Goal: Task Accomplishment & Management: Use online tool/utility

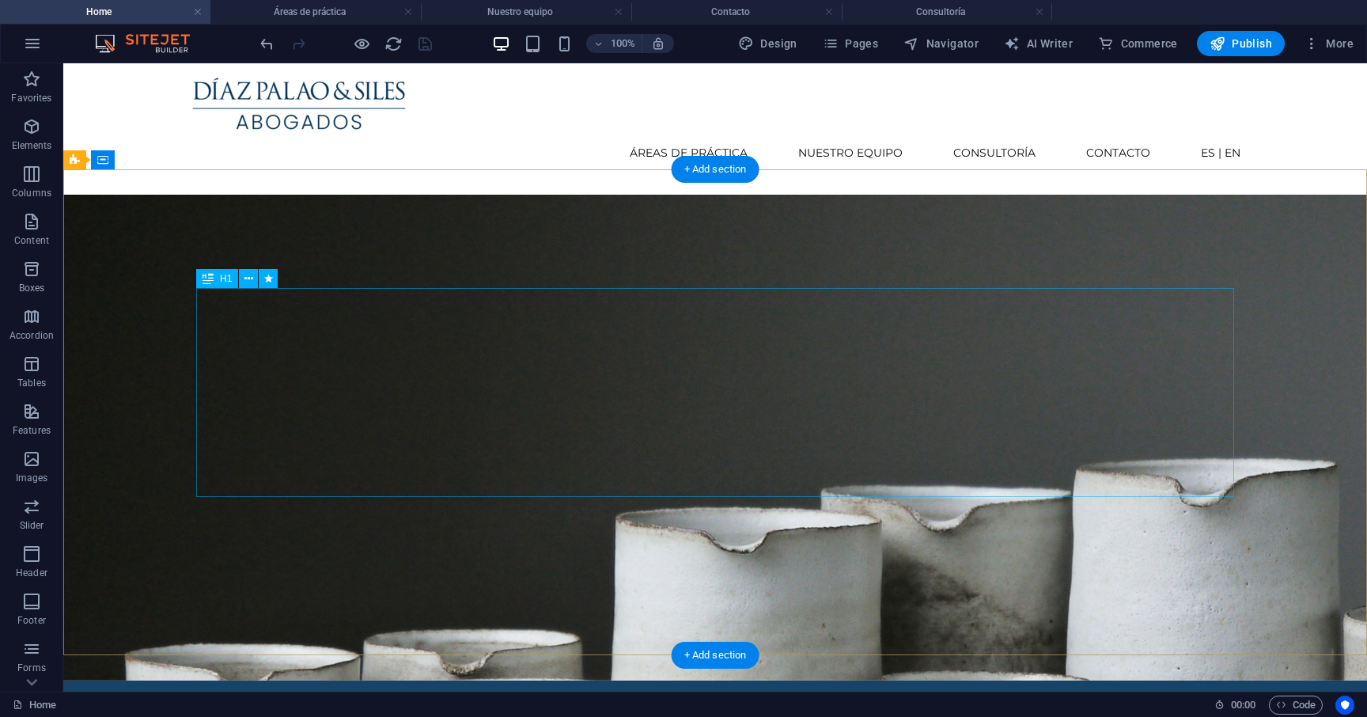
scroll to position [1, 0]
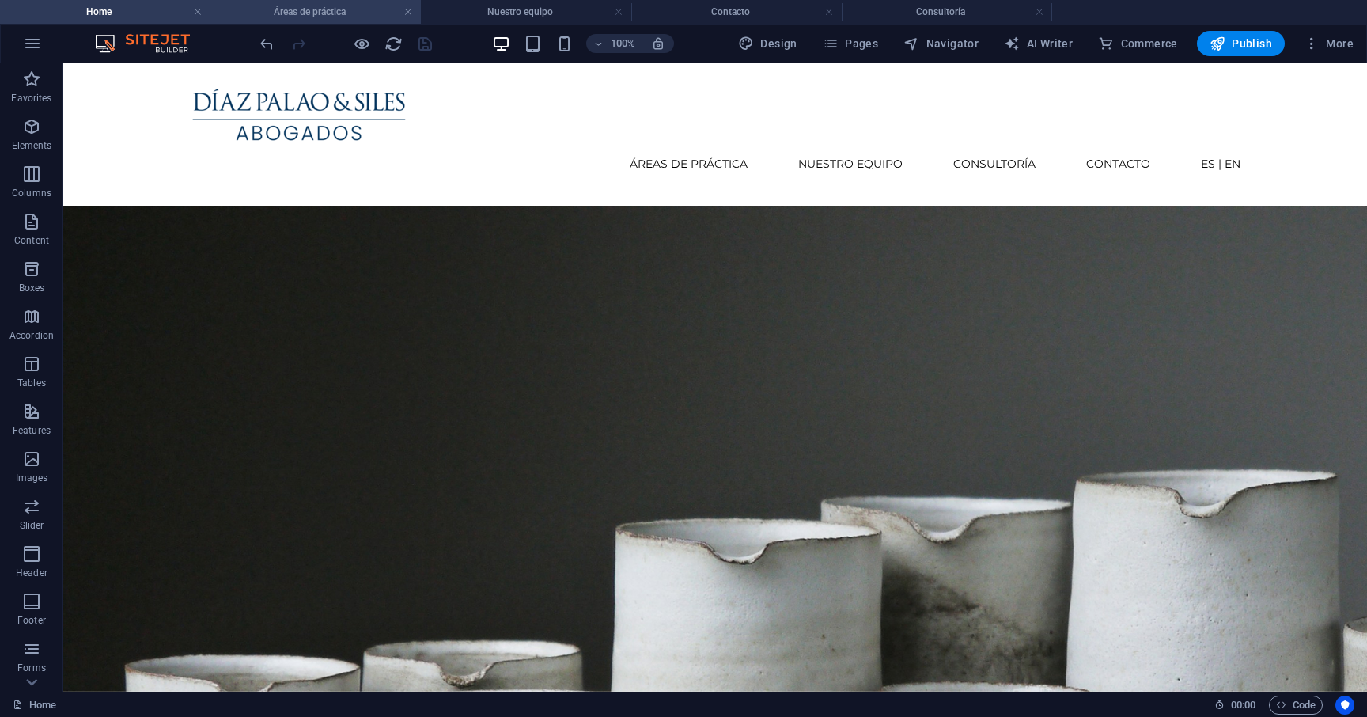
click at [377, 16] on h4 "Áreas de práctica" at bounding box center [315, 11] width 210 height 17
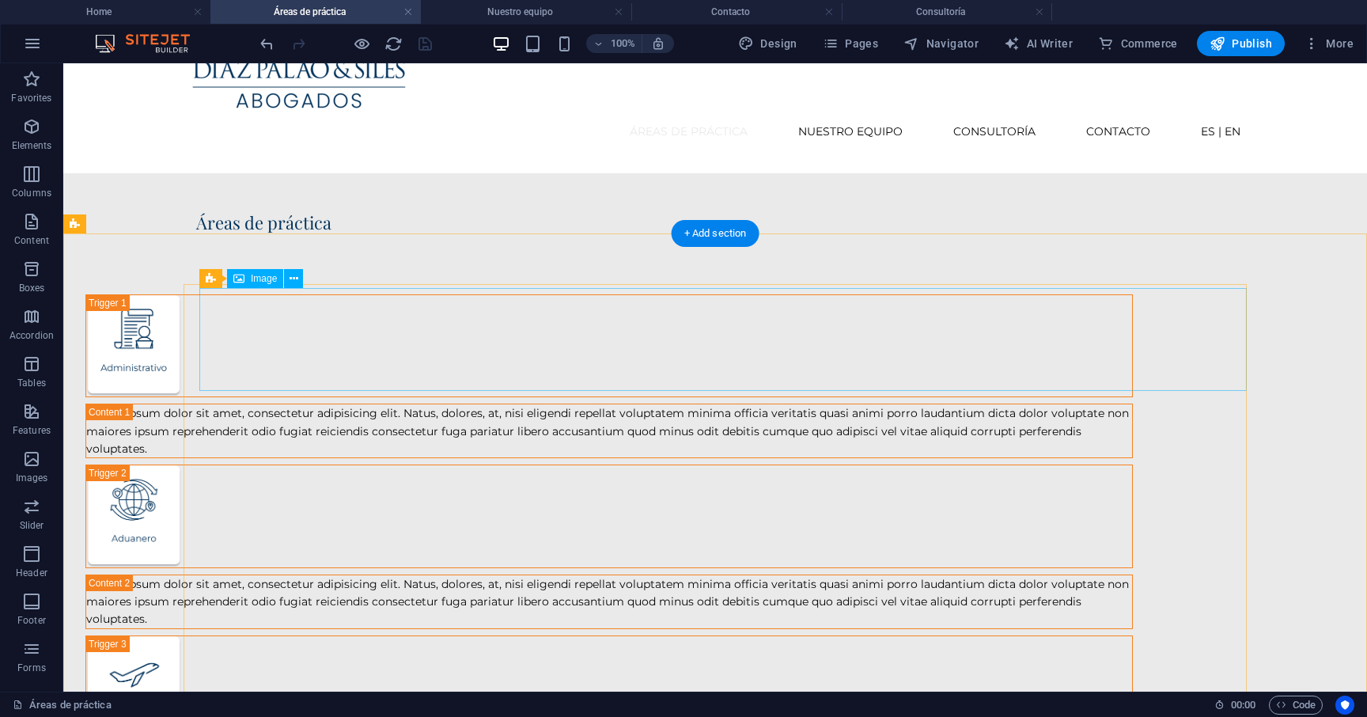
scroll to position [0, 0]
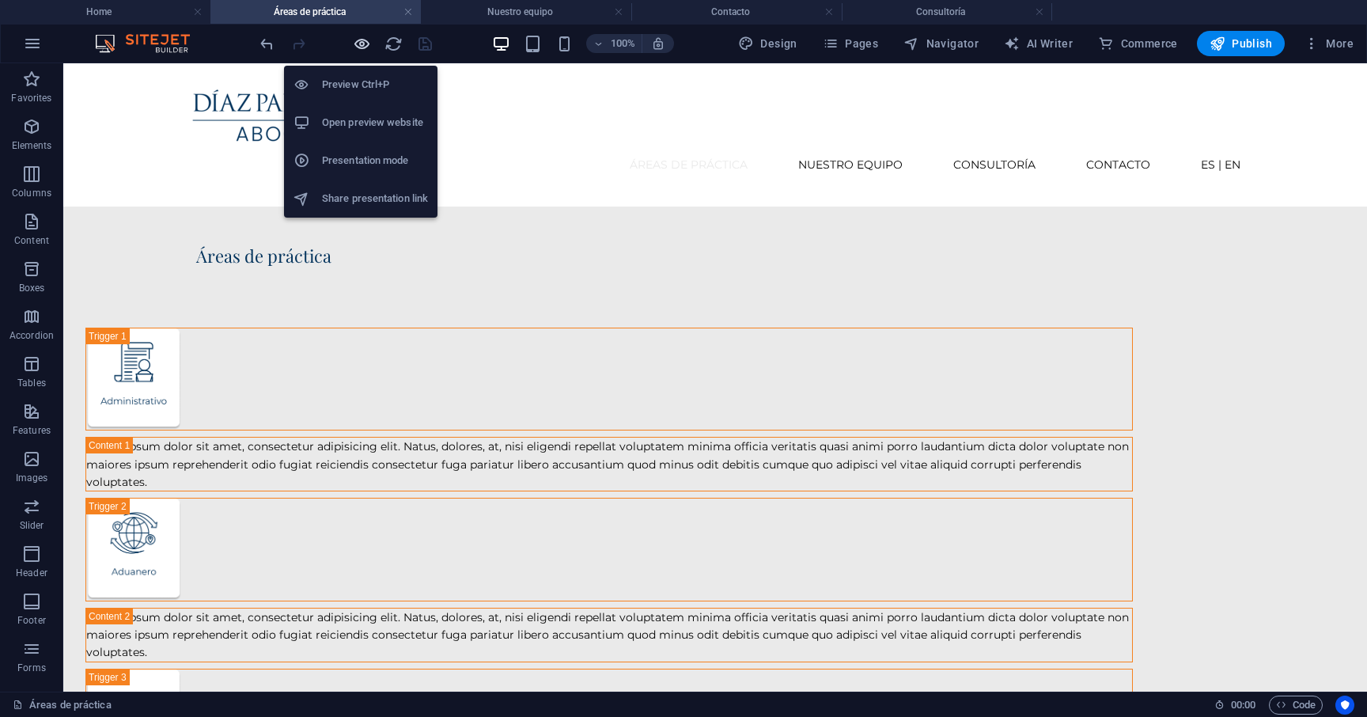
click at [363, 45] on icon "button" at bounding box center [362, 44] width 18 height 18
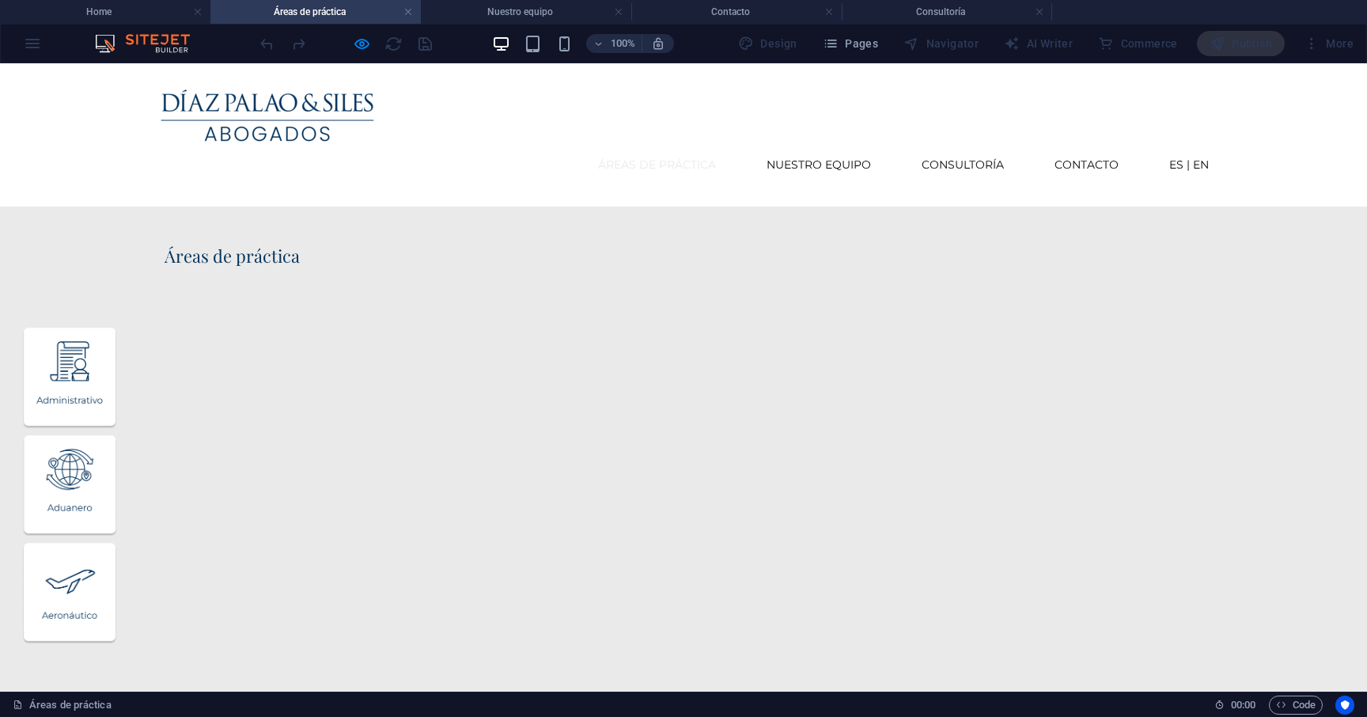
click at [117, 346] on img "Trigger 1" at bounding box center [69, 377] width 95 height 101
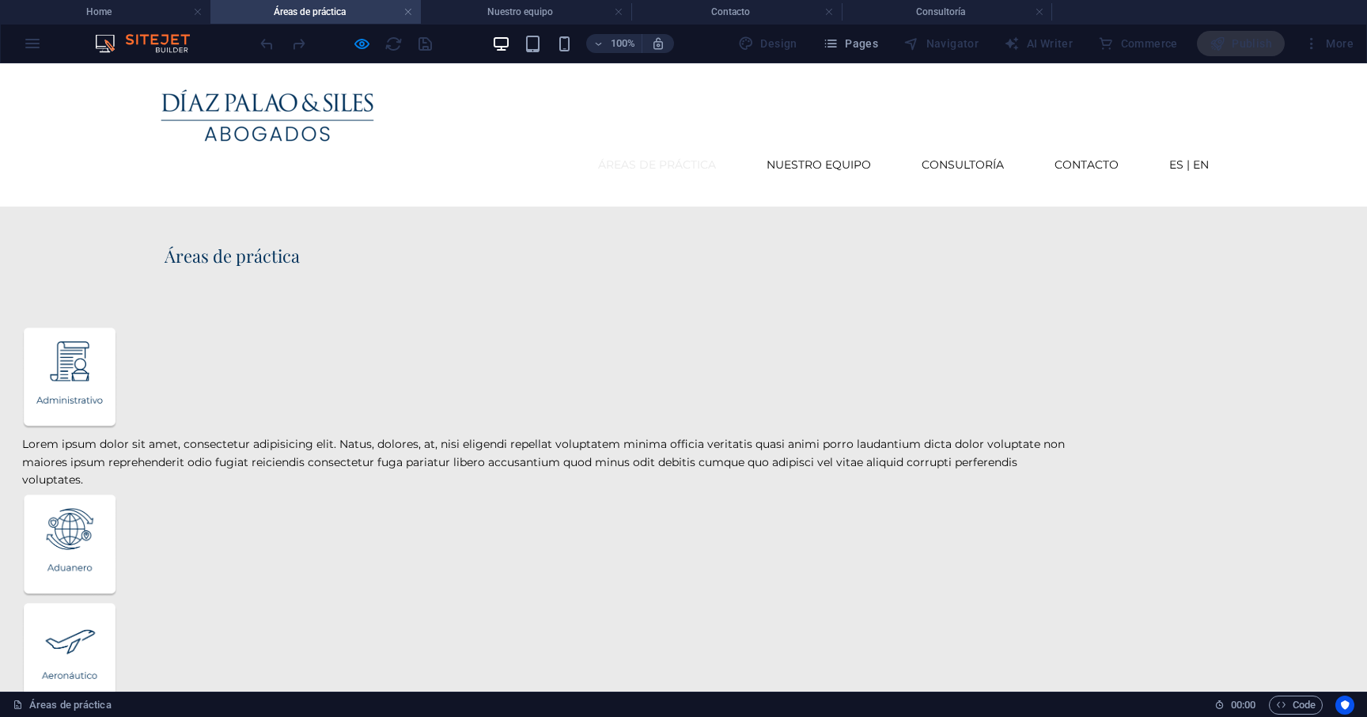
click at [117, 345] on img "Trigger 1" at bounding box center [69, 377] width 95 height 101
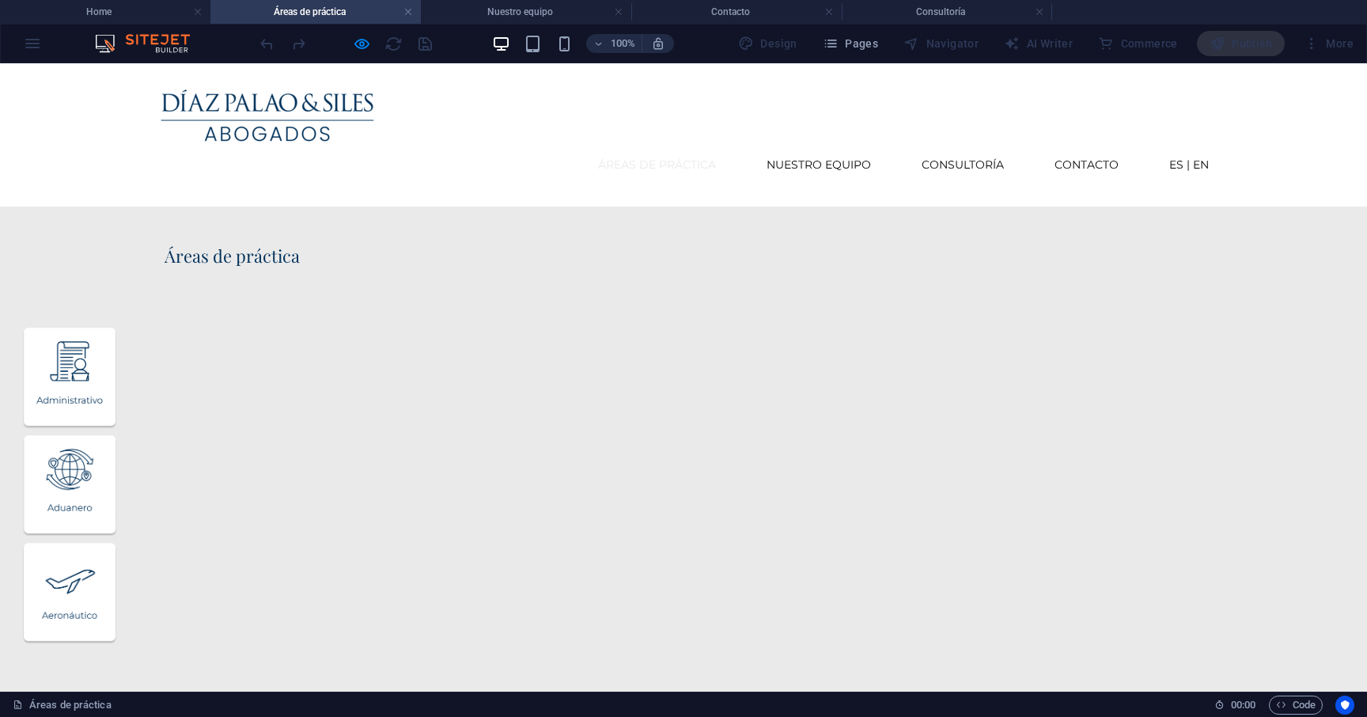
click at [117, 435] on img "Trigger 2" at bounding box center [69, 485] width 95 height 101
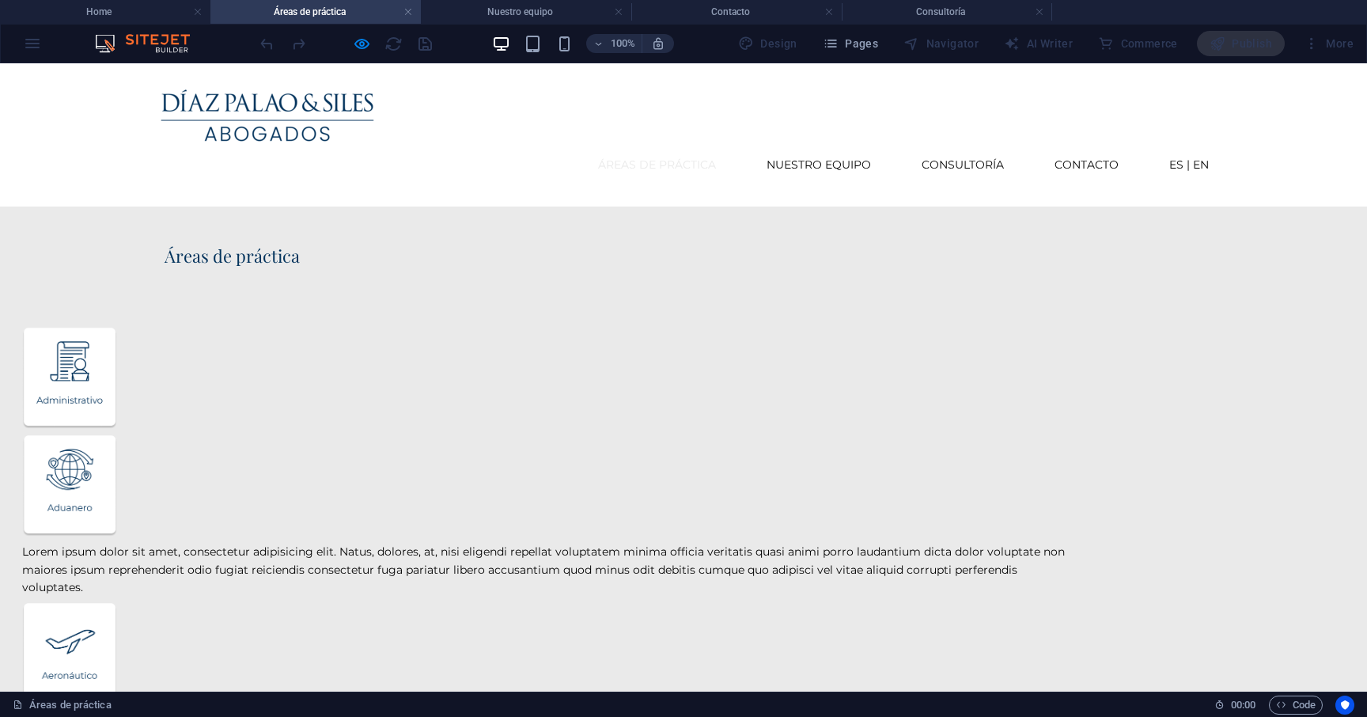
click at [117, 435] on img "Trigger 2" at bounding box center [69, 485] width 95 height 101
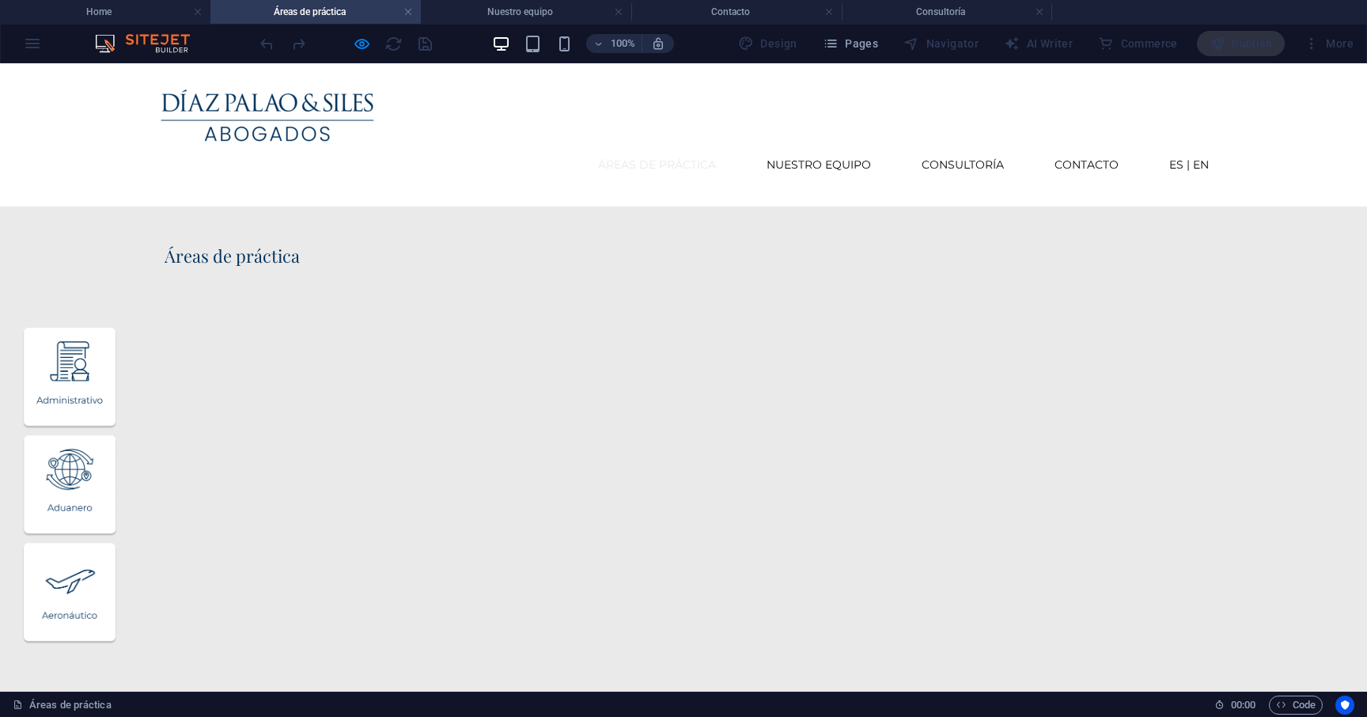
click at [117, 543] on img "Trigger 3" at bounding box center [69, 593] width 95 height 101
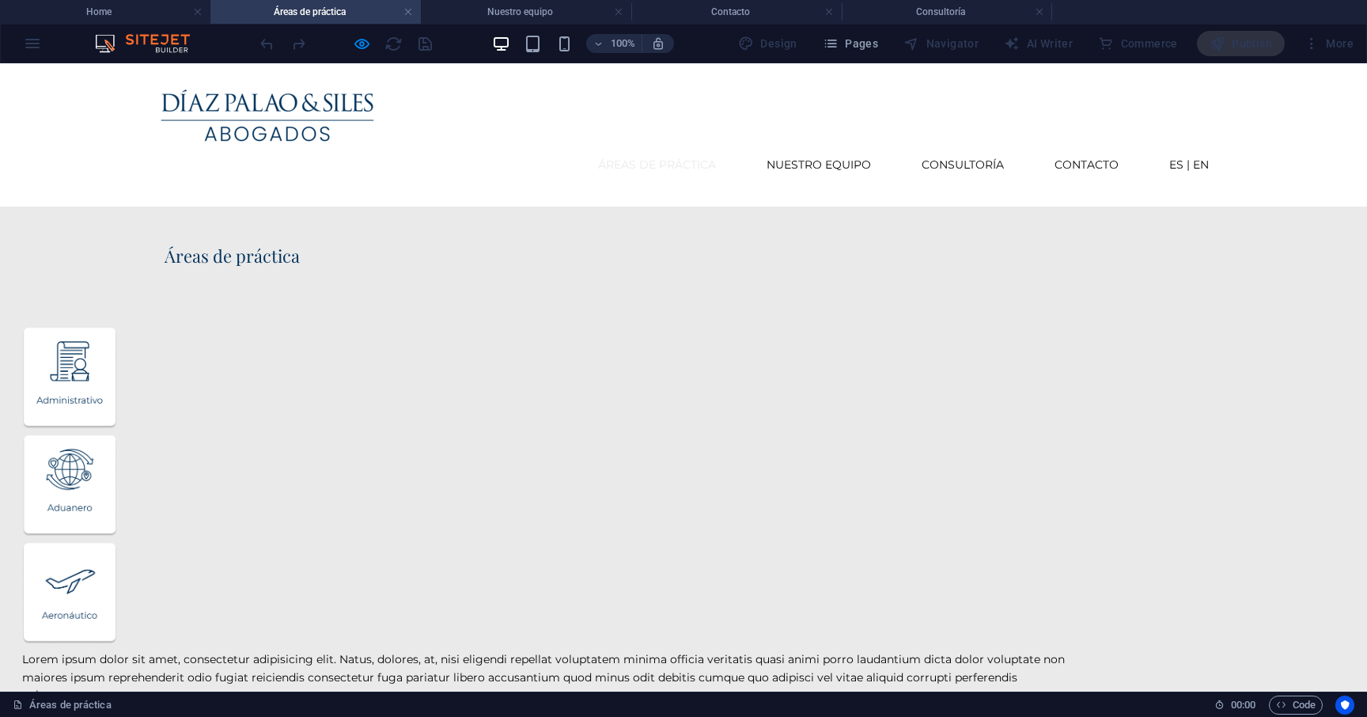
click at [117, 543] on img "Trigger 3" at bounding box center [69, 593] width 95 height 101
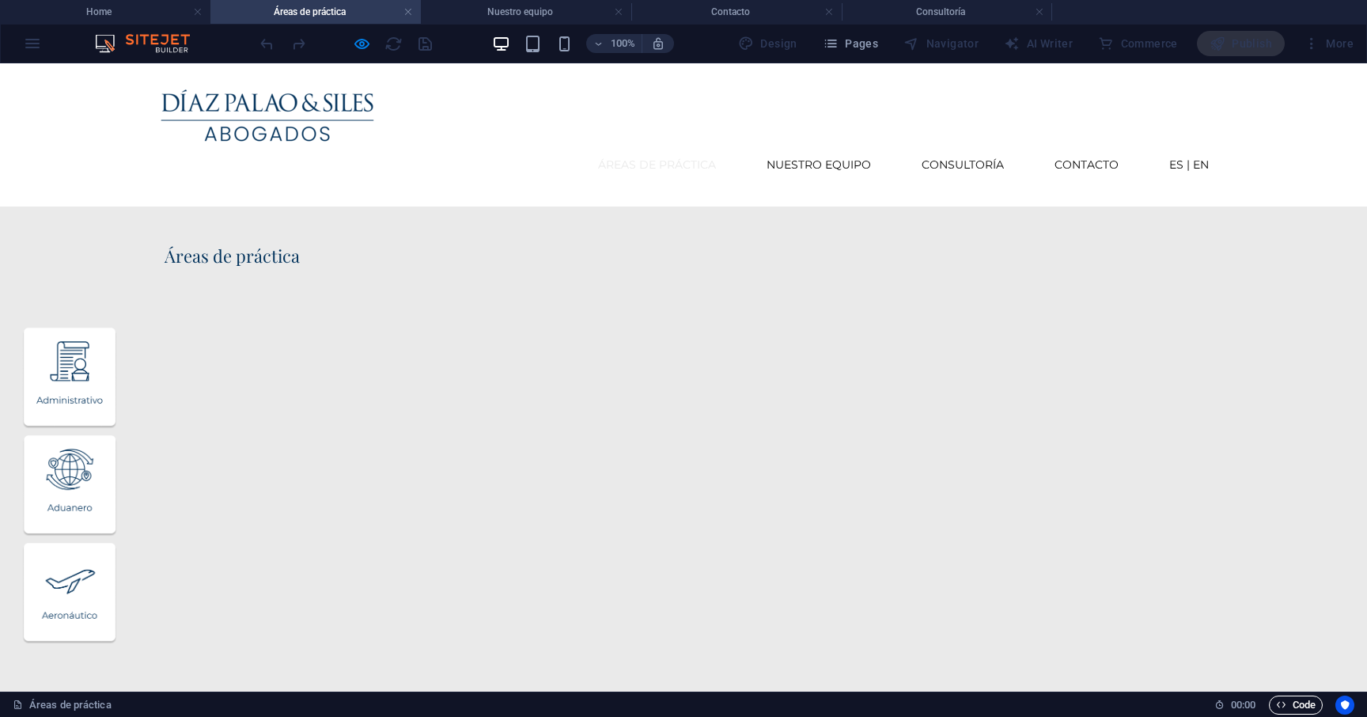
click at [1023, 709] on span "Code" at bounding box center [1296, 704] width 40 height 19
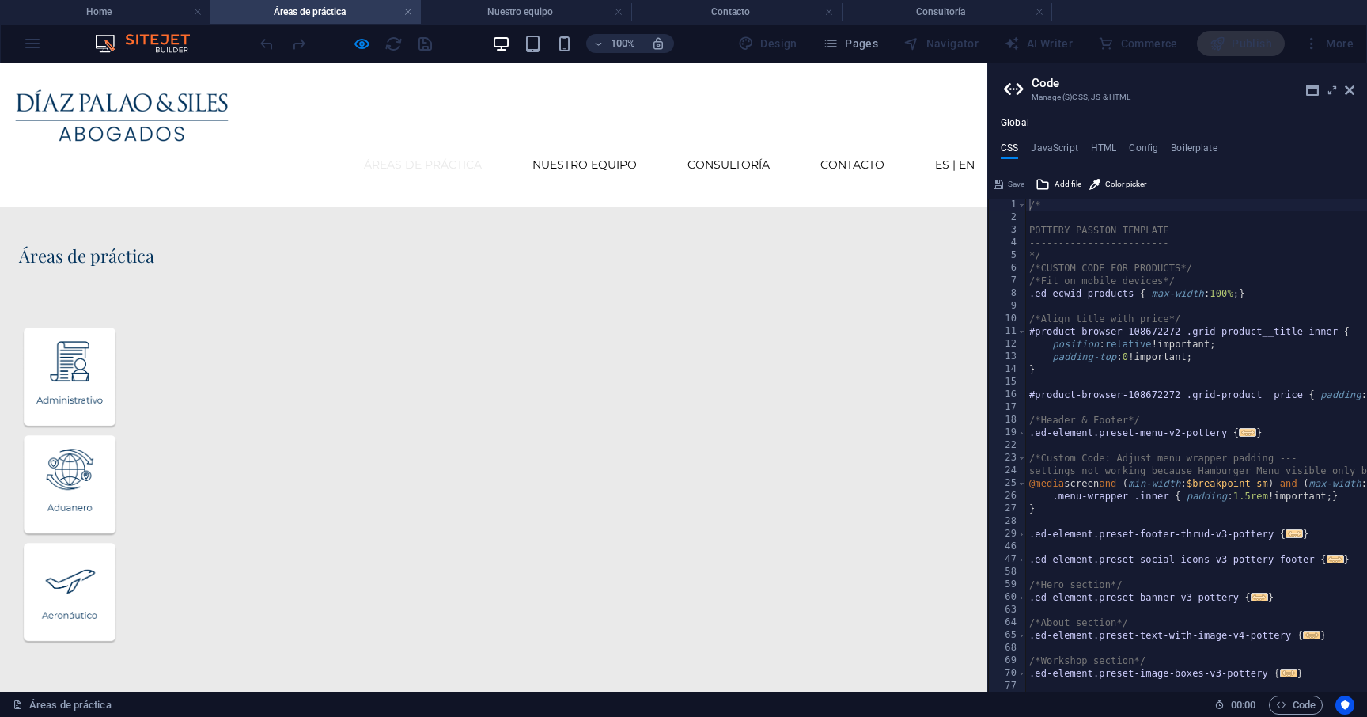
click at [117, 543] on img "Trigger 3" at bounding box center [69, 593] width 95 height 101
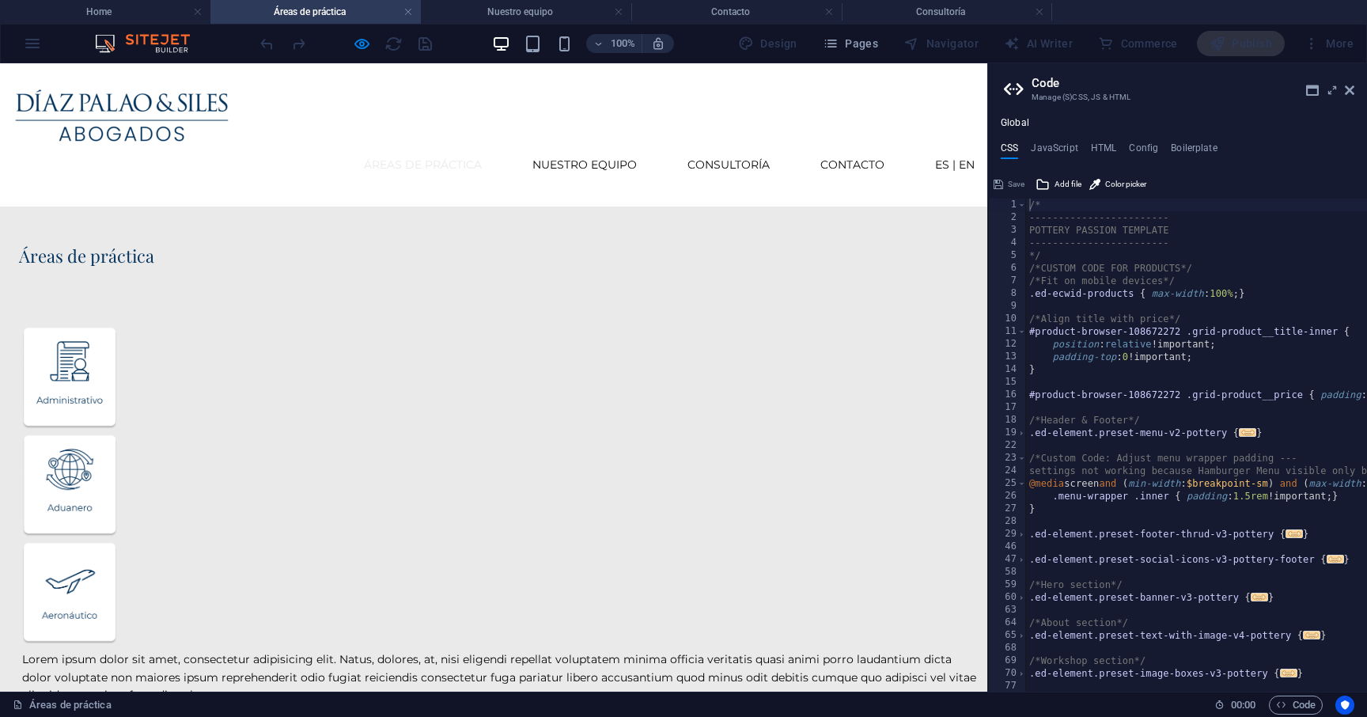
click at [117, 543] on img "Trigger 3" at bounding box center [69, 593] width 95 height 101
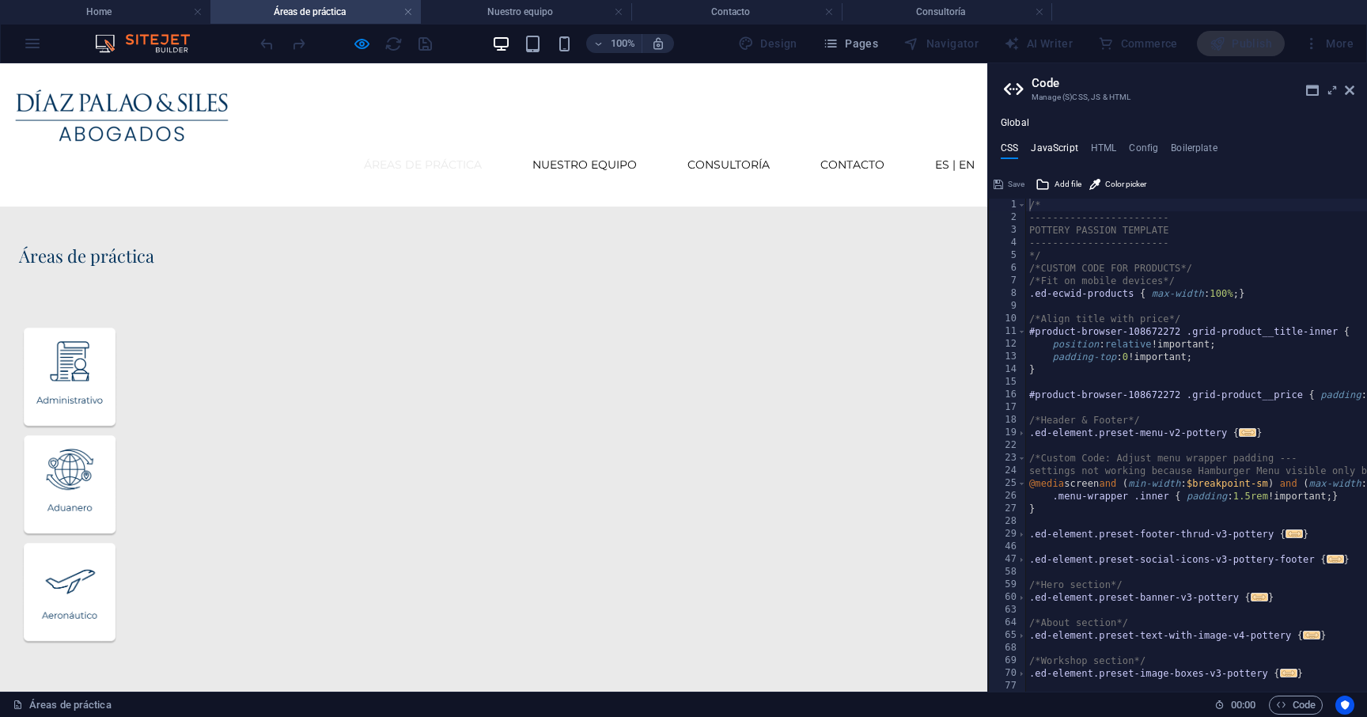
click at [1023, 146] on h4 "JavaScript" at bounding box center [1054, 150] width 47 height 17
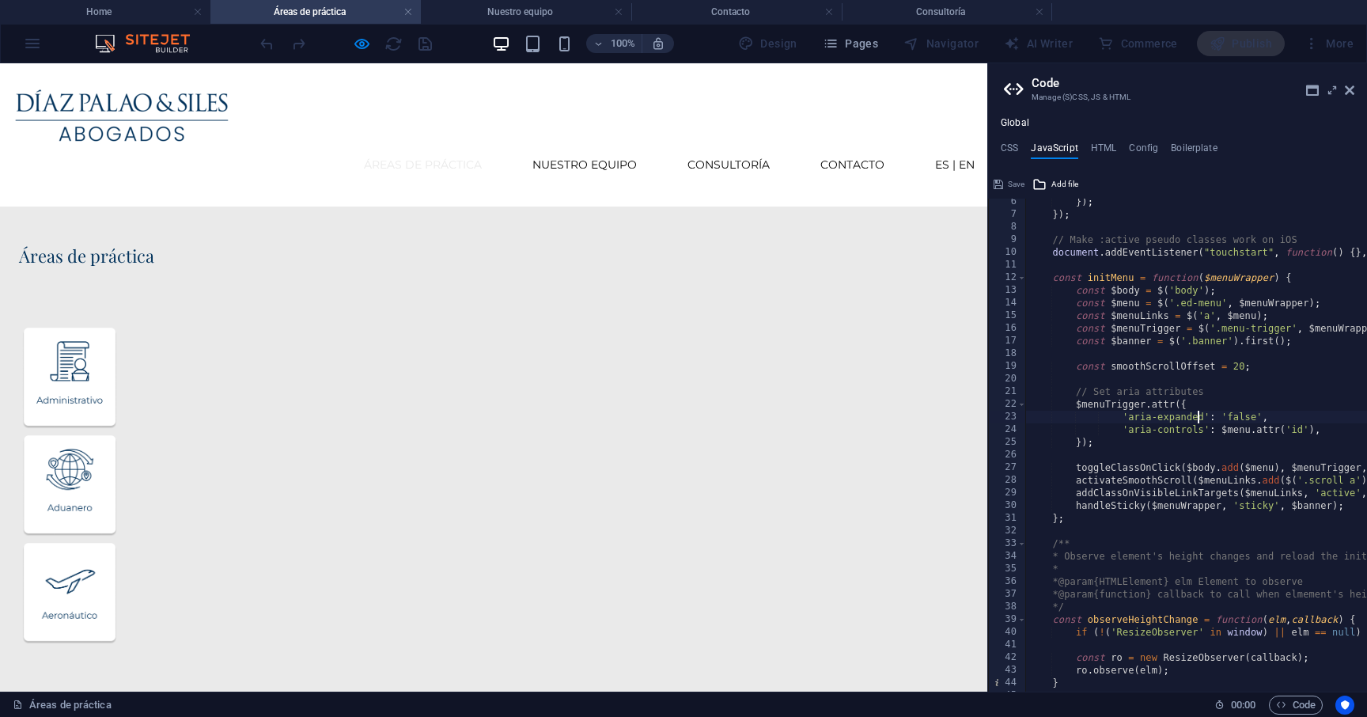
type textarea "activateSmoothScroll($menuLinks.add($('.scroll a')), smoothScrollOffset);"
click at [117, 543] on img "Trigger 3" at bounding box center [69, 593] width 95 height 101
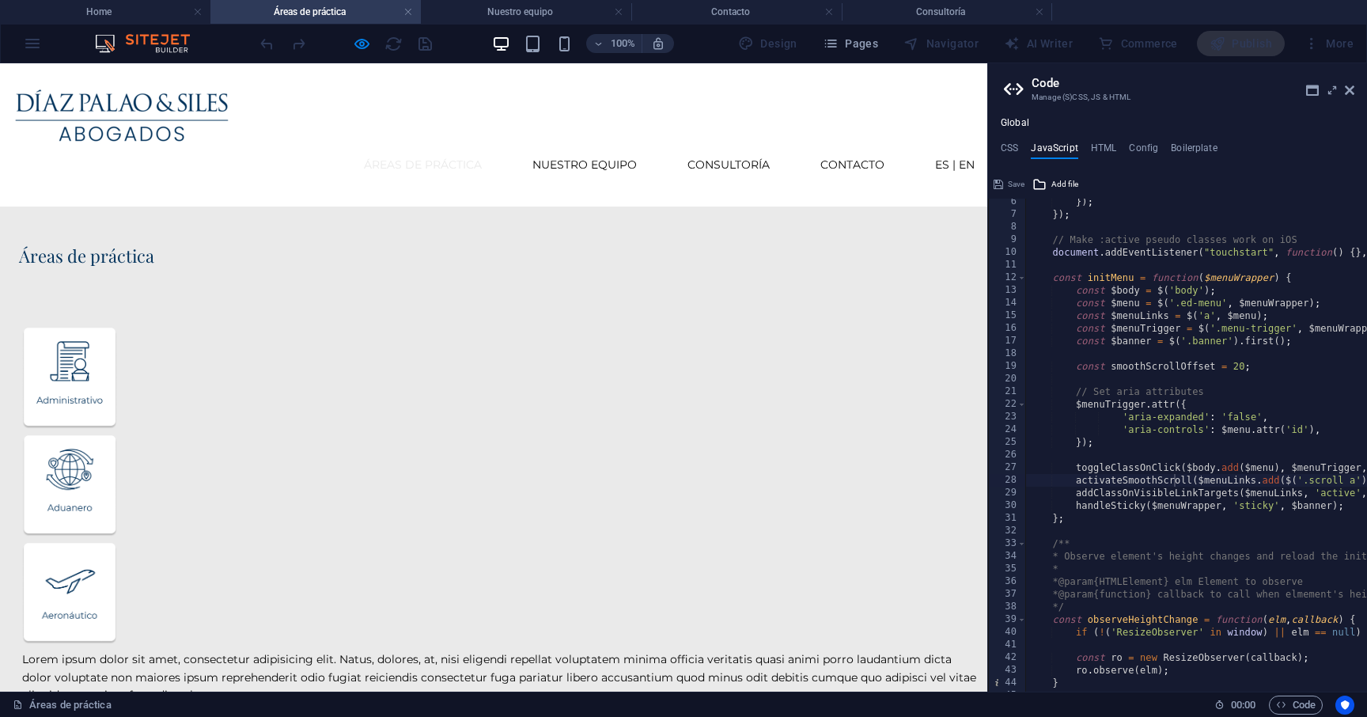
click at [117, 543] on img "Trigger 3" at bounding box center [69, 593] width 95 height 101
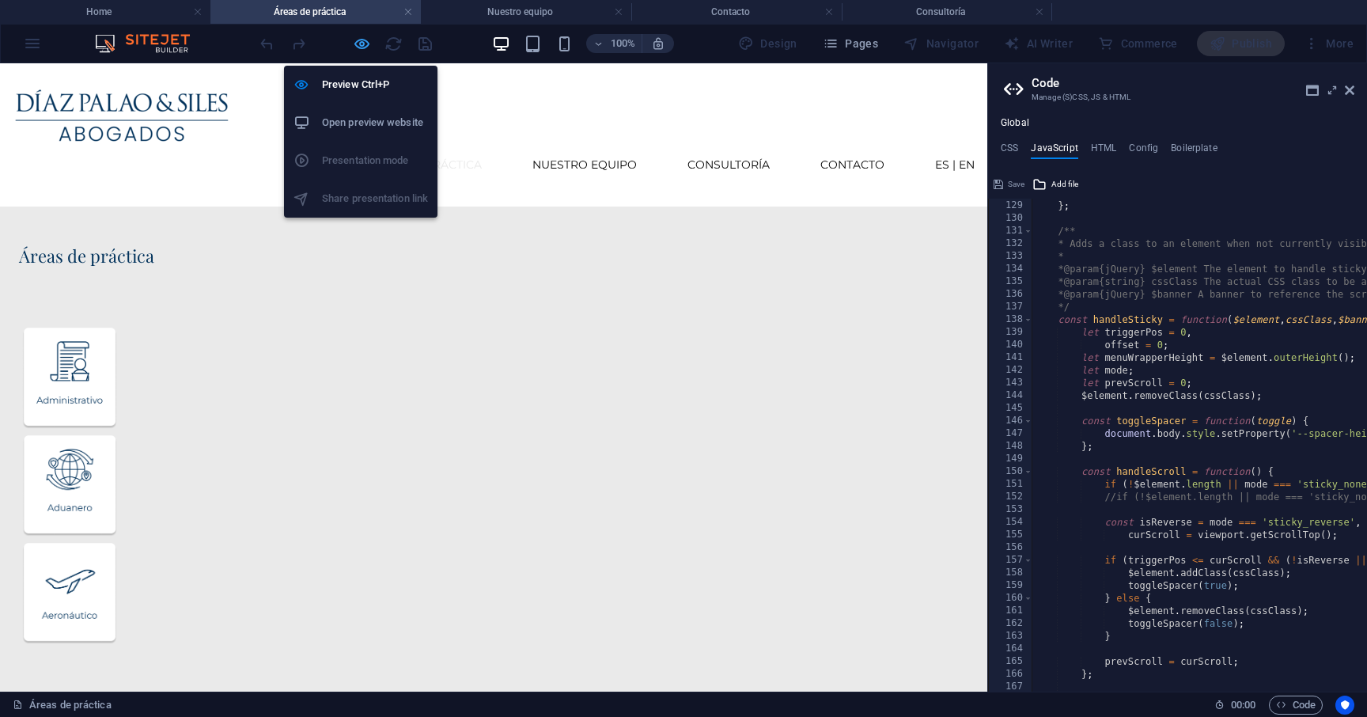
click at [361, 39] on icon "button" at bounding box center [362, 44] width 18 height 18
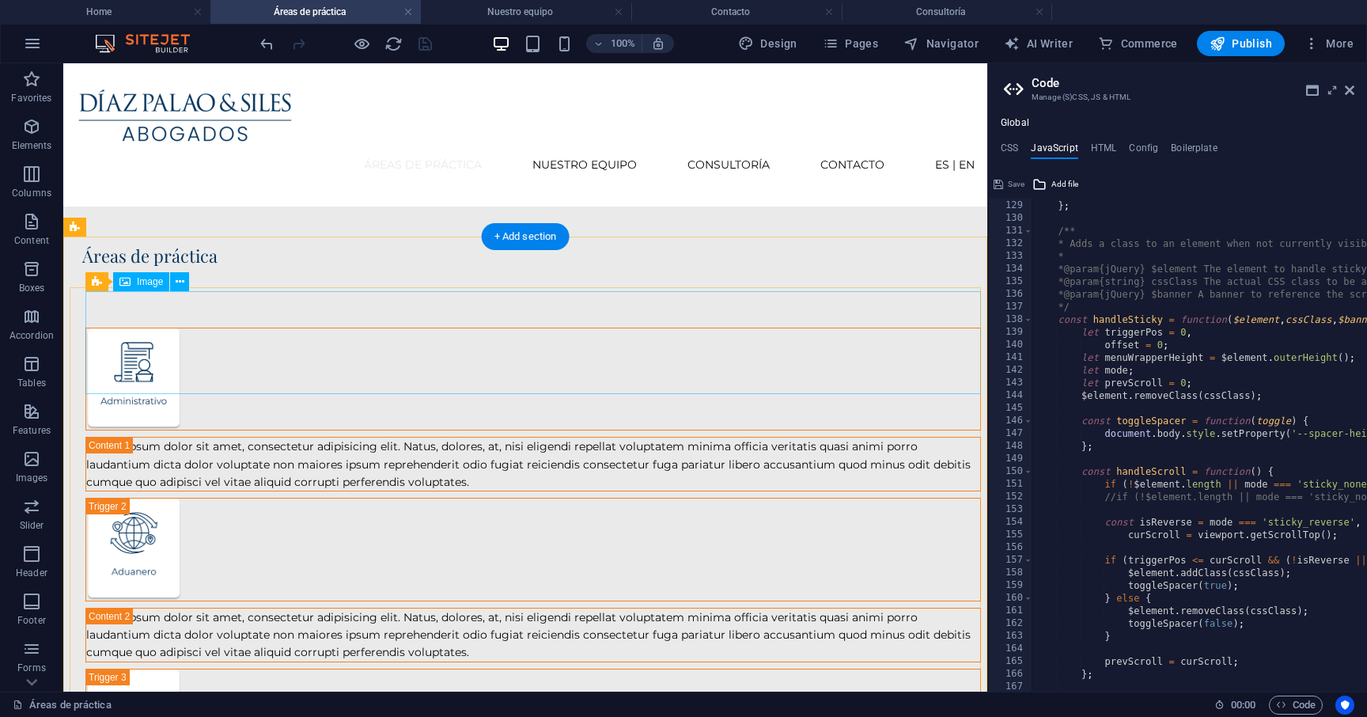
click at [383, 346] on figure at bounding box center [532, 378] width 895 height 103
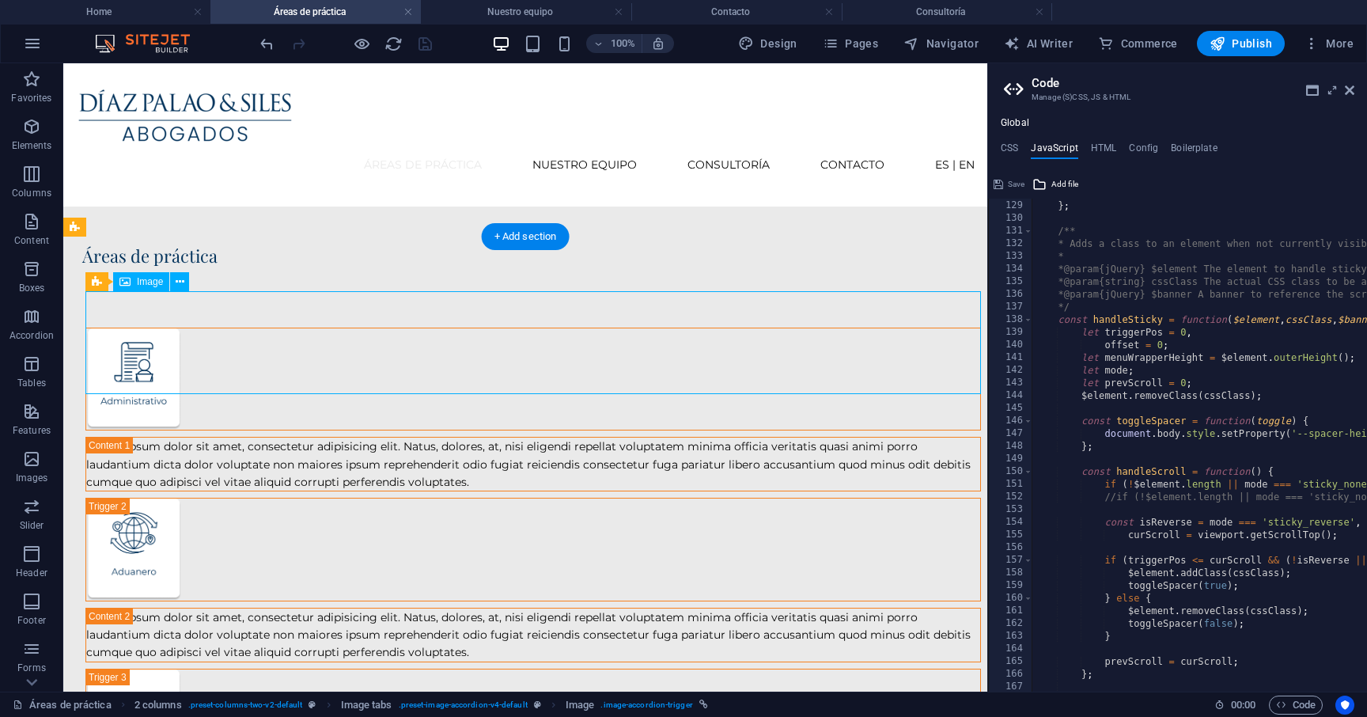
click at [157, 327] on figure at bounding box center [532, 378] width 895 height 103
select select "px"
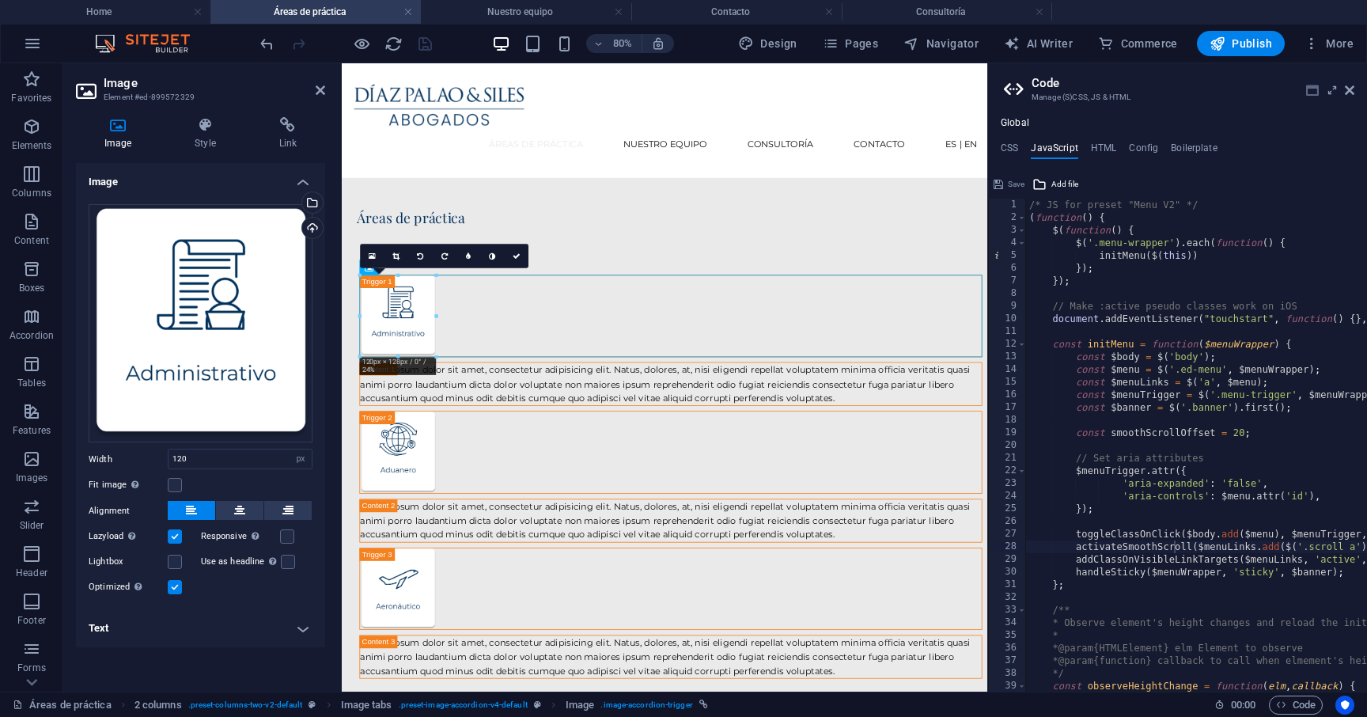
click at [1023, 91] on icon at bounding box center [1312, 90] width 13 height 13
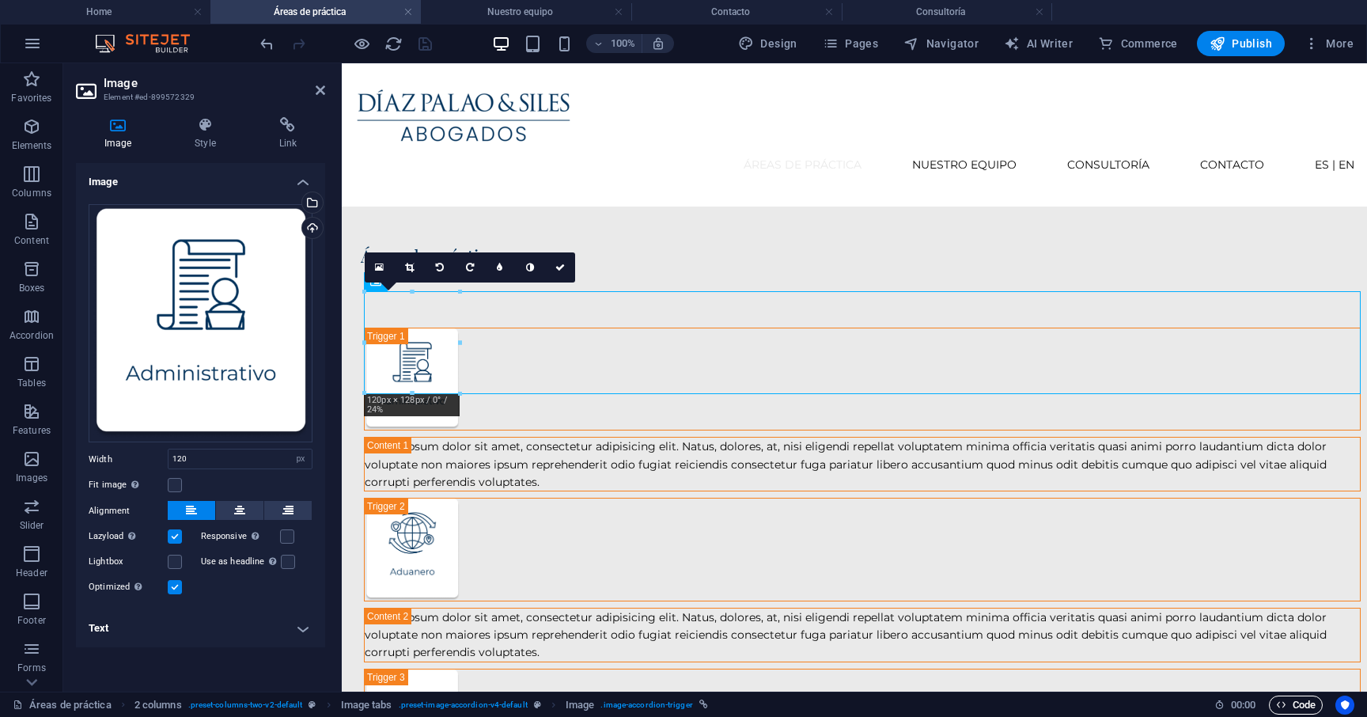
click at [1023, 704] on span "Code" at bounding box center [1296, 704] width 40 height 19
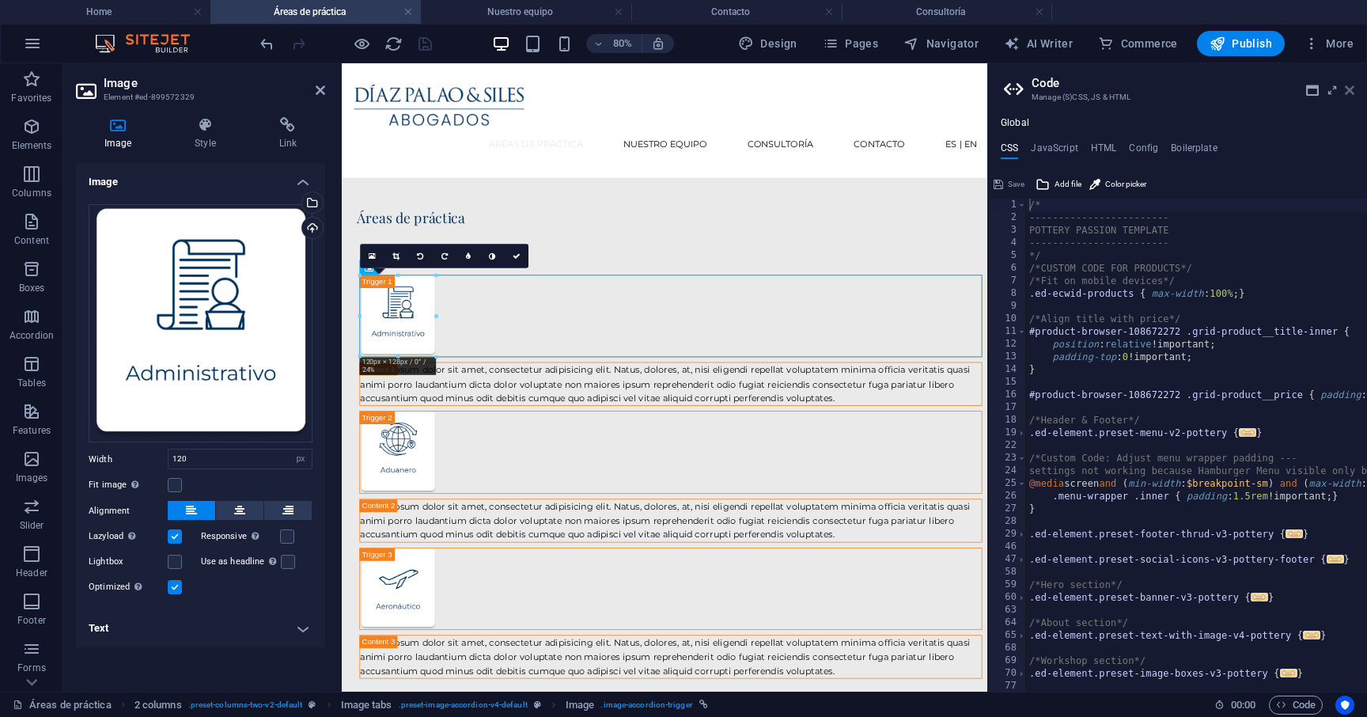
click at [1023, 92] on icon at bounding box center [1349, 90] width 9 height 13
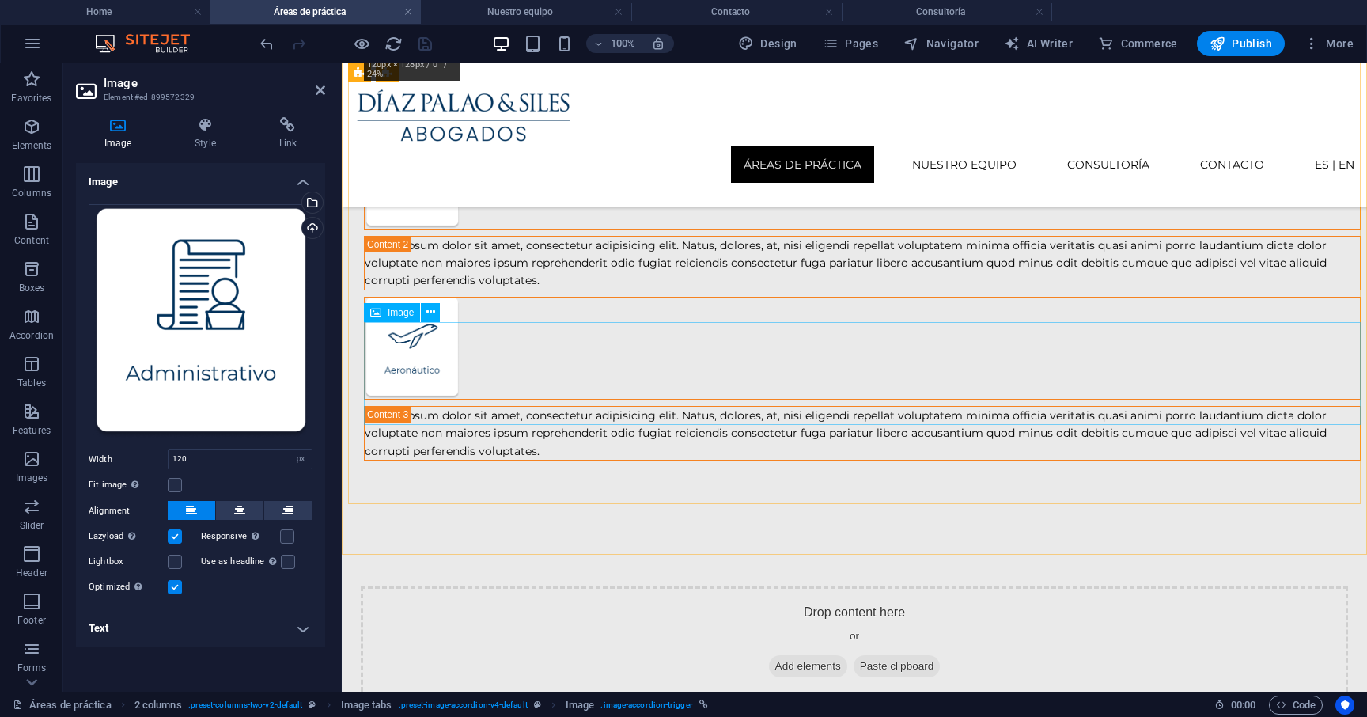
click at [422, 391] on figure at bounding box center [862, 348] width 997 height 103
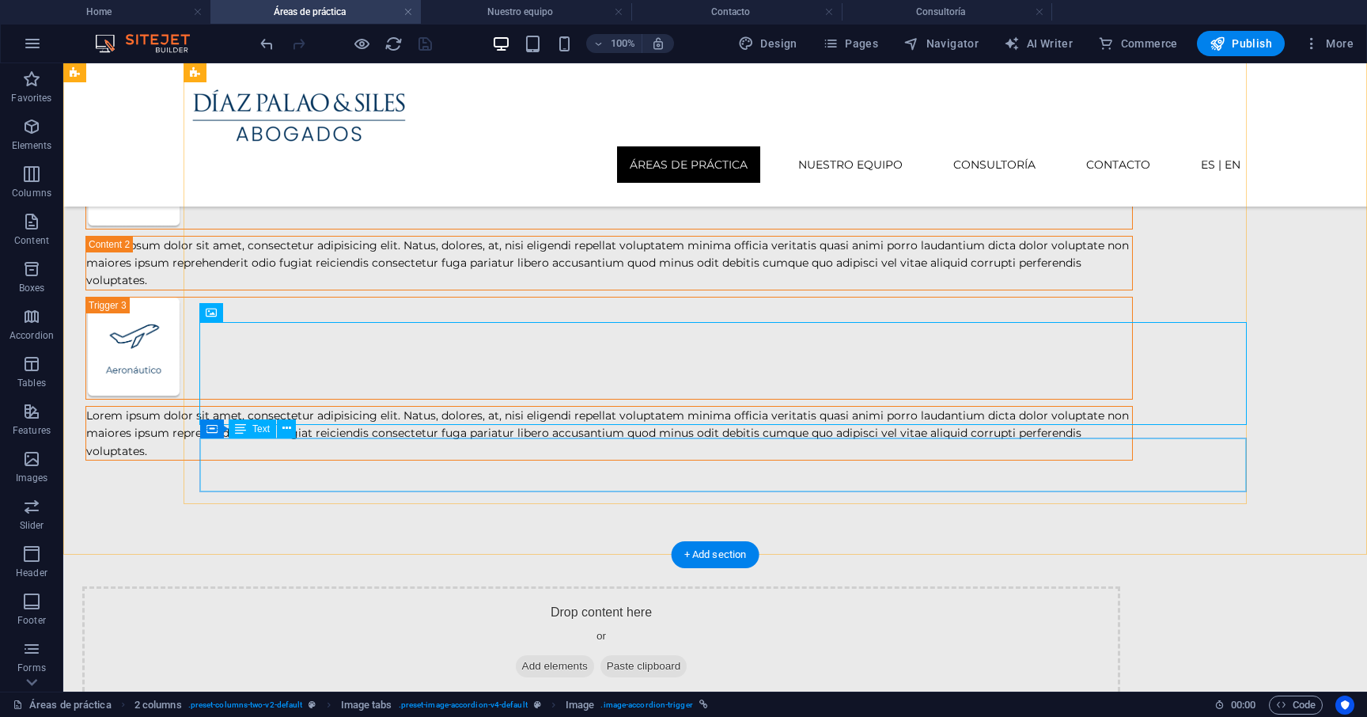
click at [388, 457] on div "Lorem ipsum dolor sit amet, consectetur adipisicing elit. Natus, dolores, at, n…" at bounding box center [609, 433] width 1046 height 53
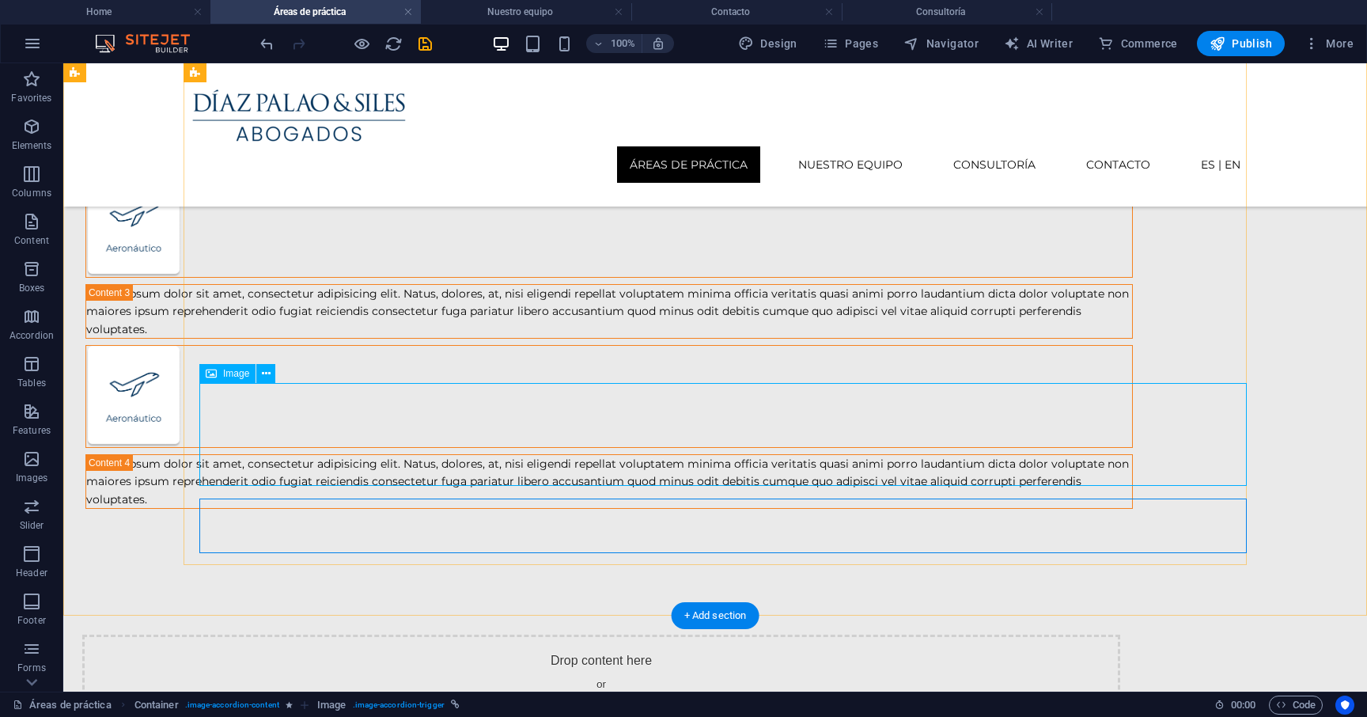
click at [263, 418] on figure at bounding box center [608, 396] width 1047 height 103
select select "px"
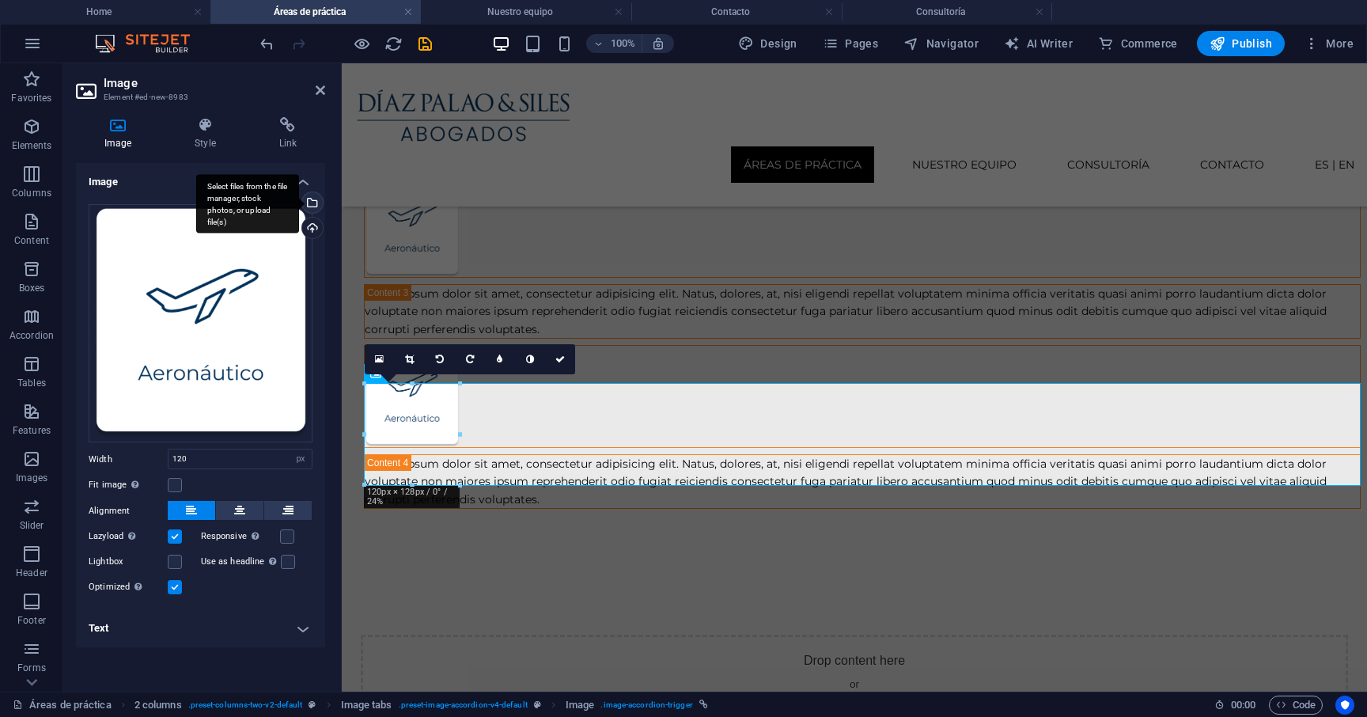
click at [316, 201] on div "Select files from the file manager, stock photos, or upload file(s)" at bounding box center [311, 204] width 24 height 24
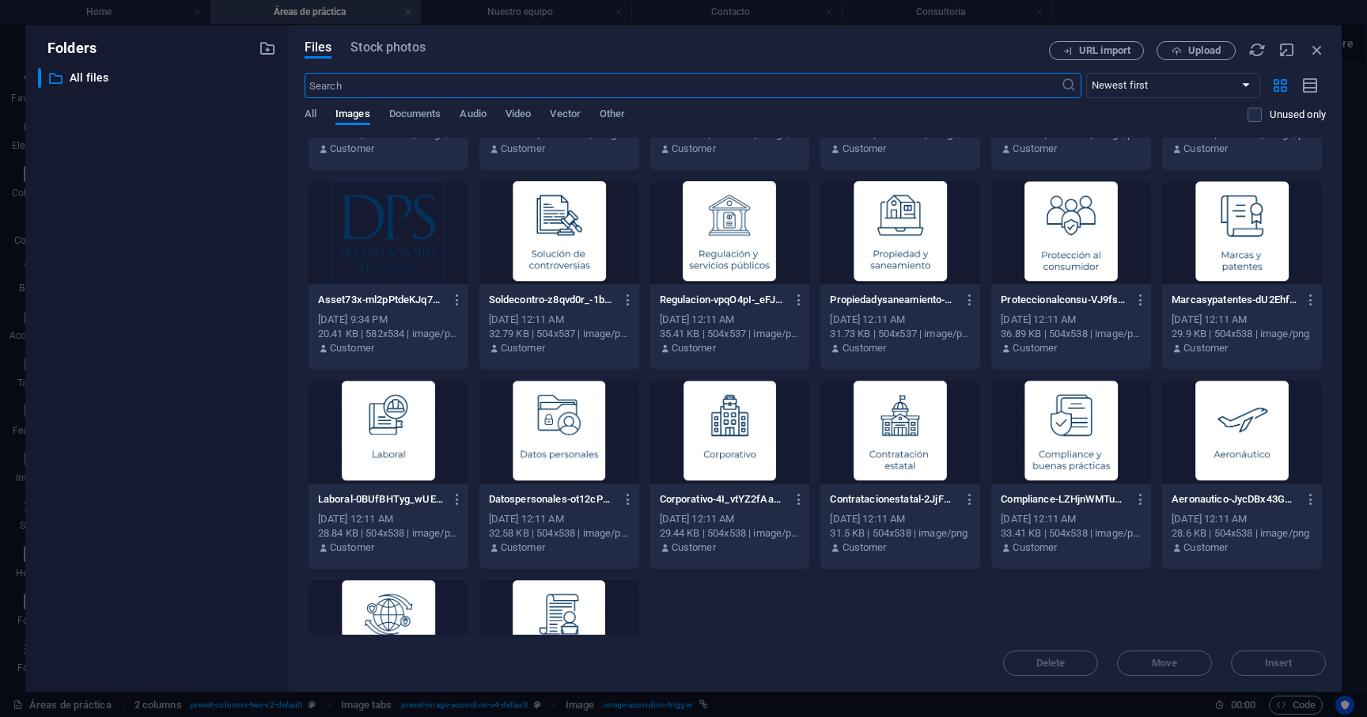
click at [1023, 464] on div at bounding box center [1071, 431] width 160 height 103
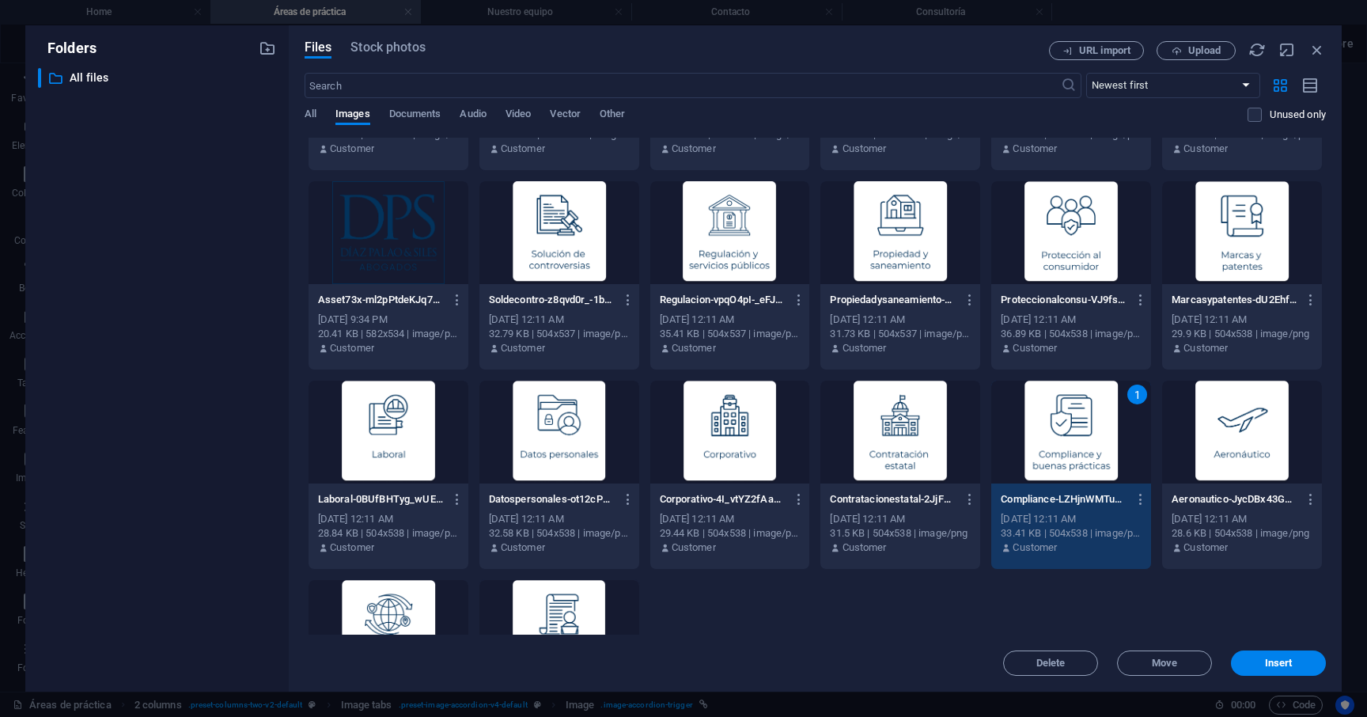
click at [1023, 464] on div "1" at bounding box center [1071, 431] width 160 height 103
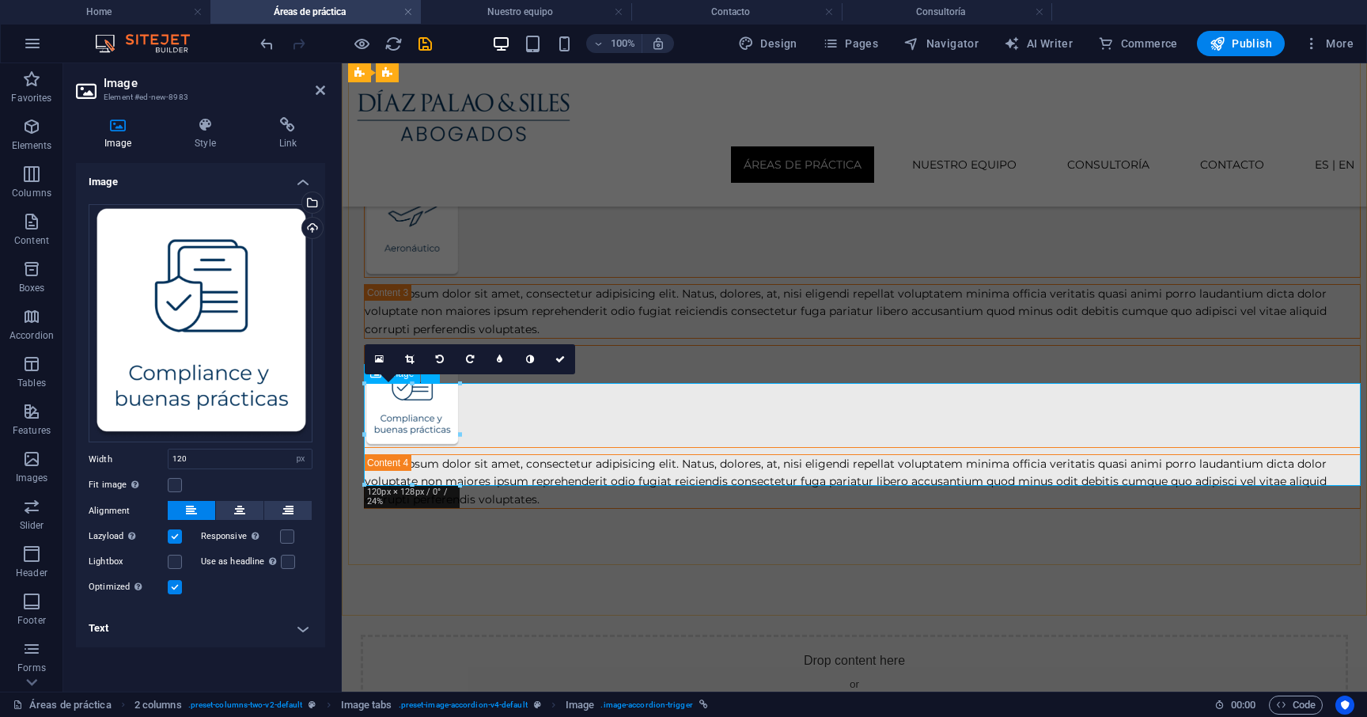
click at [421, 436] on figure at bounding box center [862, 396] width 997 height 103
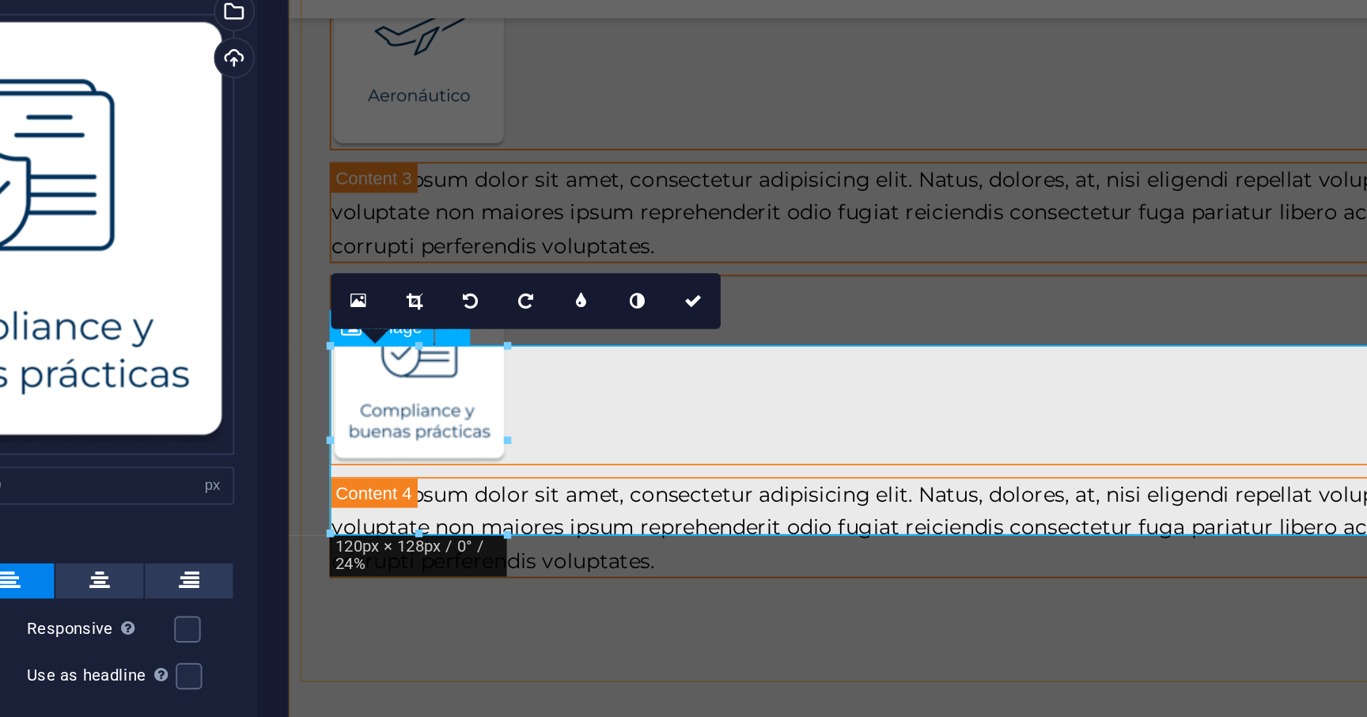
click at [471, 99] on figure at bounding box center [808, 87] width 997 height 103
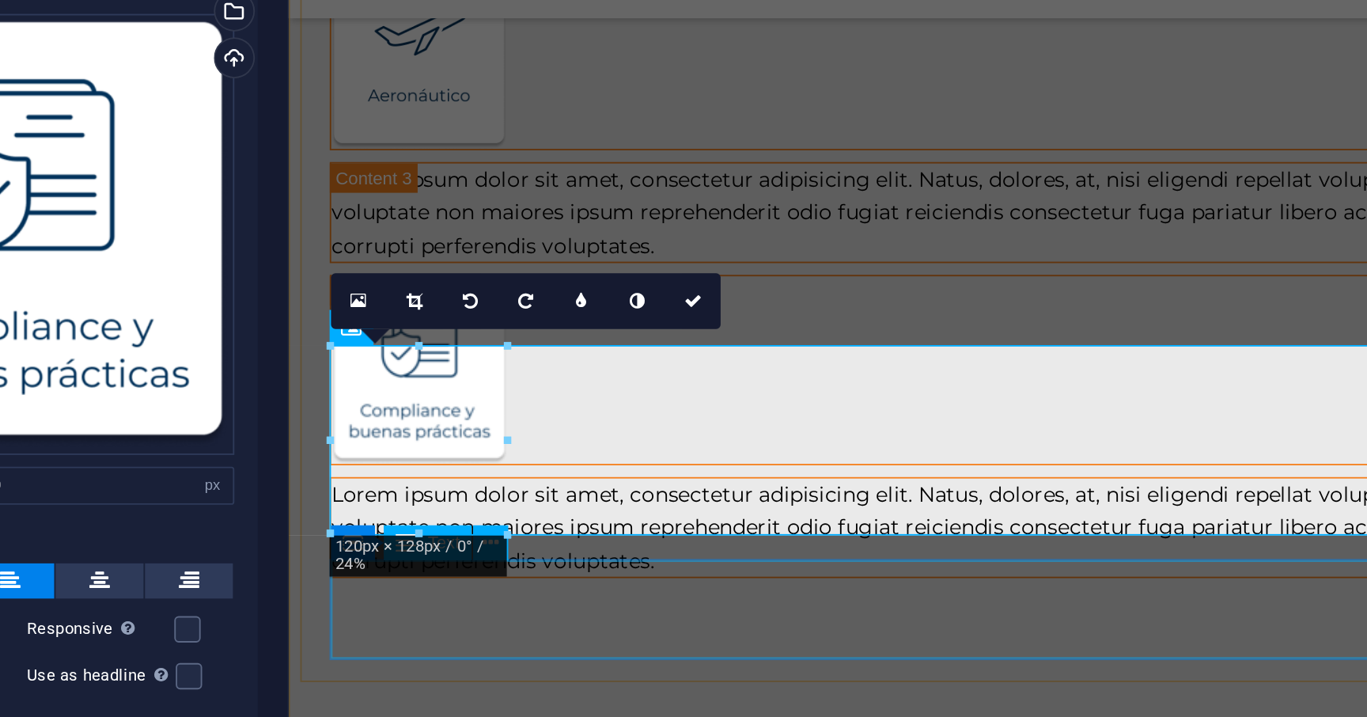
click at [412, 199] on div "Lorem ipsum dolor sit amet, consectetur adipisicing elit. Natus, dolores, at, n…" at bounding box center [808, 172] width 995 height 53
click at [690, 199] on div "Lorem ipsum dolor sit amet, consectetur adipisicing elit. Natus, dolores, at, n…" at bounding box center [808, 172] width 995 height 53
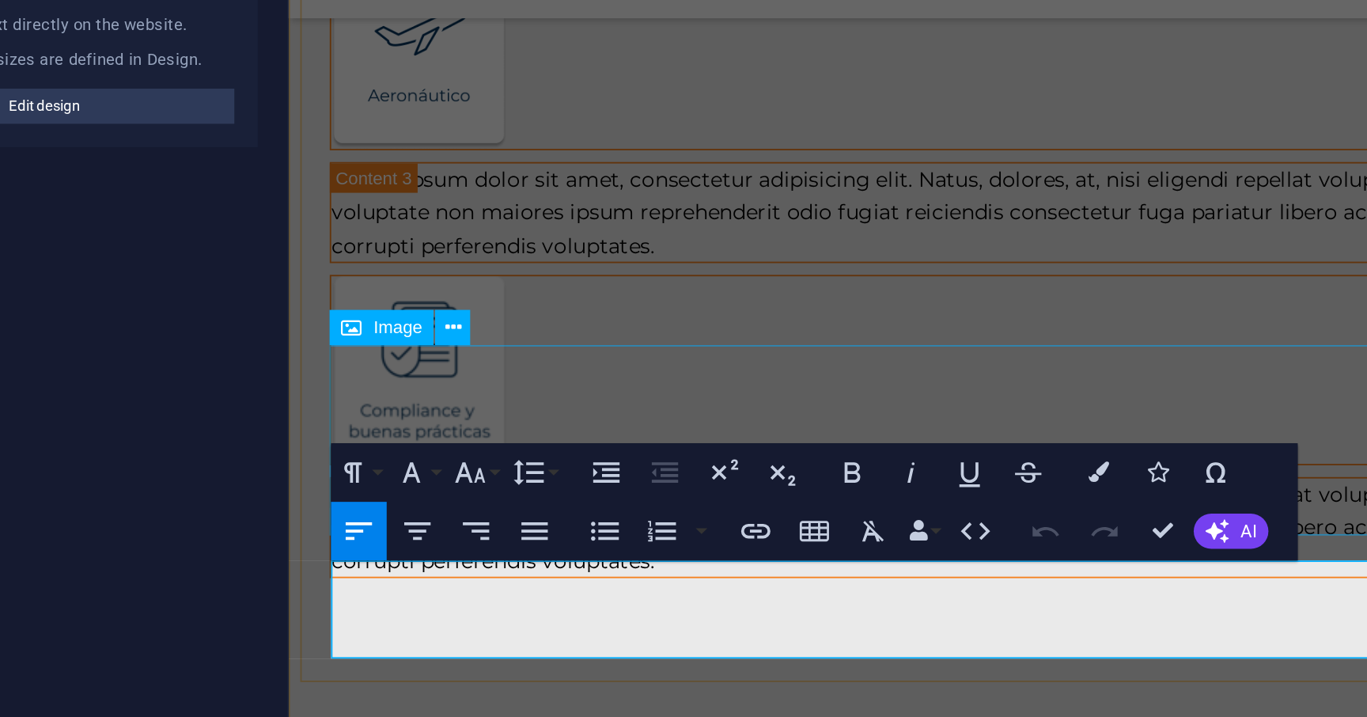
click at [354, 81] on figure at bounding box center [808, 87] width 997 height 103
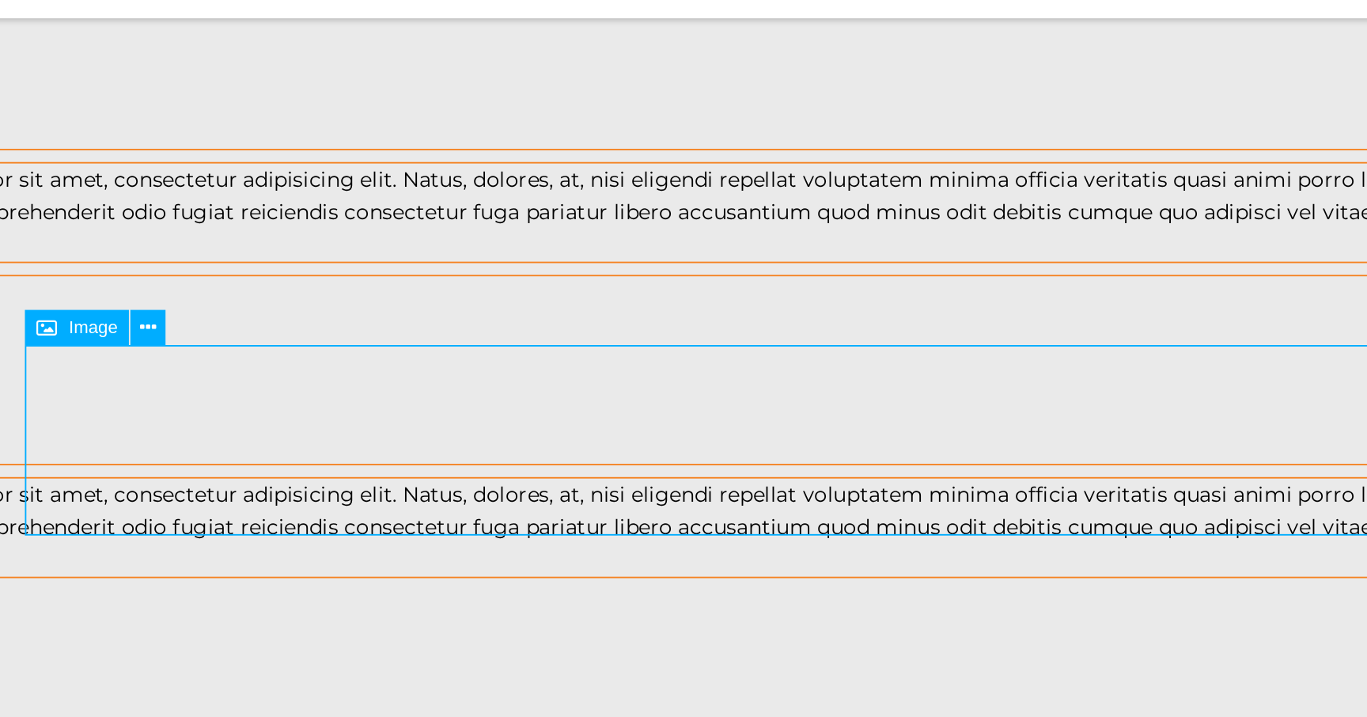
click at [0, 115] on figure at bounding box center [319, 87] width 1047 height 103
select select "px"
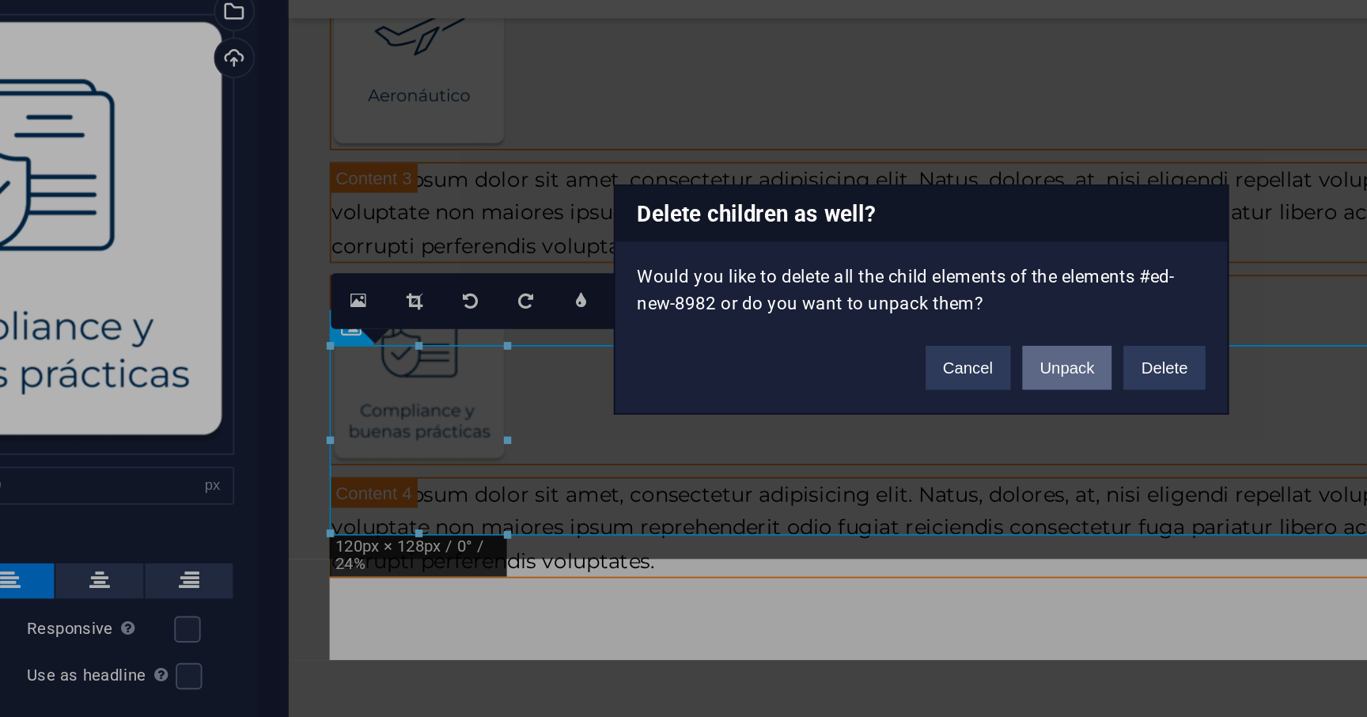
click at [778, 393] on button "Unpack" at bounding box center [762, 396] width 48 height 24
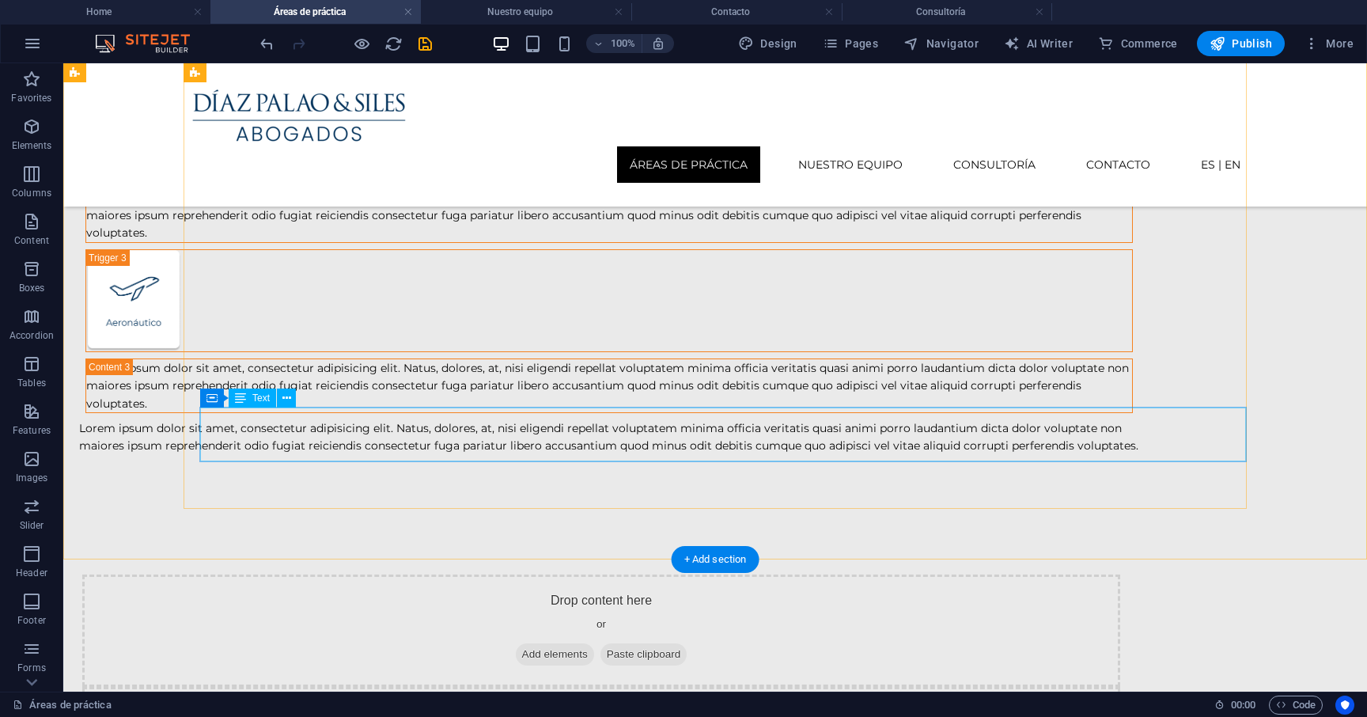
scroll to position [396, 0]
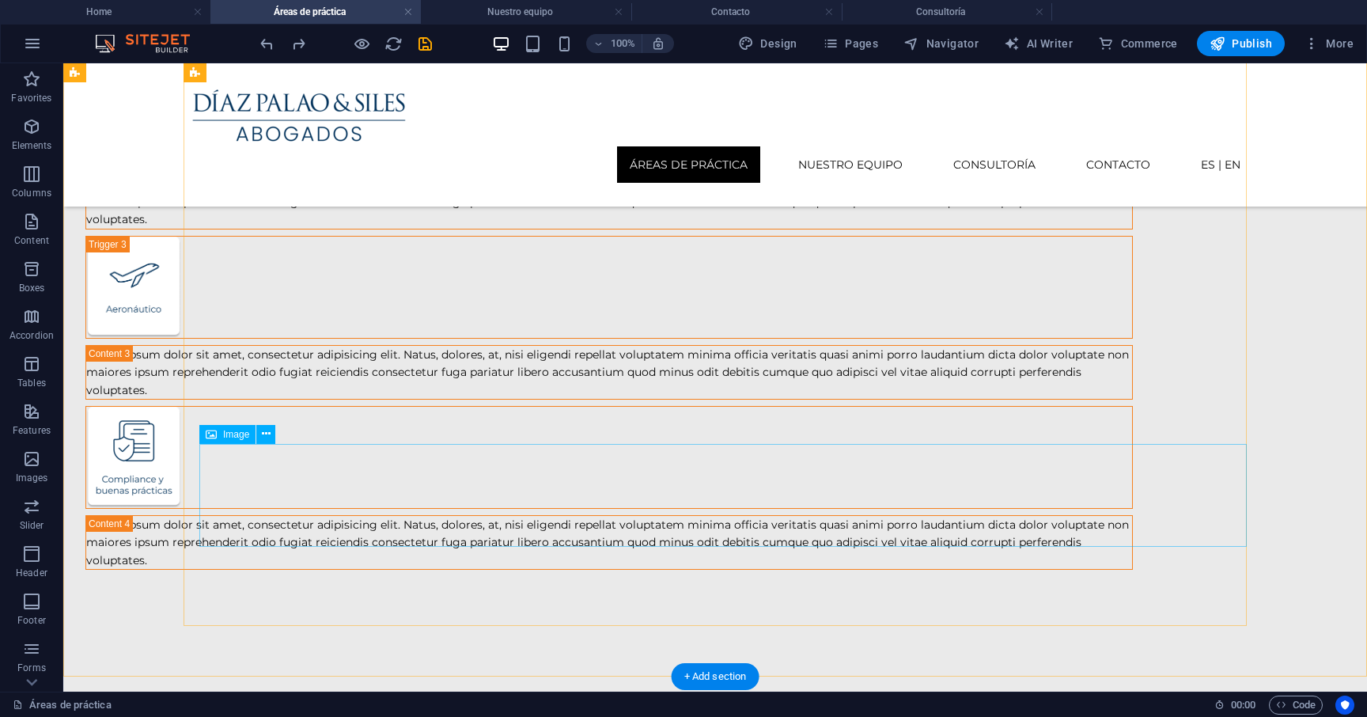
click at [259, 494] on figure at bounding box center [608, 457] width 1047 height 103
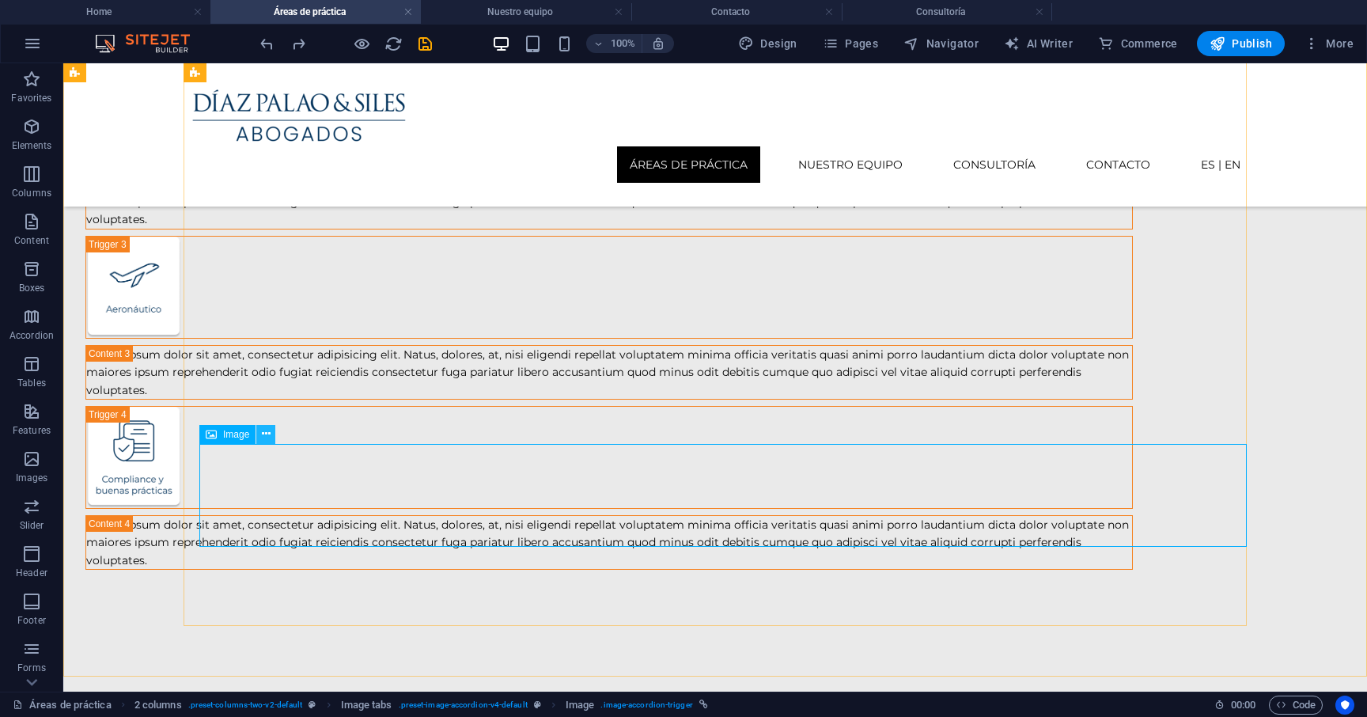
click at [267, 431] on icon at bounding box center [266, 434] width 9 height 17
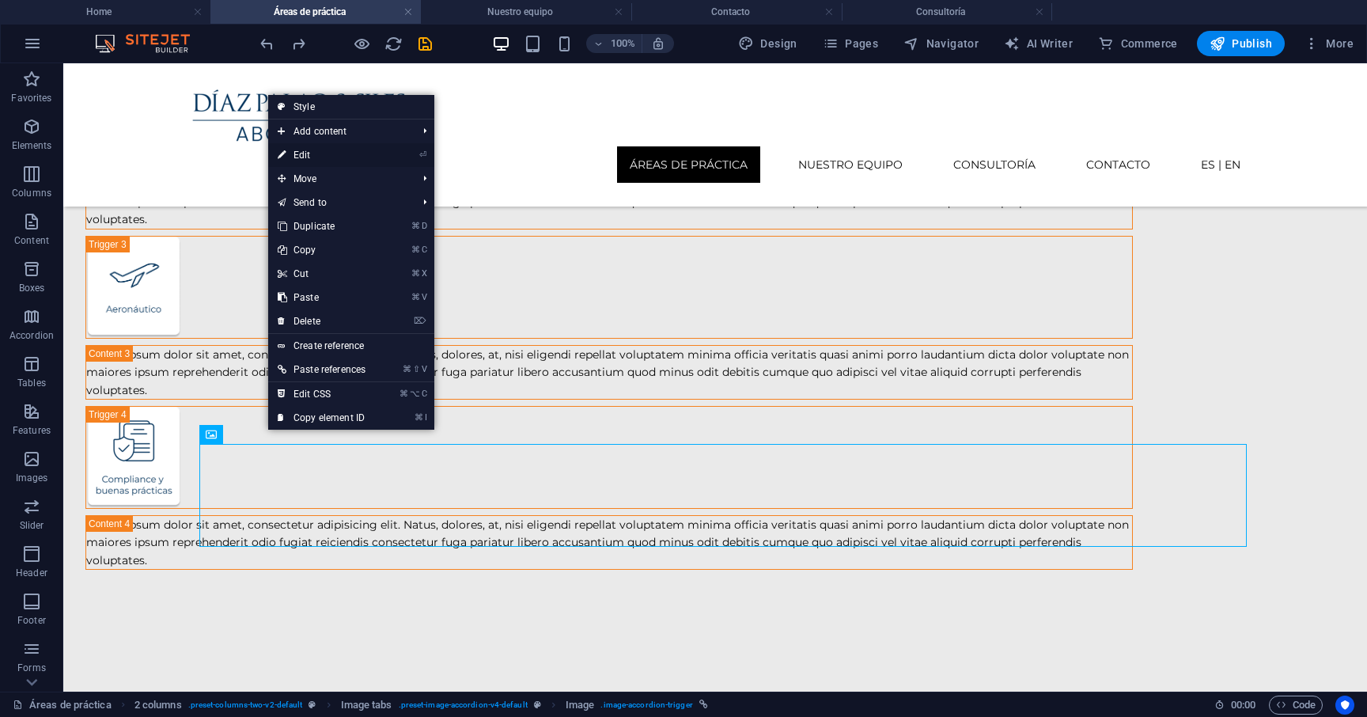
click at [352, 149] on link "⏎ Edit" at bounding box center [321, 155] width 107 height 24
select select "px"
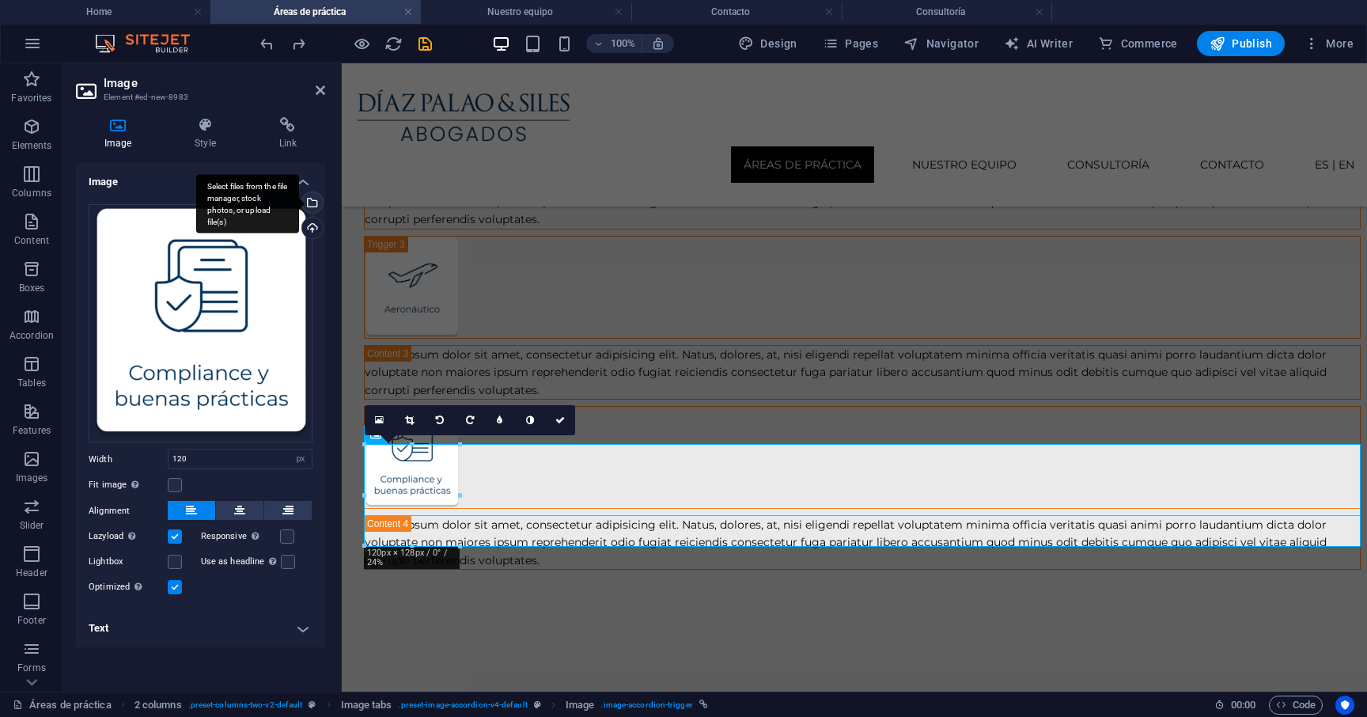
click at [315, 206] on div "Select files from the file manager, stock photos, or upload file(s)" at bounding box center [311, 204] width 24 height 24
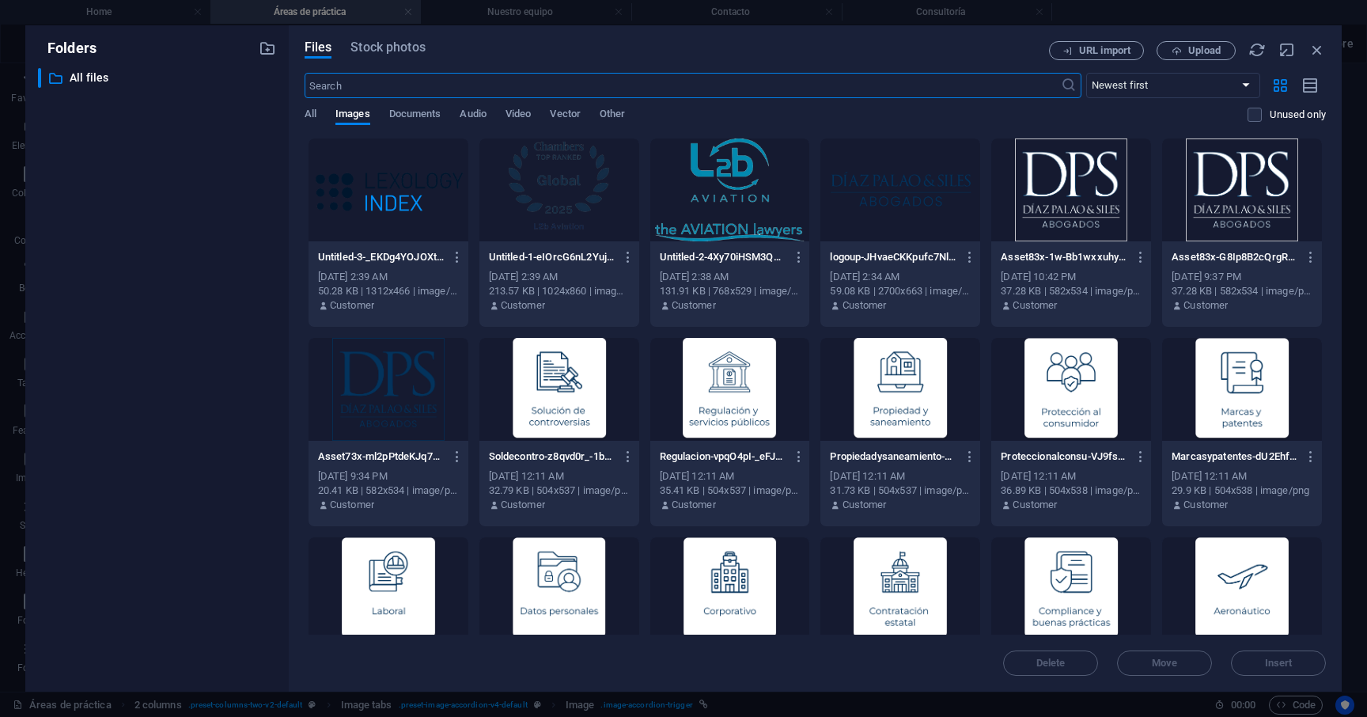
scroll to position [433, 0]
click at [1023, 575] on div at bounding box center [1071, 588] width 160 height 103
click at [1023, 575] on div "1" at bounding box center [1071, 588] width 160 height 103
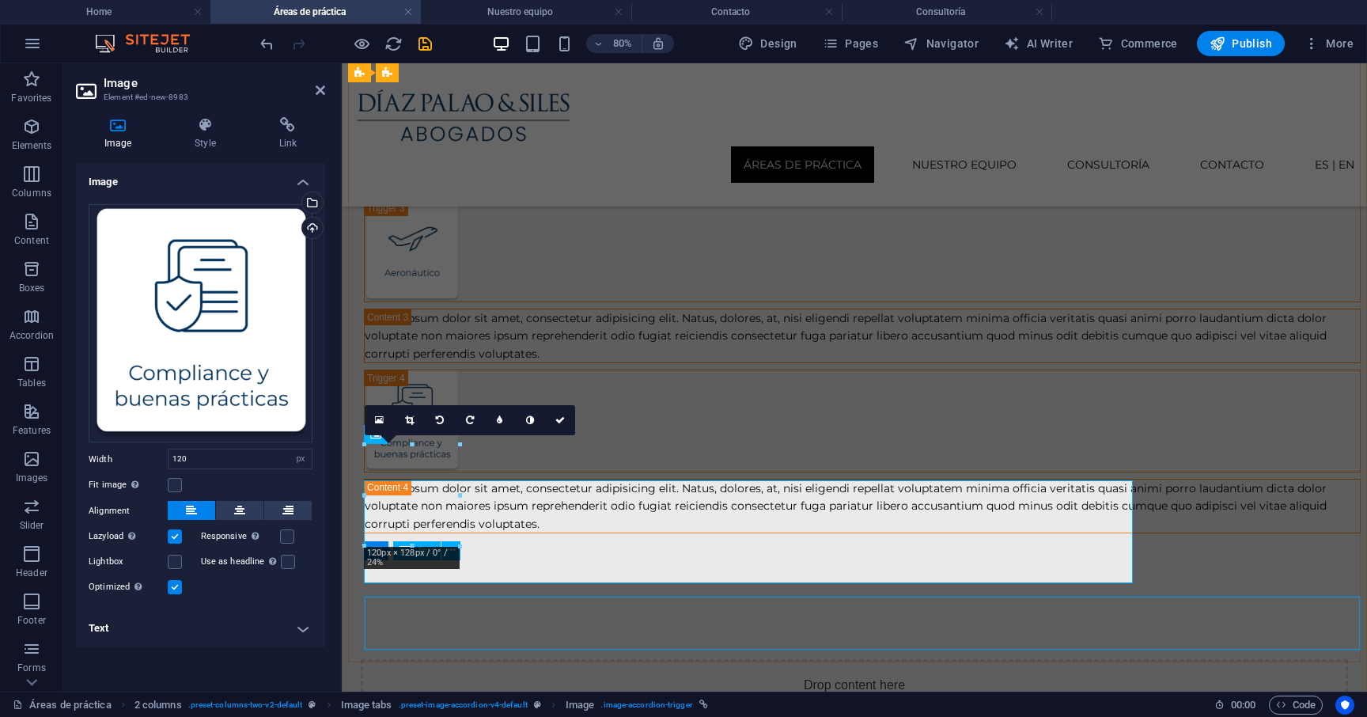
scroll to position [396, 0]
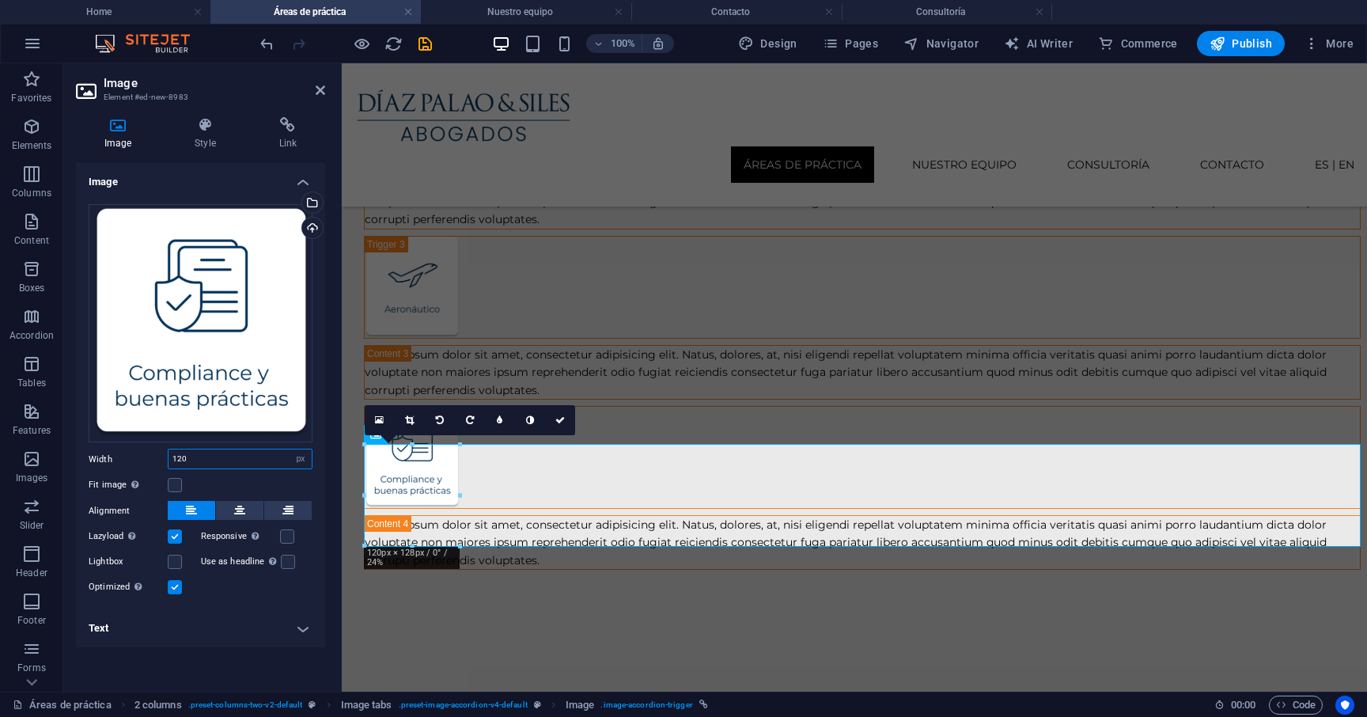
drag, startPoint x: 214, startPoint y: 459, endPoint x: 152, endPoint y: 456, distance: 62.5
click at [152, 456] on div "Width 120 Default auto px rem % em vh vw" at bounding box center [201, 458] width 224 height 21
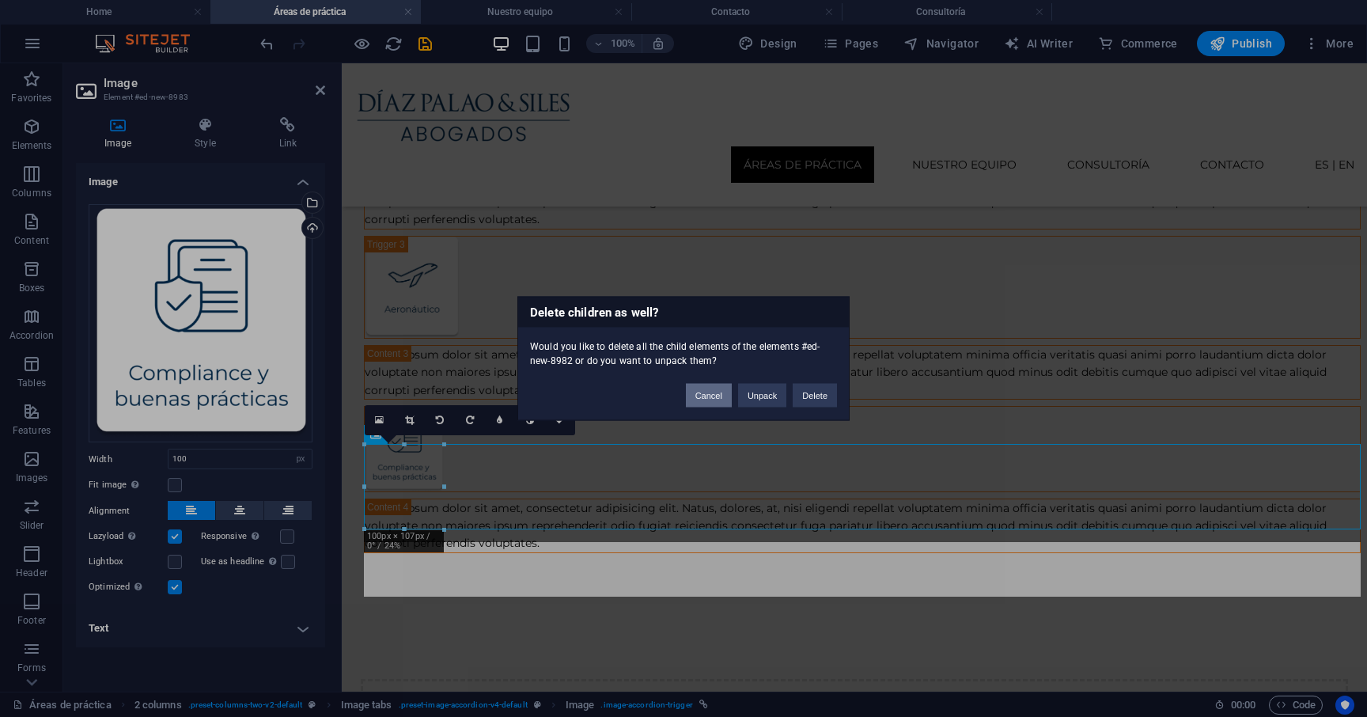
click at [716, 399] on button "Cancel" at bounding box center [709, 396] width 46 height 24
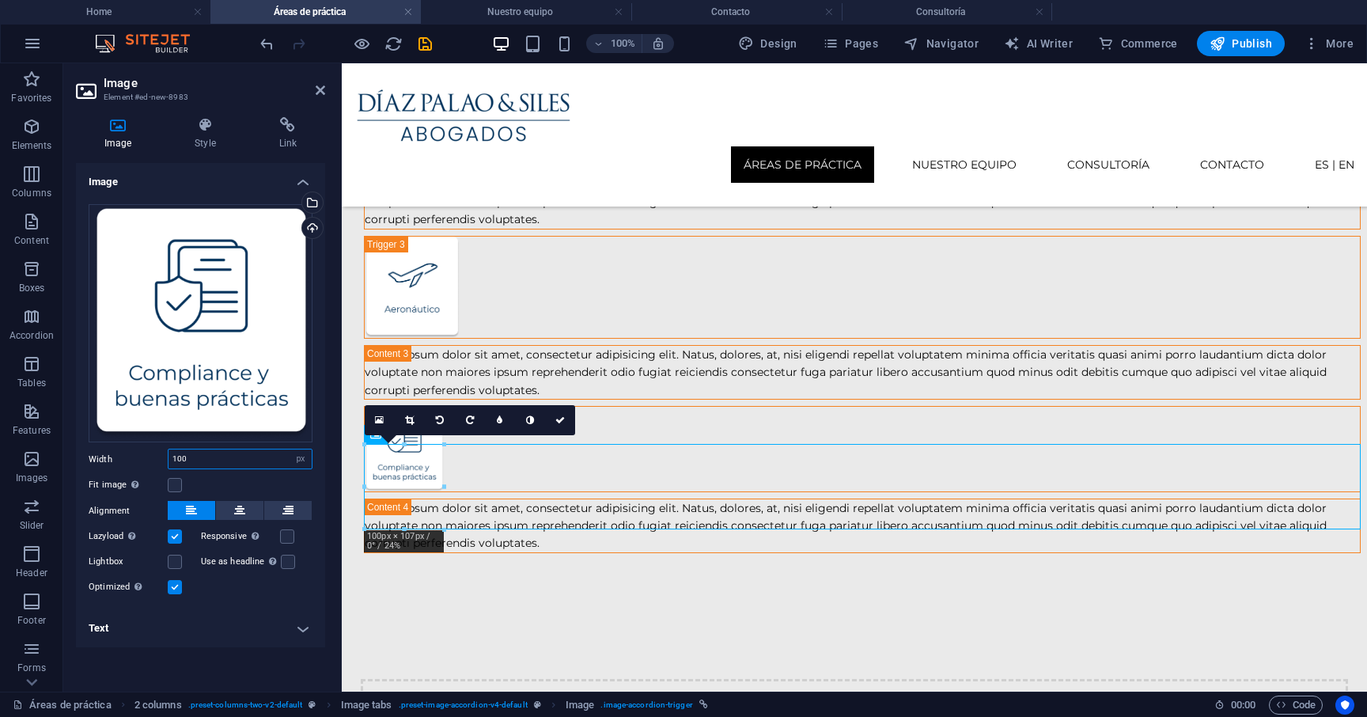
click at [226, 460] on input "100" at bounding box center [239, 458] width 143 height 19
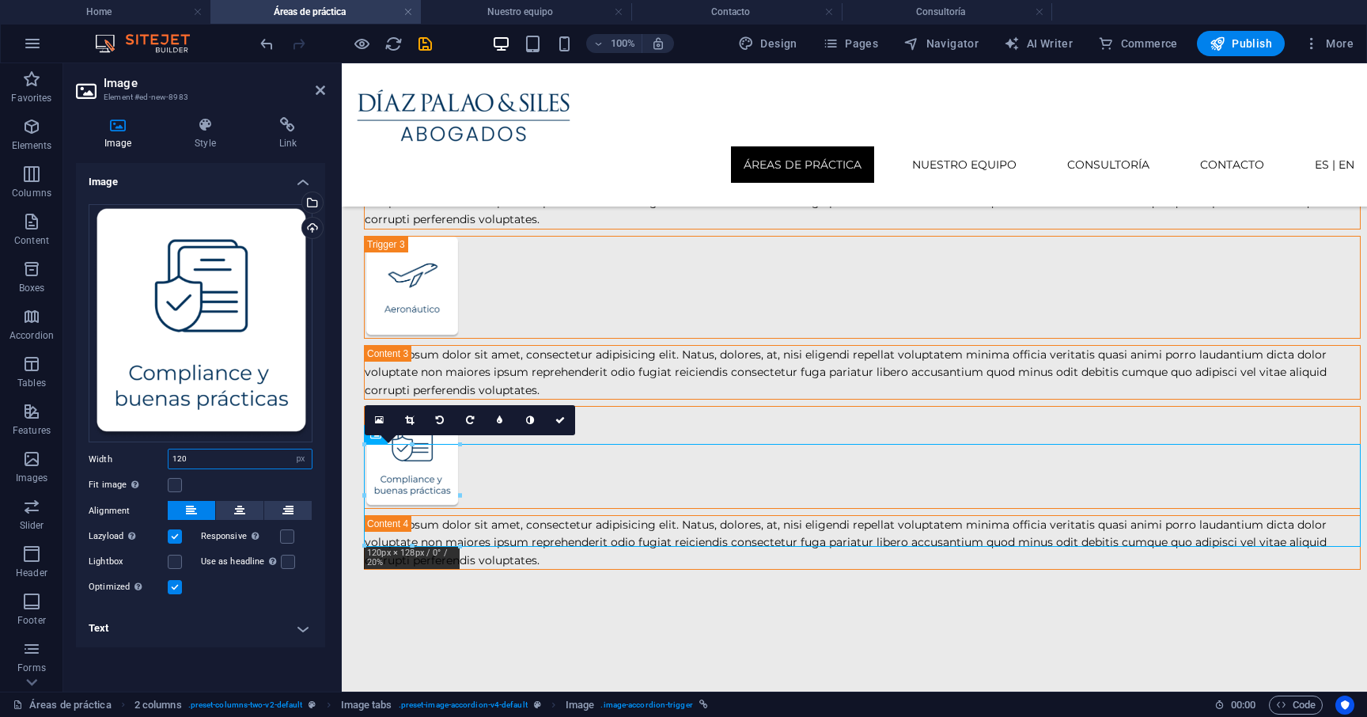
type input "120"
click at [296, 626] on h4 "Text" at bounding box center [200, 628] width 249 height 38
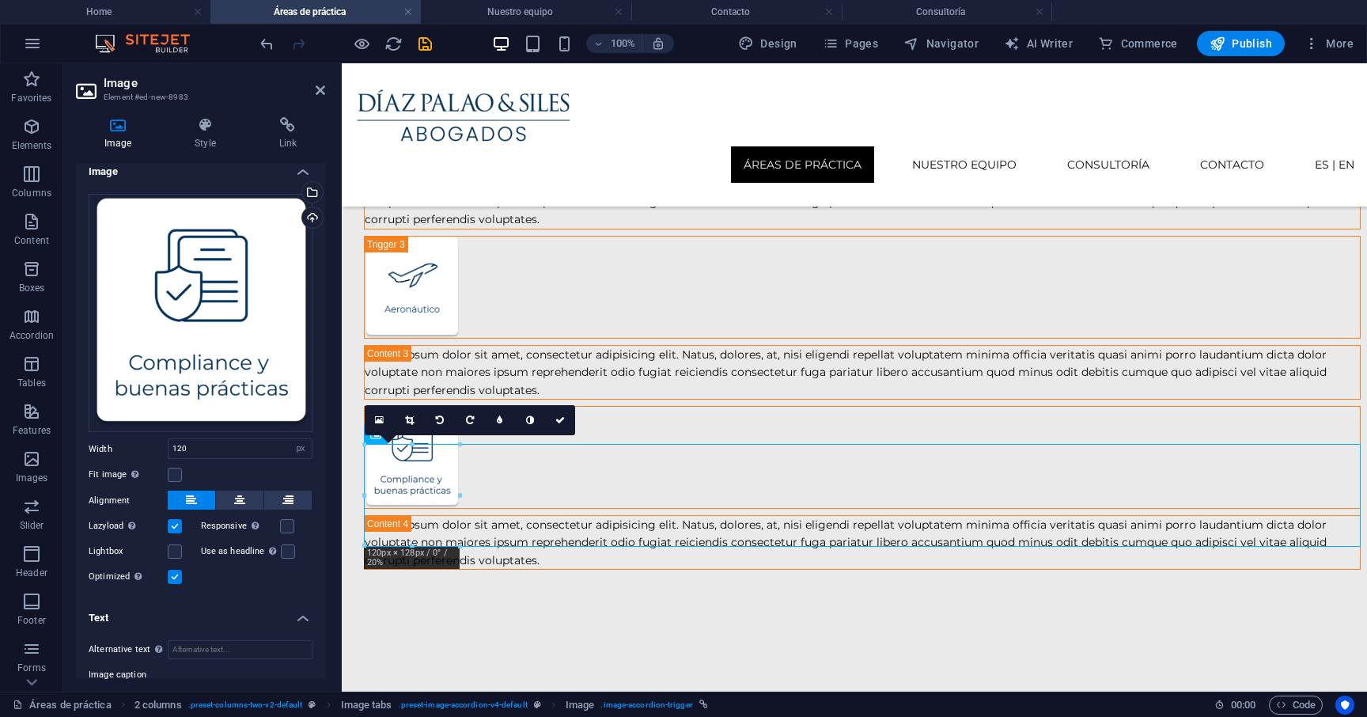
scroll to position [0, 0]
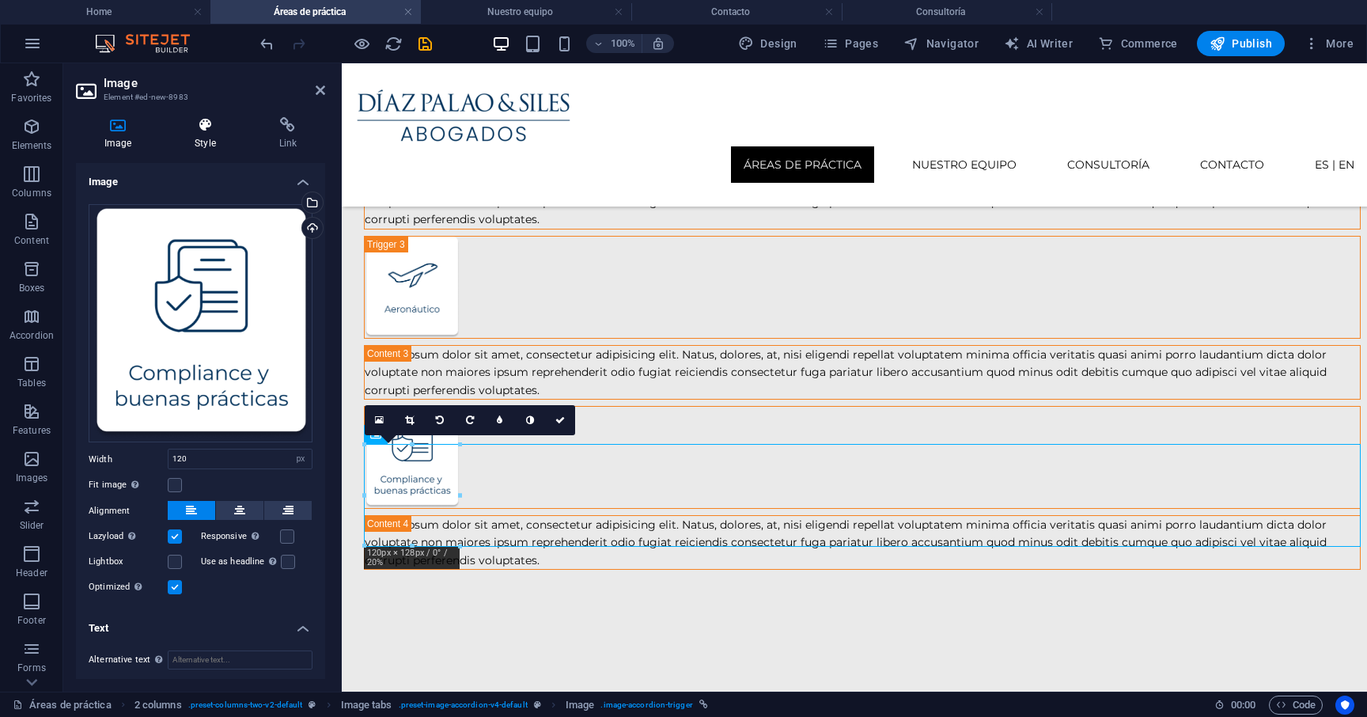
click at [210, 130] on icon at bounding box center [205, 125] width 78 height 16
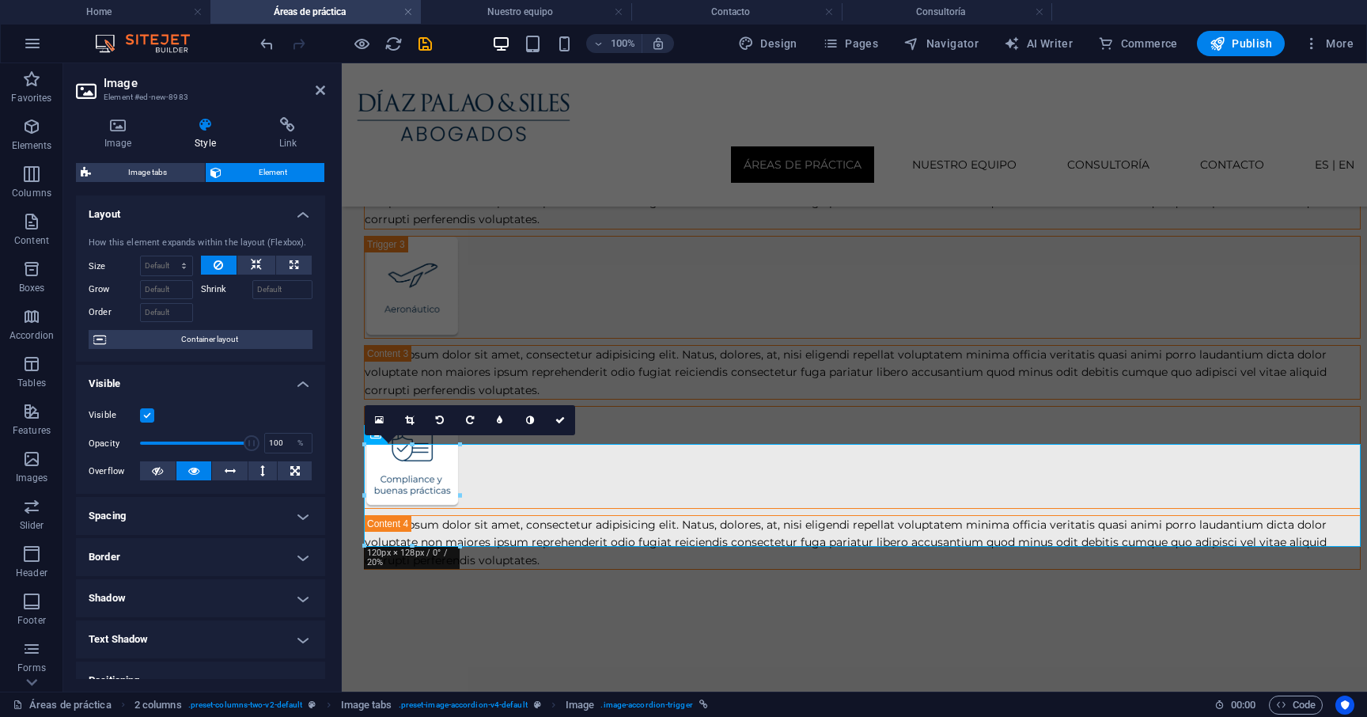
click at [147, 420] on label at bounding box center [147, 415] width 14 height 14
click at [0, 0] on input "Visible" at bounding box center [0, 0] width 0 height 0
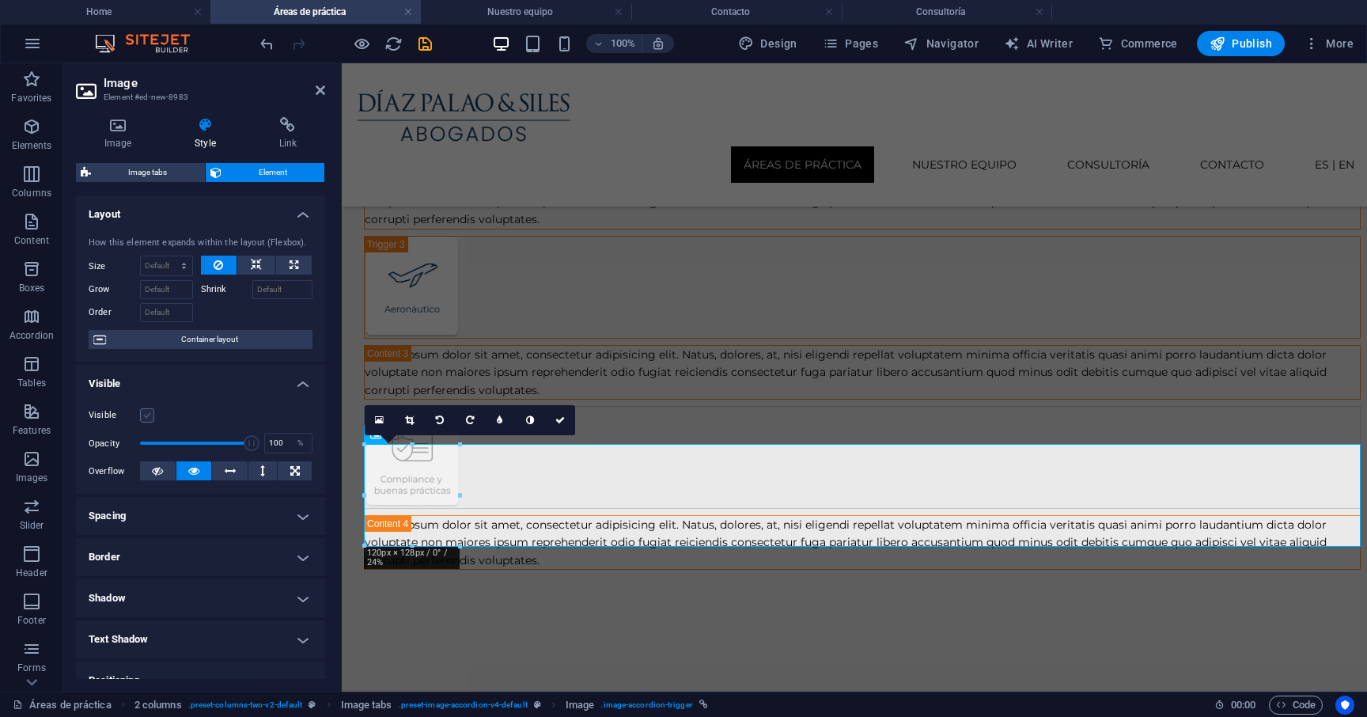
click at [146, 418] on label at bounding box center [147, 415] width 14 height 14
click at [0, 0] on input "Visible" at bounding box center [0, 0] width 0 height 0
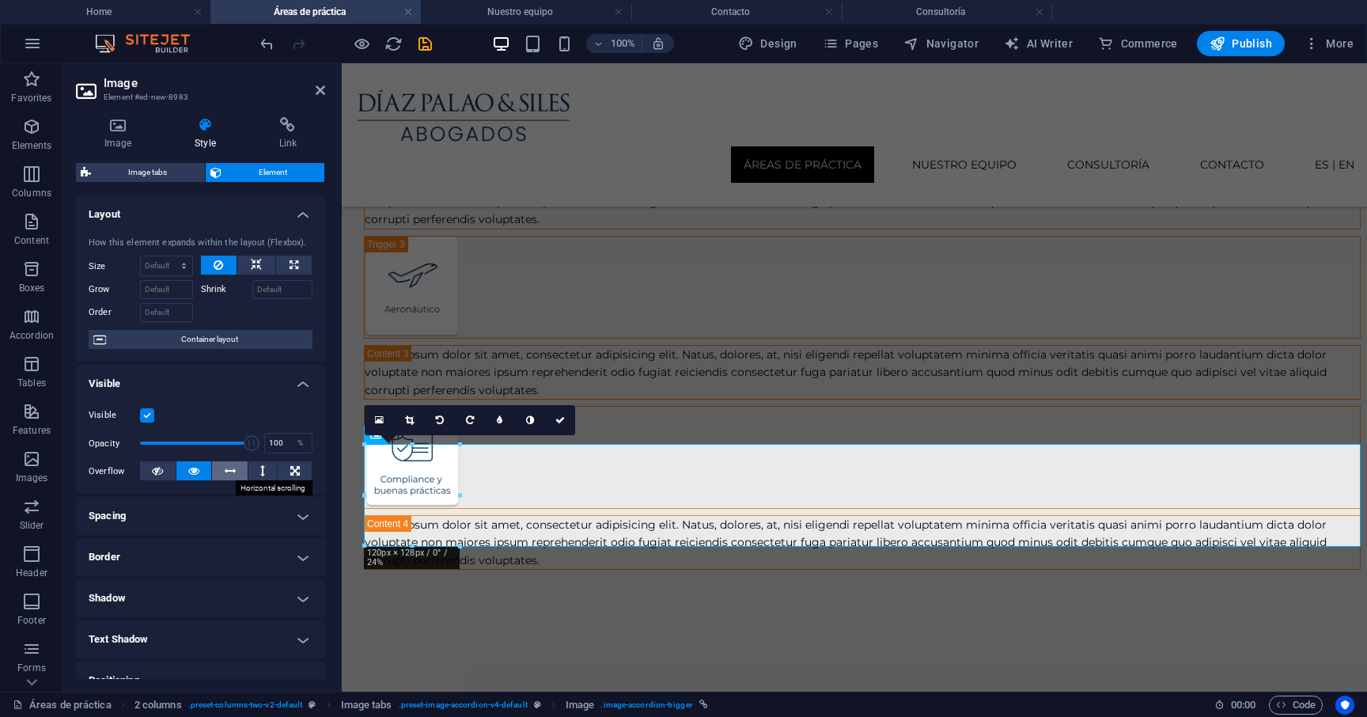
click at [225, 474] on icon at bounding box center [230, 470] width 11 height 19
click at [198, 474] on button at bounding box center [194, 470] width 36 height 19
click at [150, 475] on button at bounding box center [158, 470] width 36 height 19
click at [191, 475] on icon at bounding box center [193, 470] width 11 height 19
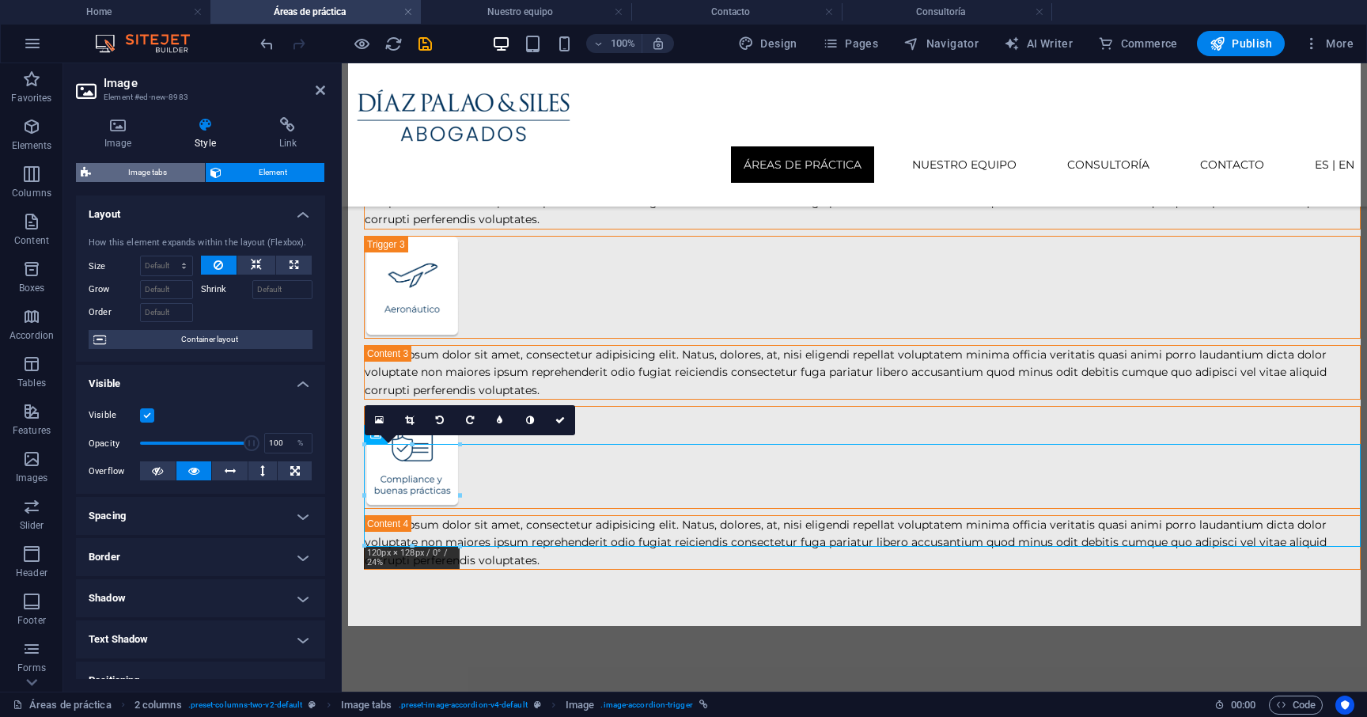
click at [149, 167] on span "Image tabs" at bounding box center [148, 172] width 104 height 19
select select "rem"
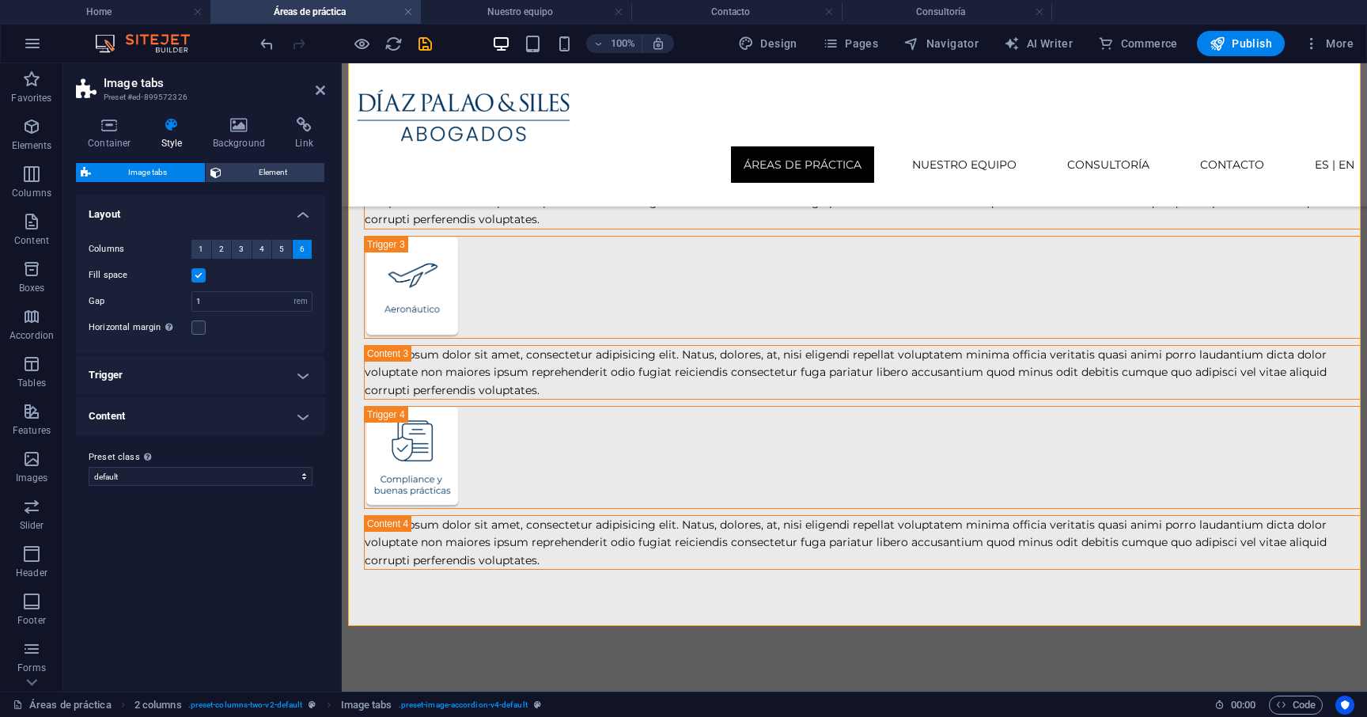
click at [241, 380] on h4 "Trigger" at bounding box center [200, 375] width 249 height 38
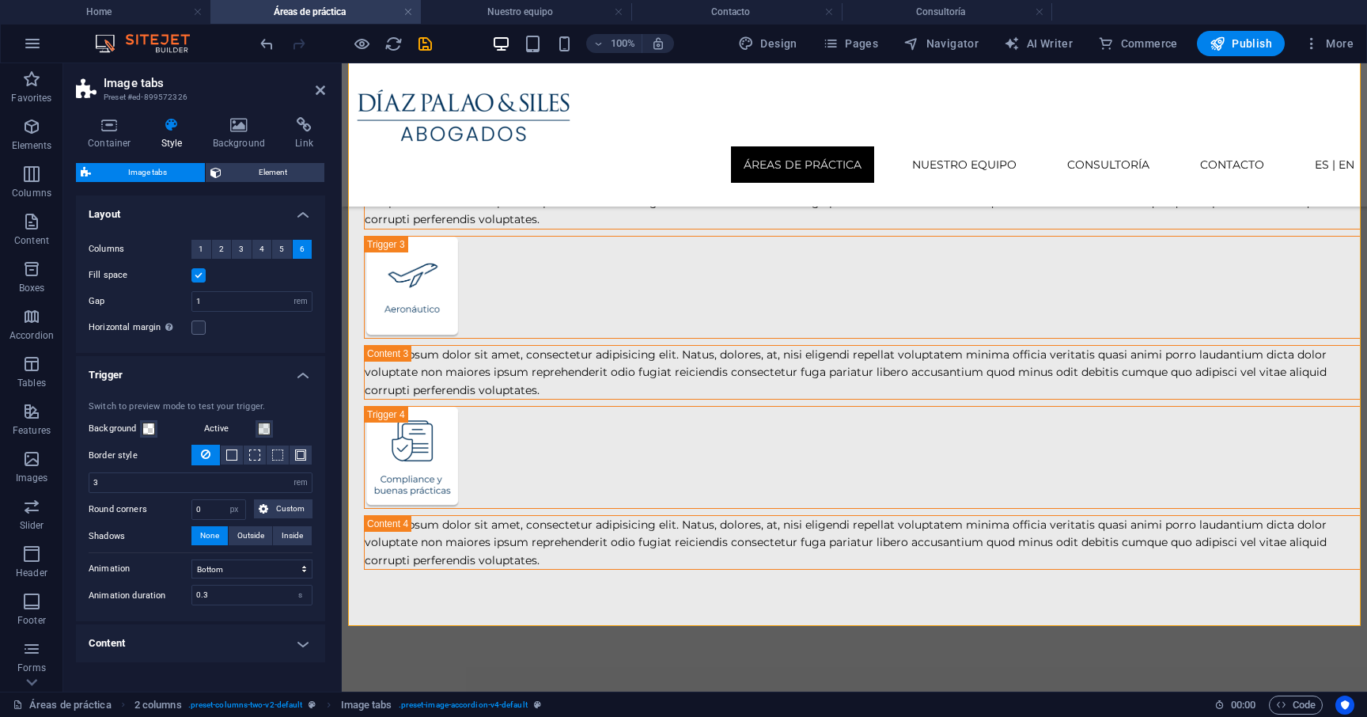
scroll to position [46, 0]
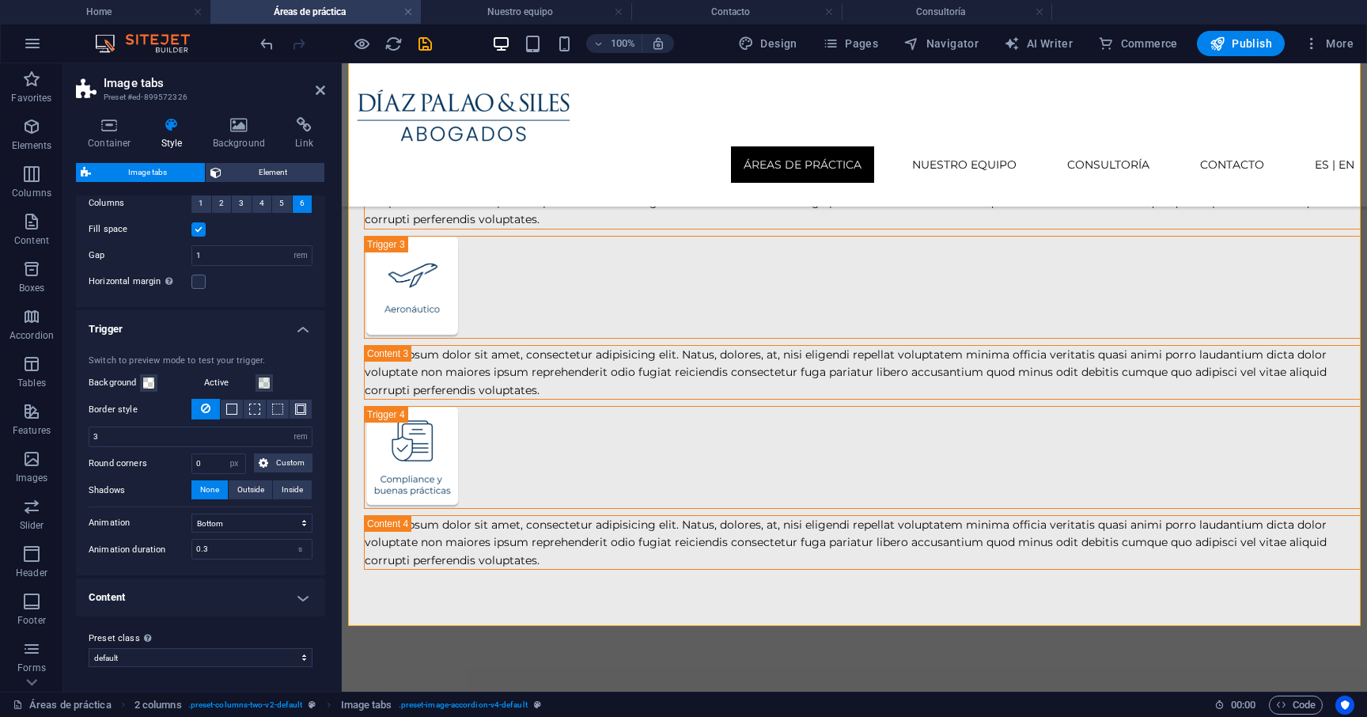
click at [211, 596] on h4 "Content" at bounding box center [200, 597] width 249 height 38
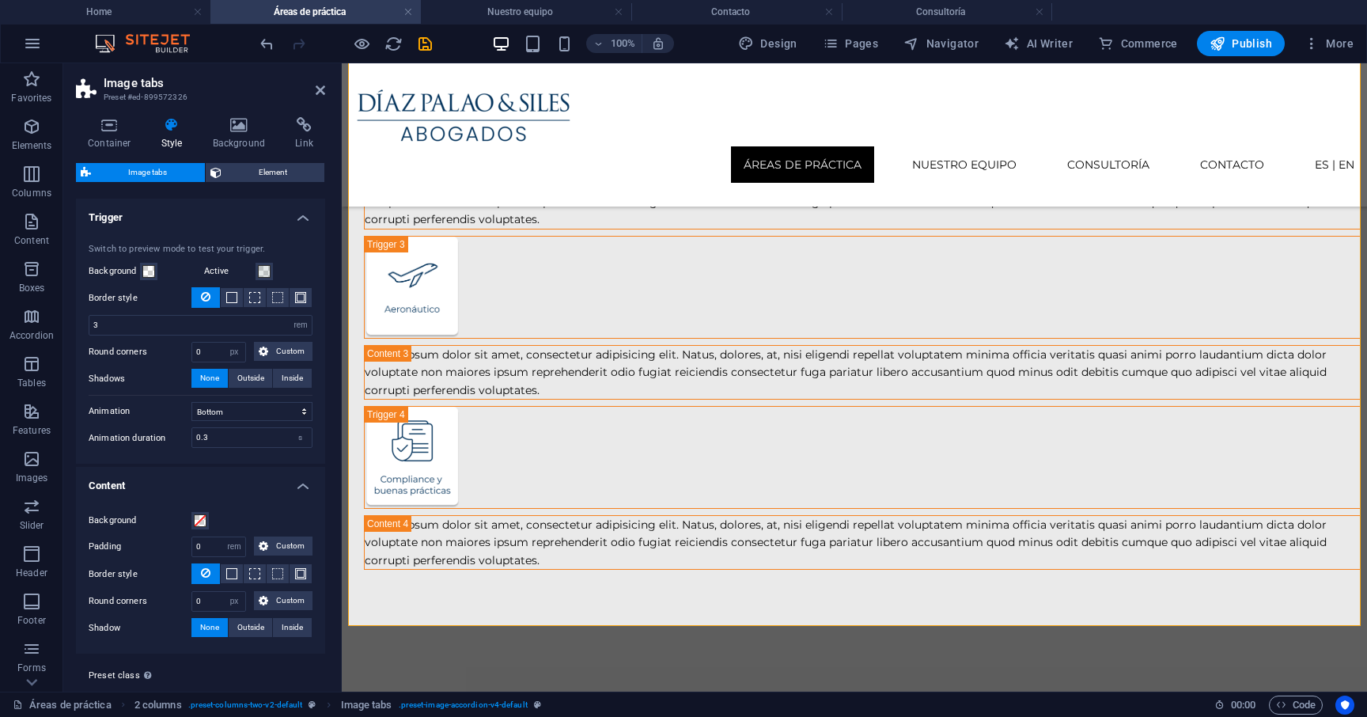
scroll to position [195, 0]
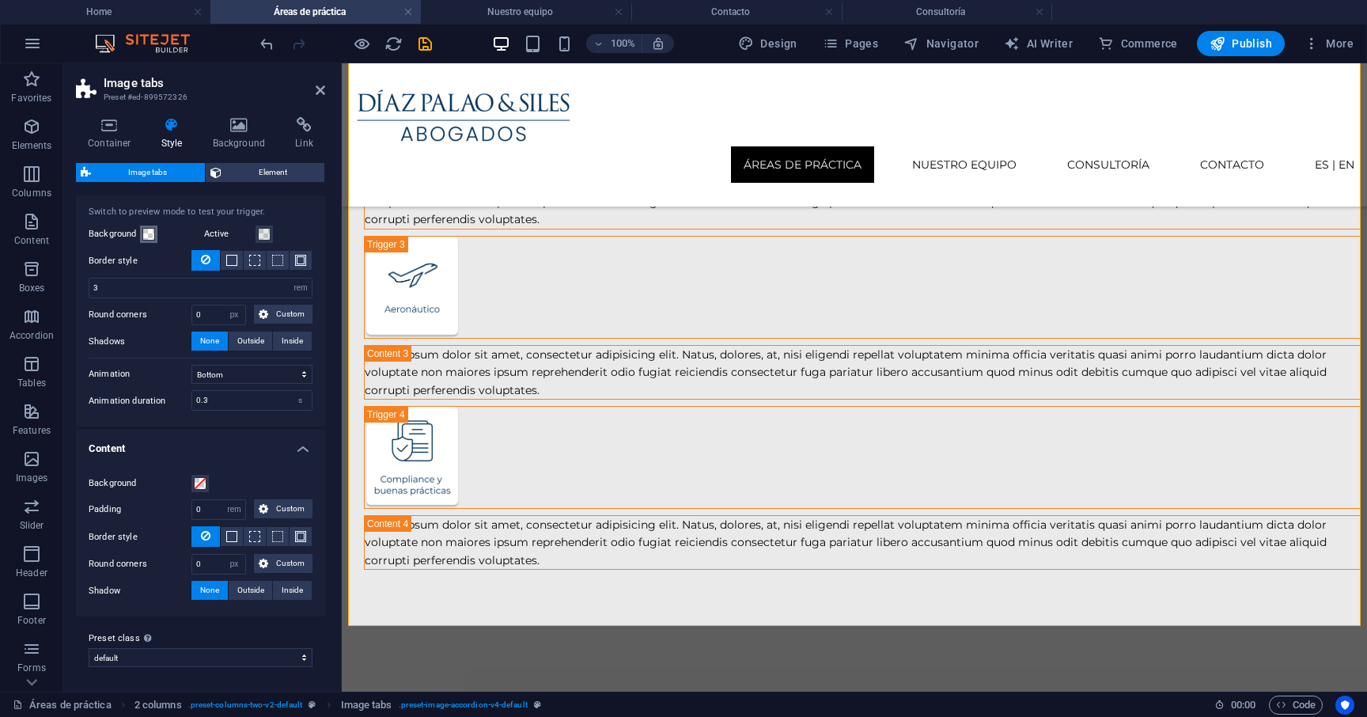
click at [148, 234] on span at bounding box center [148, 234] width 13 height 13
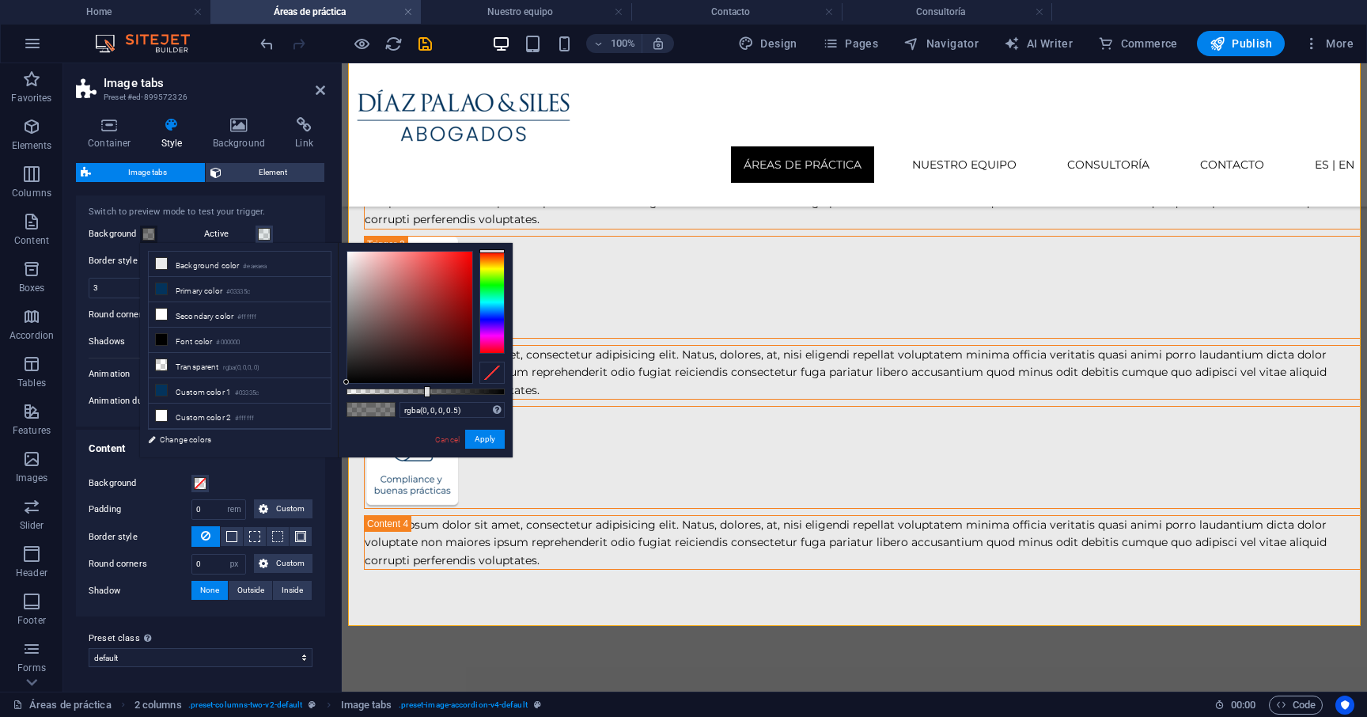
click at [148, 234] on span at bounding box center [148, 234] width 13 height 13
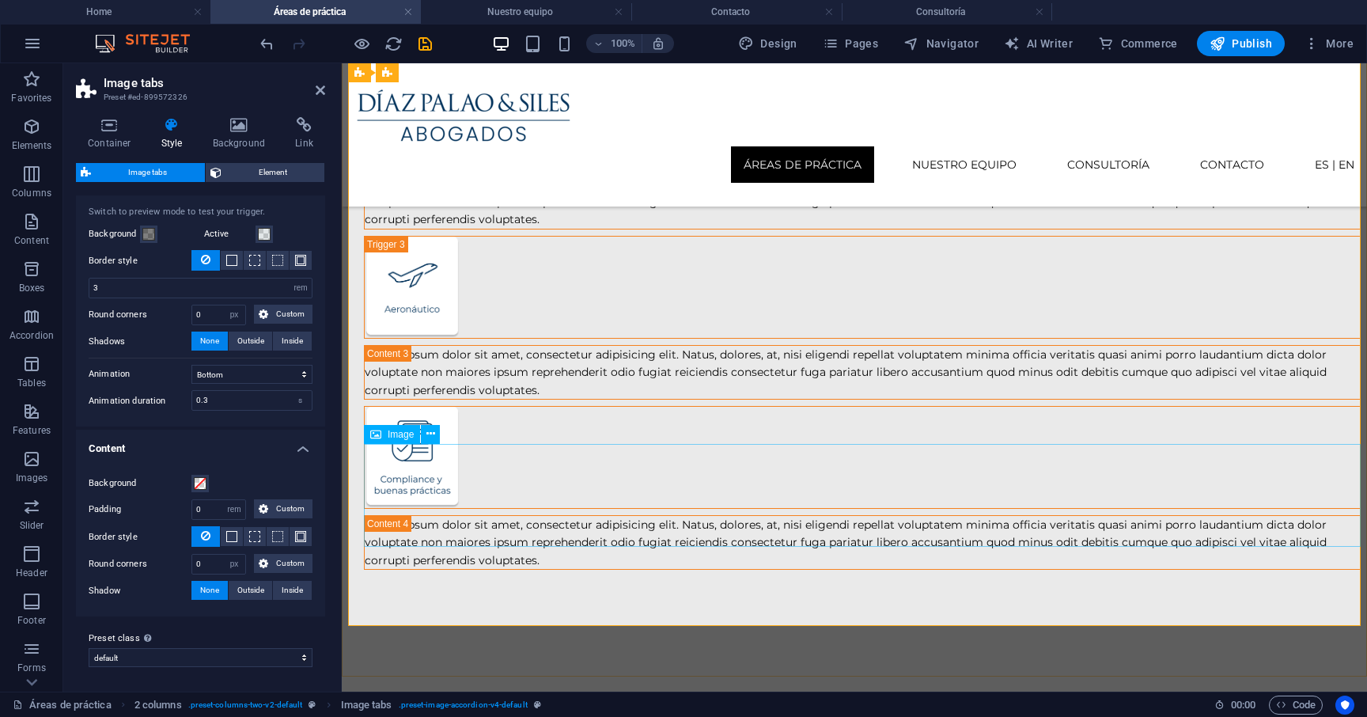
click at [428, 503] on figure at bounding box center [862, 457] width 997 height 103
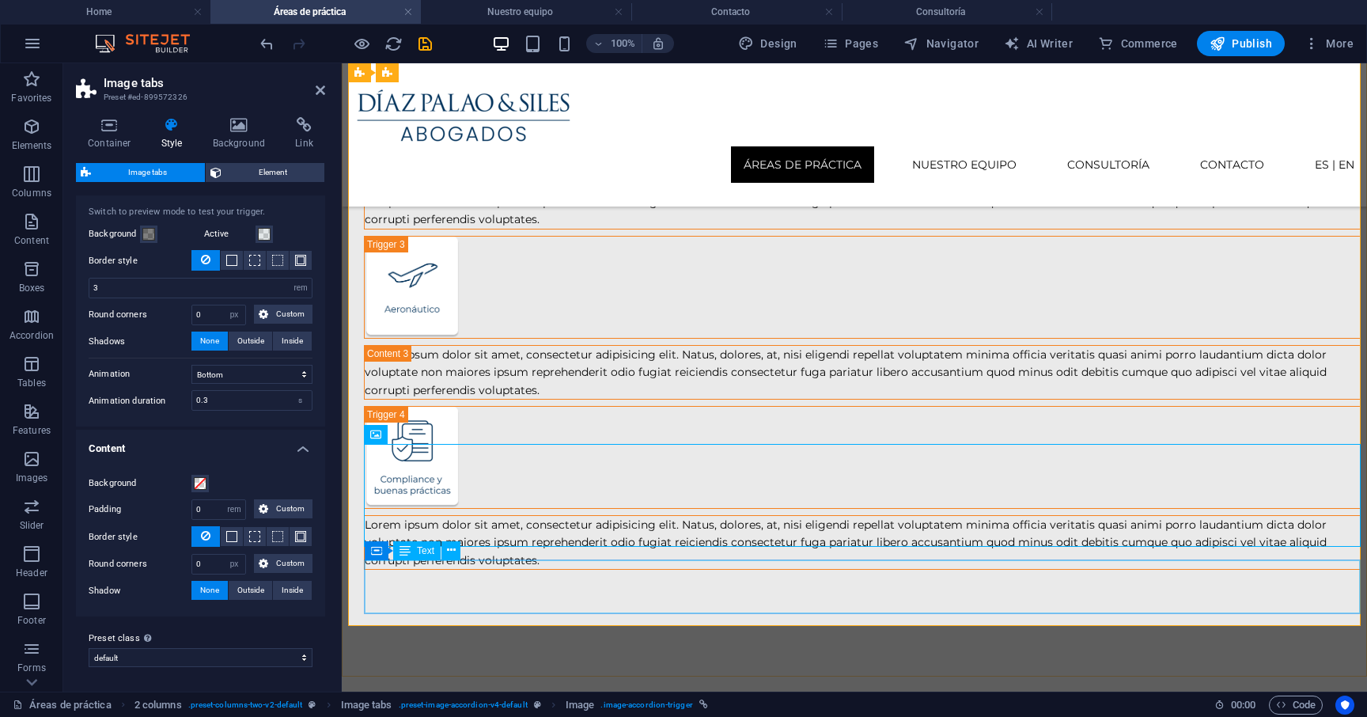
click at [432, 569] on div "Lorem ipsum dolor sit amet, consectetur adipisicing elit. Natus, dolores, at, n…" at bounding box center [862, 542] width 995 height 53
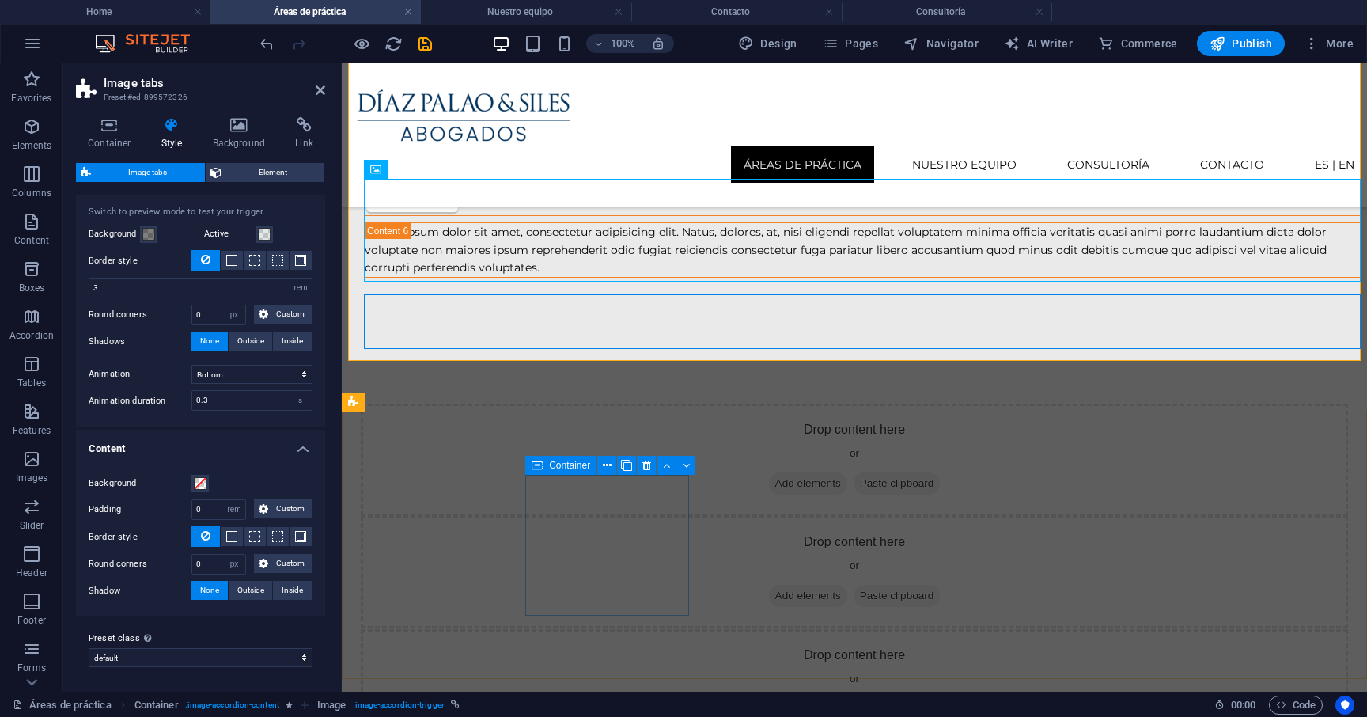
scroll to position [1030, 0]
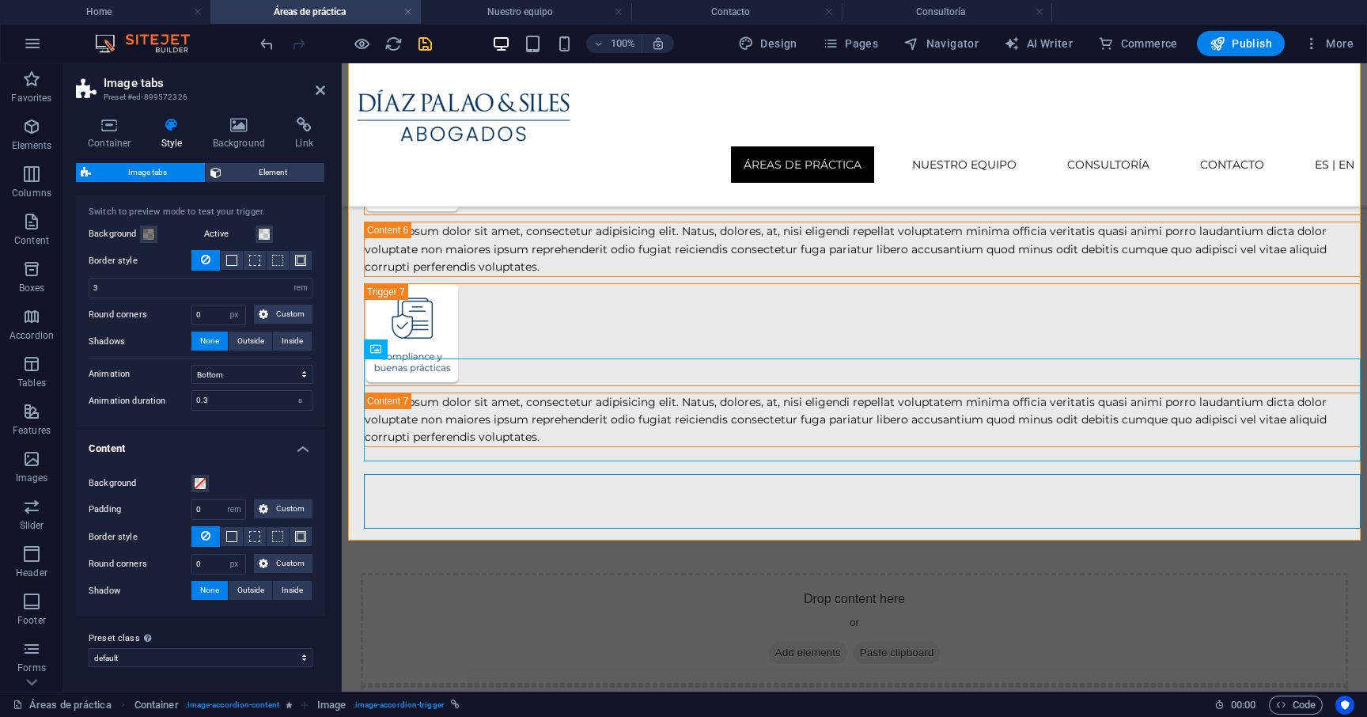
click at [432, 51] on icon "save" at bounding box center [425, 44] width 18 height 18
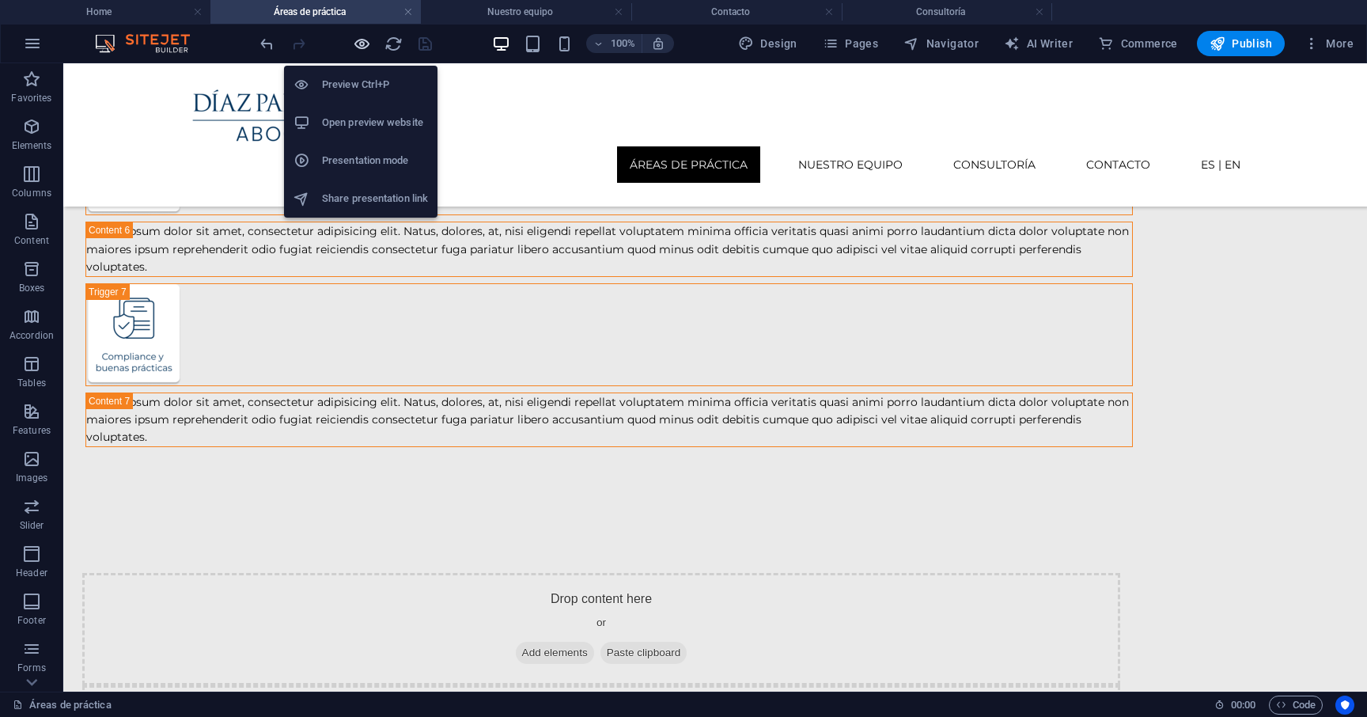
click at [361, 44] on icon "button" at bounding box center [362, 44] width 18 height 18
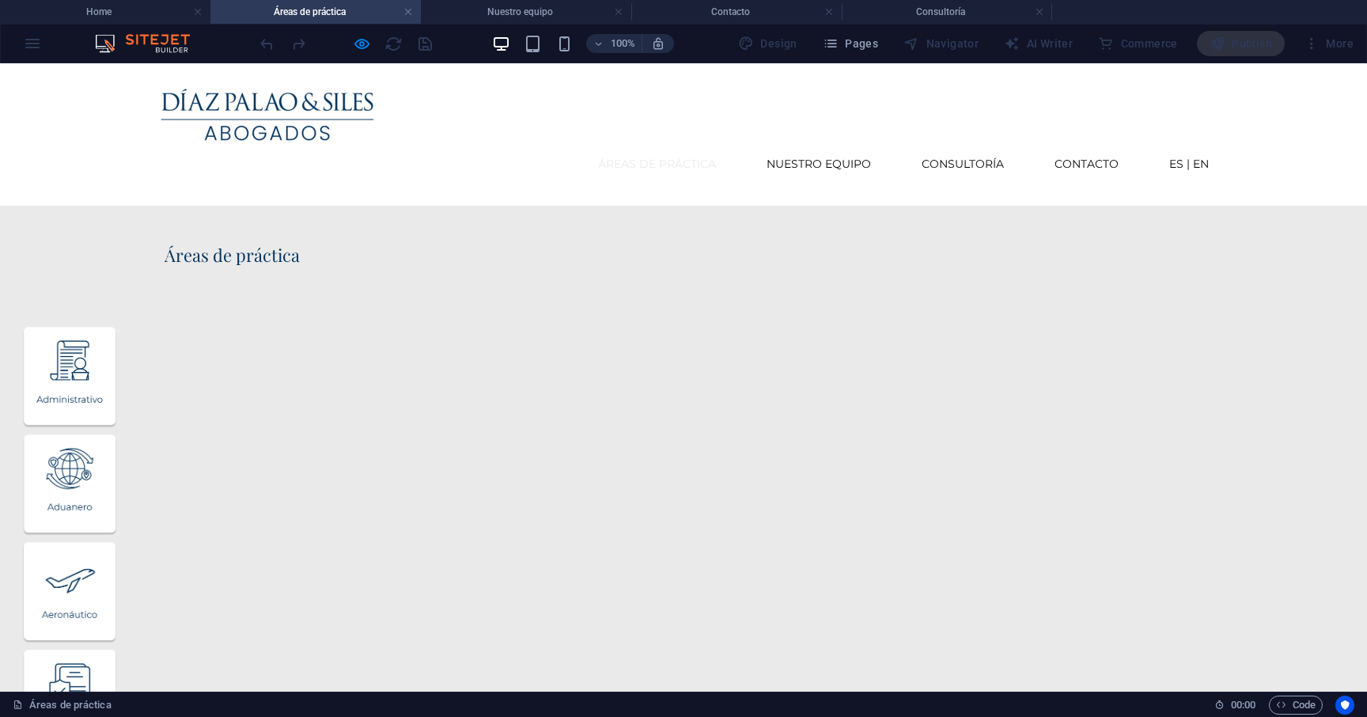
scroll to position [0, 0]
click at [117, 435] on img "Trigger 2" at bounding box center [69, 485] width 95 height 101
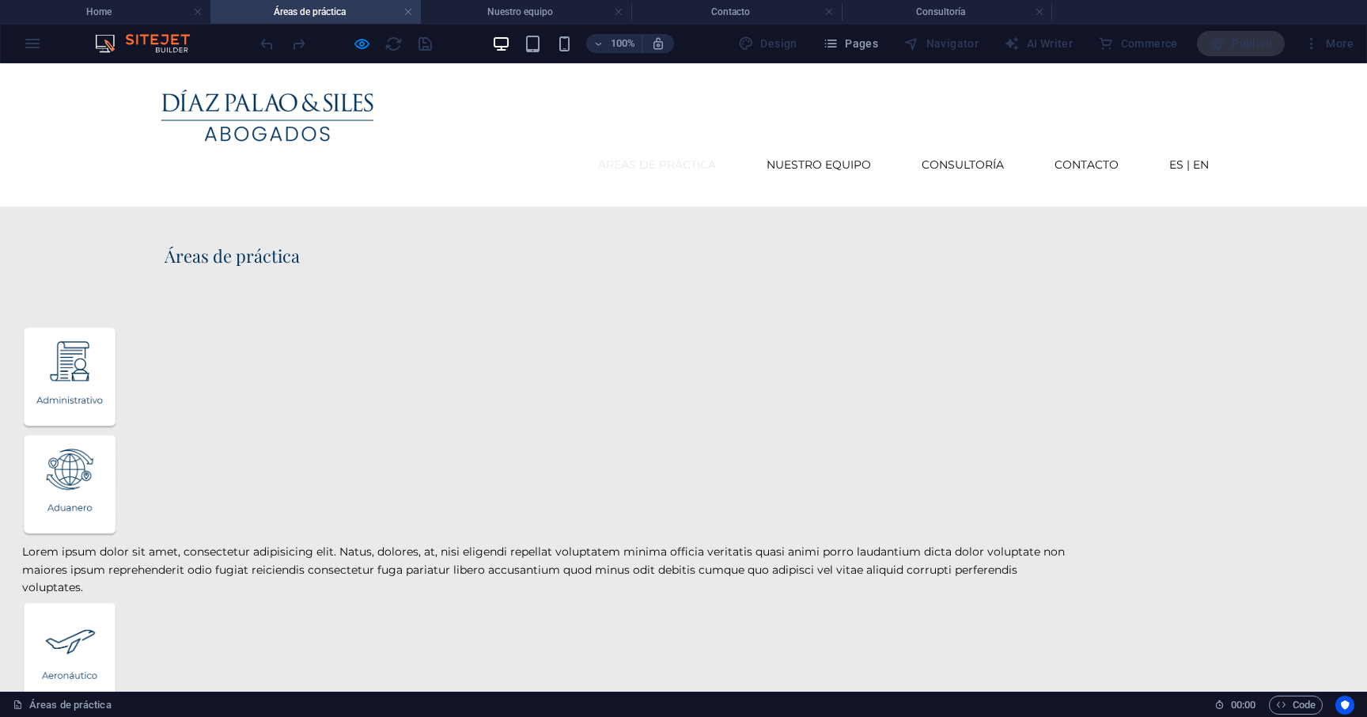
click at [117, 435] on img "Trigger 2" at bounding box center [69, 485] width 95 height 101
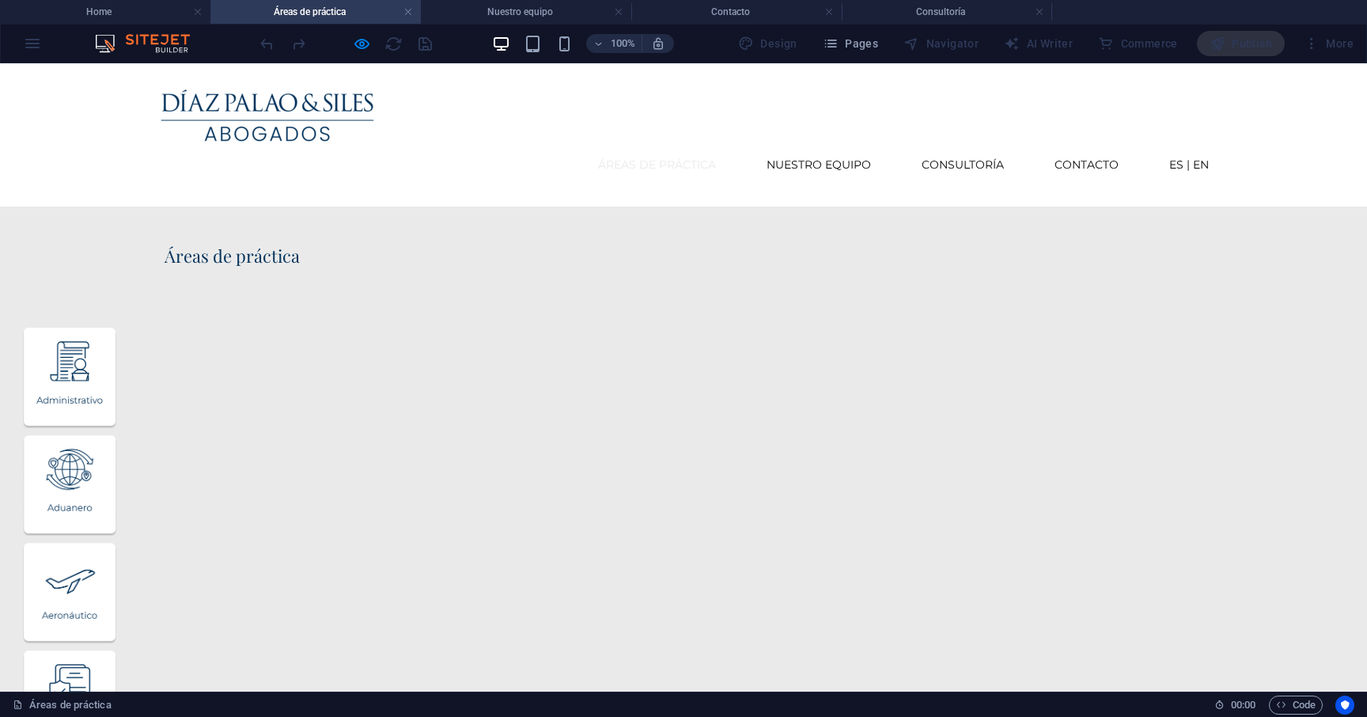
click at [117, 435] on img "Trigger 2" at bounding box center [69, 485] width 95 height 101
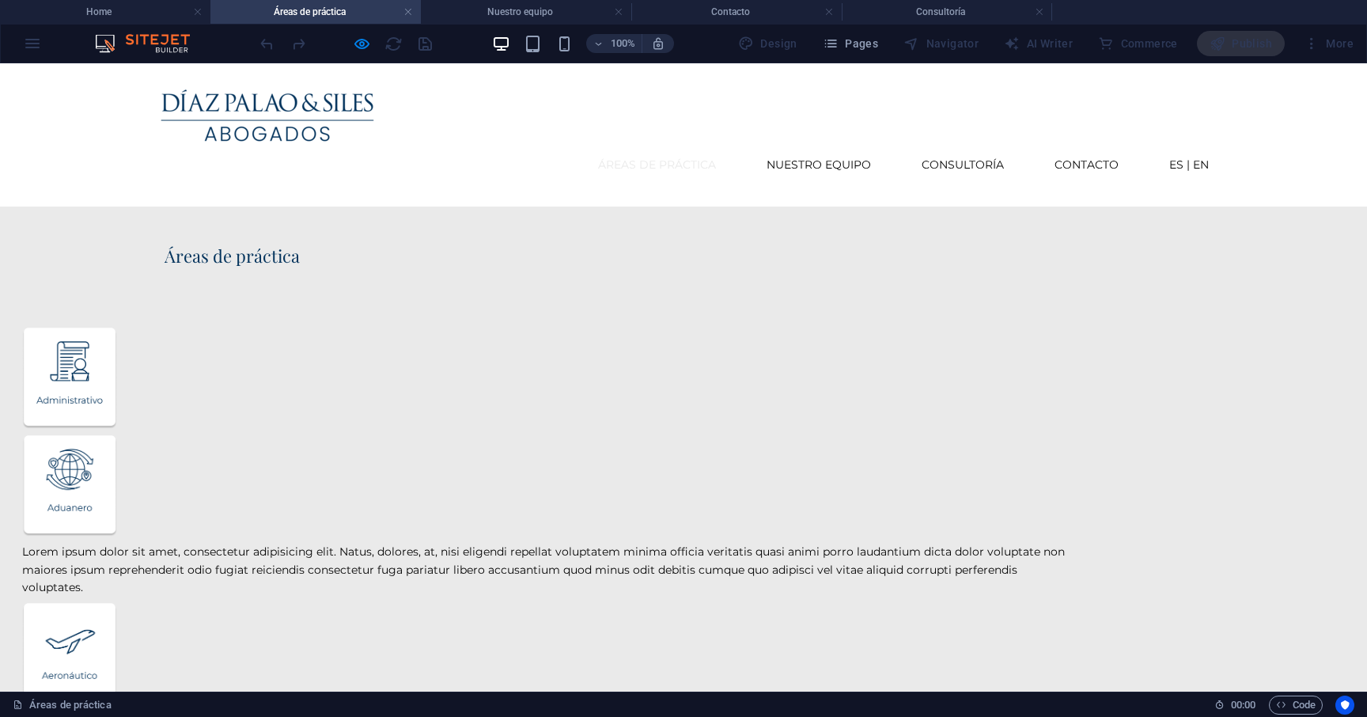
click at [117, 435] on img "Trigger 2" at bounding box center [69, 485] width 95 height 101
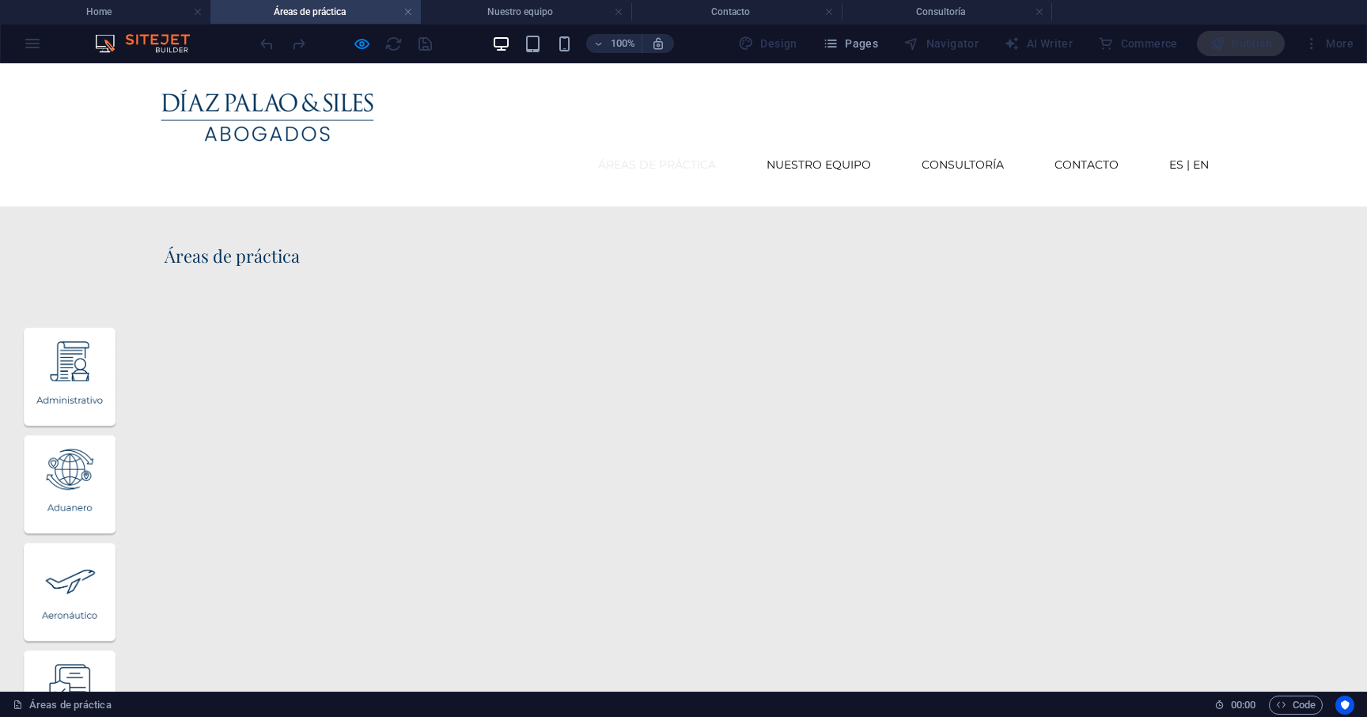
click at [117, 346] on img "Trigger 1" at bounding box center [69, 377] width 95 height 101
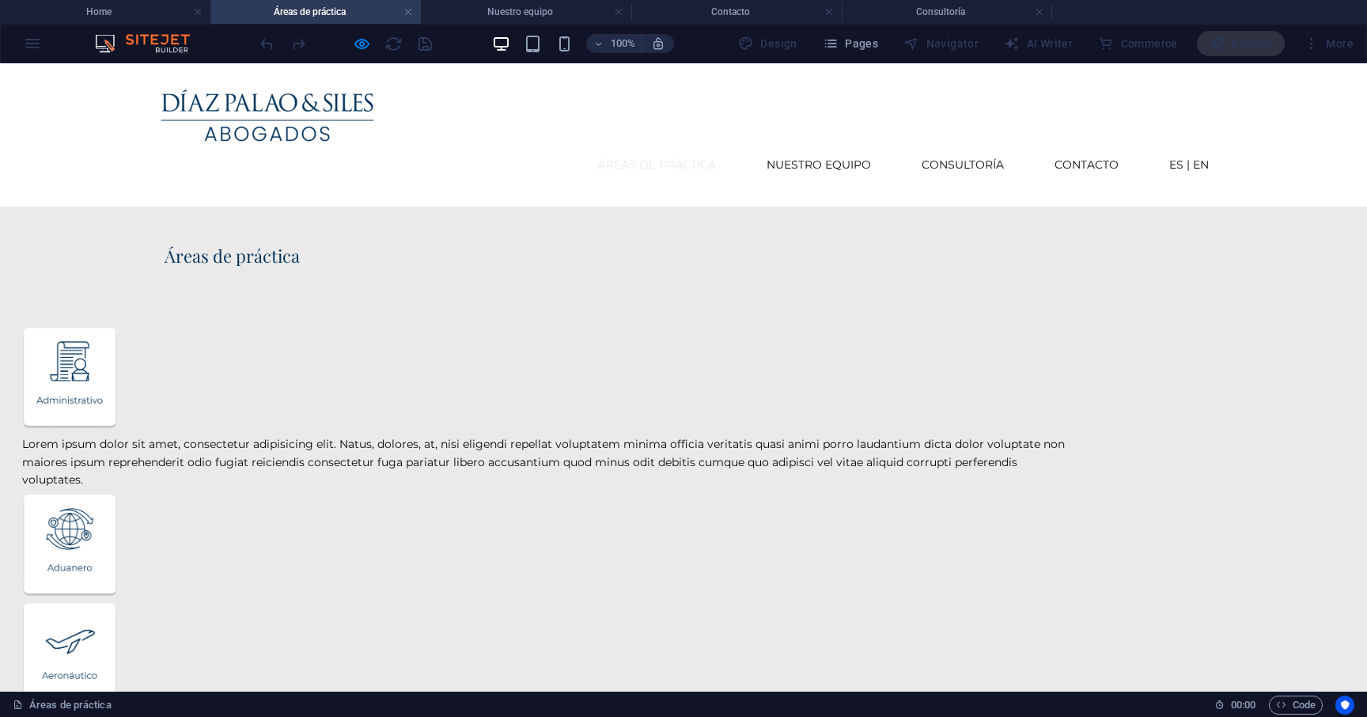
click at [117, 346] on img "Trigger 1" at bounding box center [69, 377] width 95 height 101
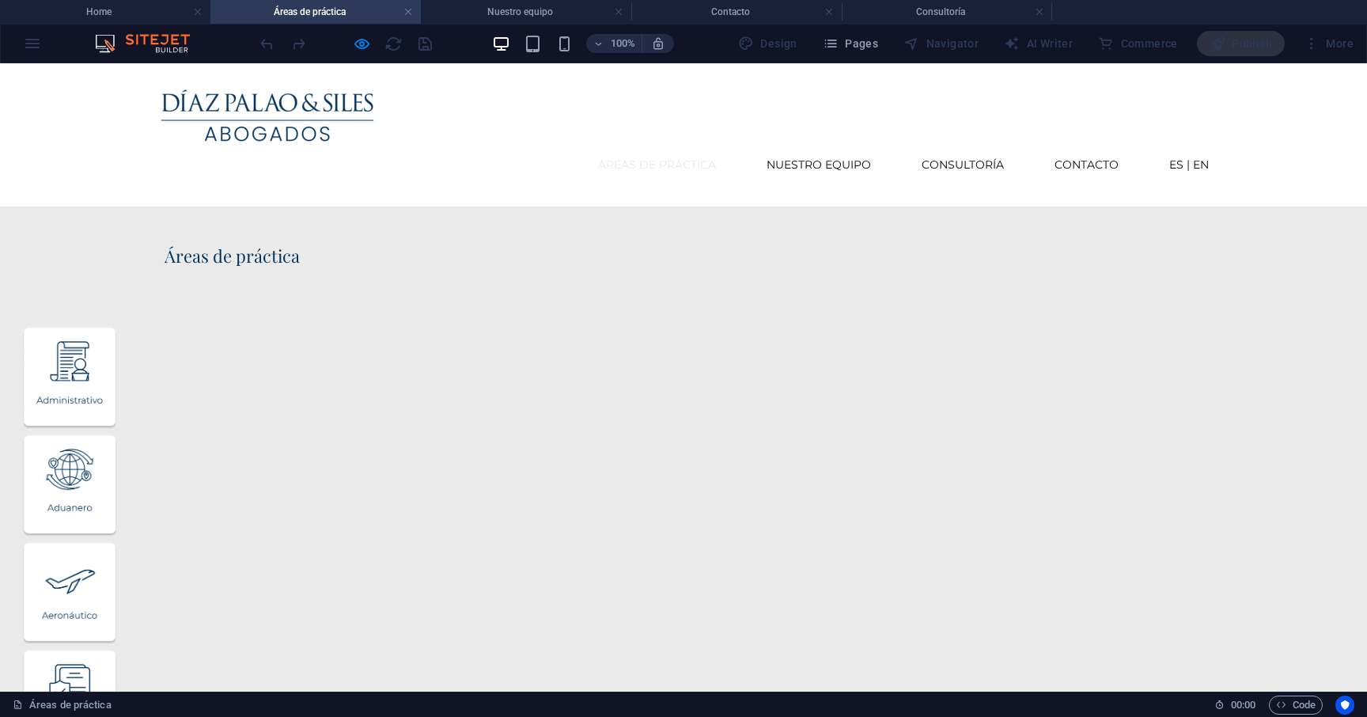
click at [117, 435] on img "Trigger 2" at bounding box center [69, 485] width 95 height 101
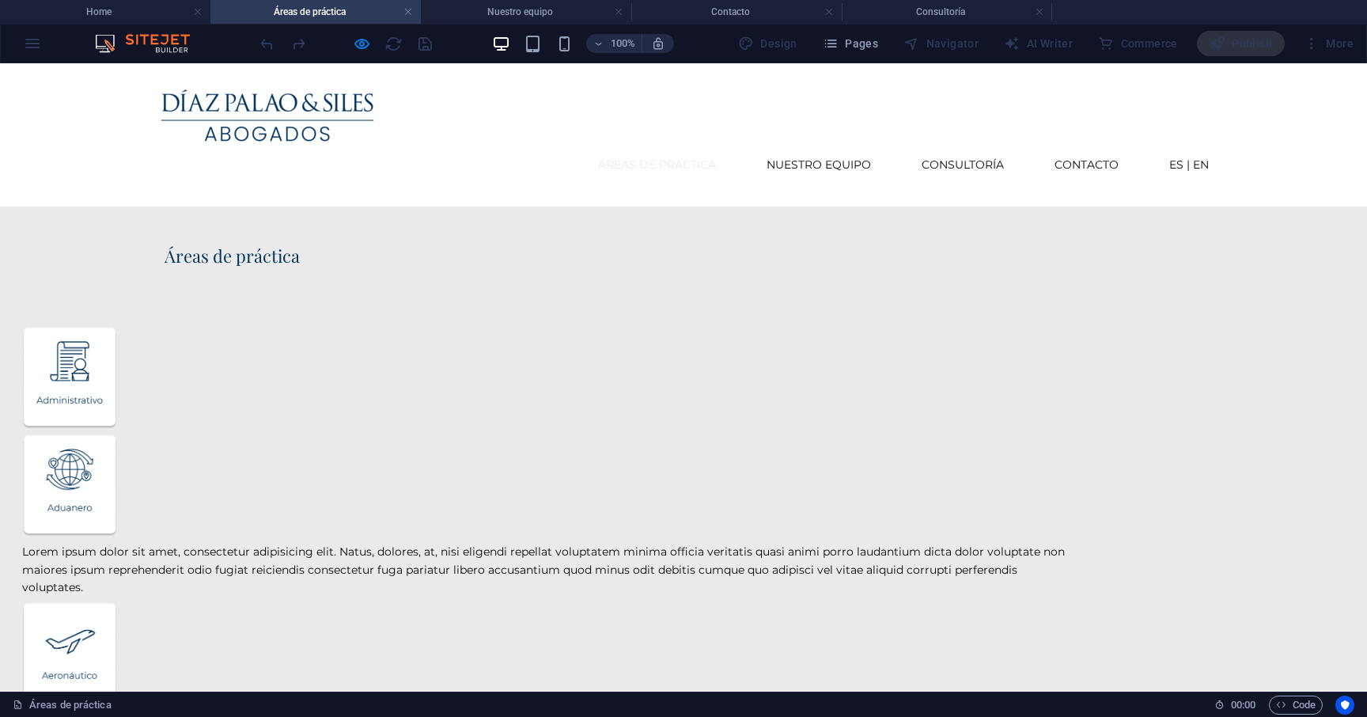
click at [117, 435] on img "Trigger 2" at bounding box center [69, 485] width 95 height 101
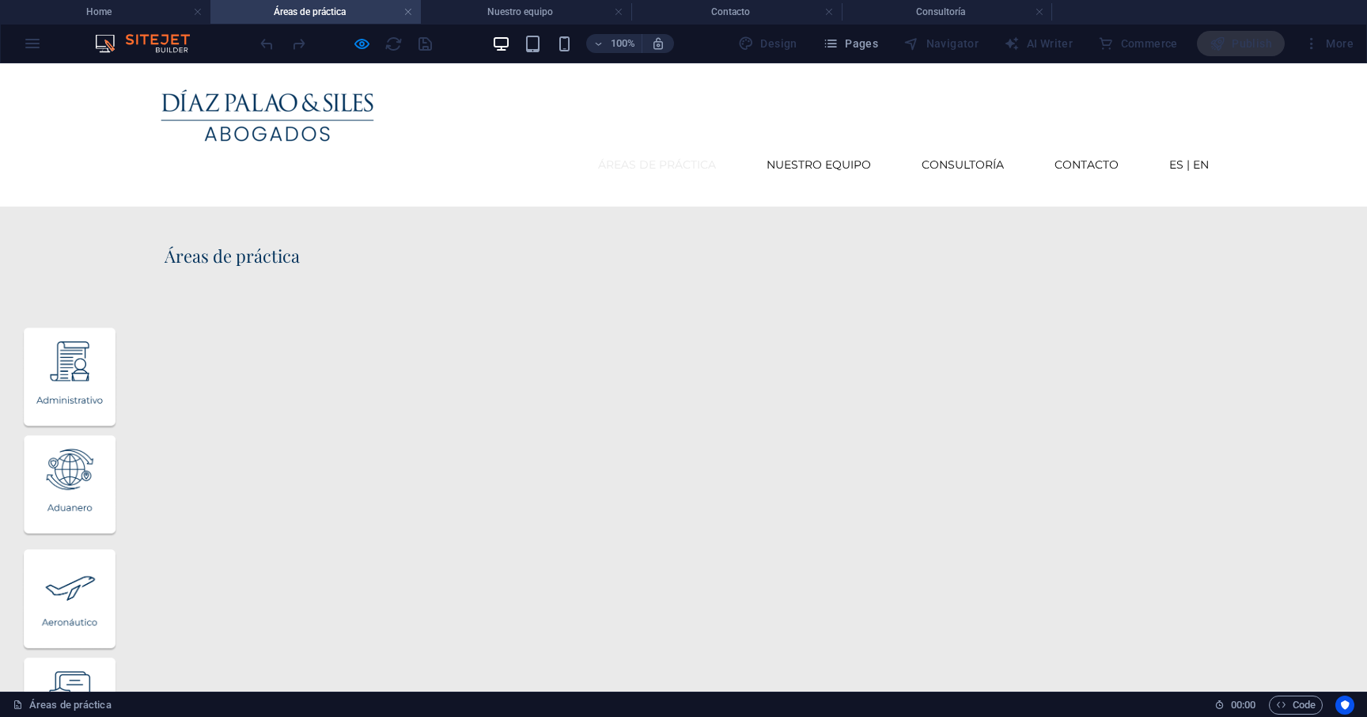
click at [622, 549] on link "Trigger 3" at bounding box center [545, 599] width 1047 height 101
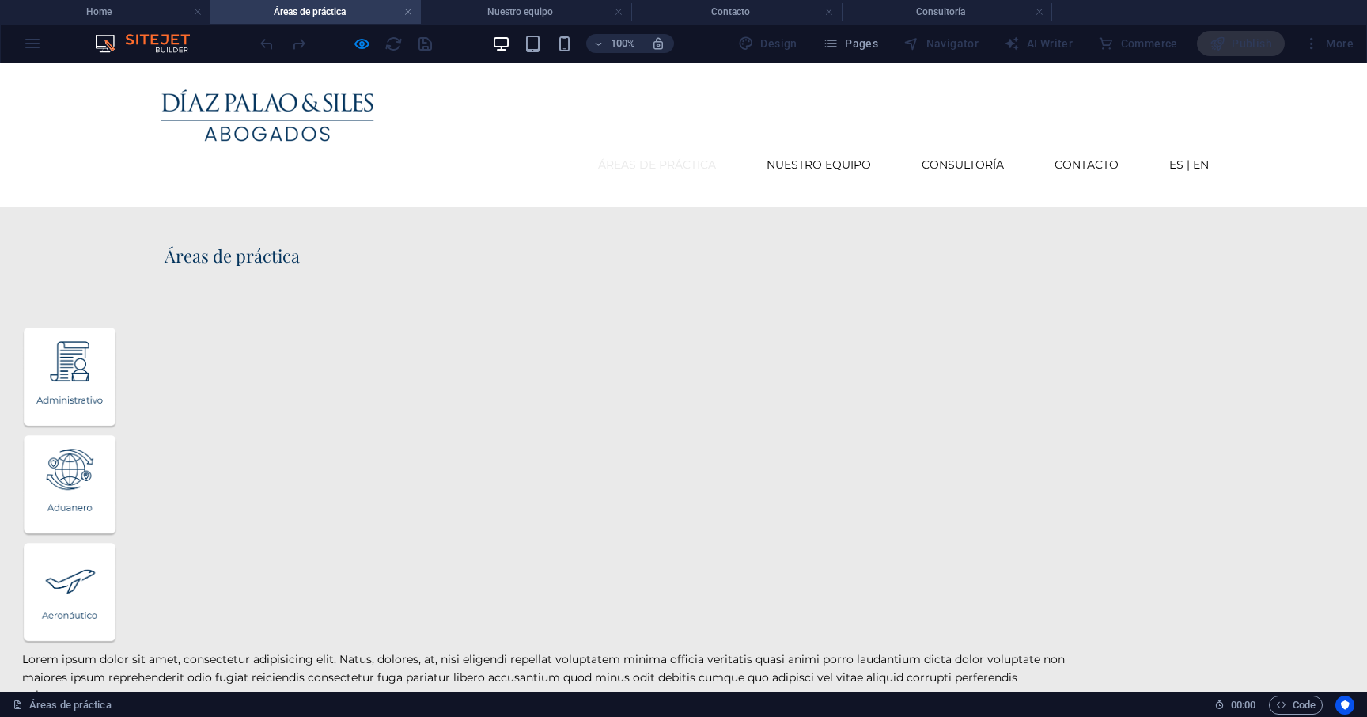
click at [117, 543] on img "Trigger 3" at bounding box center [69, 593] width 95 height 101
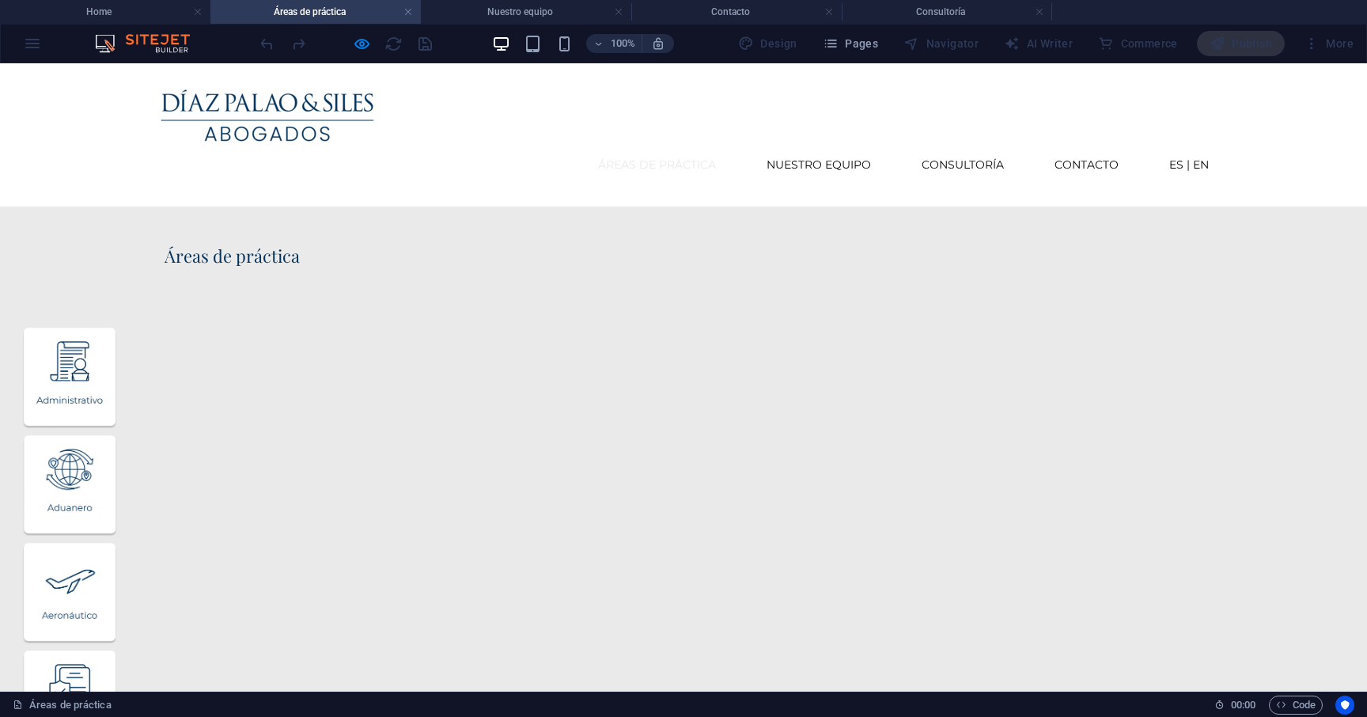
click at [117, 650] on img "Trigger 4" at bounding box center [69, 700] width 95 height 101
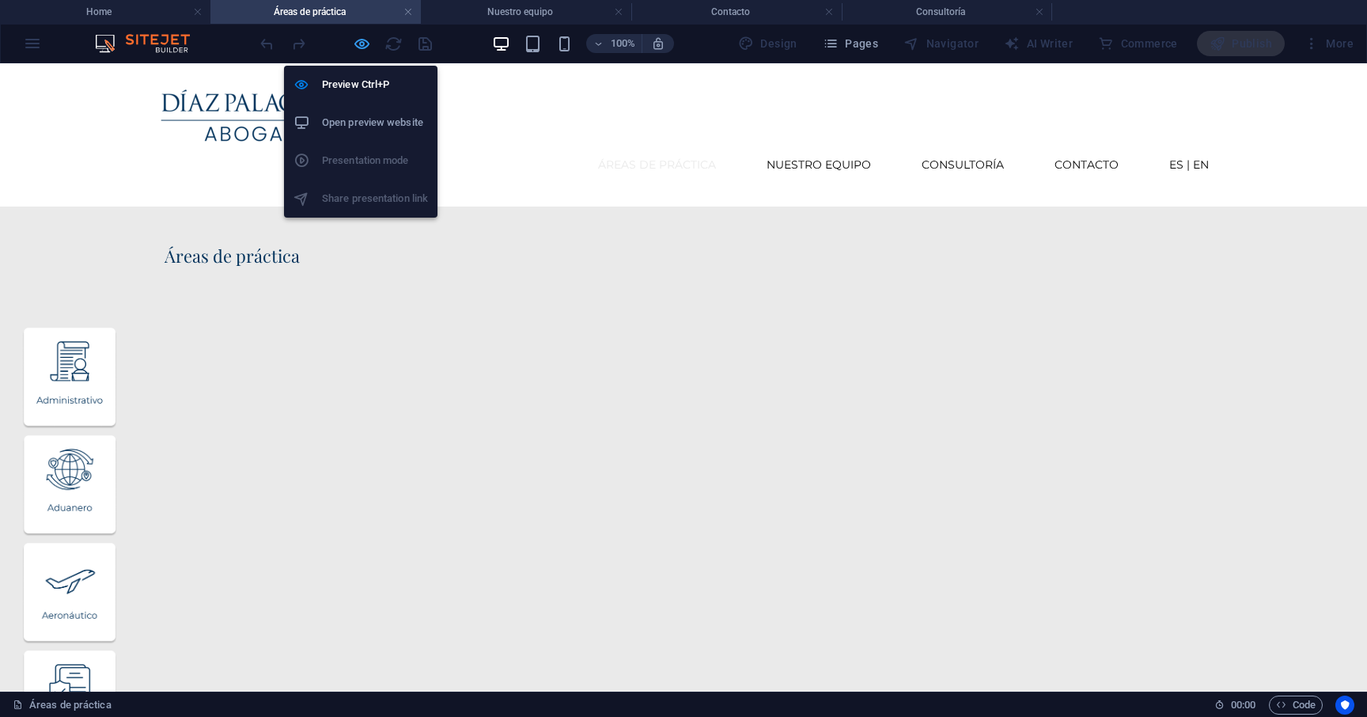
click at [353, 51] on icon "button" at bounding box center [362, 44] width 18 height 18
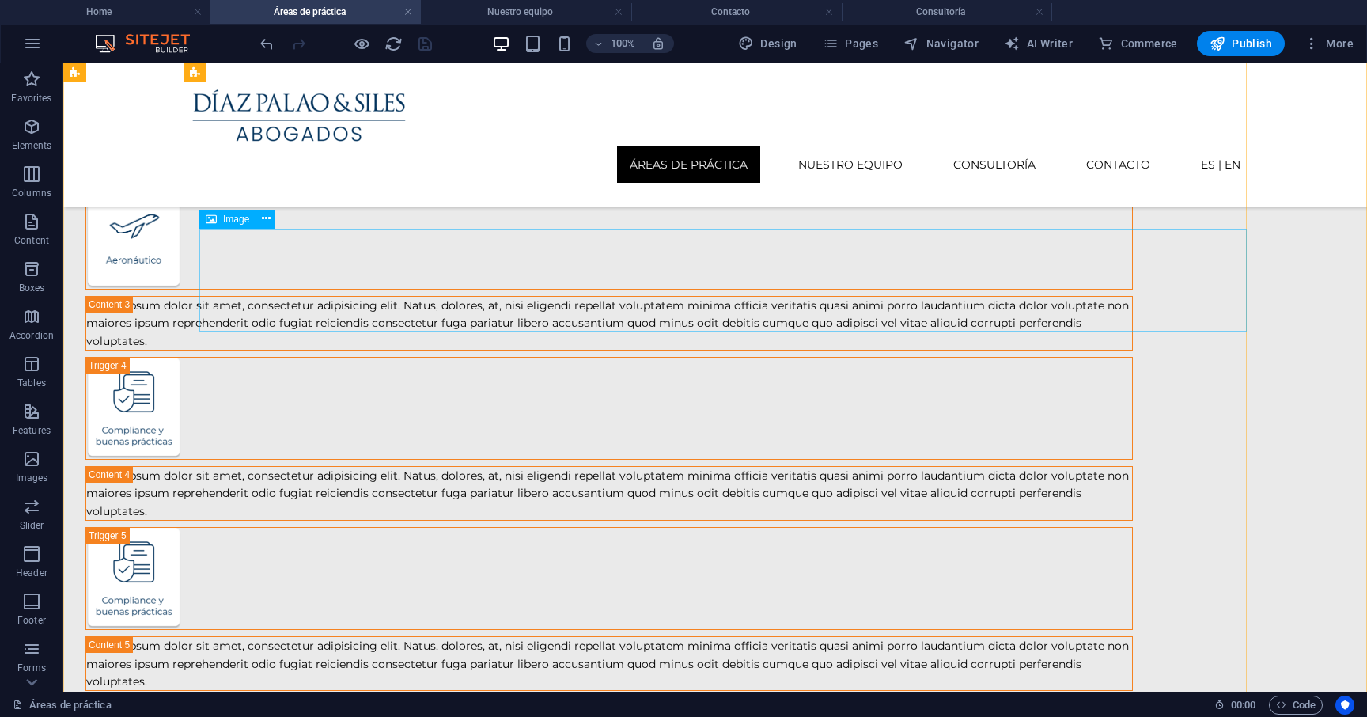
scroll to position [447, 0]
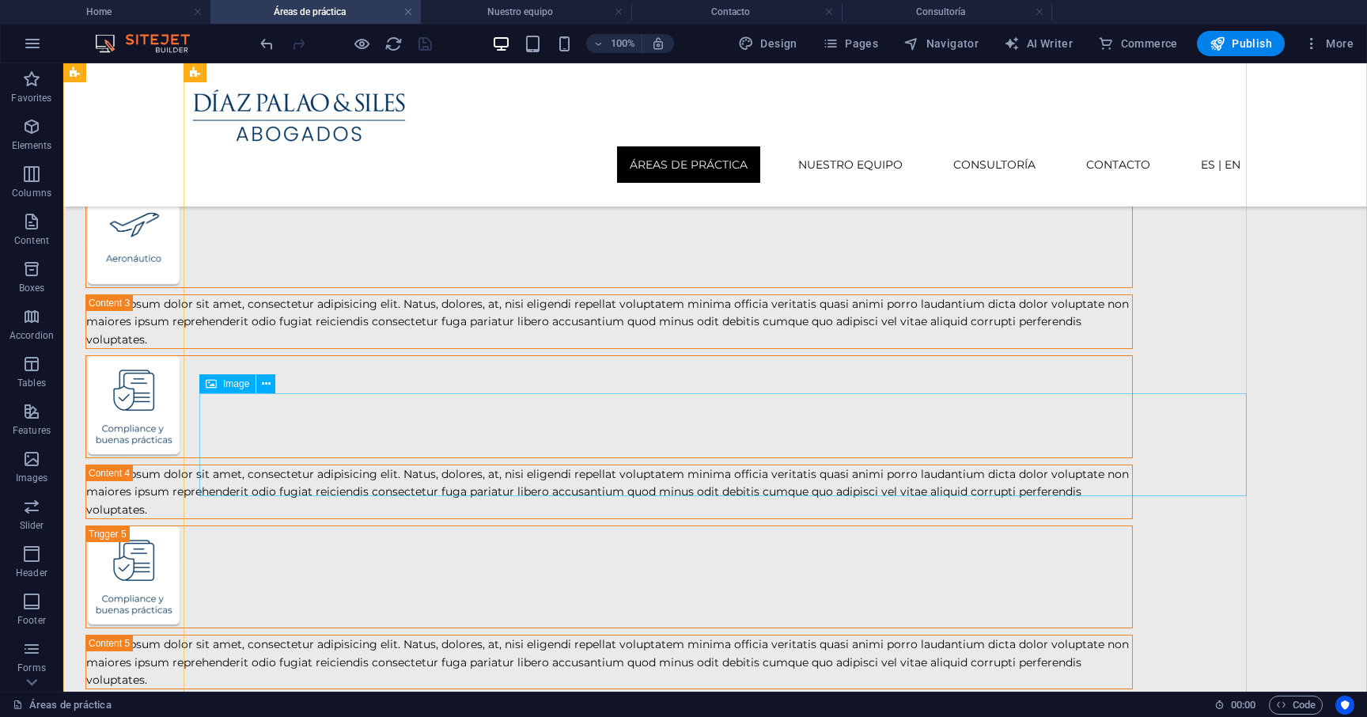
click at [386, 411] on figure at bounding box center [608, 406] width 1047 height 103
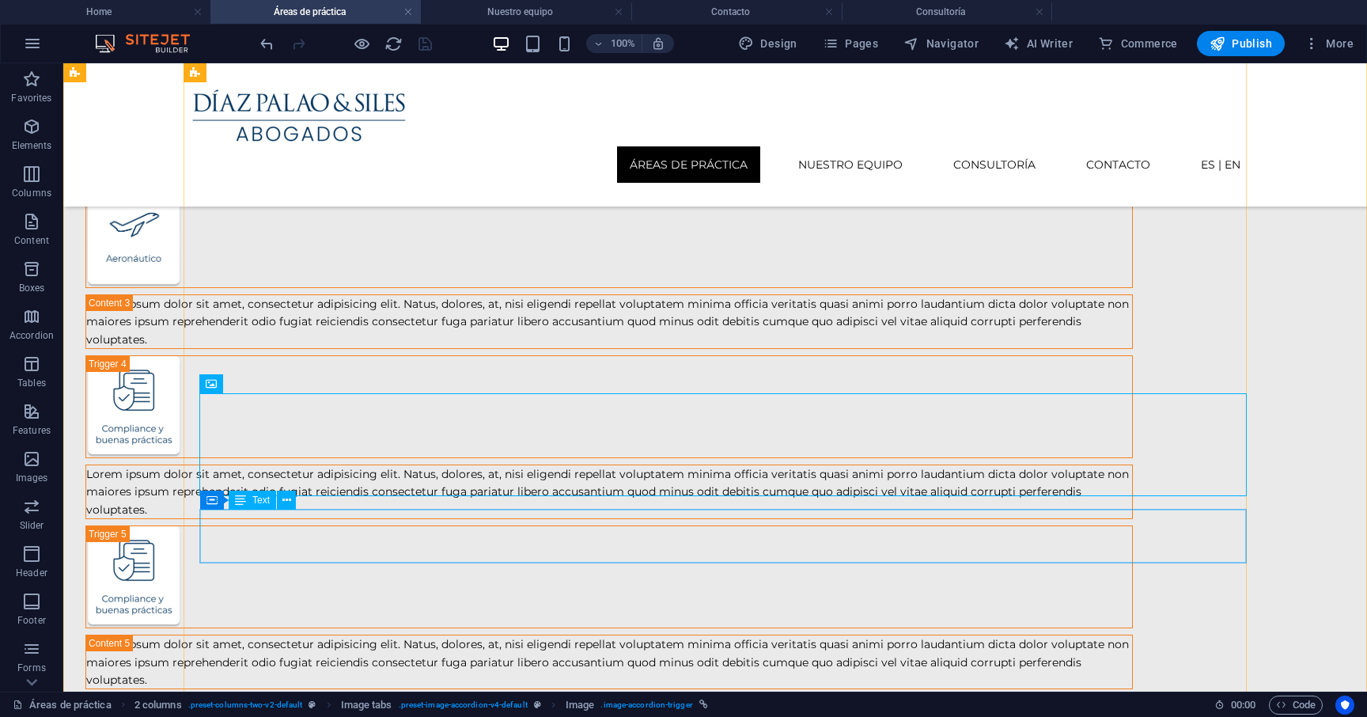
click at [366, 518] on div "Lorem ipsum dolor sit amet, consectetur adipisicing elit. Natus, dolores, at, n…" at bounding box center [609, 491] width 1046 height 53
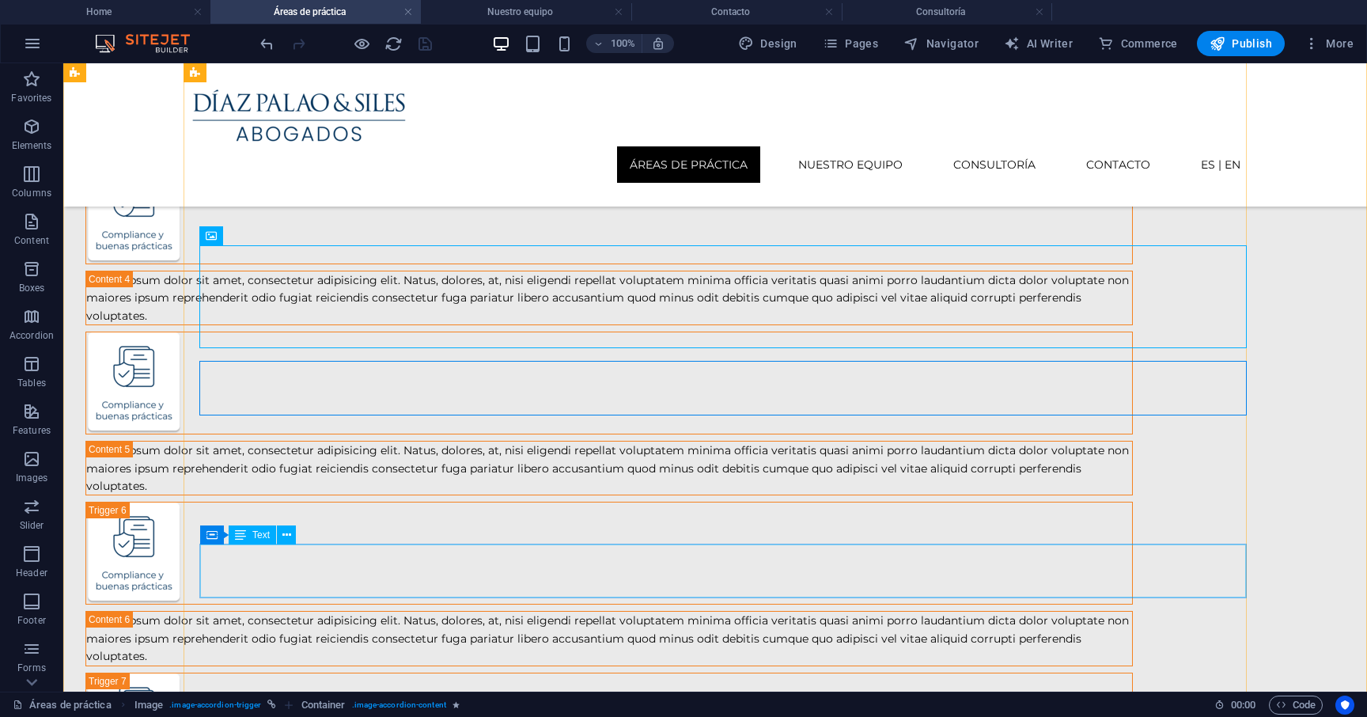
scroll to position [656, 0]
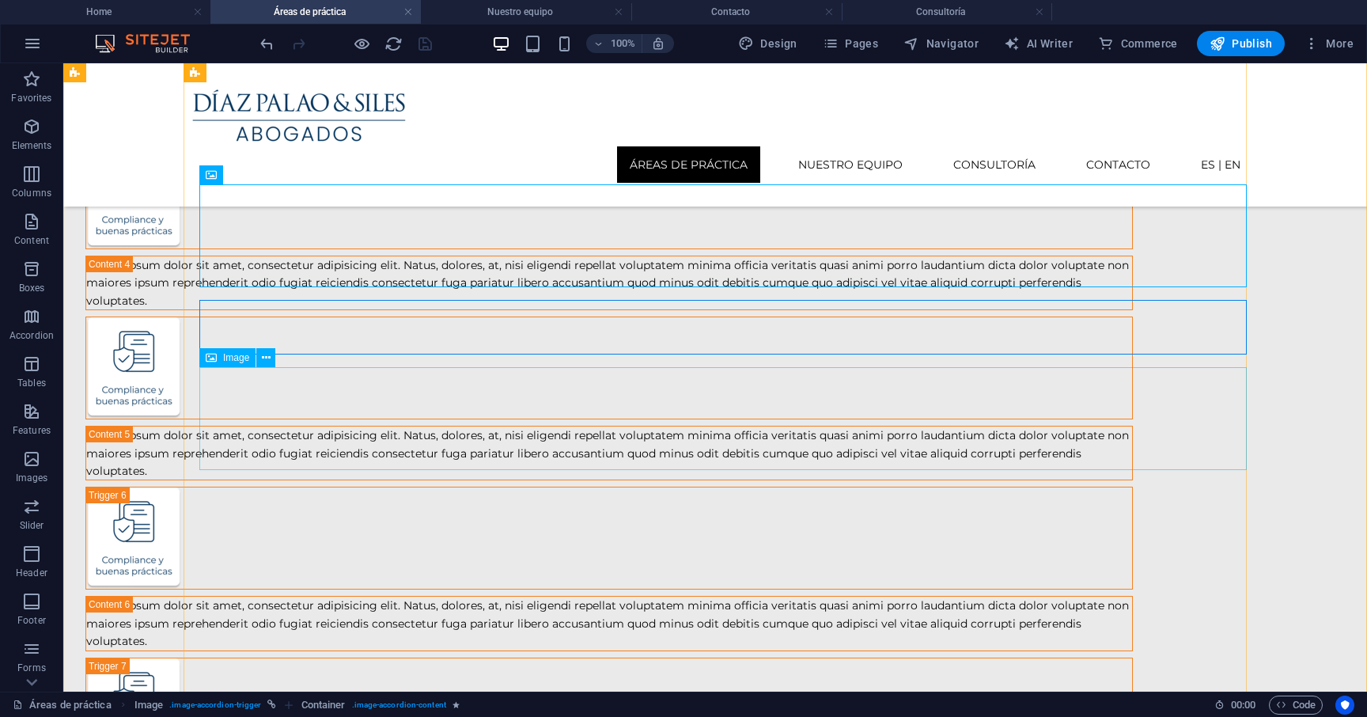
click at [365, 412] on figure at bounding box center [608, 367] width 1047 height 103
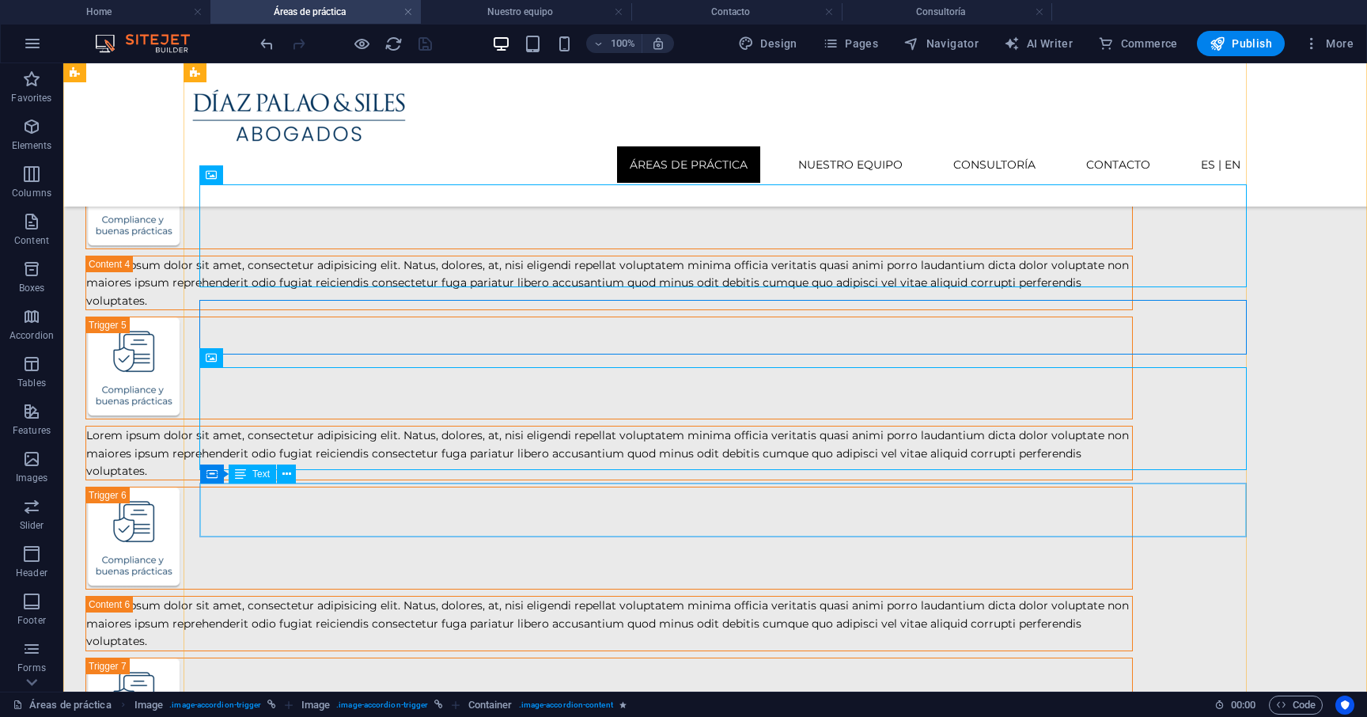
click at [346, 479] on div "Lorem ipsum dolor sit amet, consectetur adipisicing elit. Natus, dolores, at, n…" at bounding box center [609, 452] width 1046 height 53
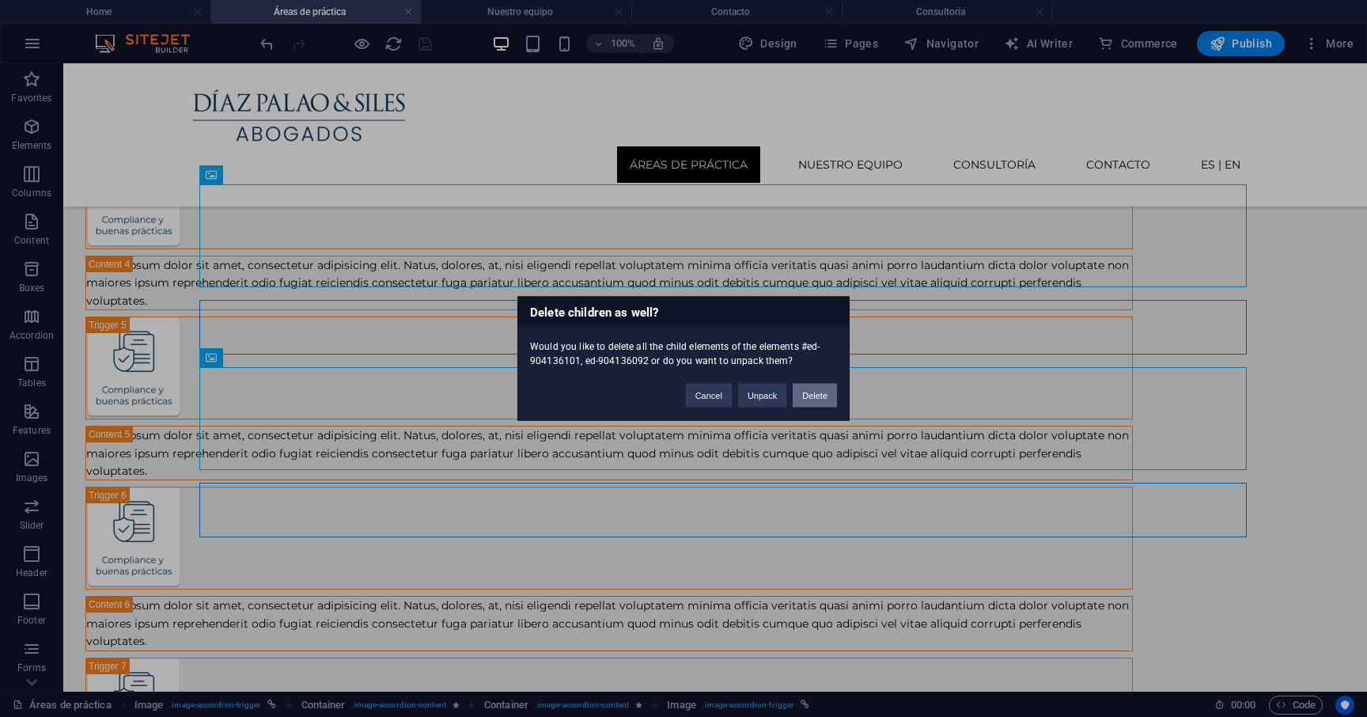
click at [827, 396] on button "Delete" at bounding box center [814, 396] width 44 height 24
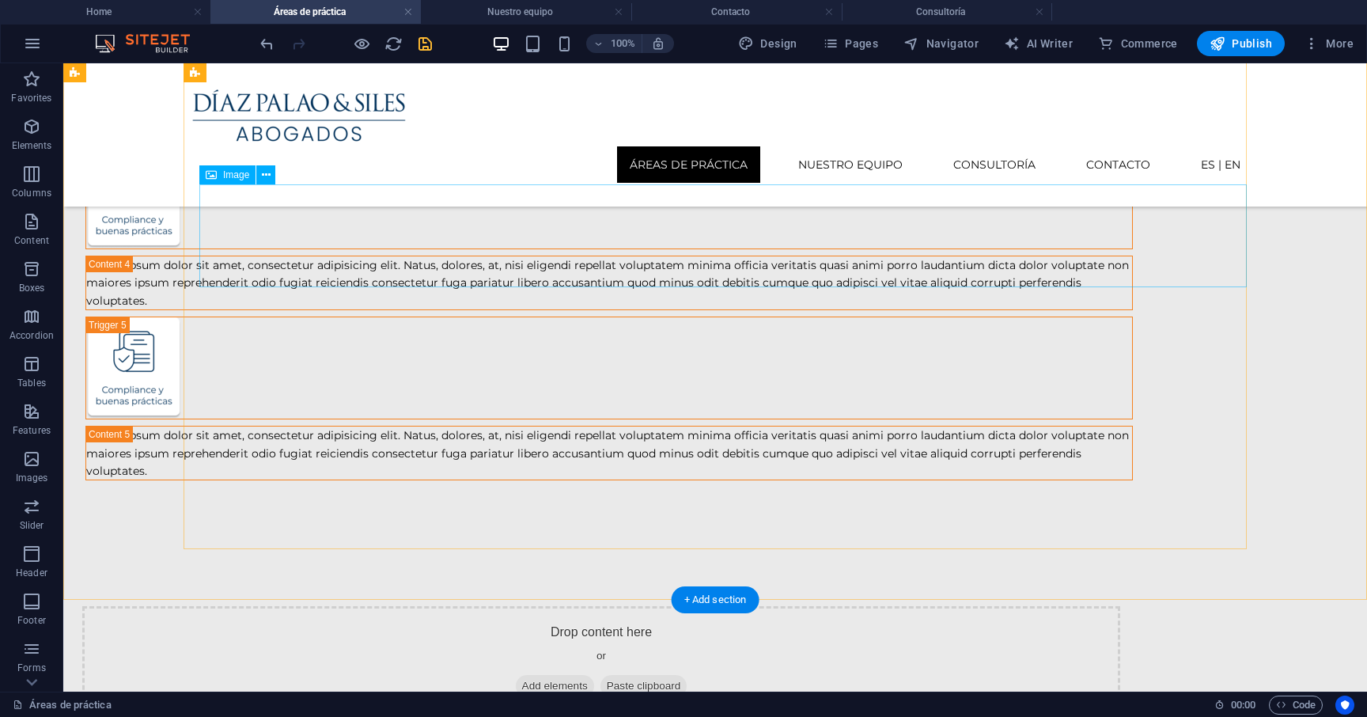
click at [360, 249] on figure at bounding box center [608, 197] width 1047 height 103
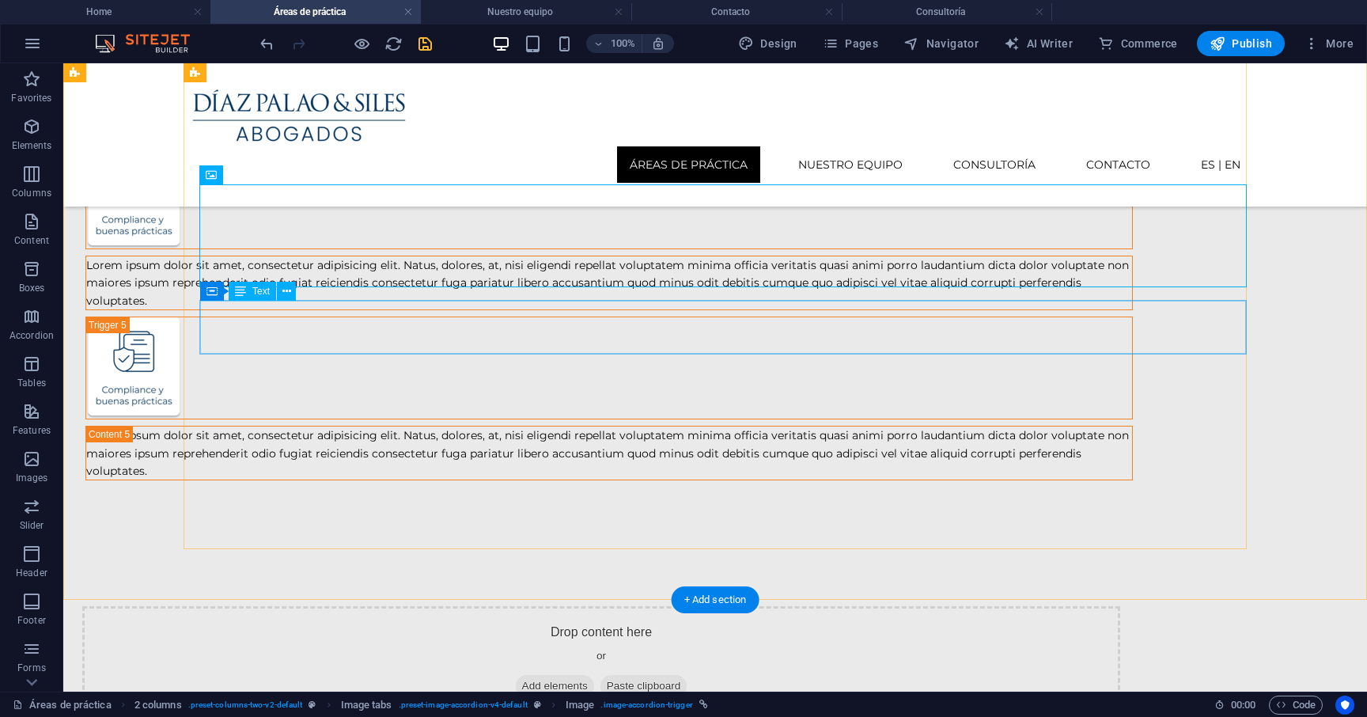
click at [352, 309] on div "Lorem ipsum dolor sit amet, consectetur adipisicing elit. Natus, dolores, at, n…" at bounding box center [609, 282] width 1046 height 53
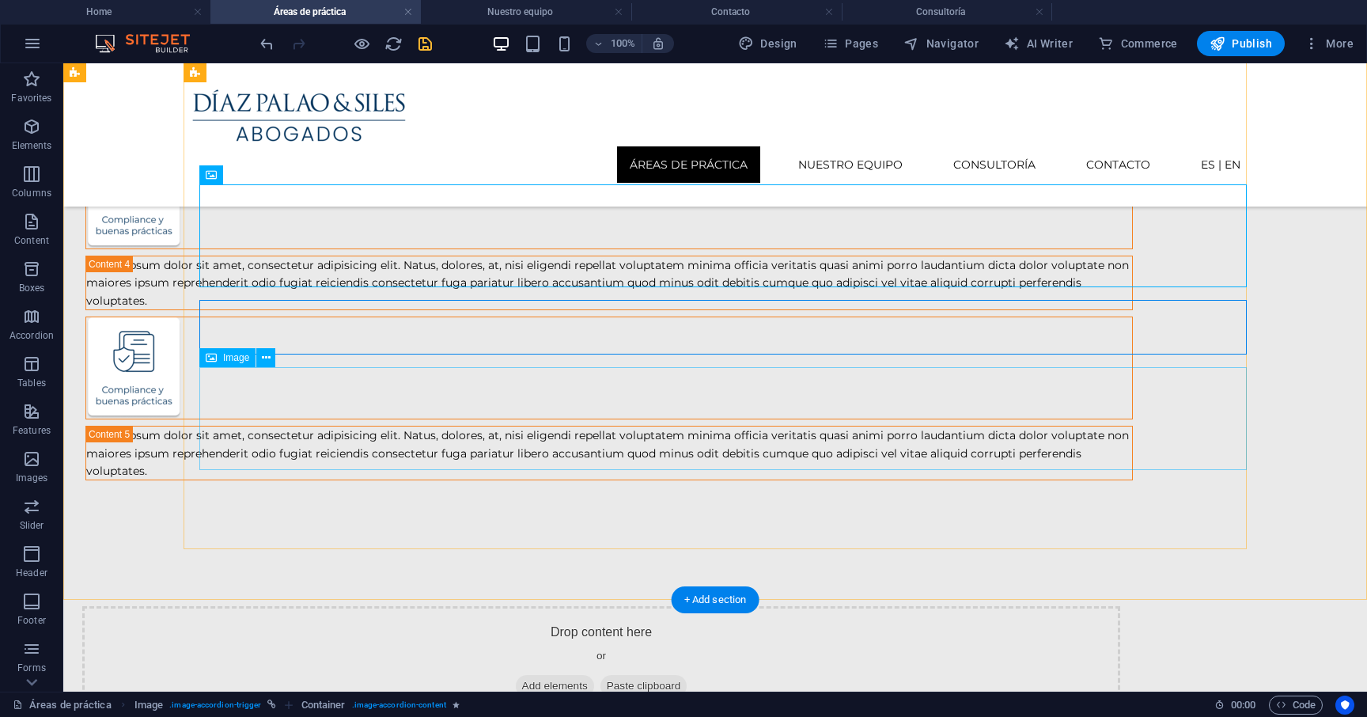
click at [347, 372] on figure at bounding box center [608, 367] width 1047 height 103
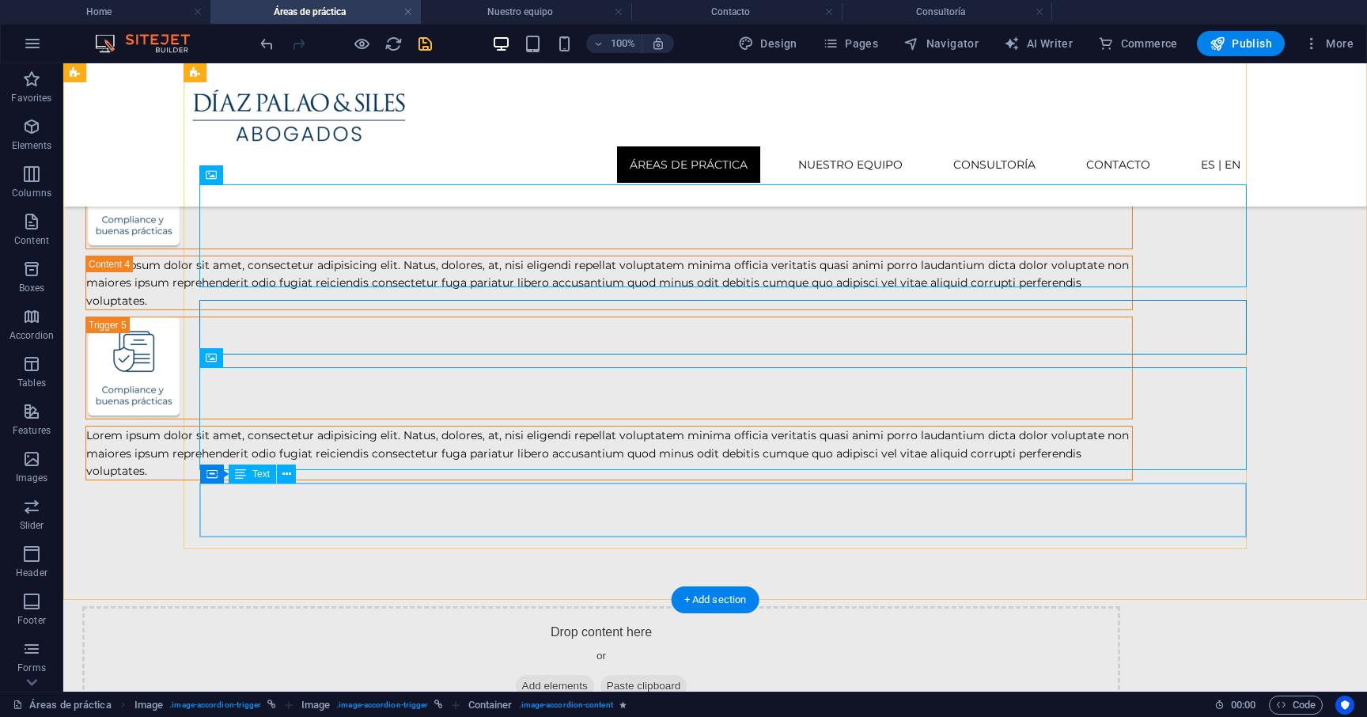
click at [335, 479] on div "Lorem ipsum dolor sit amet, consectetur adipisicing elit. Natus, dolores, at, n…" at bounding box center [609, 452] width 1046 height 53
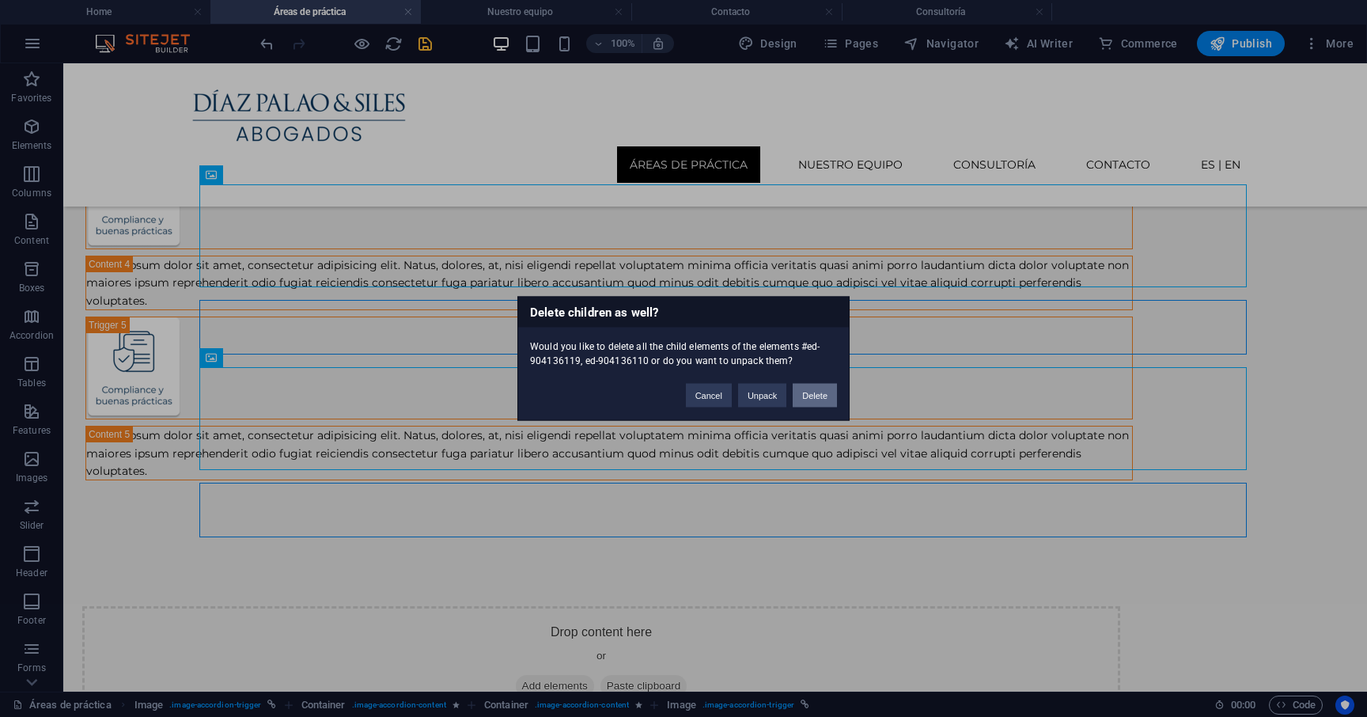
click at [824, 396] on button "Delete" at bounding box center [814, 396] width 44 height 24
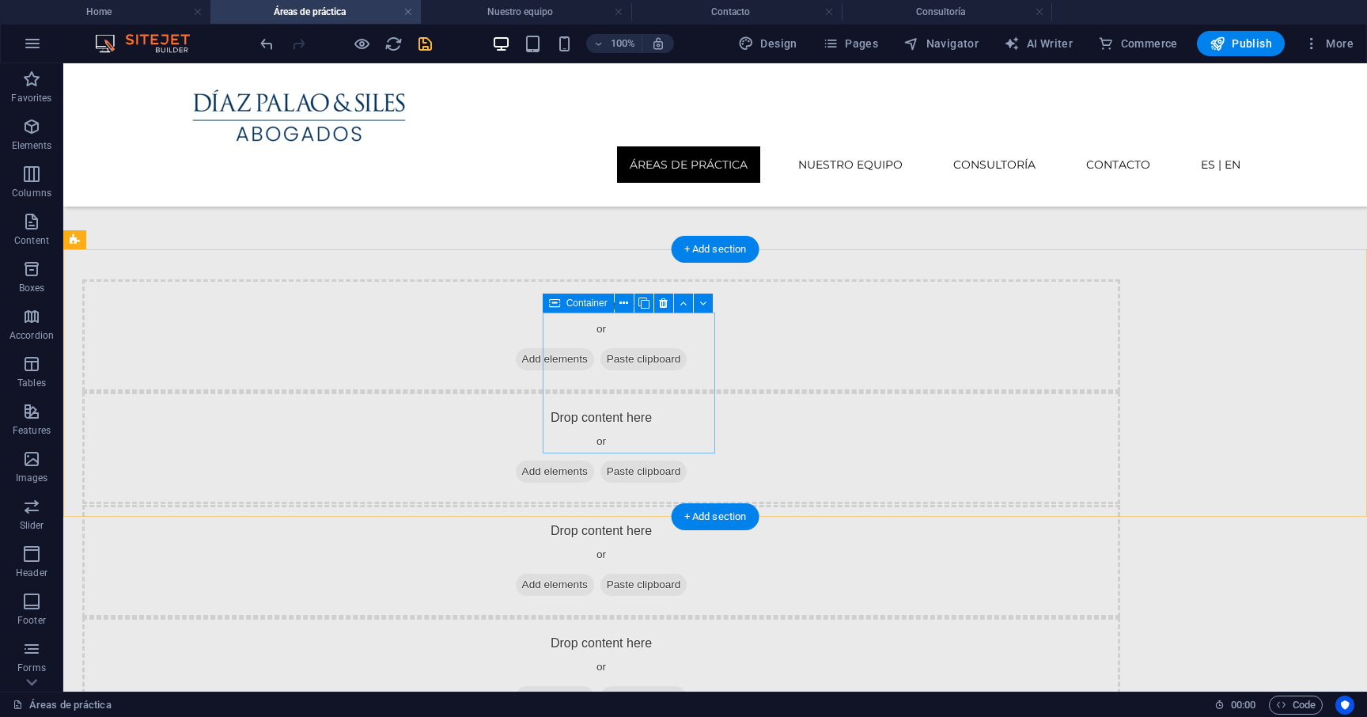
scroll to position [641, 0]
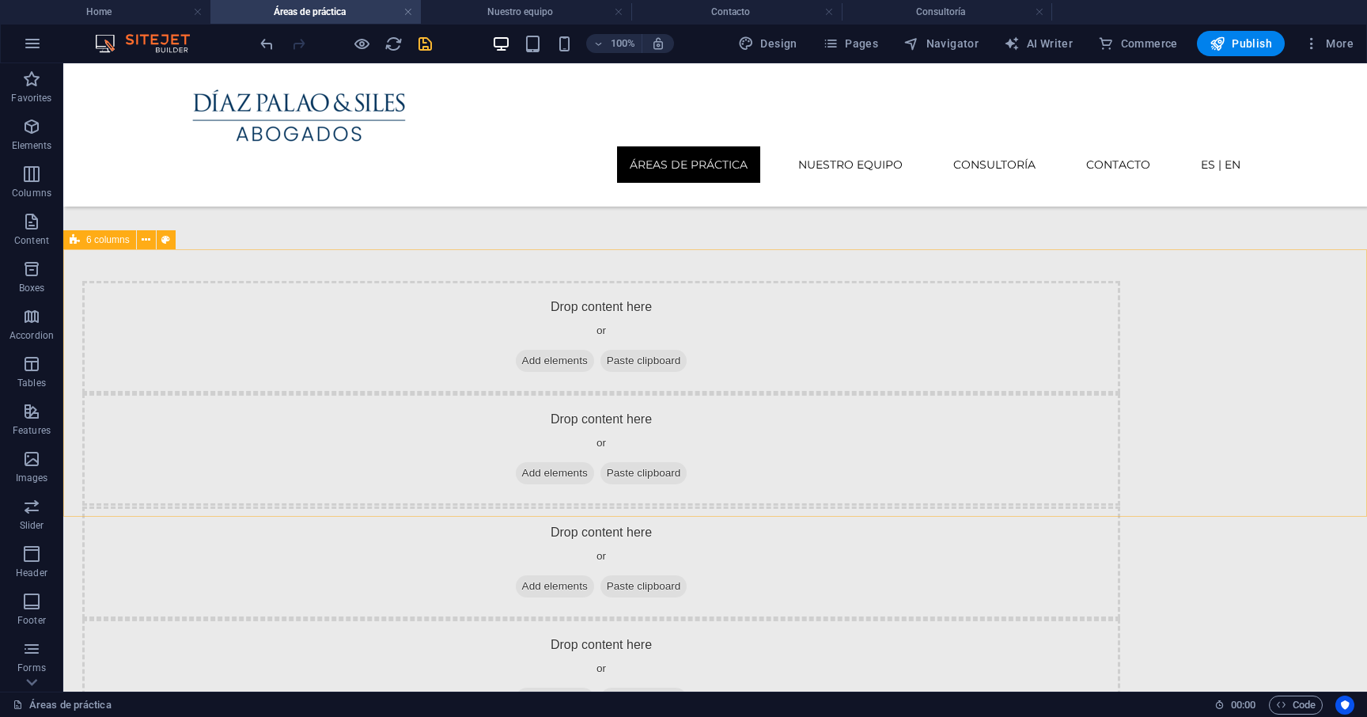
click at [102, 241] on span "6 columns" at bounding box center [107, 239] width 43 height 9
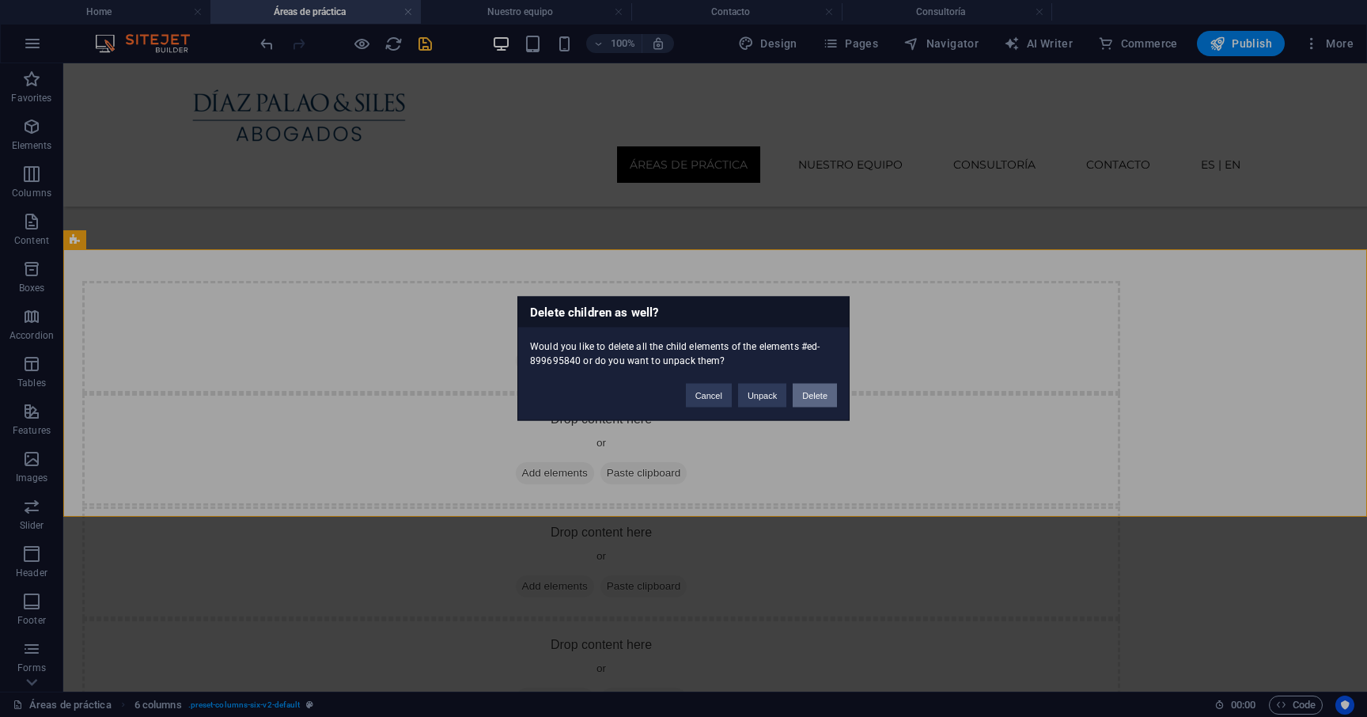
drag, startPoint x: 808, startPoint y: 396, endPoint x: 740, endPoint y: 333, distance: 92.3
click at [808, 396] on button "Delete" at bounding box center [814, 396] width 44 height 24
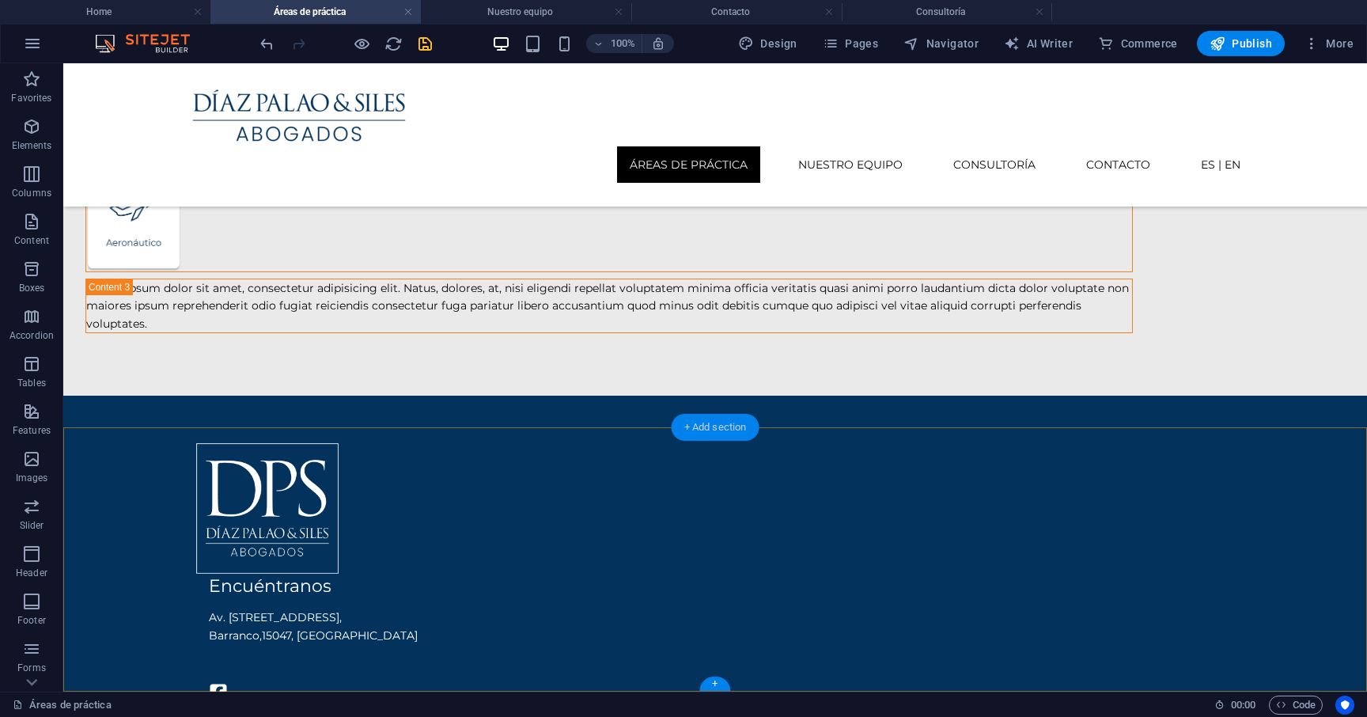
click at [740, 430] on div "+ Add section" at bounding box center [715, 427] width 88 height 27
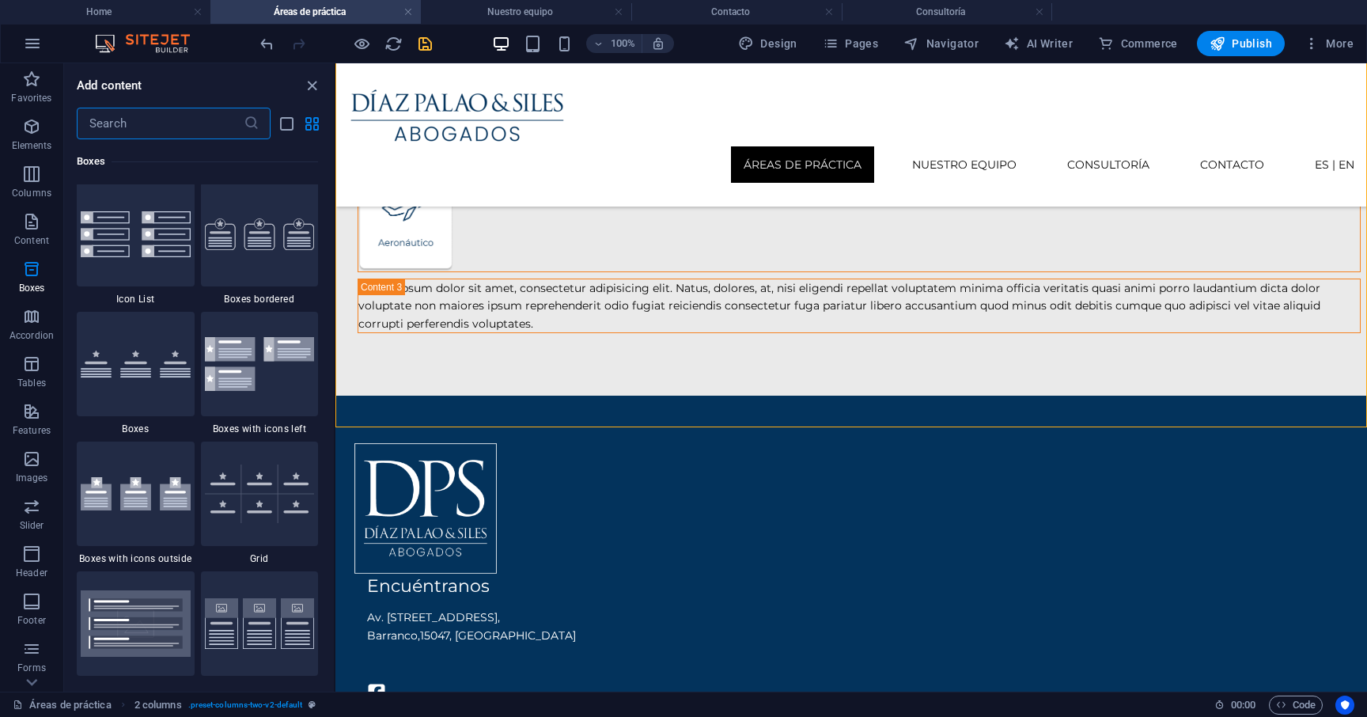
scroll to position [4367, 0]
click at [143, 255] on img at bounding box center [136, 233] width 110 height 46
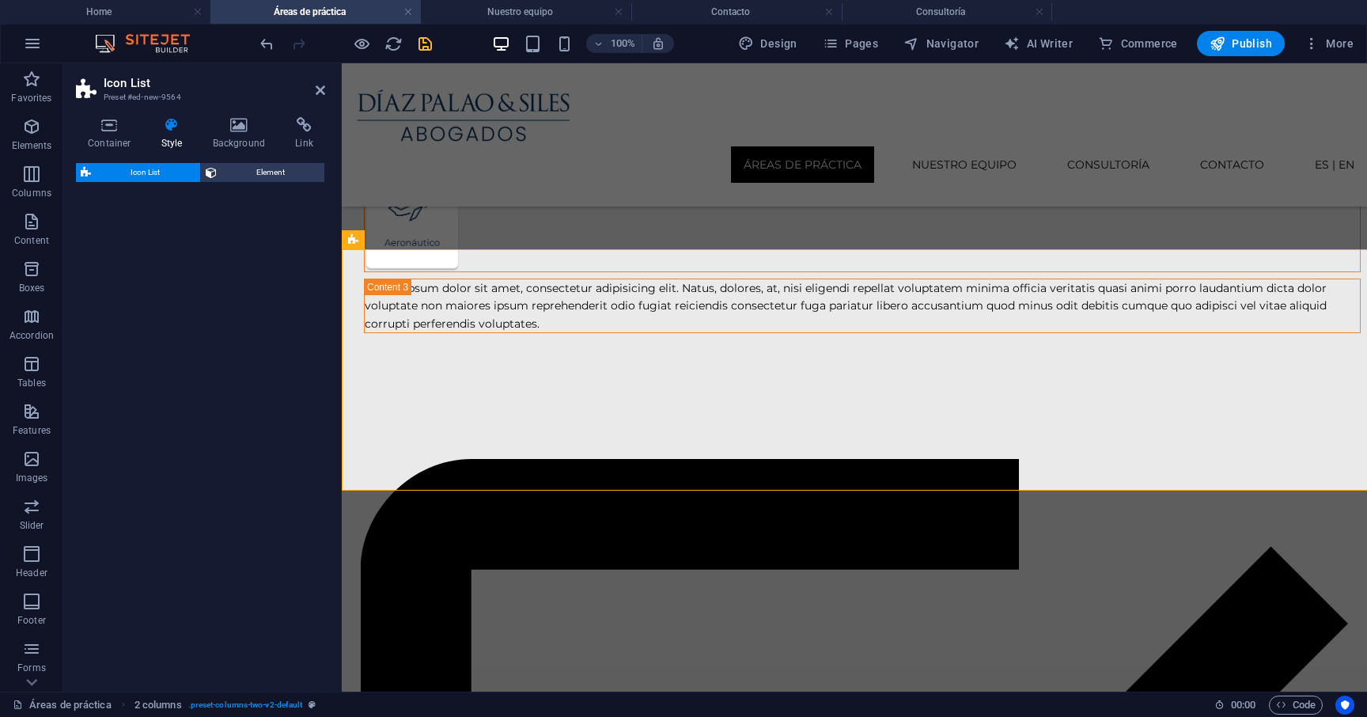
scroll to position [641, 0]
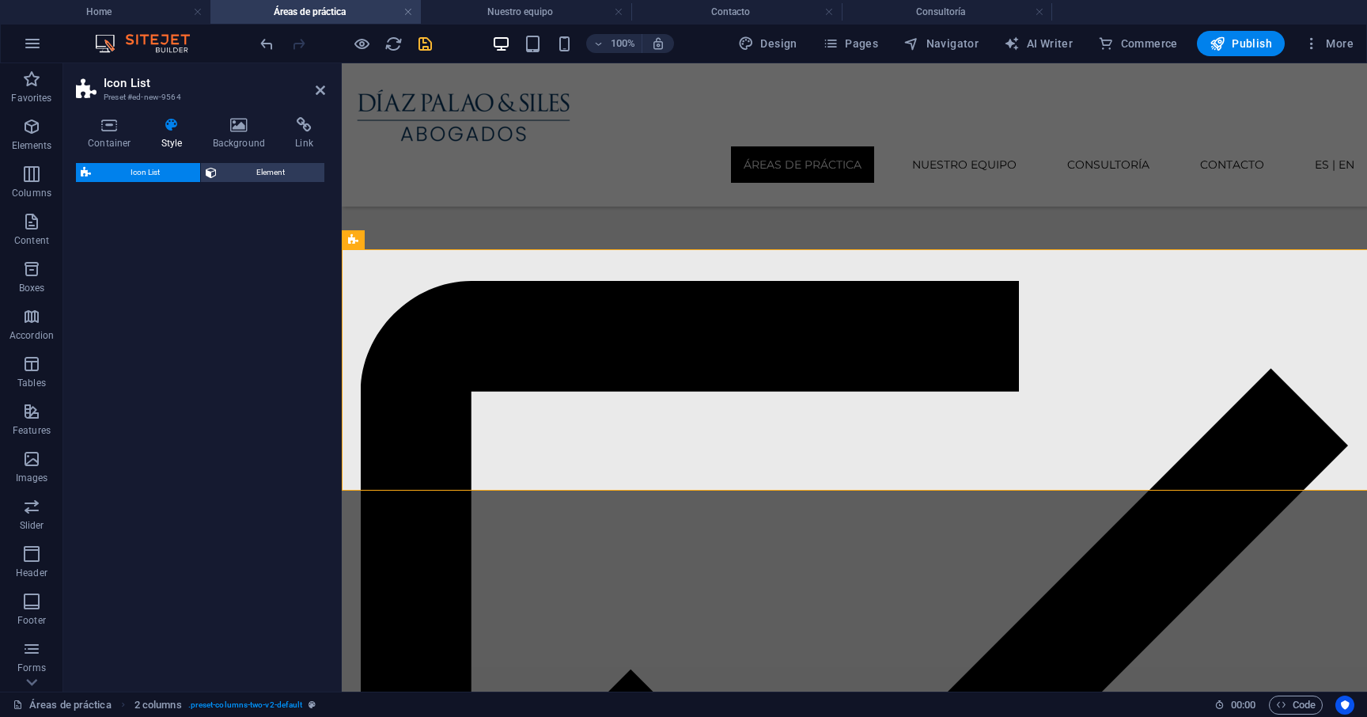
select select "rem"
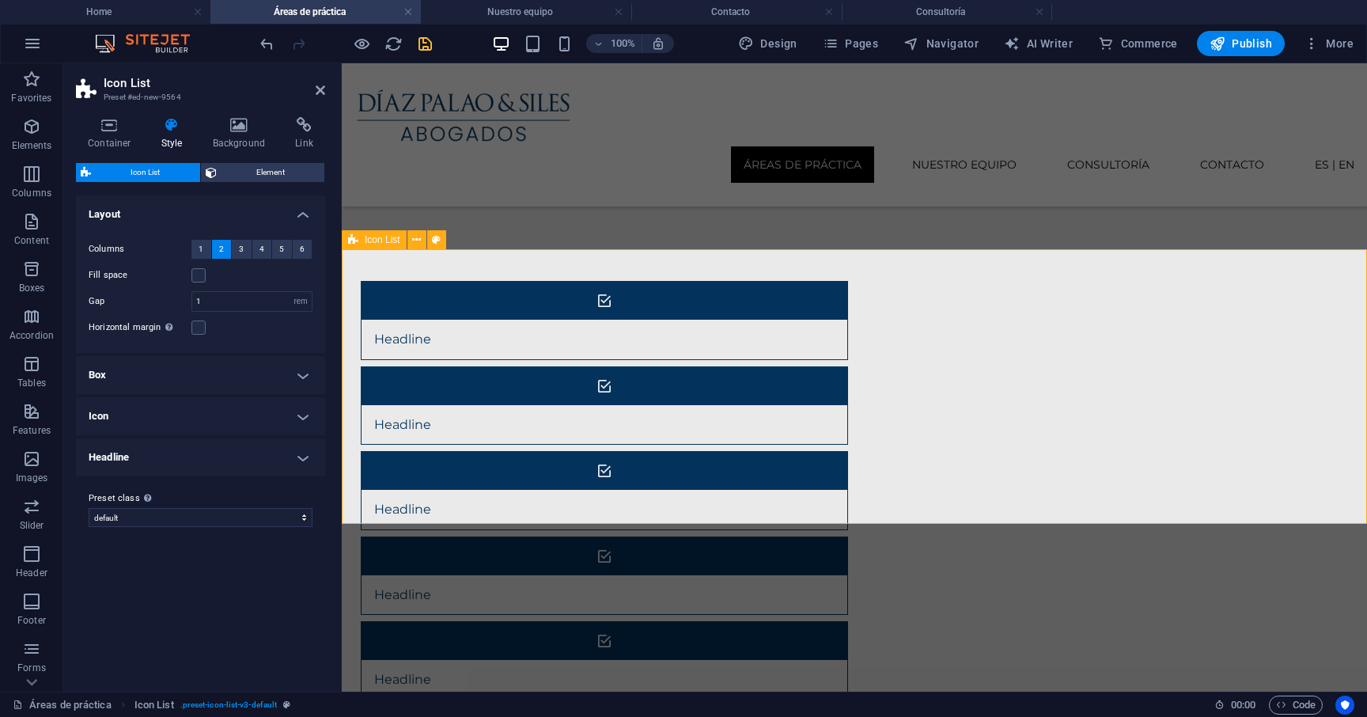
scroll to position [463, 0]
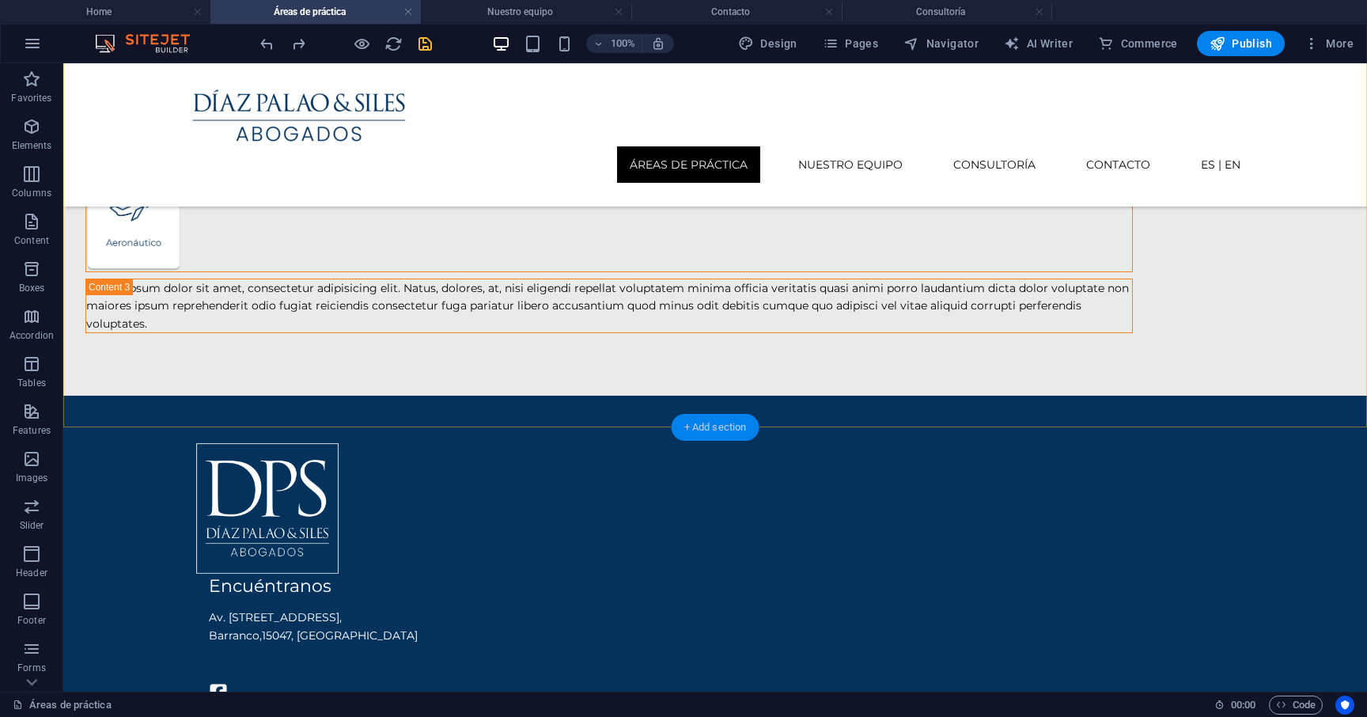
click at [728, 424] on div "+ Add section" at bounding box center [715, 427] width 88 height 27
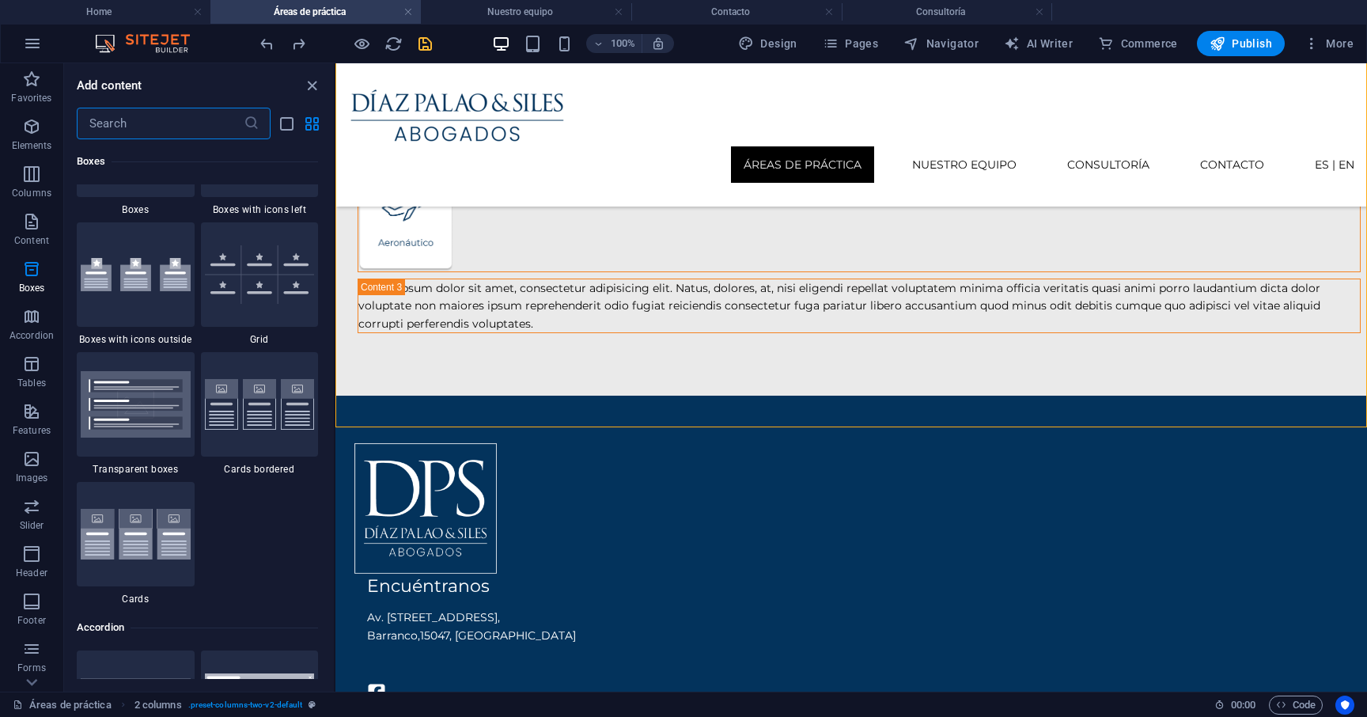
scroll to position [4598, 0]
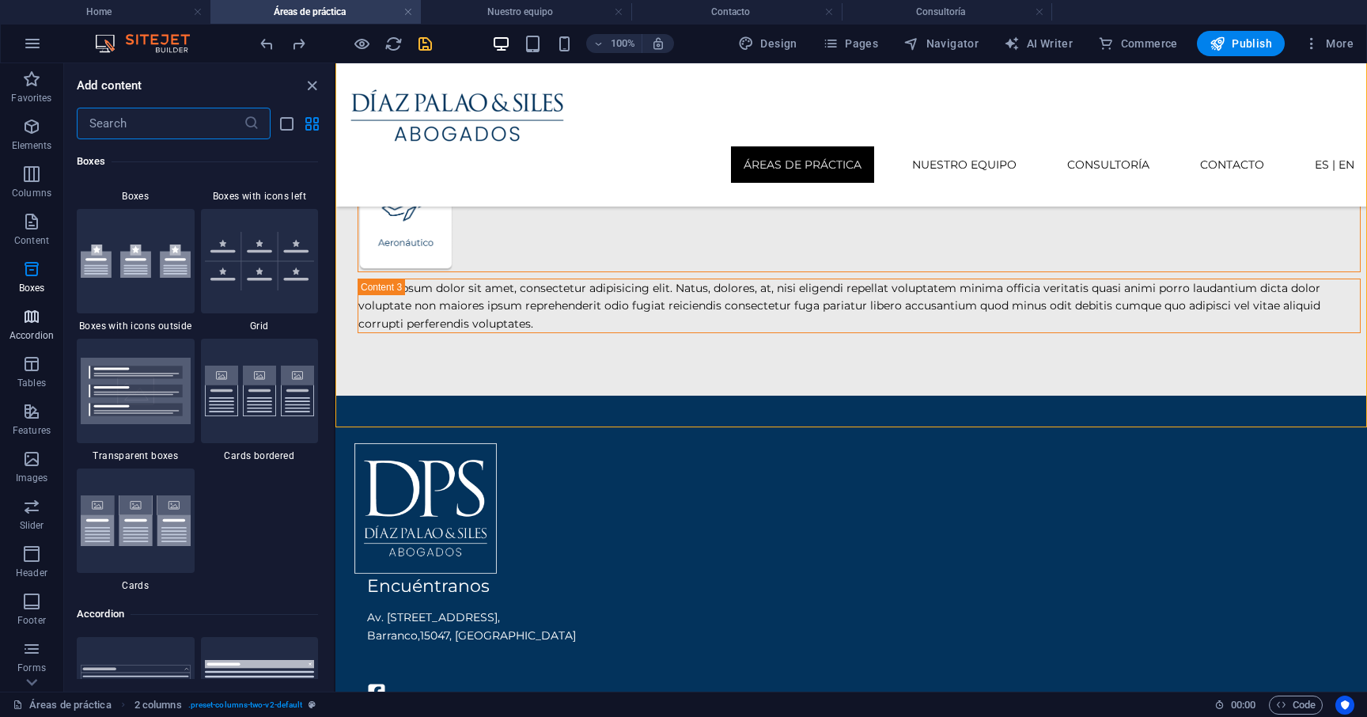
click at [36, 330] on p "Accordion" at bounding box center [31, 335] width 44 height 13
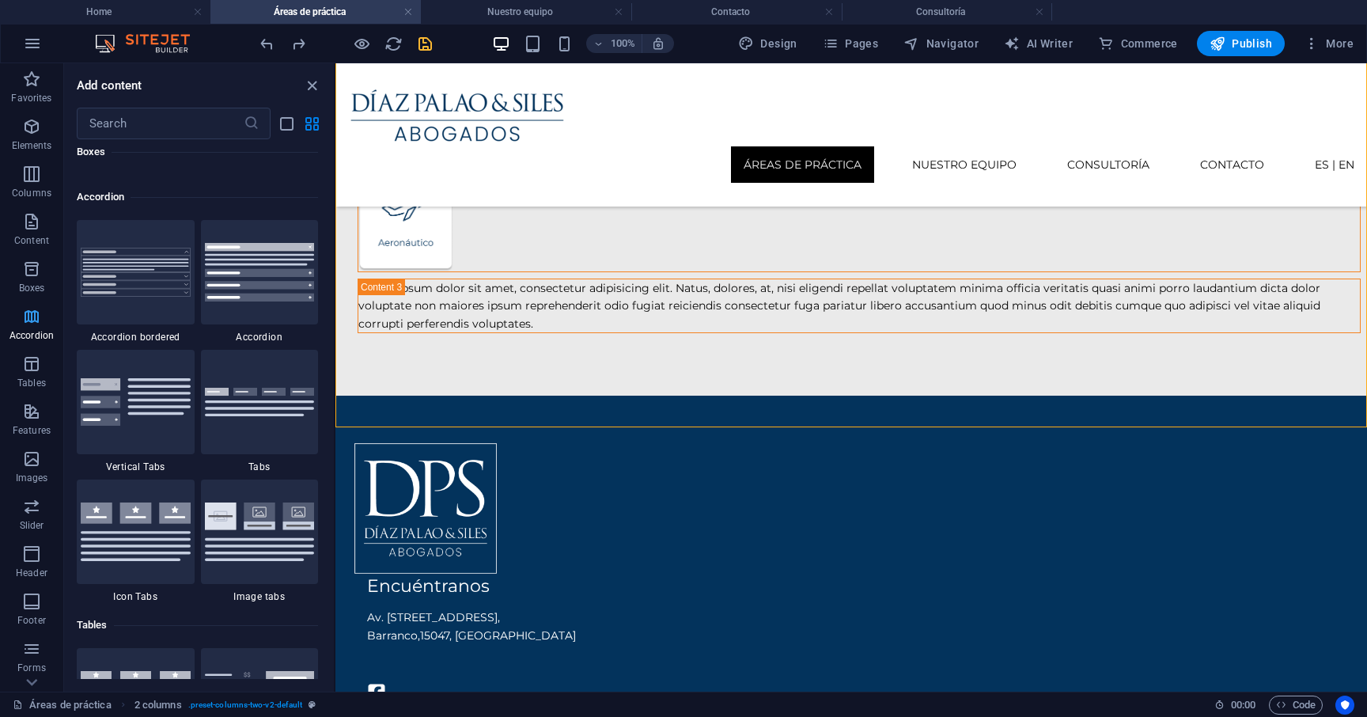
scroll to position [5050, 0]
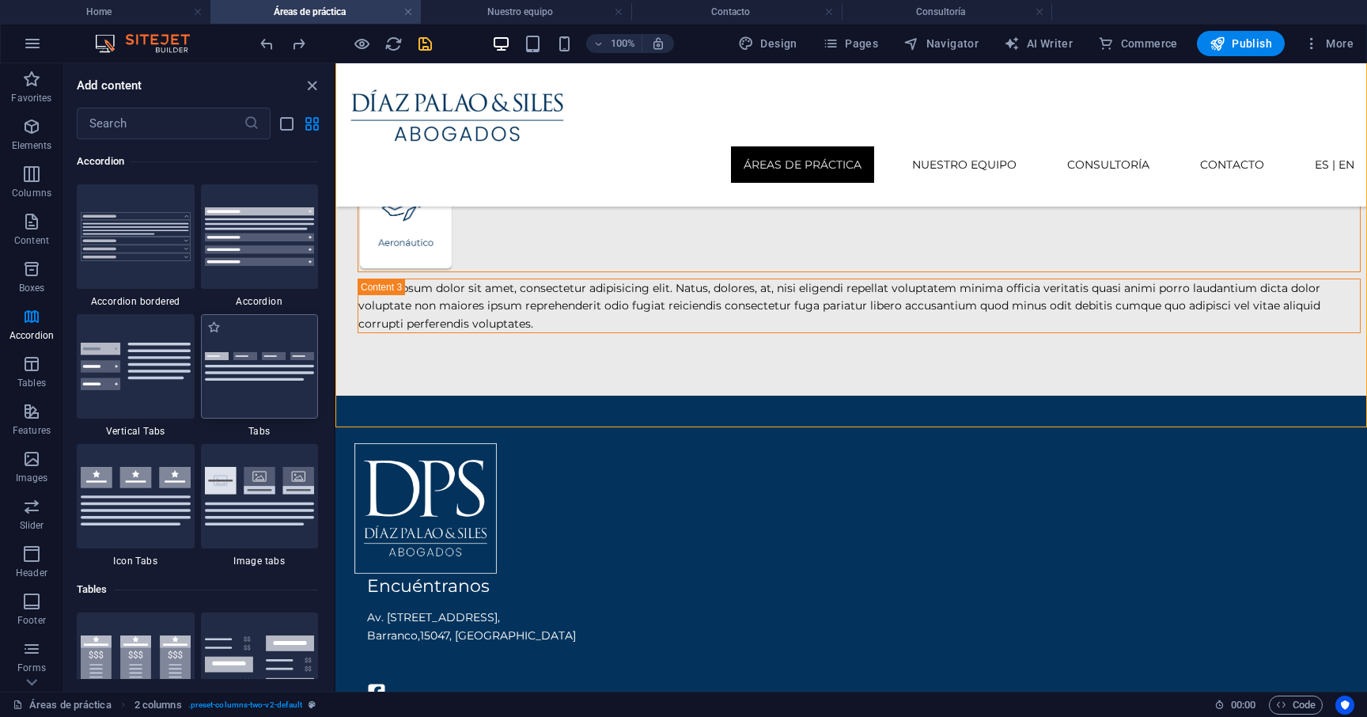
click at [257, 371] on img at bounding box center [260, 366] width 110 height 29
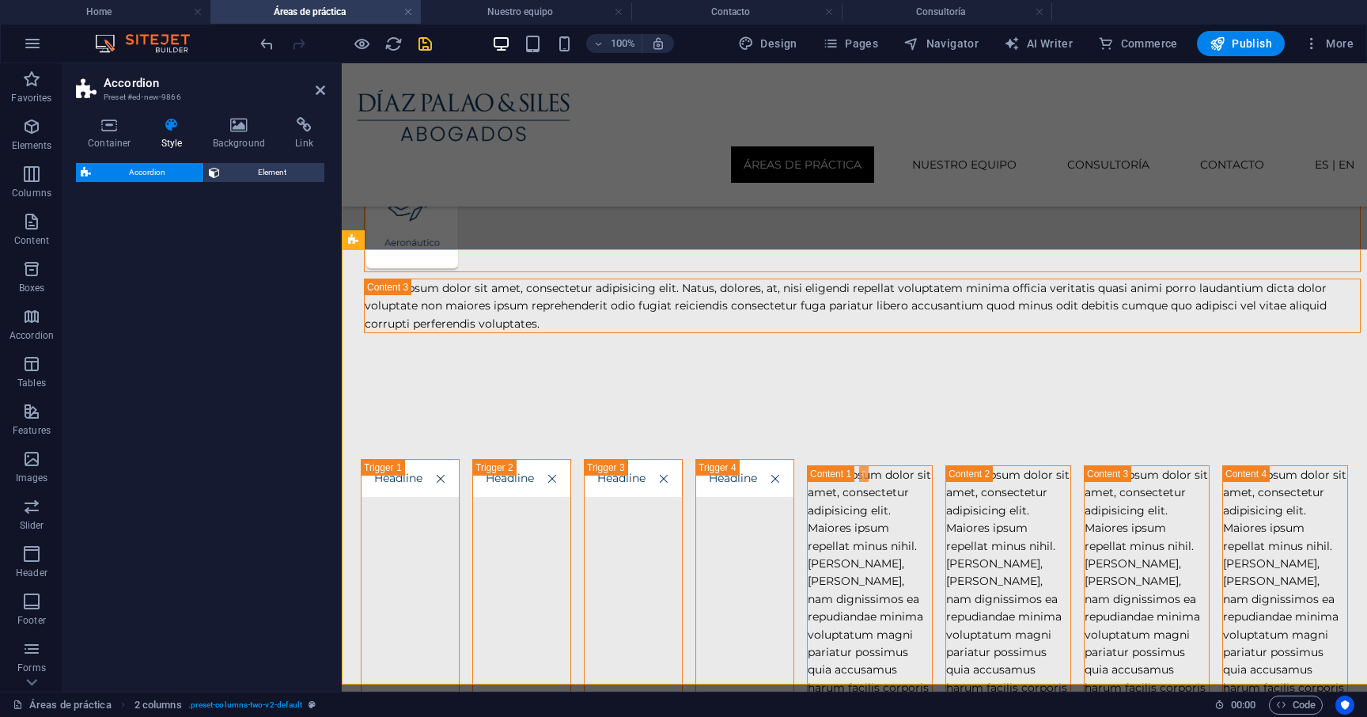
select select "rem"
select select "preset-accordion-v3-tabs"
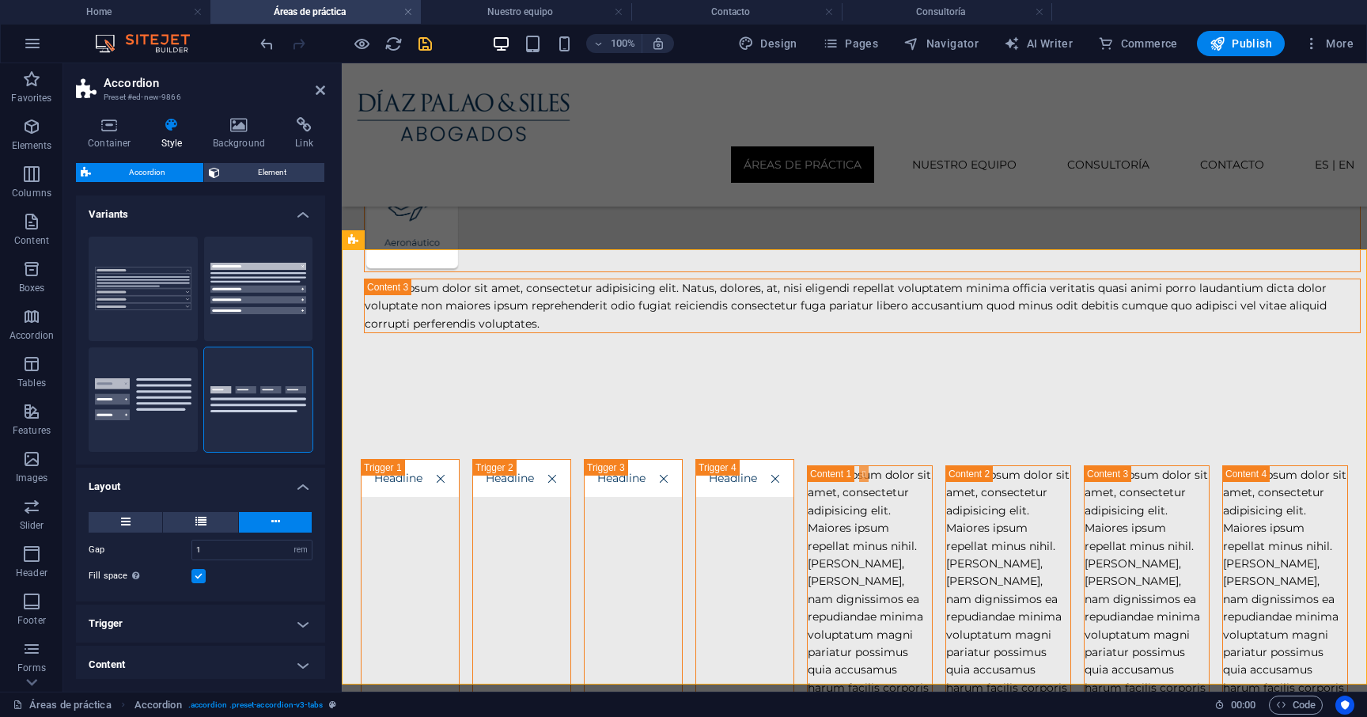
scroll to position [641, 0]
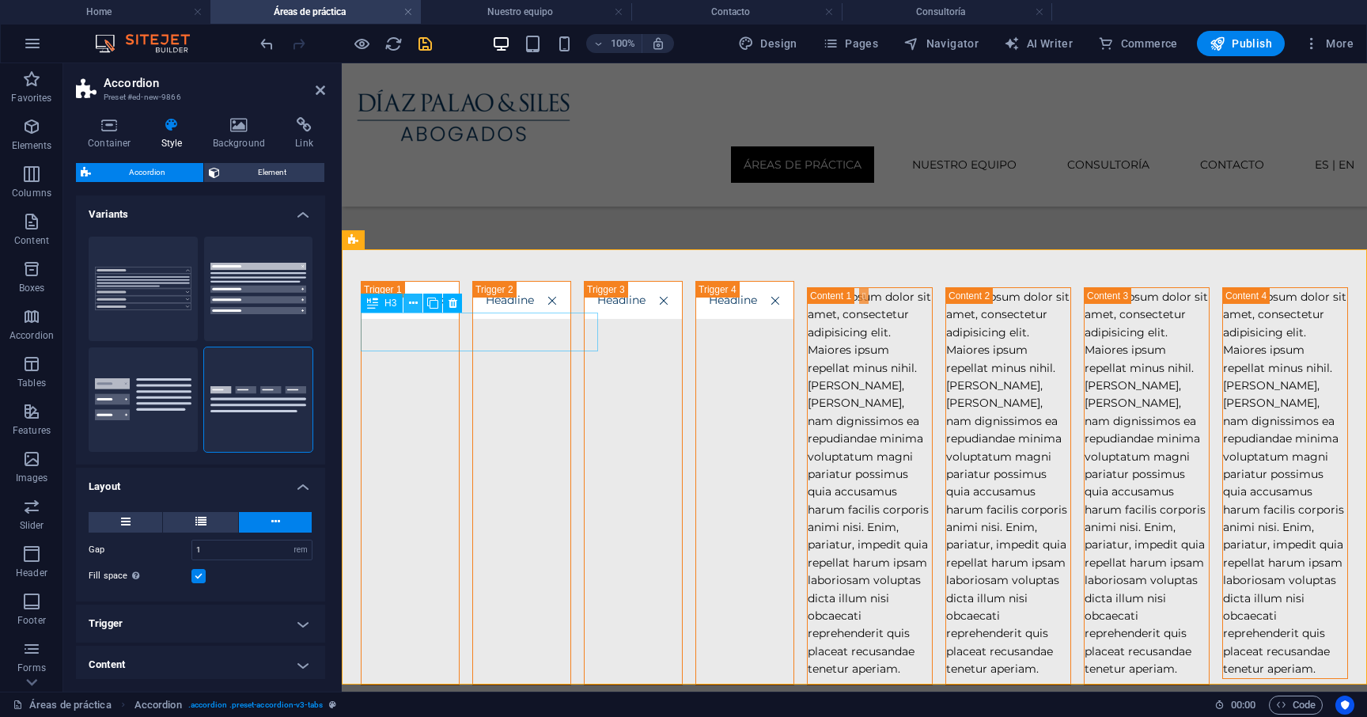
click at [418, 304] on button at bounding box center [412, 302] width 19 height 19
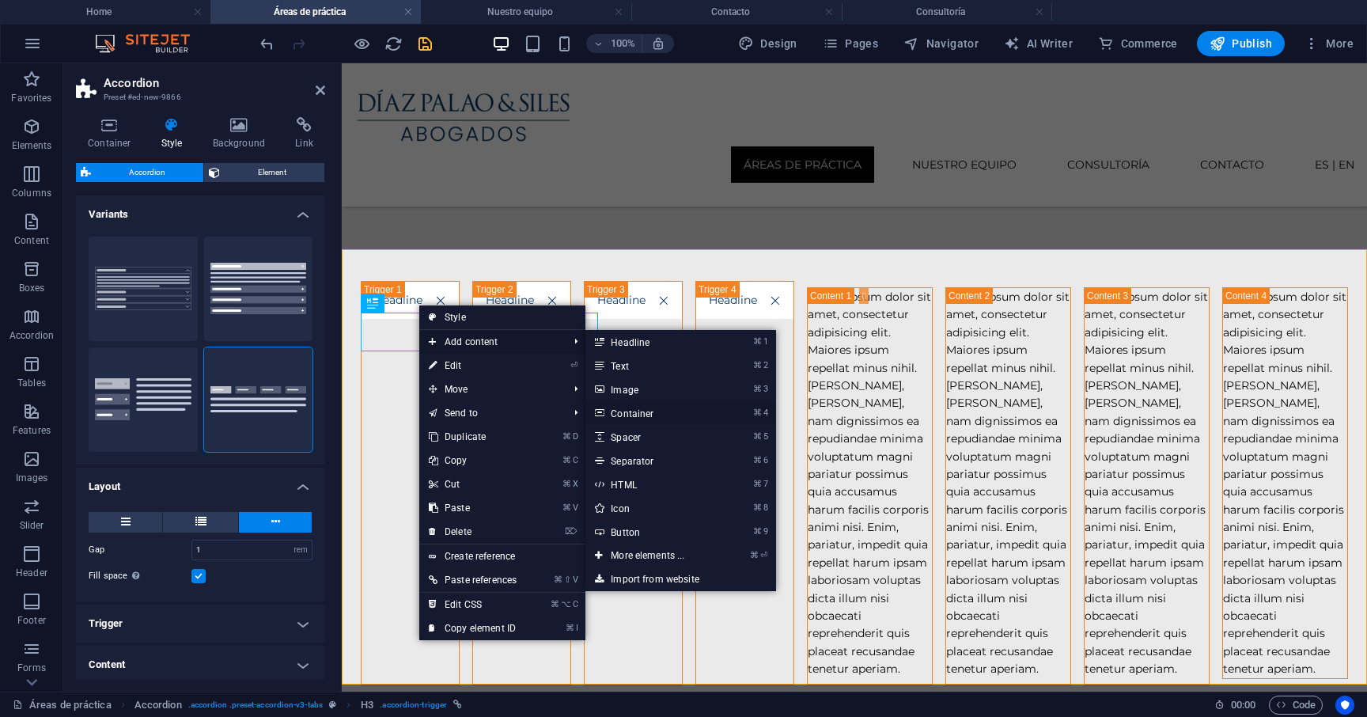
click at [636, 415] on link "⌘ 4 Container" at bounding box center [650, 413] width 130 height 24
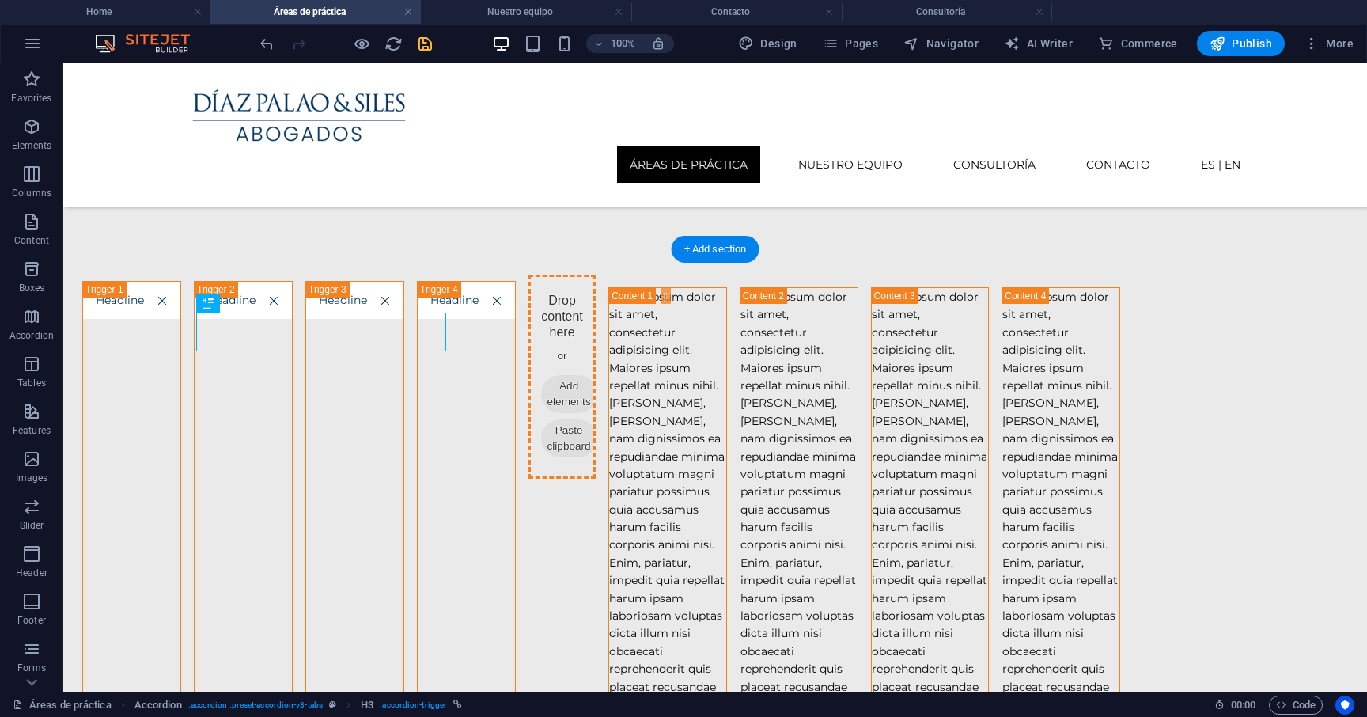
drag, startPoint x: 191, startPoint y: 326, endPoint x: 463, endPoint y: 391, distance: 279.9
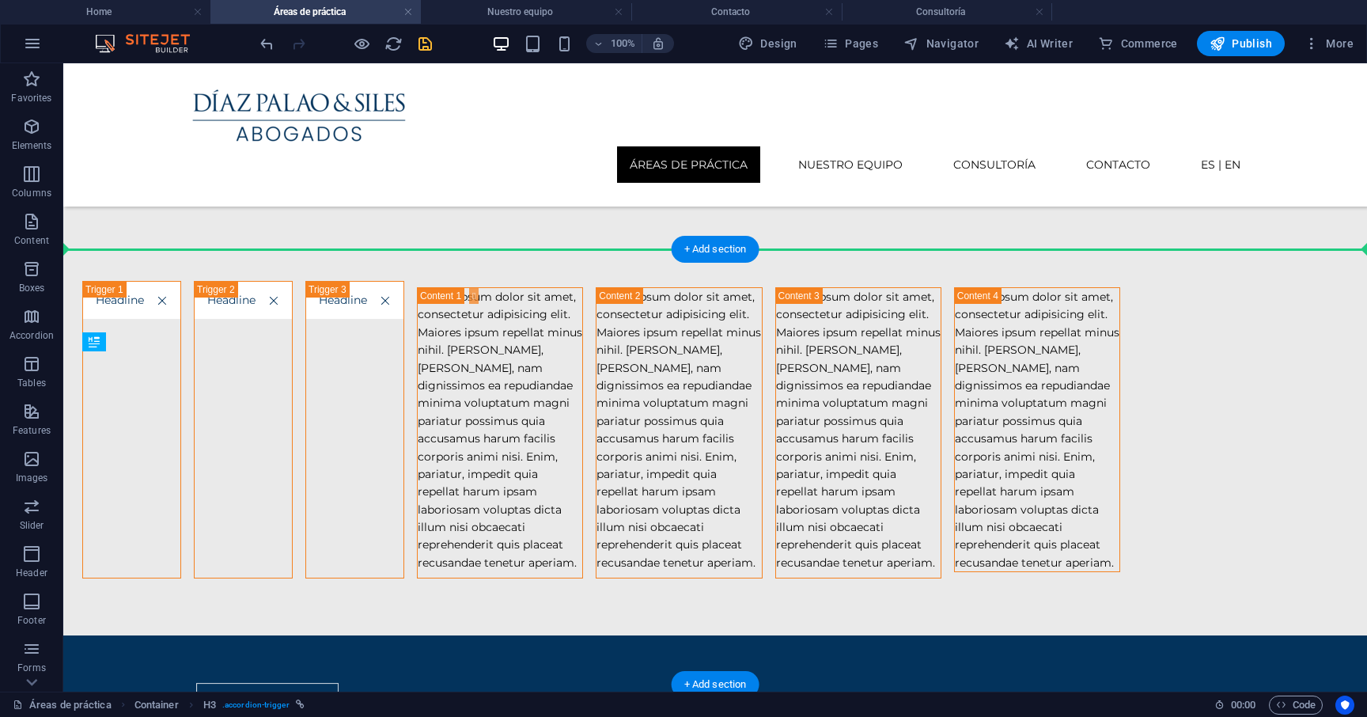
click at [402, 304] on div "Áreas de práctica Nuestro equipo Consultoría Contacto ES | EN Áreas de práctica…" at bounding box center [714, 371] width 1303 height 1897
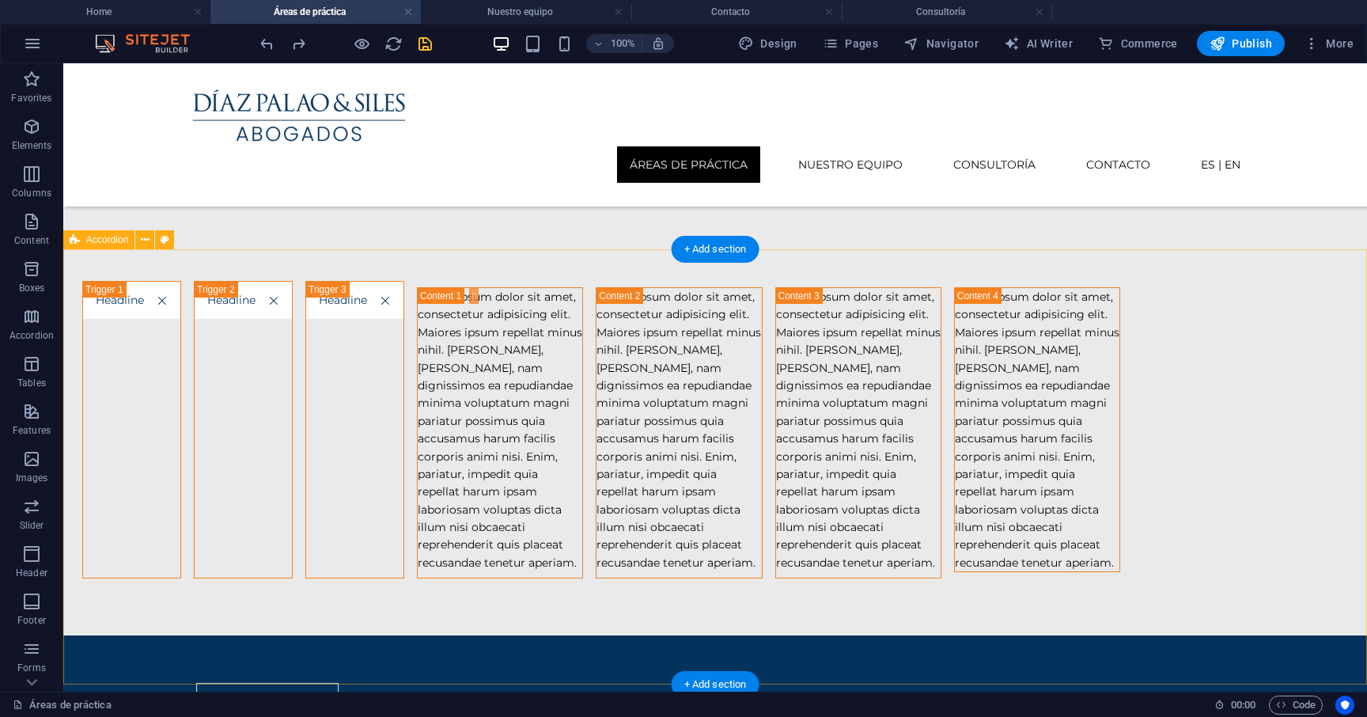
click at [460, 305] on div "Lorem ipsum dolor sit amet, consectetur adipisicing elit. Maiores ipsum repella…" at bounding box center [714, 426] width 1303 height 418
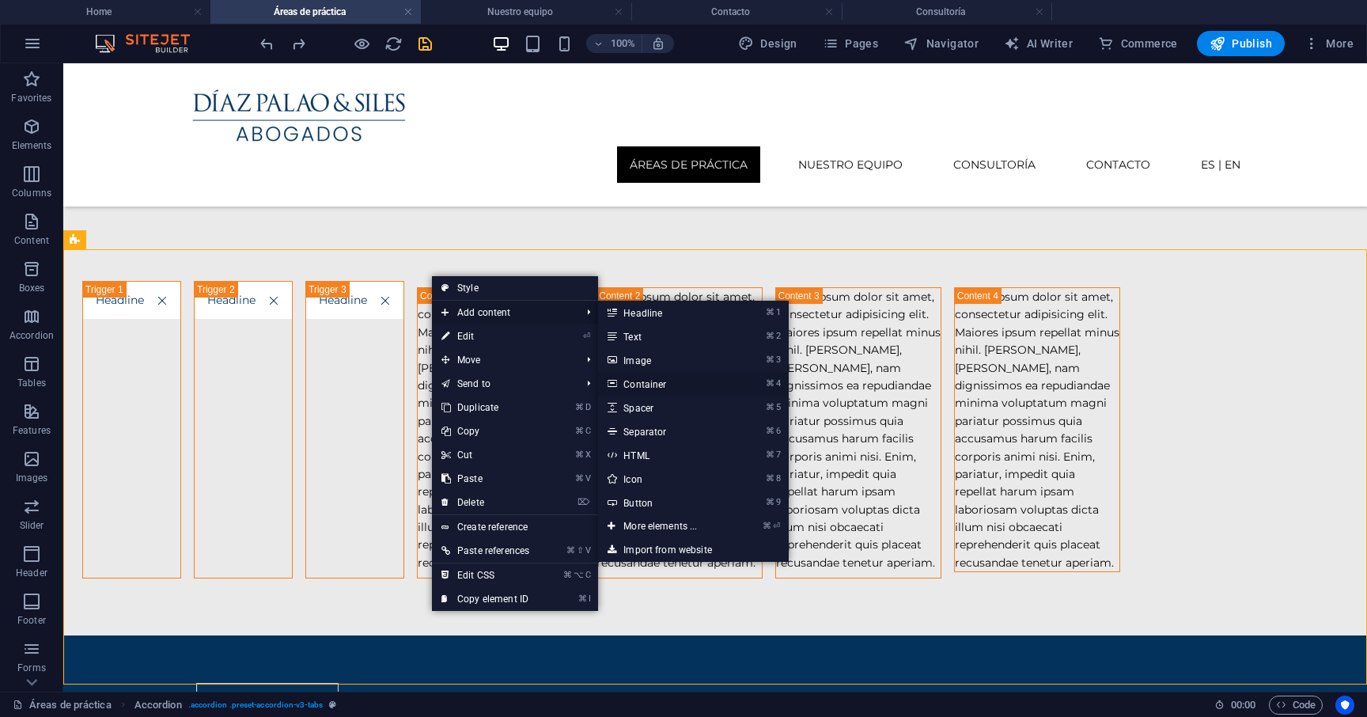
click at [660, 384] on link "⌘ 4 Container" at bounding box center [663, 384] width 130 height 24
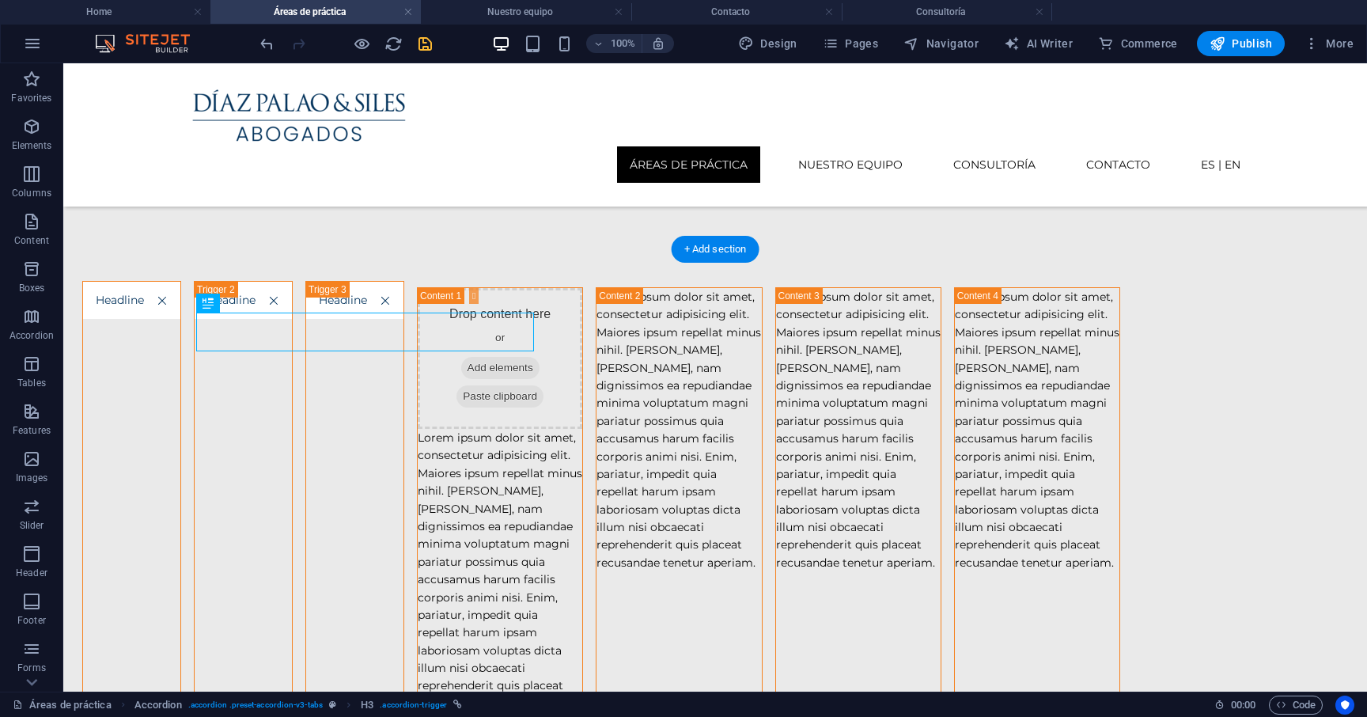
drag, startPoint x: 452, startPoint y: 366, endPoint x: 401, endPoint y: 330, distance: 62.3
click at [376, 263] on div "Drop content here or Add elements Paste clipboard Lorem ipsum dolor sit amet, c…" at bounding box center [714, 493] width 1303 height 552
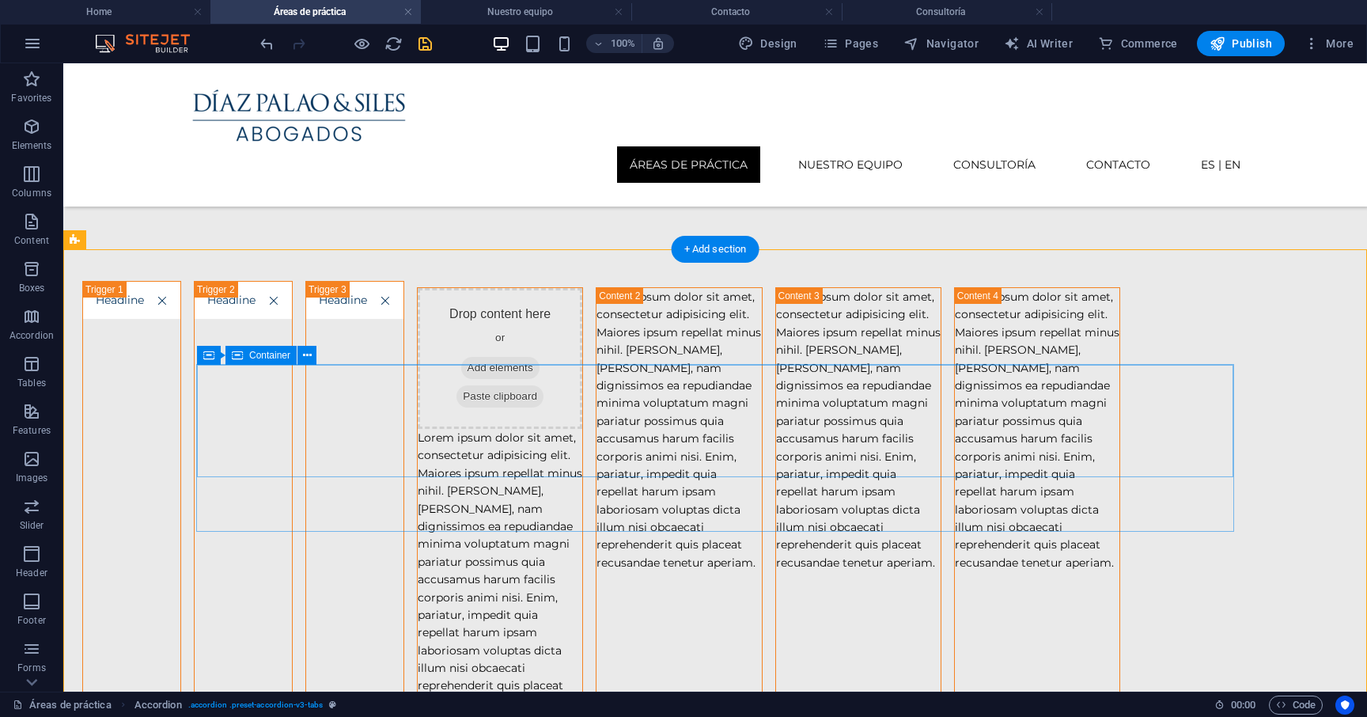
click at [418, 425] on div "Drop content here or Add elements Paste clipboard" at bounding box center [500, 358] width 165 height 141
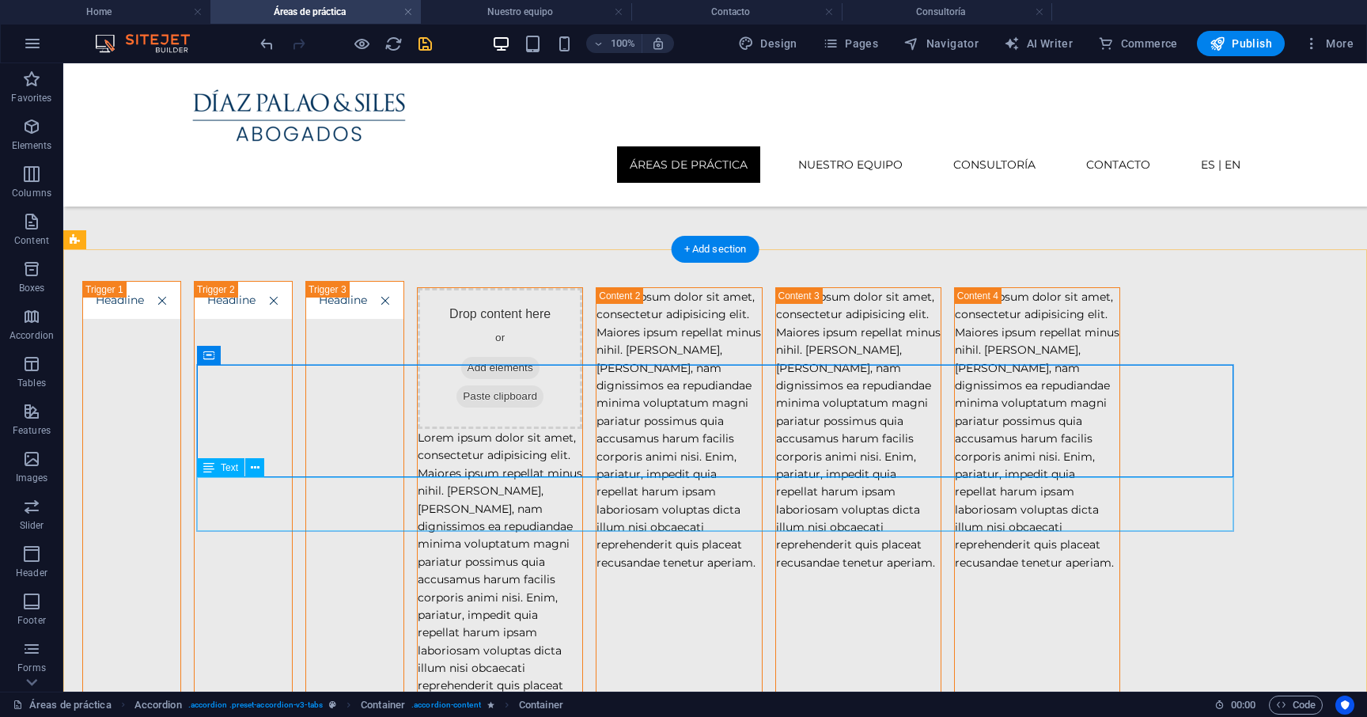
click at [418, 509] on div "Lorem ipsum dolor sit amet, consectetur adipisicing elit. Maiores ipsum repella…" at bounding box center [500, 570] width 165 height 283
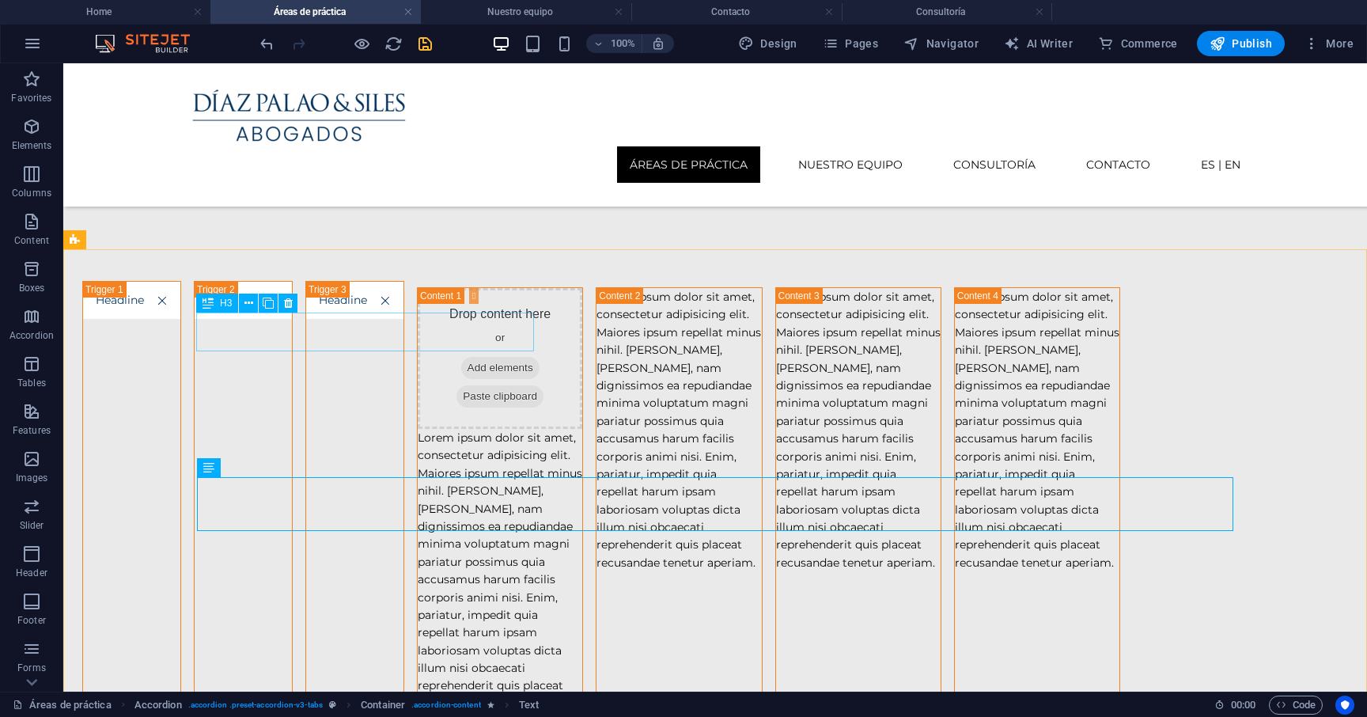
click at [221, 301] on span "H3" at bounding box center [226, 302] width 12 height 9
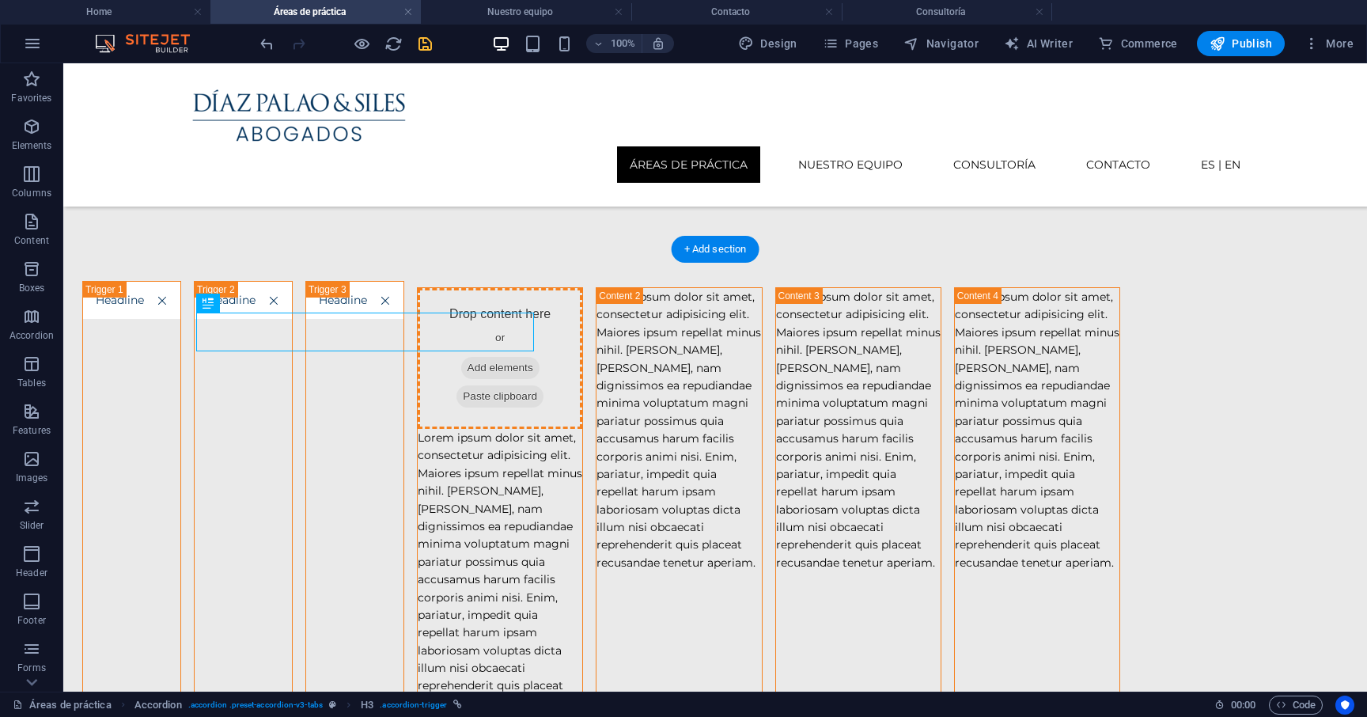
drag, startPoint x: 284, startPoint y: 365, endPoint x: 258, endPoint y: 400, distance: 43.5
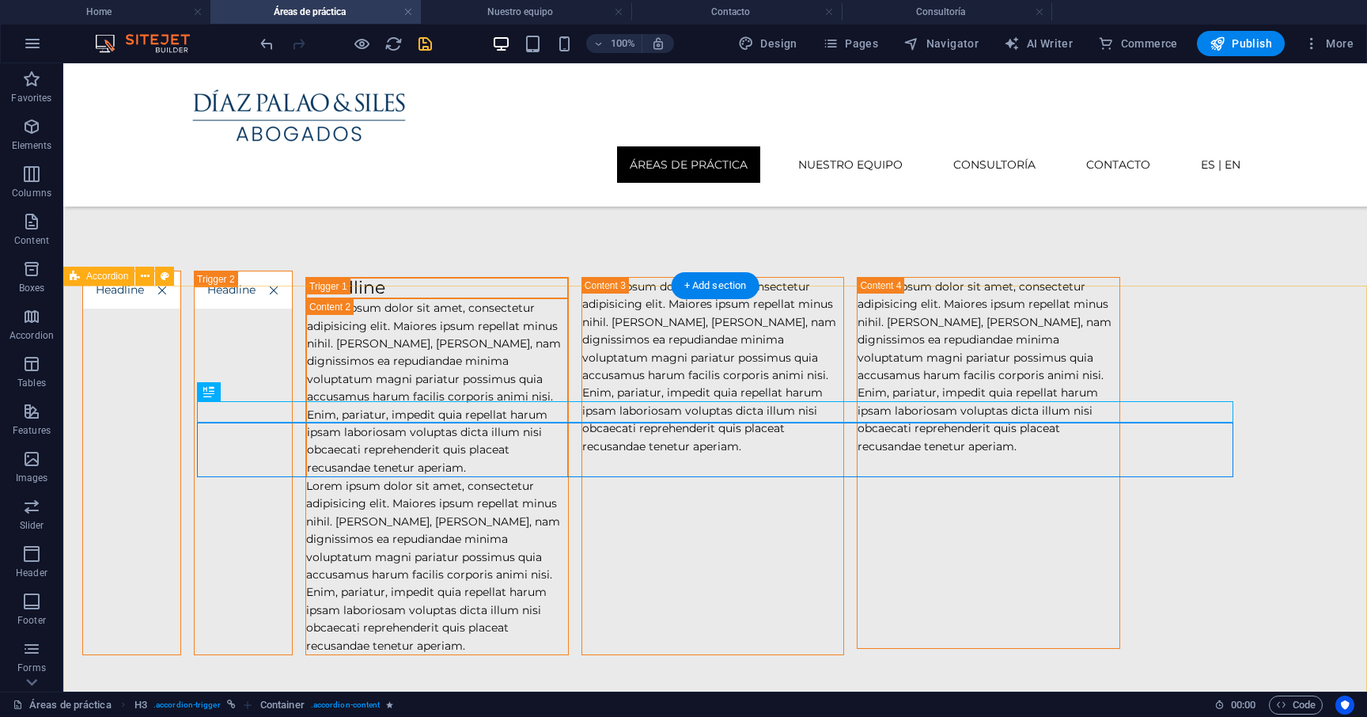
scroll to position [665, 0]
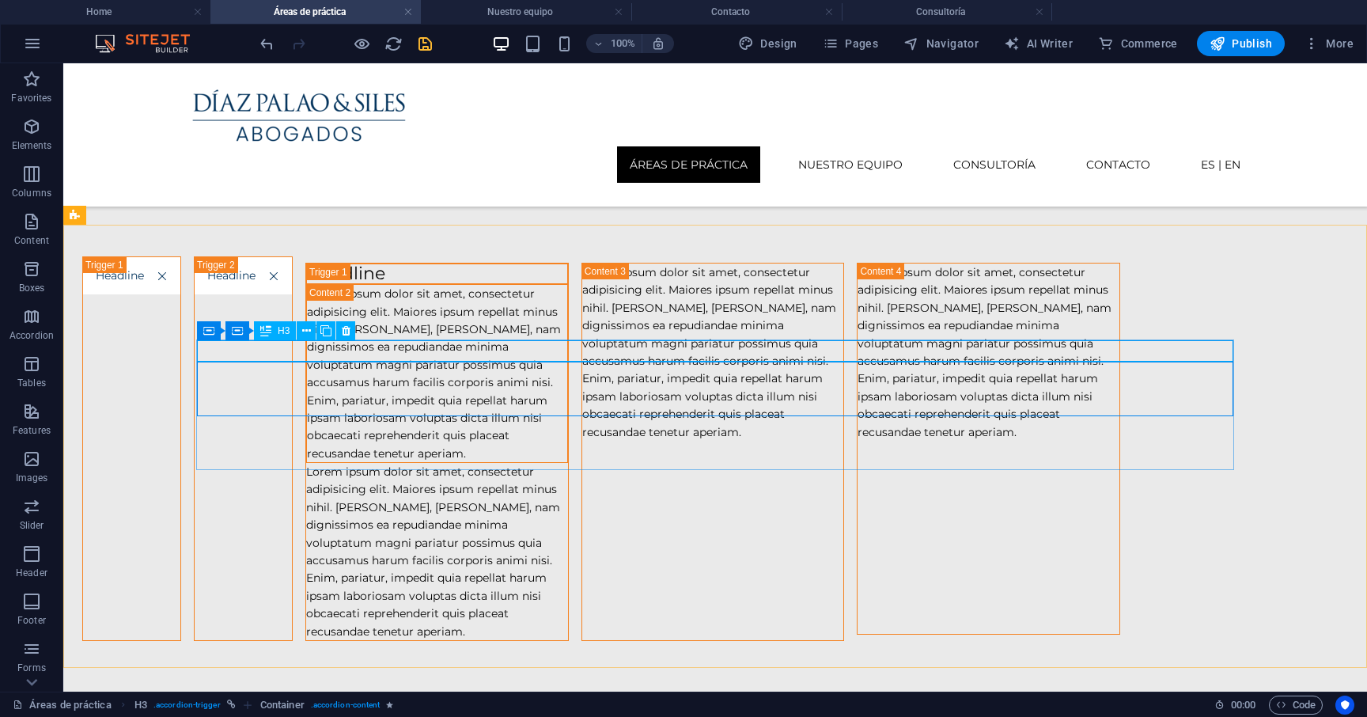
click at [274, 329] on div "H3" at bounding box center [275, 330] width 42 height 19
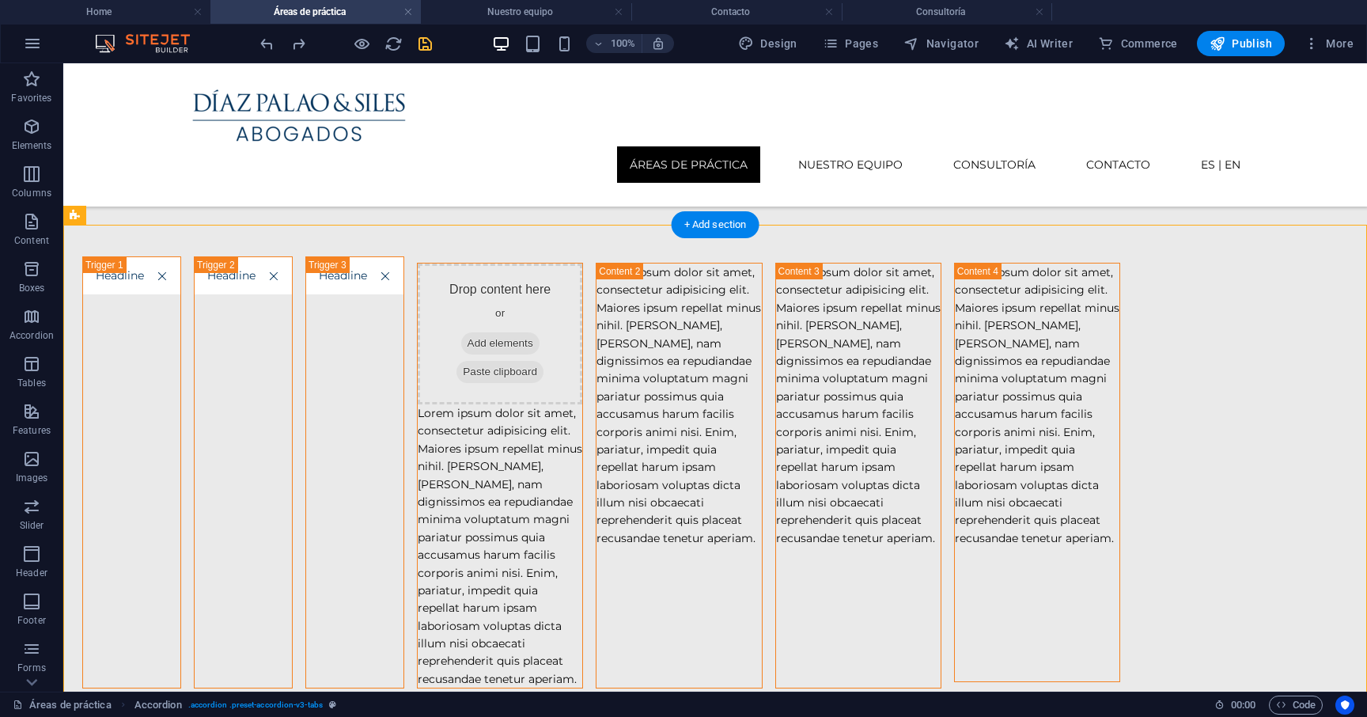
drag, startPoint x: 161, startPoint y: 274, endPoint x: 256, endPoint y: 359, distance: 127.2
drag, startPoint x: 153, startPoint y: 276, endPoint x: 280, endPoint y: 368, distance: 156.3
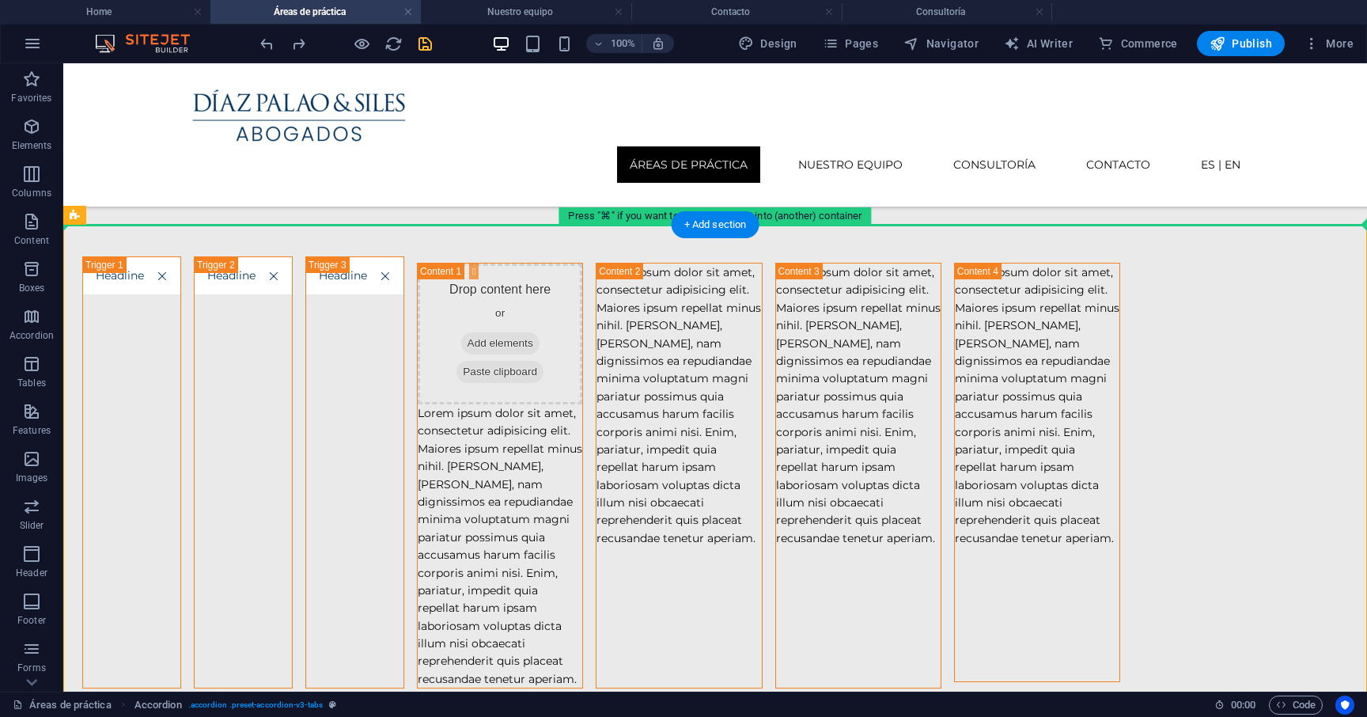
drag, startPoint x: 156, startPoint y: 274, endPoint x: 127, endPoint y: 217, distance: 64.0
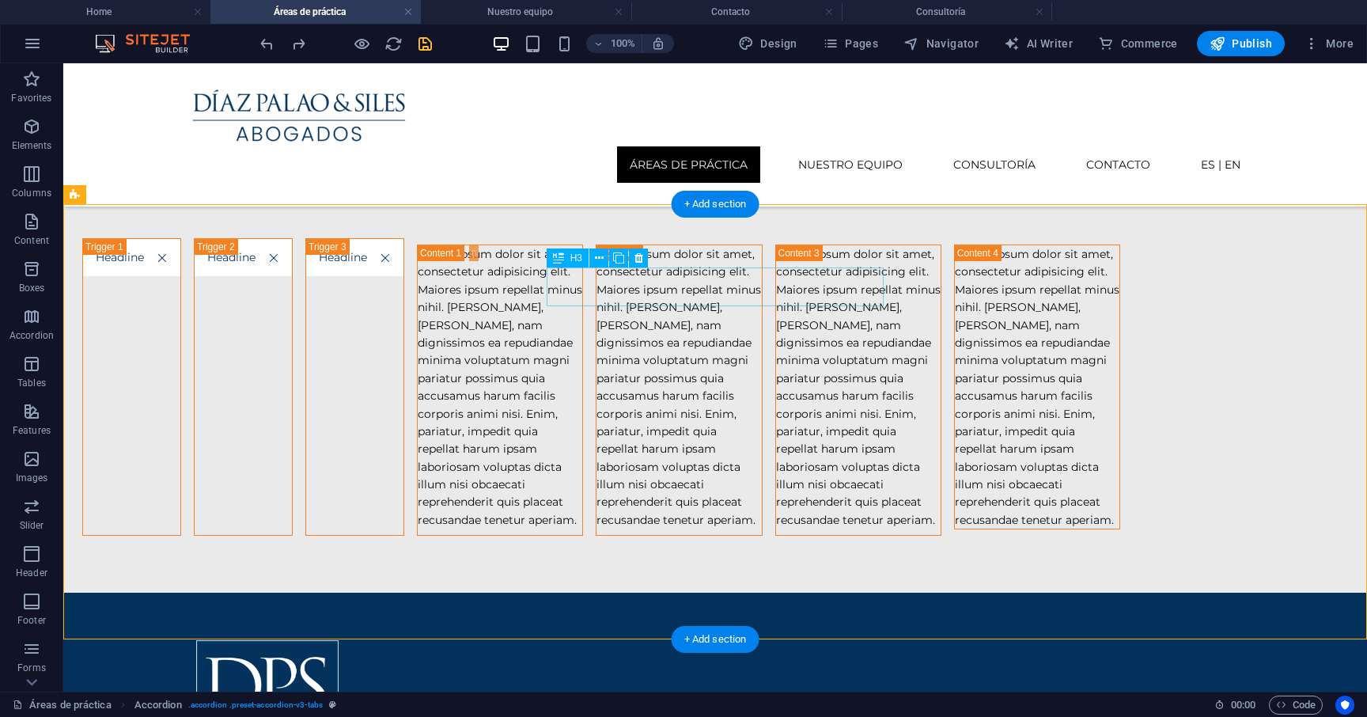
scroll to position [677, 0]
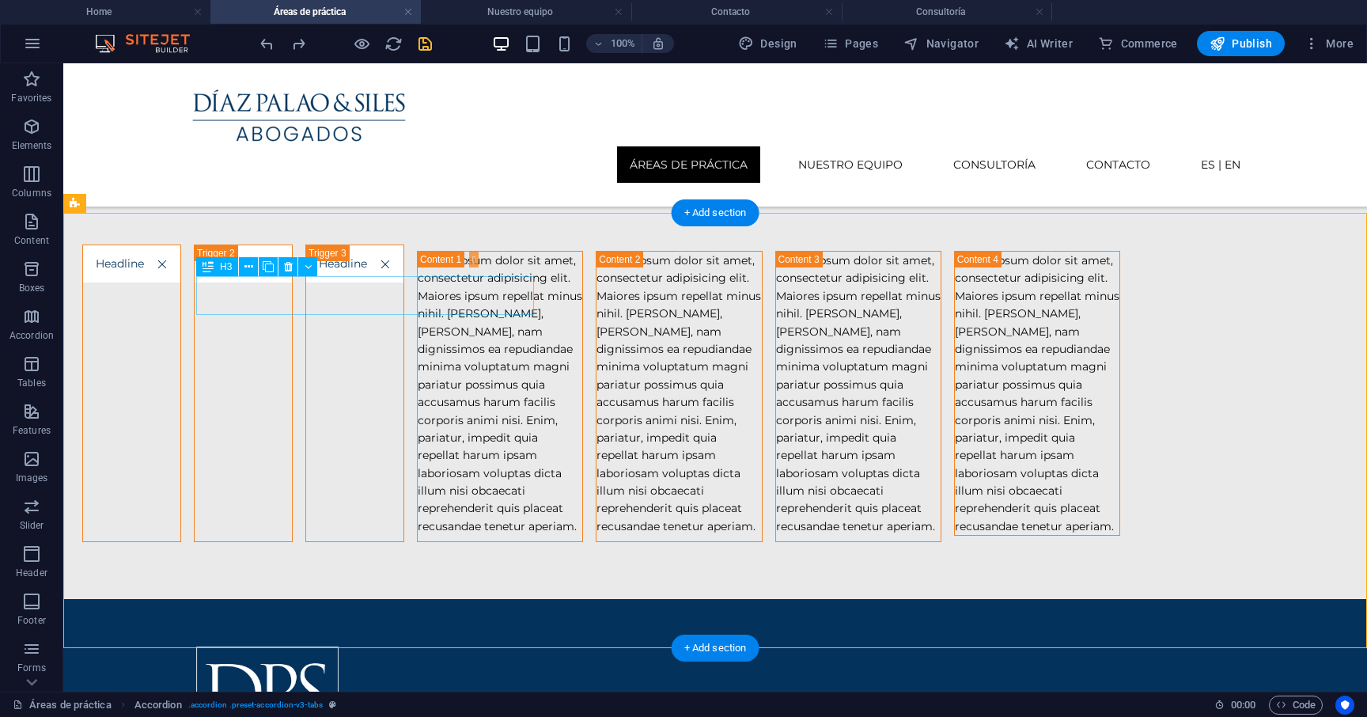
click at [181, 301] on div "Headline" at bounding box center [131, 392] width 99 height 297
click at [395, 243] on div "Lorem ipsum dolor sit amet, consectetur adipisicing elit. Maiores ipsum repella…" at bounding box center [714, 390] width 1303 height 418
click at [396, 248] on div "Lorem ipsum dolor sit amet, consectetur adipisicing elit. Maiores ipsum repella…" at bounding box center [714, 390] width 1303 height 418
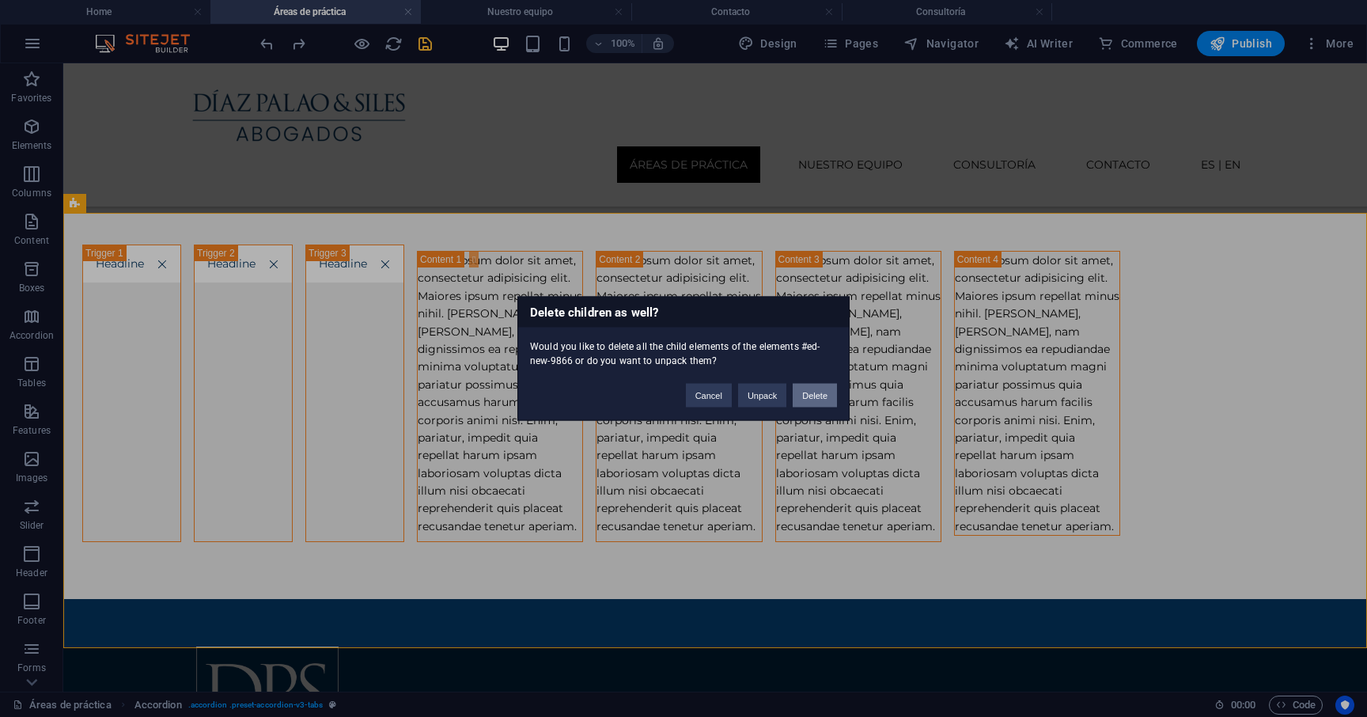
click at [815, 398] on button "Delete" at bounding box center [814, 396] width 44 height 24
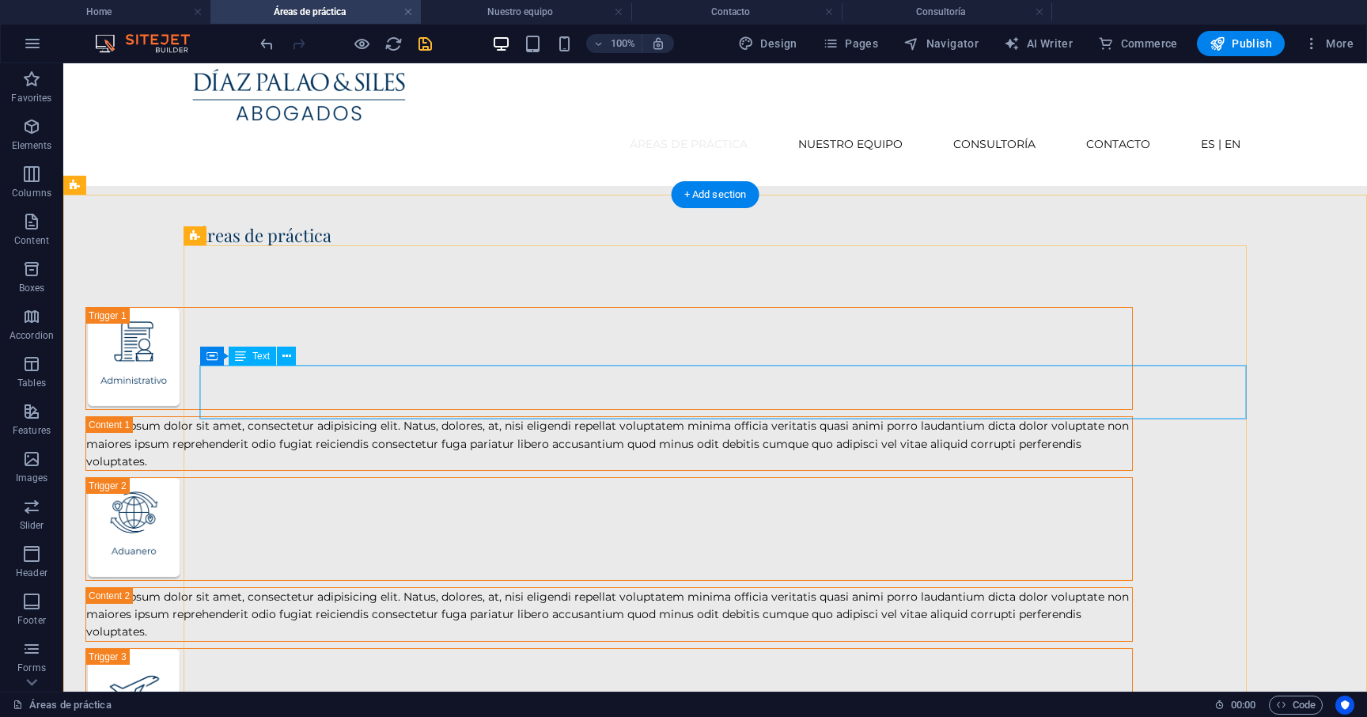
scroll to position [0, 0]
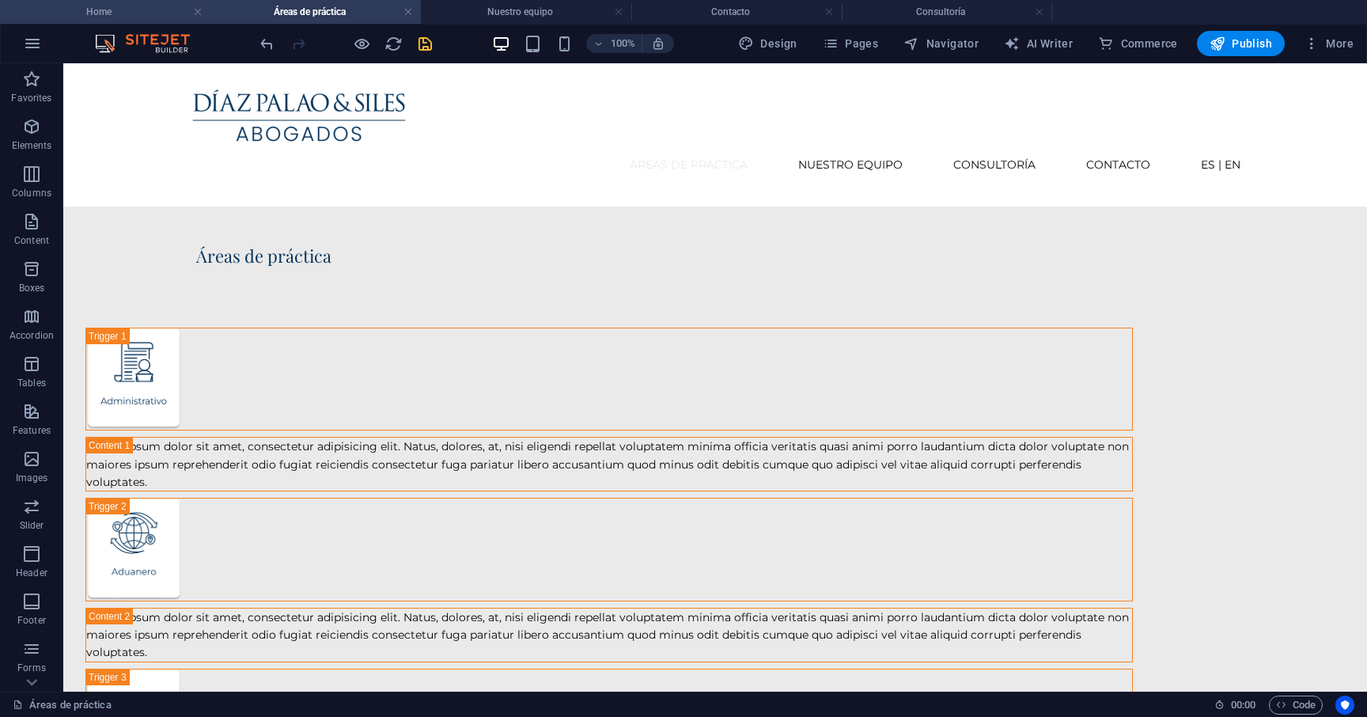
click at [133, 12] on h4 "Home" at bounding box center [105, 11] width 210 height 17
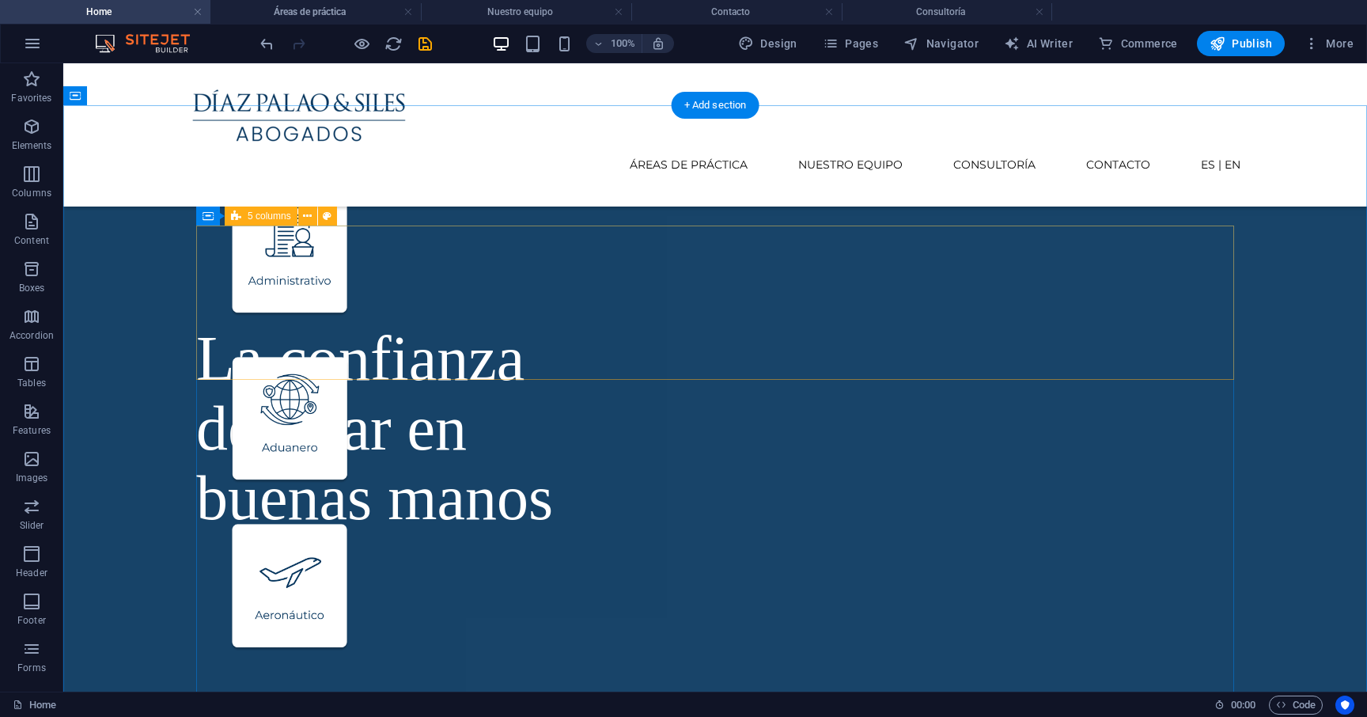
scroll to position [444, 0]
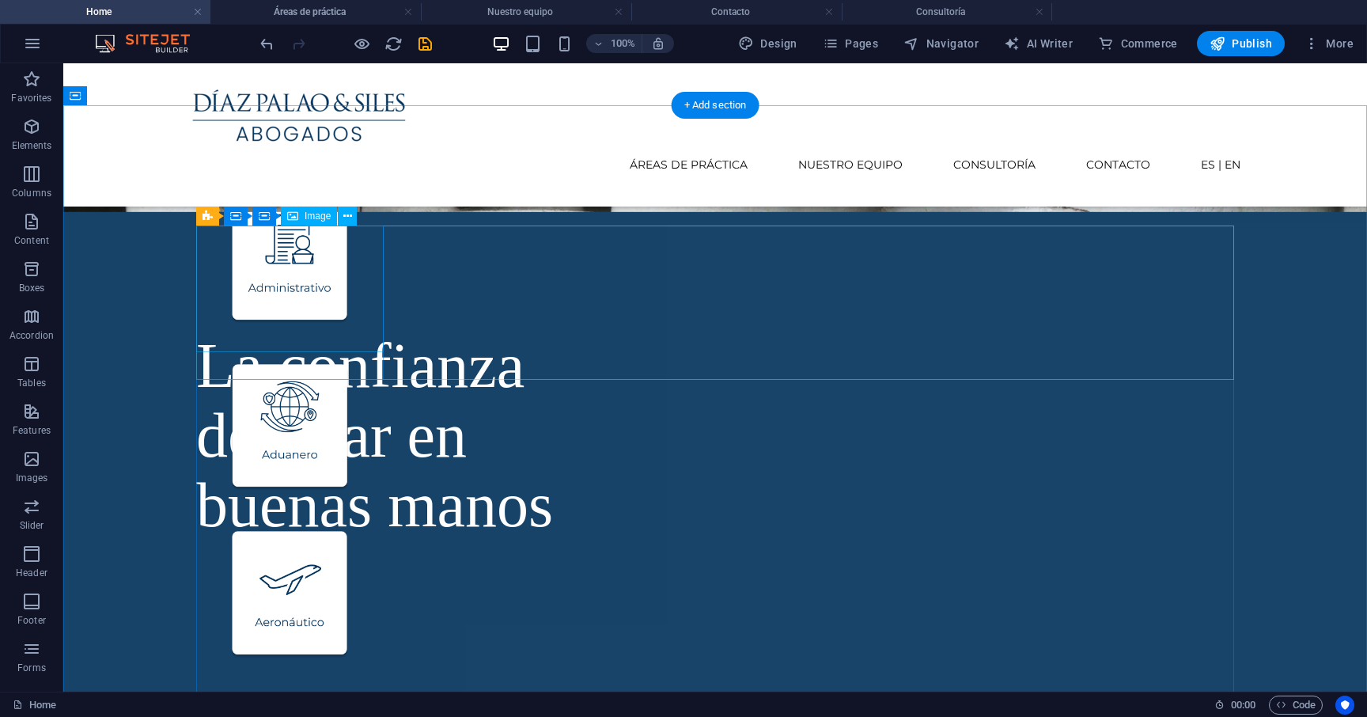
click at [303, 247] on figure at bounding box center [289, 260] width 187 height 127
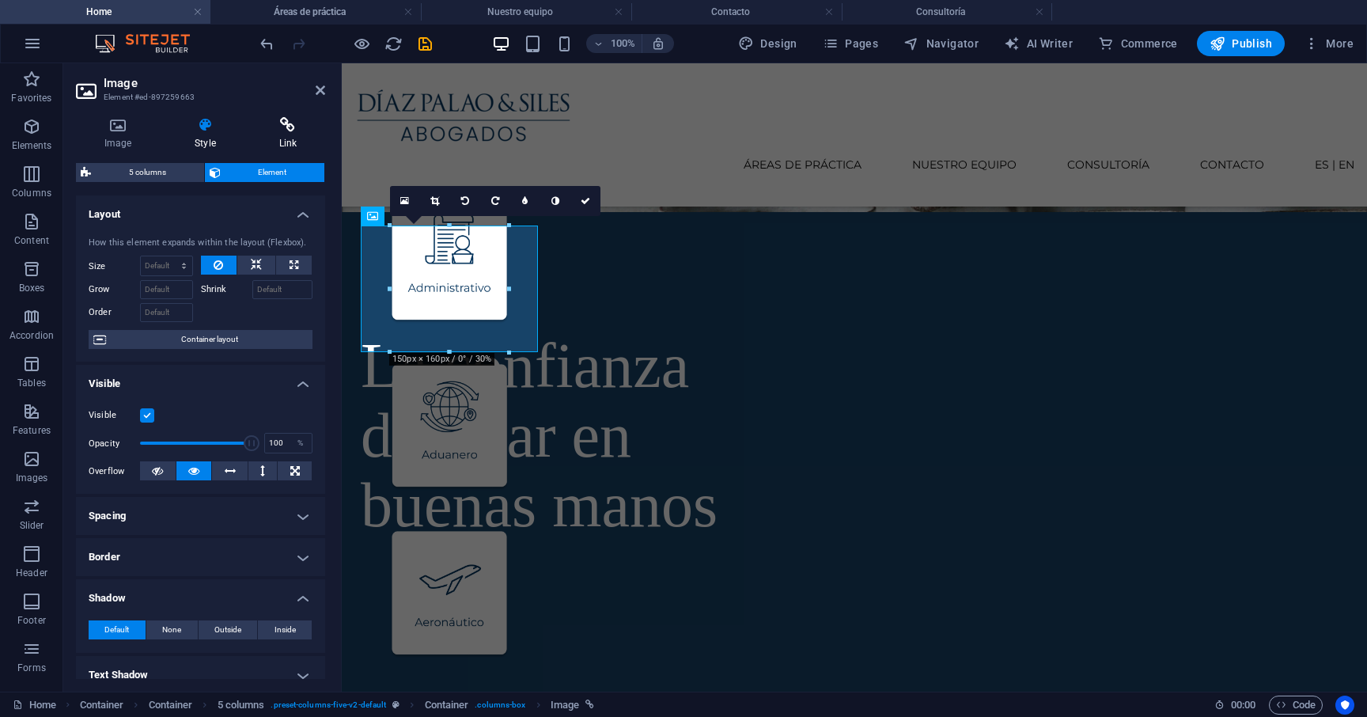
click at [285, 135] on h4 "Link" at bounding box center [288, 133] width 74 height 33
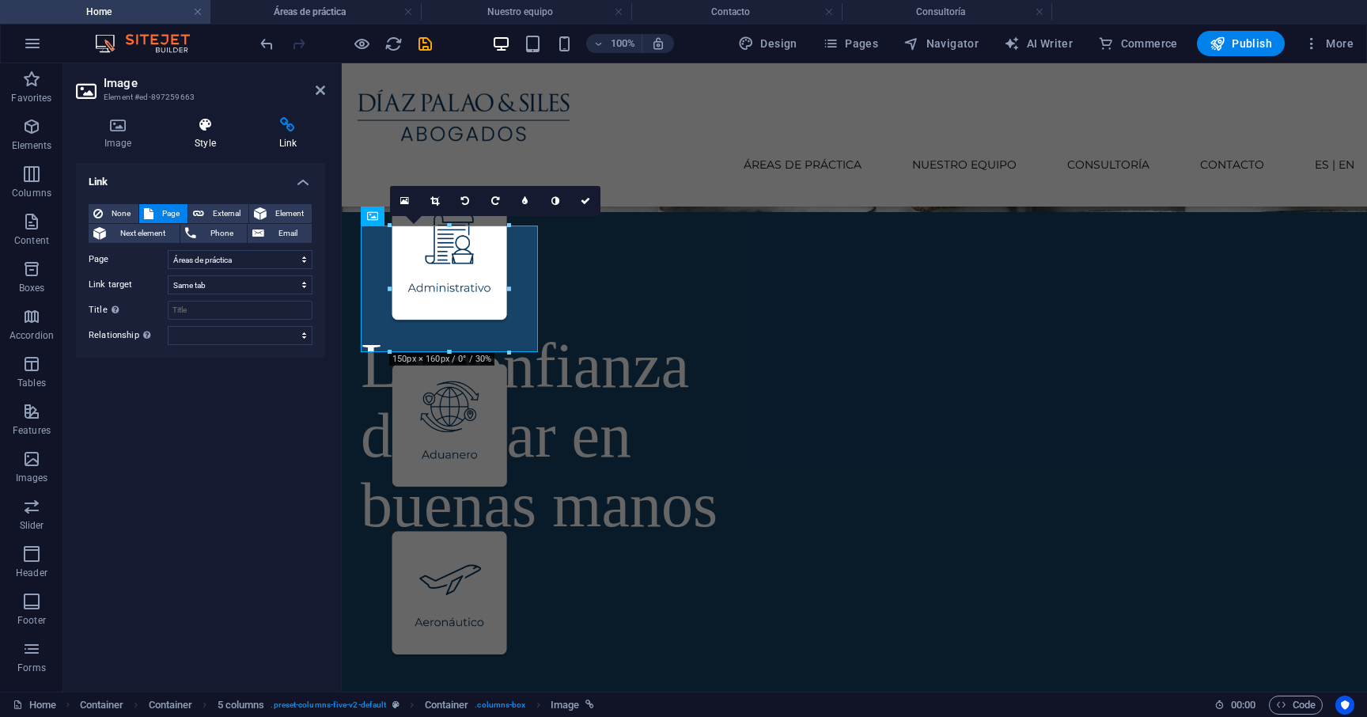
click at [214, 119] on icon at bounding box center [205, 125] width 78 height 16
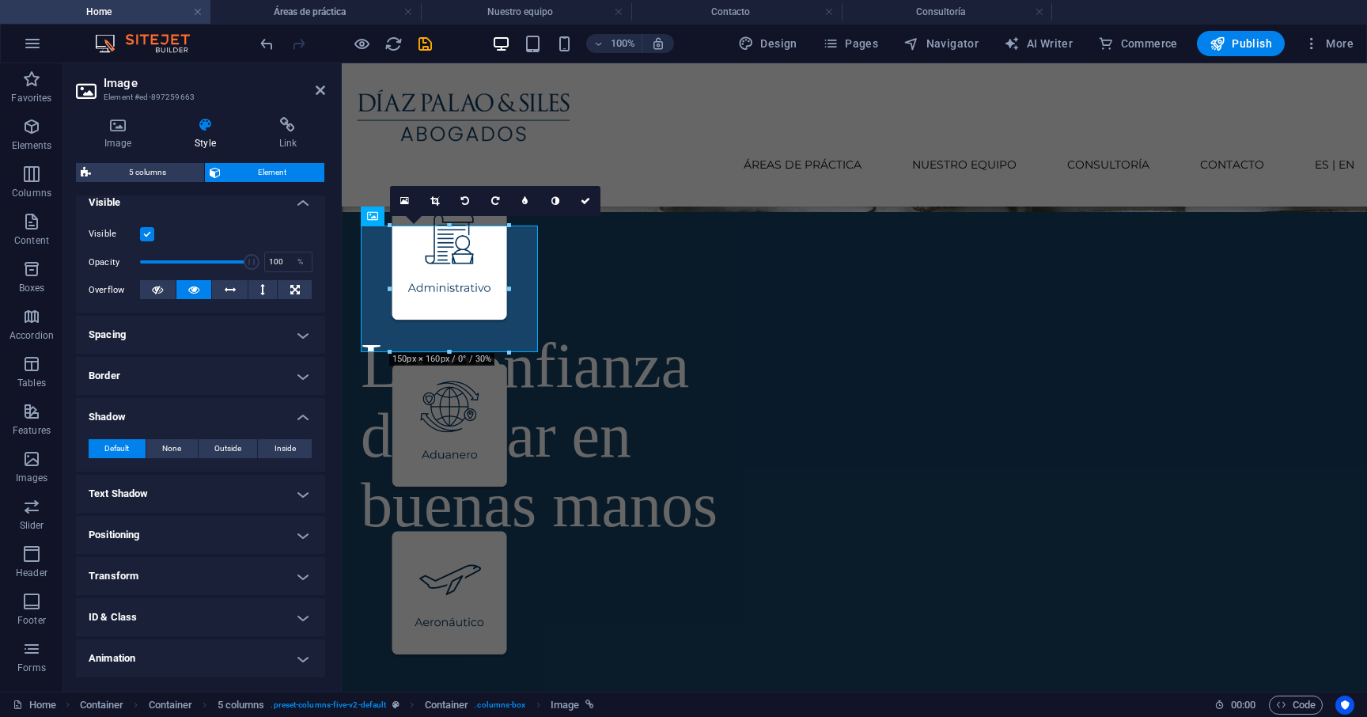
scroll to position [221, 0]
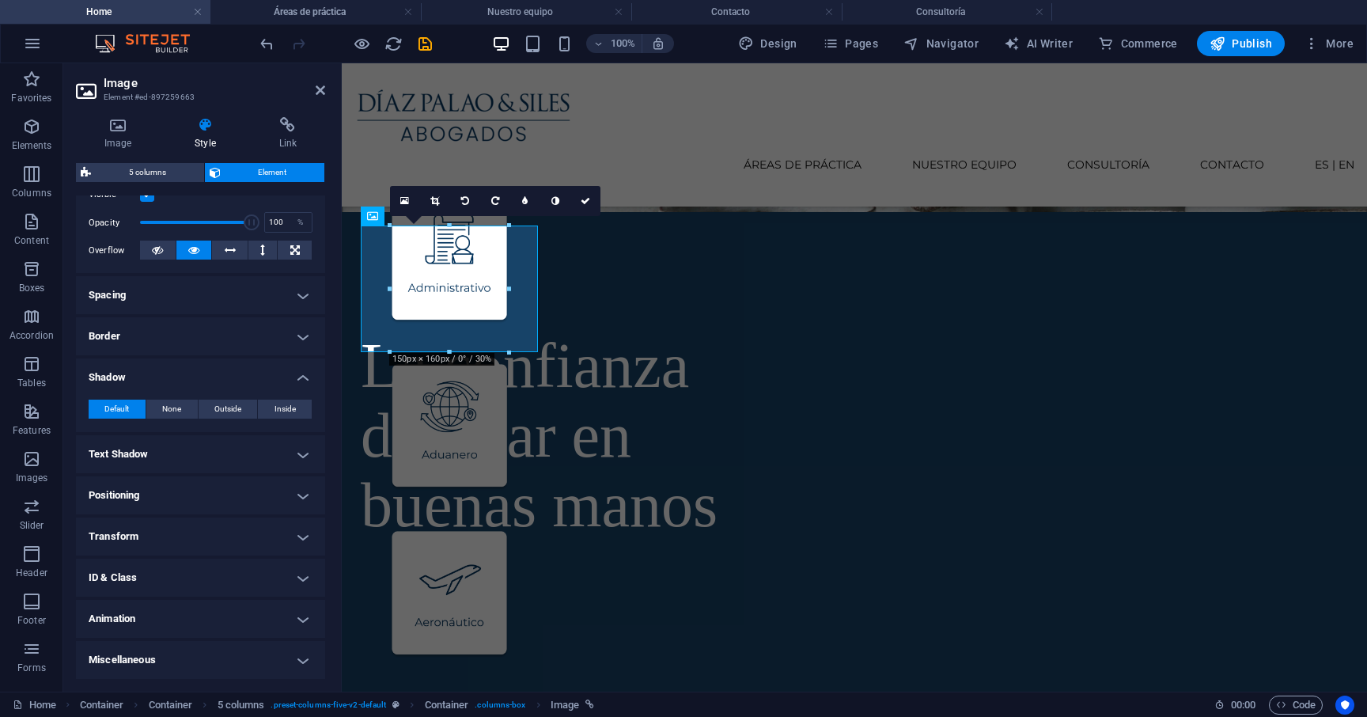
click at [206, 532] on h4 "Transform" at bounding box center [200, 536] width 249 height 38
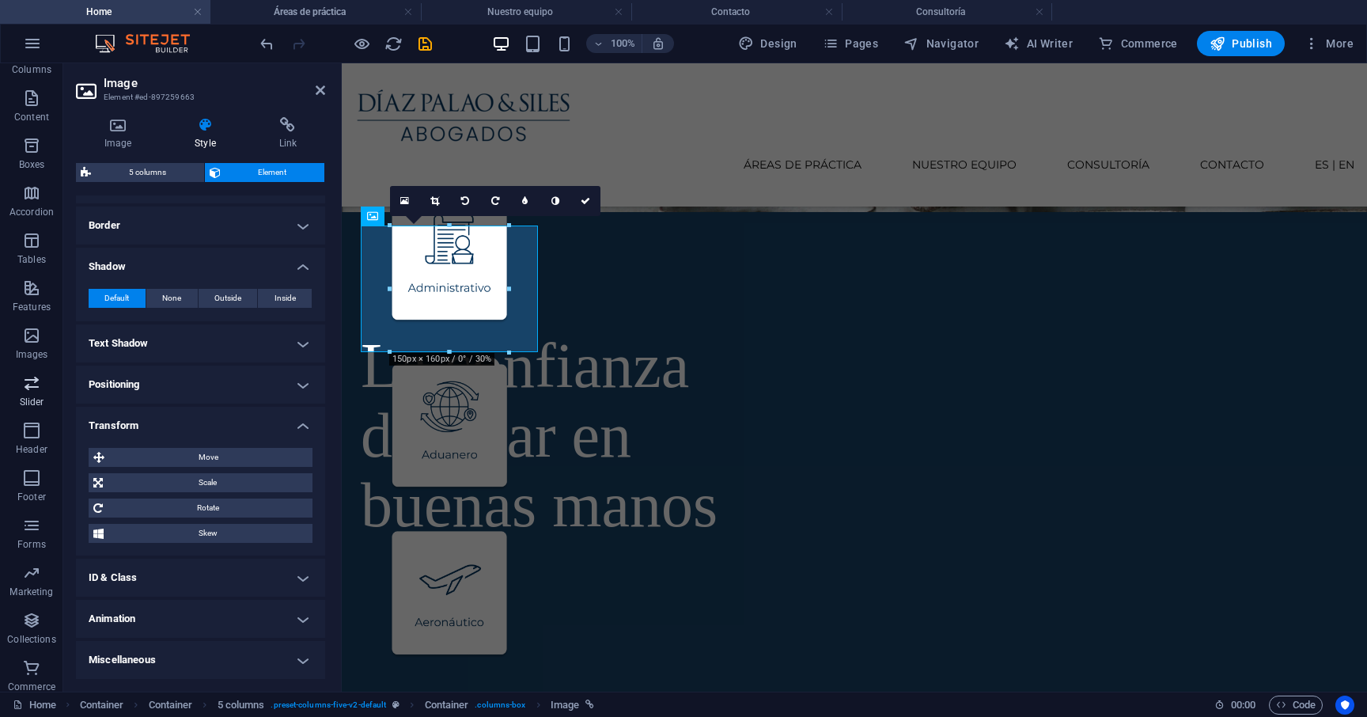
scroll to position [131, 0]
click at [191, 619] on h4 "Animation" at bounding box center [200, 619] width 249 height 38
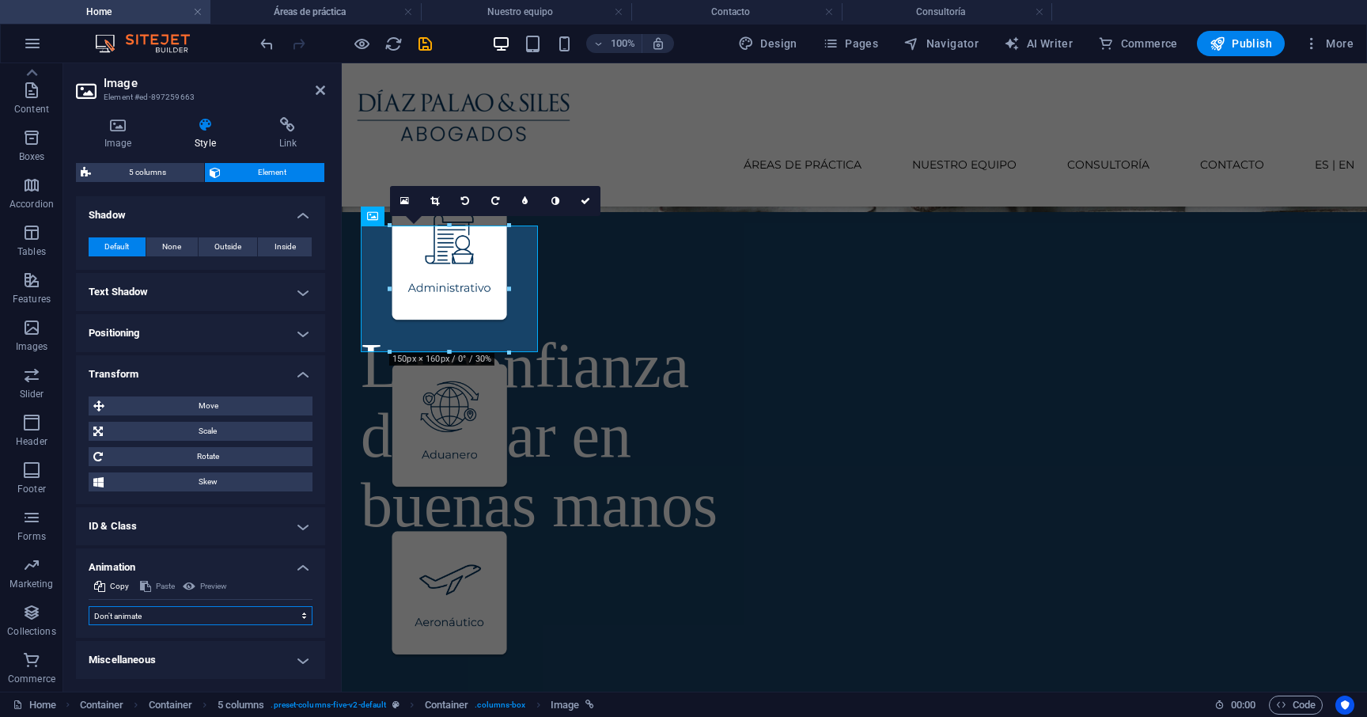
click at [229, 619] on select "Don't animate Show / Hide Slide up/down Zoom in/out Slide left to right Slide r…" at bounding box center [201, 615] width 224 height 19
click at [303, 377] on h4 "Transform" at bounding box center [200, 369] width 249 height 28
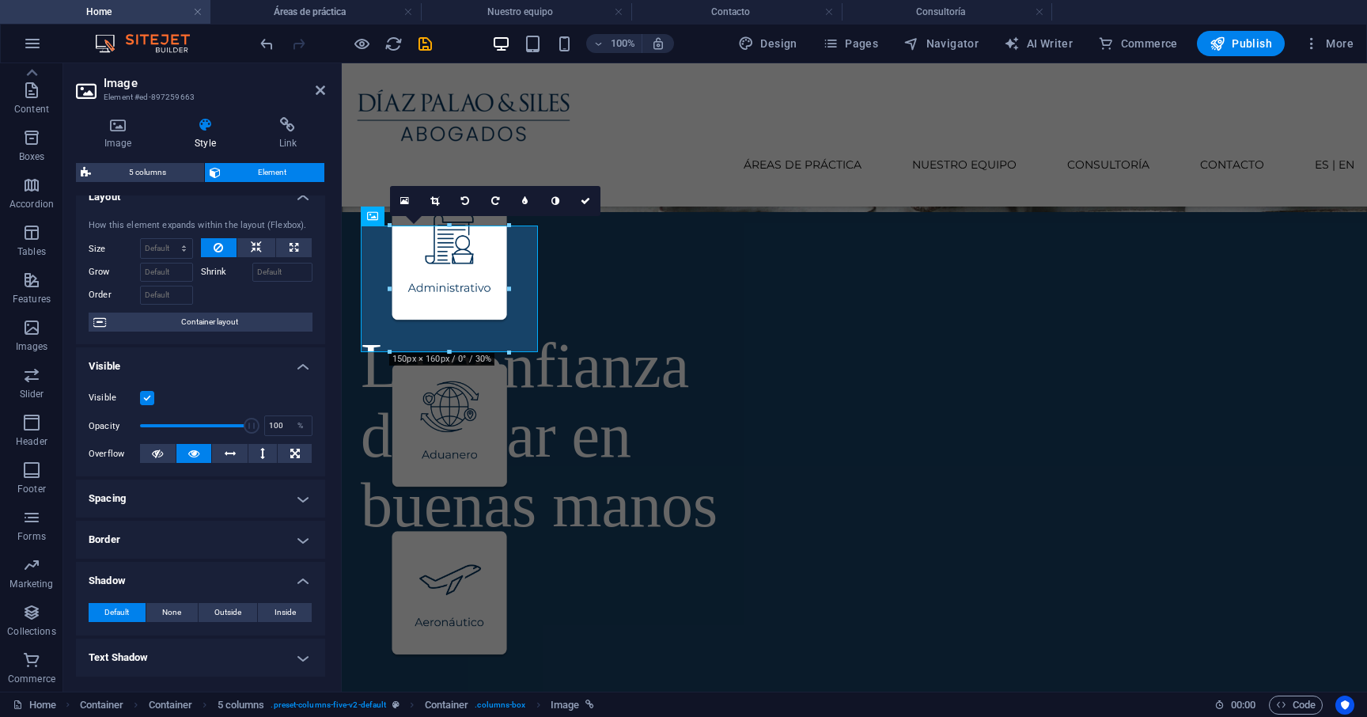
scroll to position [0, 0]
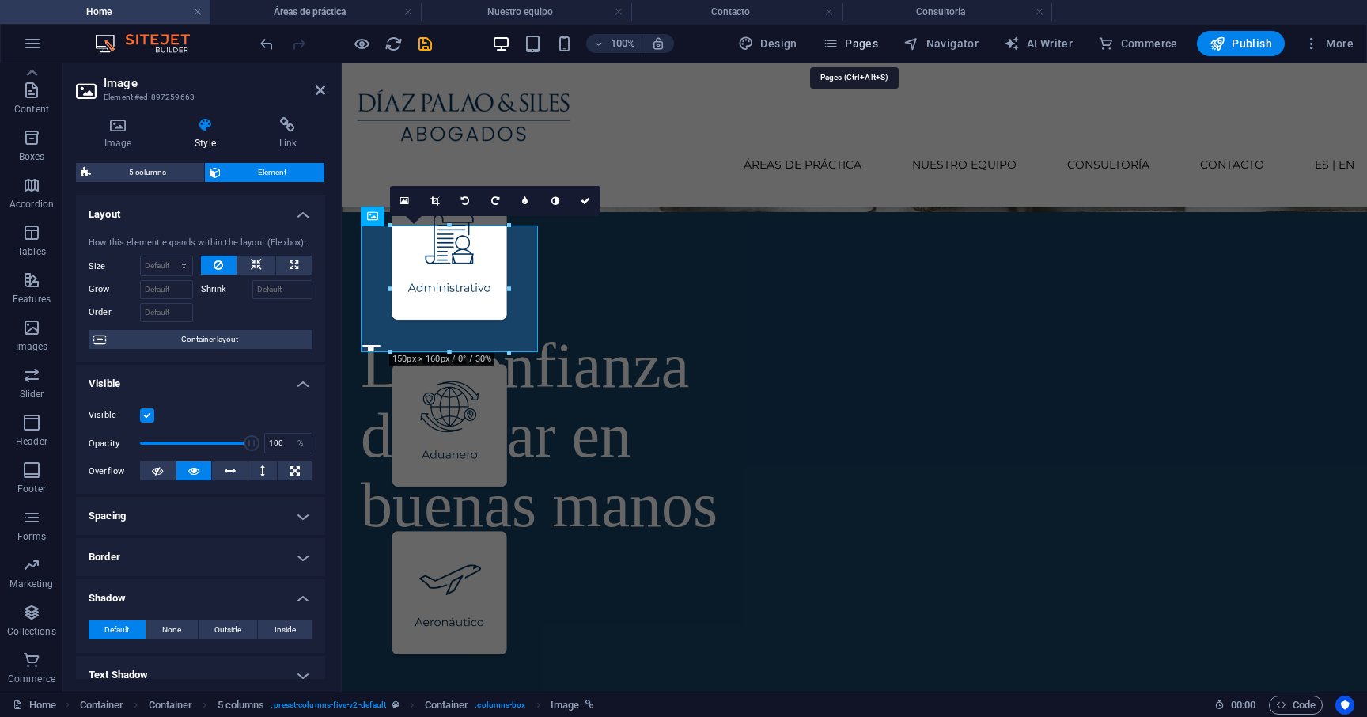
click at [862, 48] on span "Pages" at bounding box center [850, 44] width 55 height 16
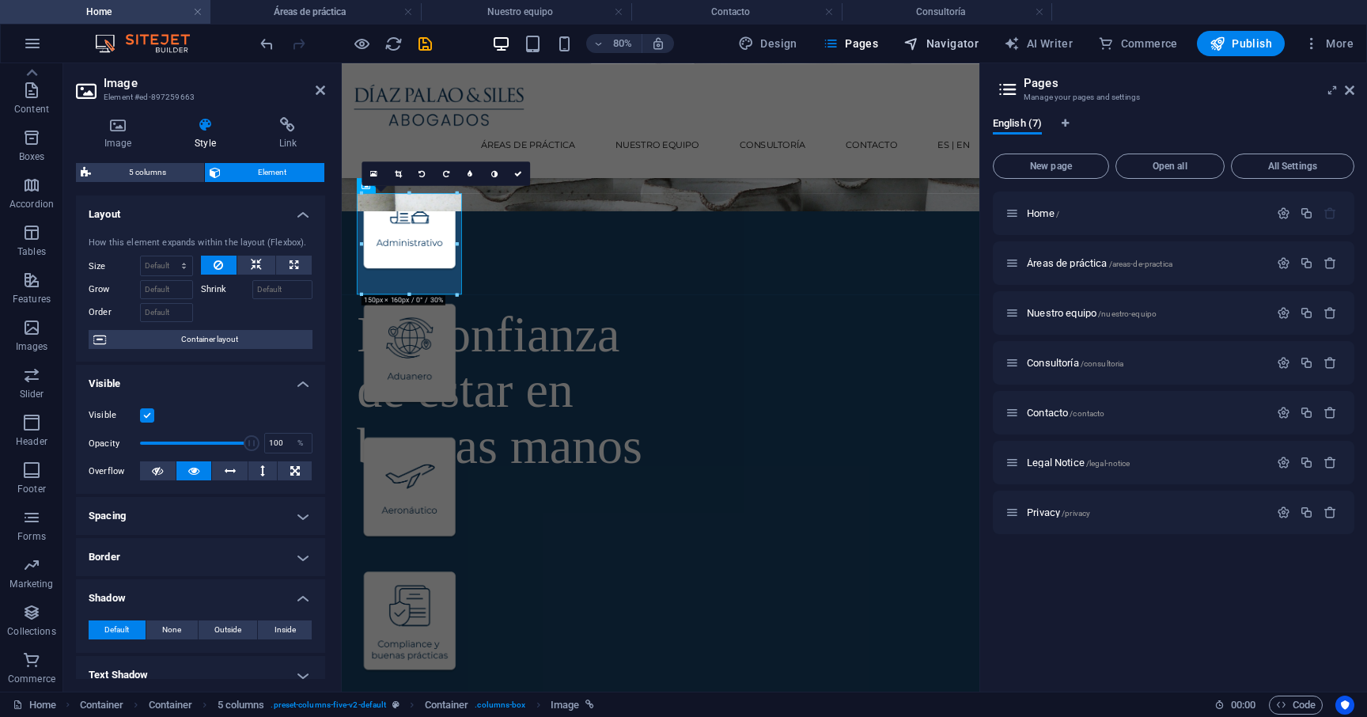
click at [947, 45] on span "Navigator" at bounding box center [940, 44] width 75 height 16
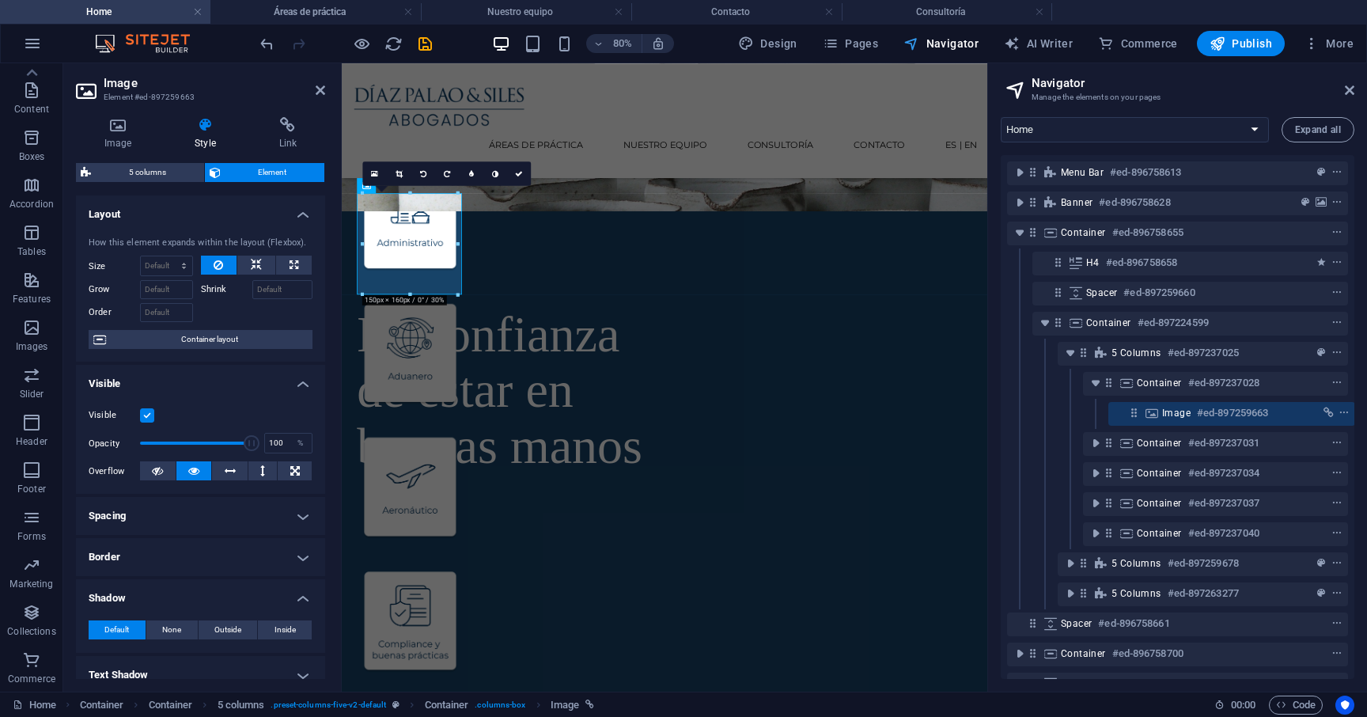
scroll to position [3, 4]
click at [1023, 410] on icon "context-menu" at bounding box center [1342, 409] width 11 height 11
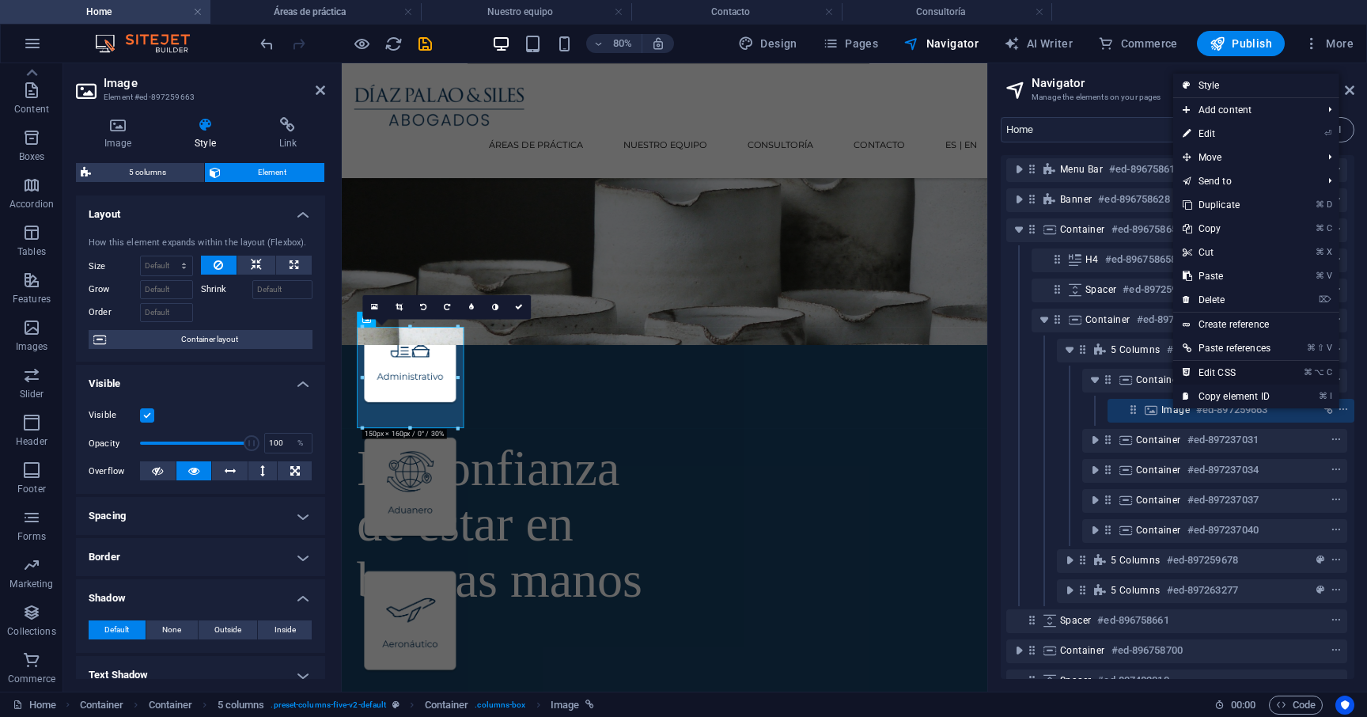
click at [1023, 370] on link "⌘ ⌥ C Edit CSS" at bounding box center [1226, 373] width 107 height 24
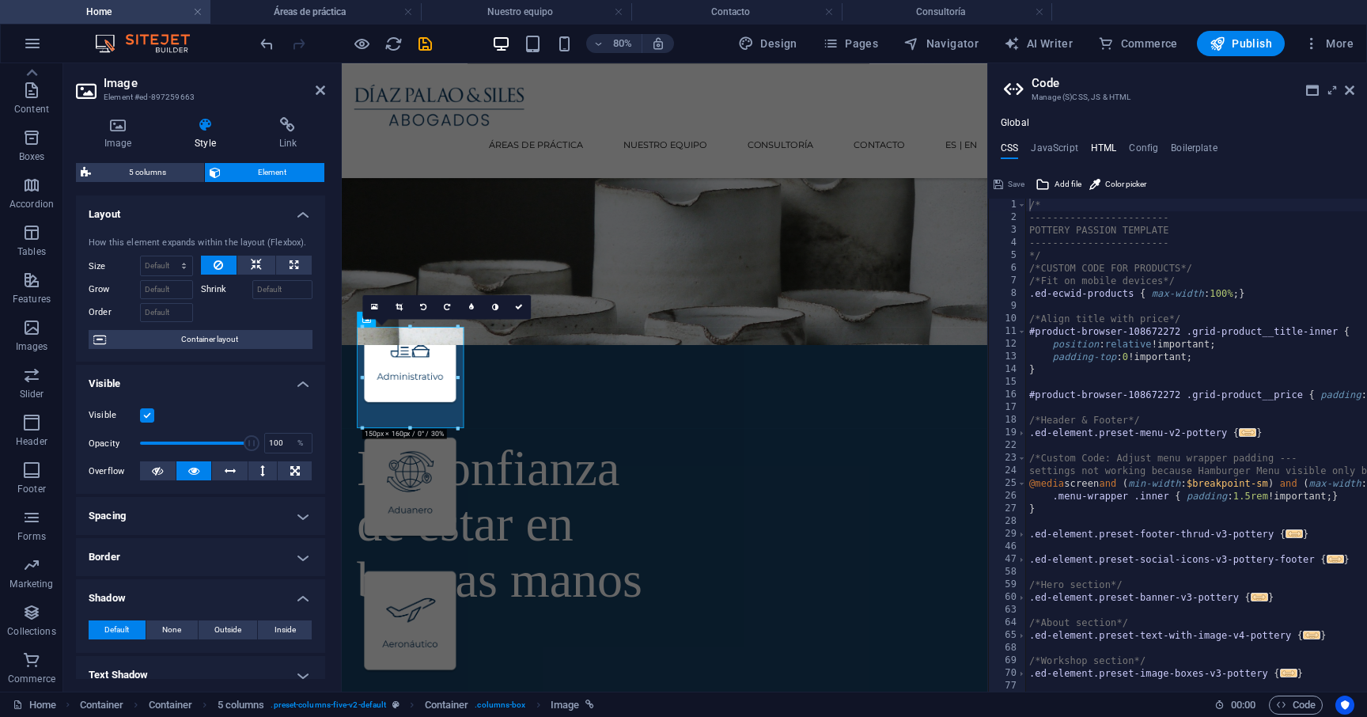
click at [1023, 150] on h4 "HTML" at bounding box center [1104, 150] width 26 height 17
type textarea "<a href="#main-content" class="wv-link-content button">Skip to main content</a>"
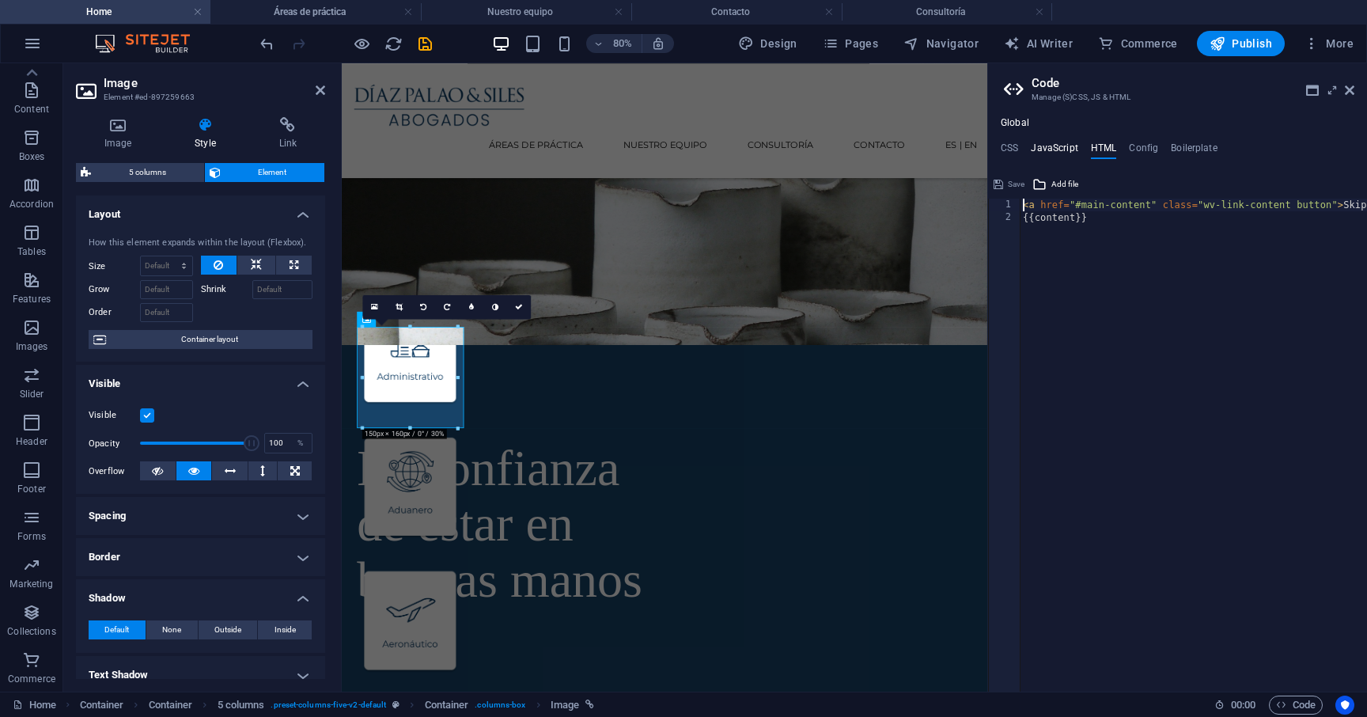
click at [1023, 153] on h4 "JavaScript" at bounding box center [1054, 150] width 47 height 17
type textarea "/* JS for preset "Menu V2" */"
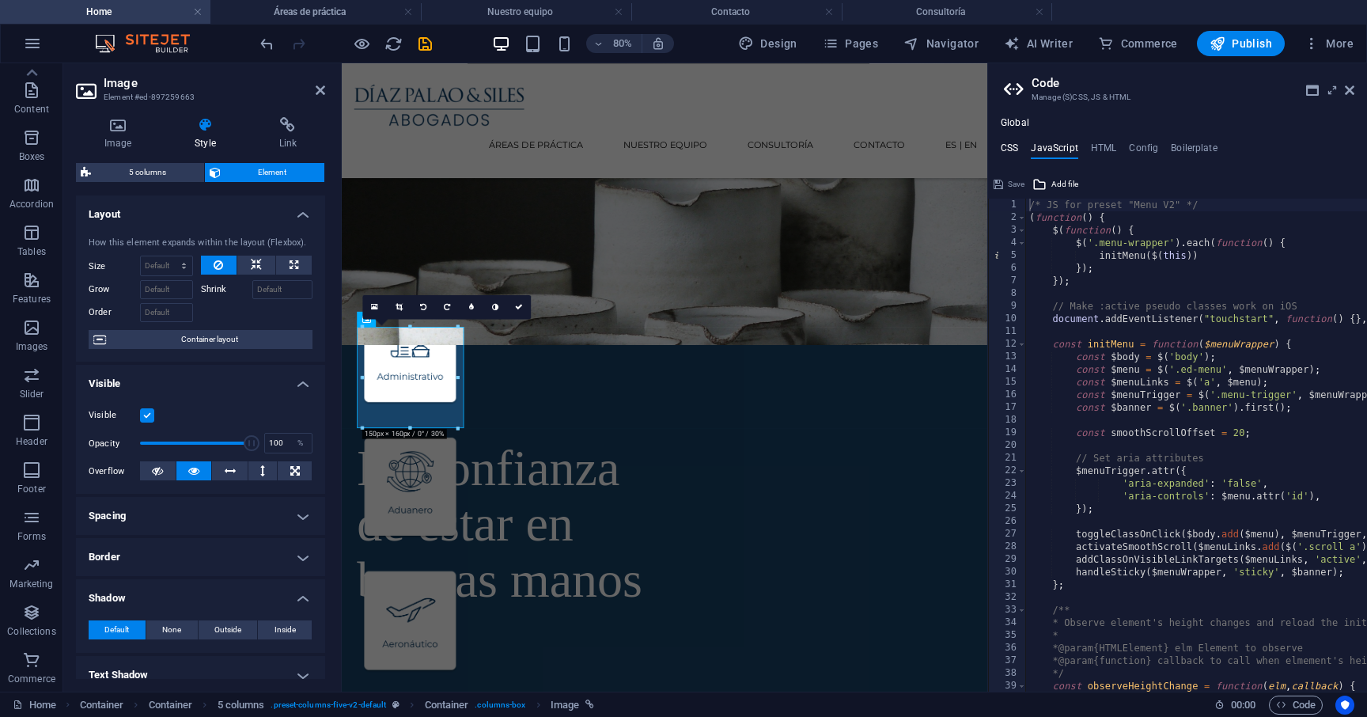
click at [1015, 148] on h4 "CSS" at bounding box center [1008, 150] width 17 height 17
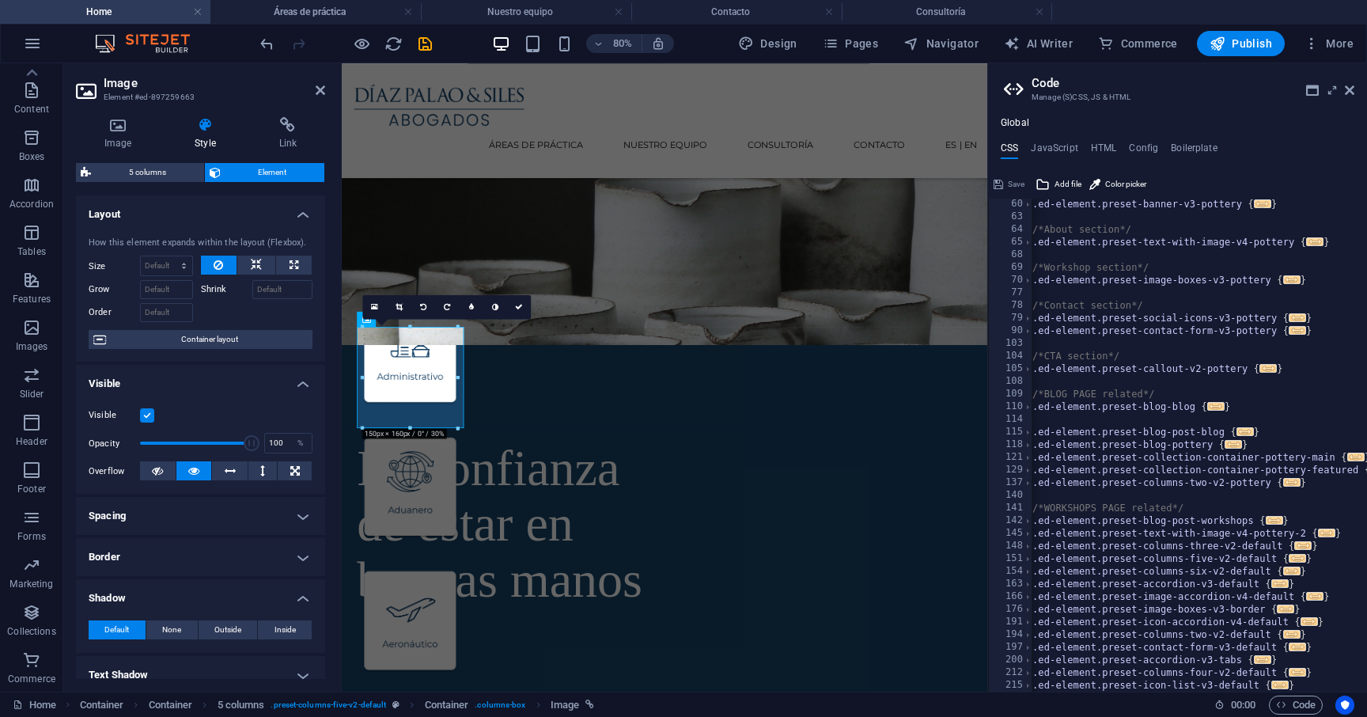
scroll to position [0, 1]
click at [1023, 557] on div ".ed-element.preset-banner-v3-pottery { ... } /*About section*/ .ed-element.pres…" at bounding box center [1275, 457] width 488 height 518
type textarea ".ed-element.preset-columns-five-v2-default {"
click at [1023, 184] on span "Add file" at bounding box center [1067, 184] width 27 height 19
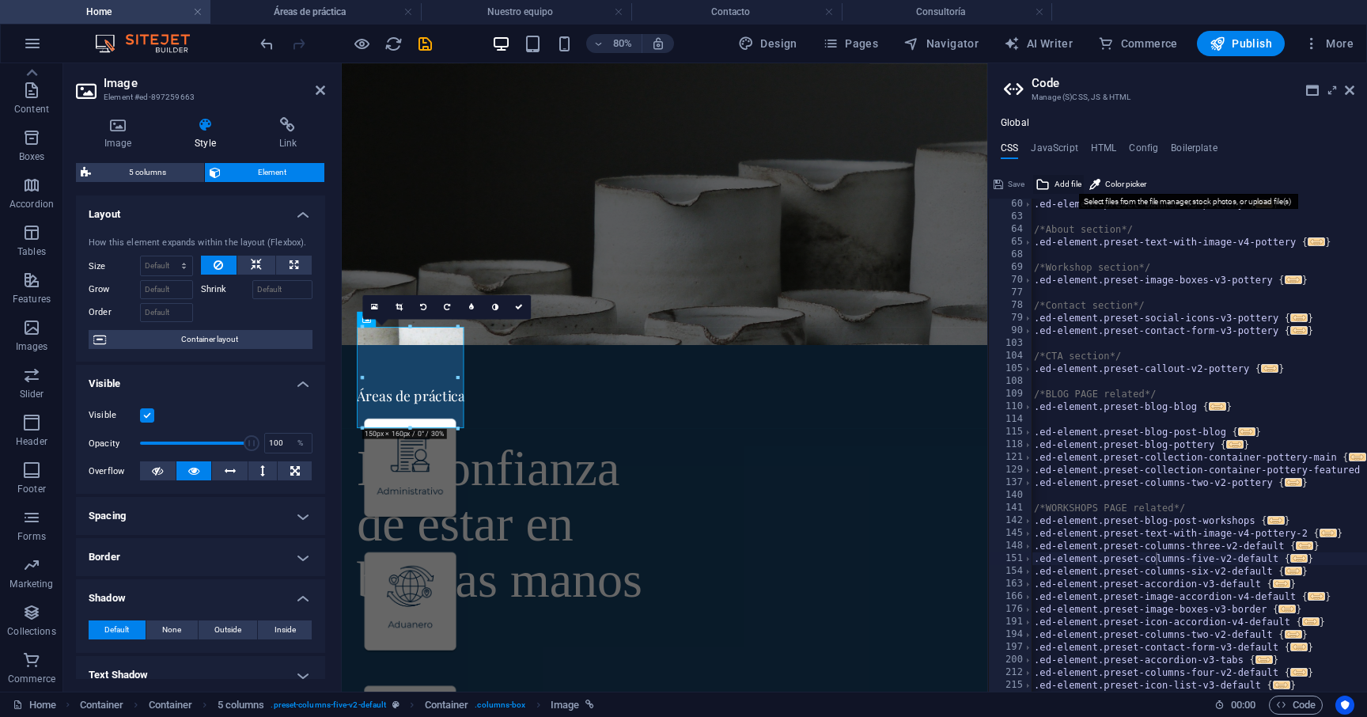
scroll to position [0, 0]
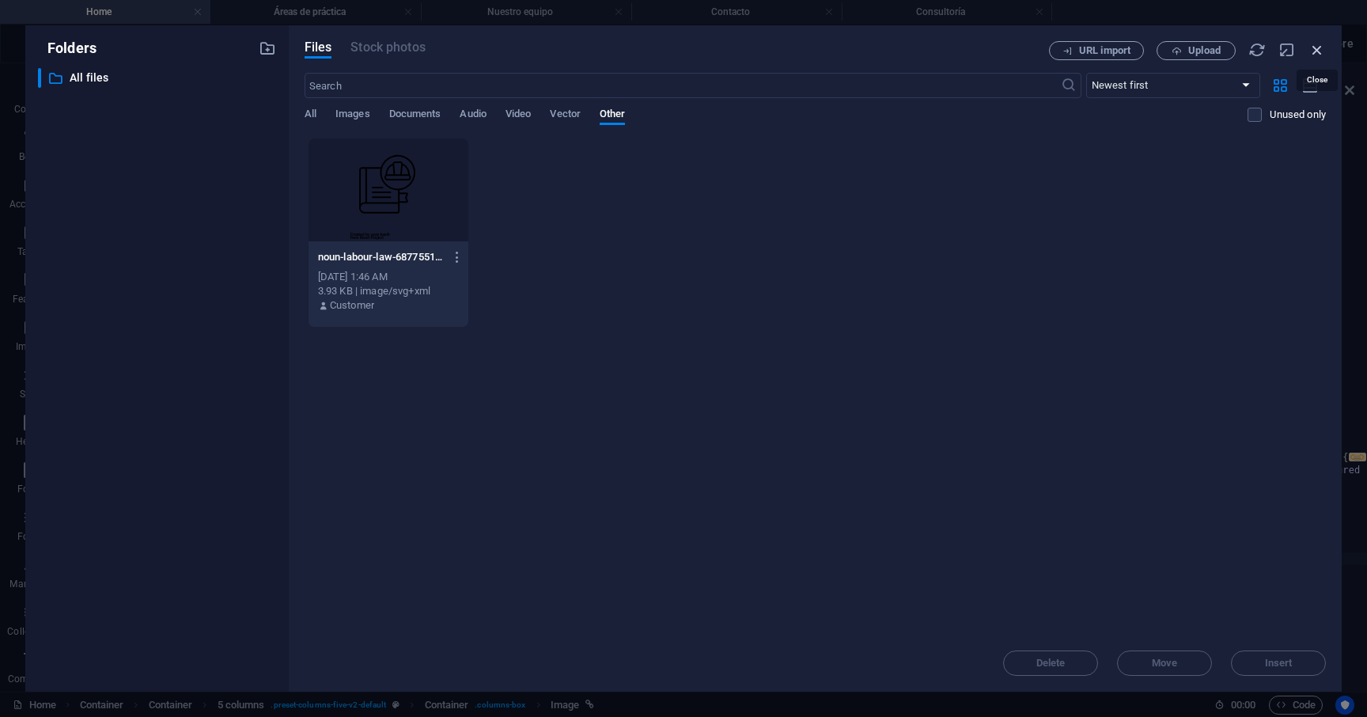
click at [1023, 47] on icon "button" at bounding box center [1316, 49] width 17 height 17
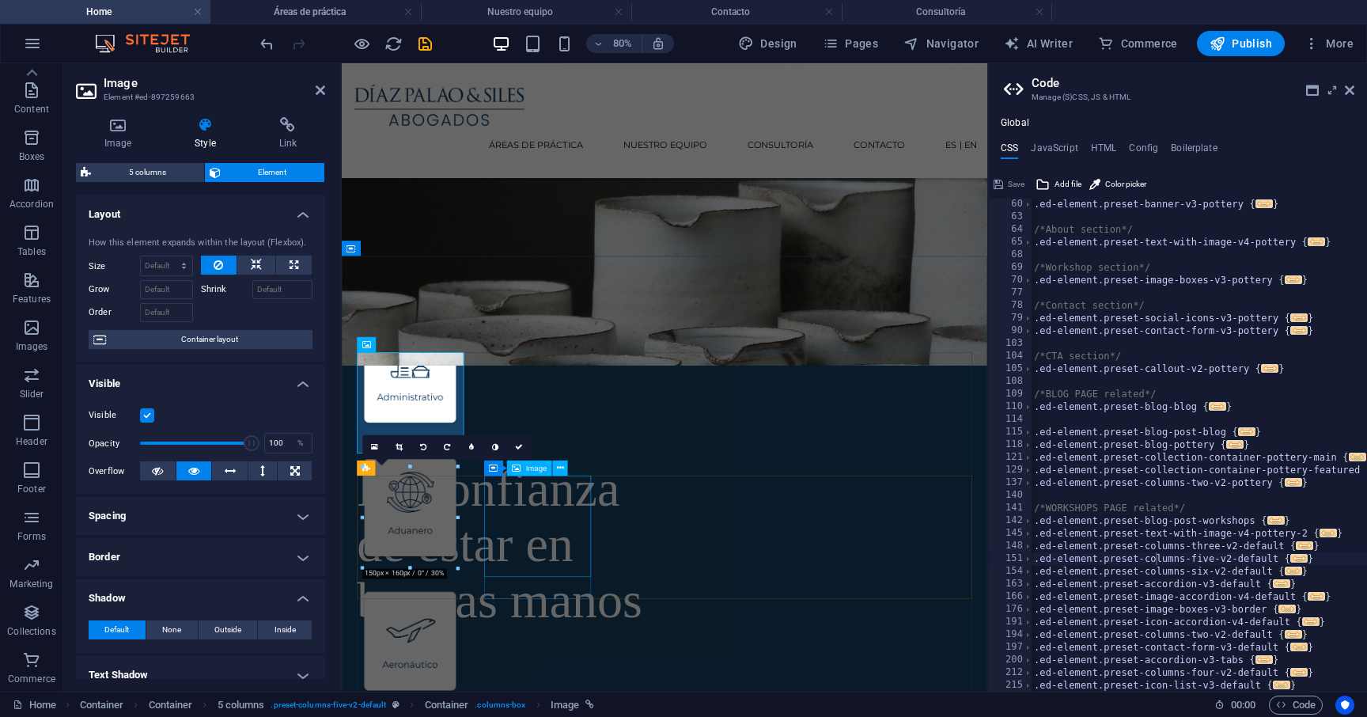
scroll to position [259, 0]
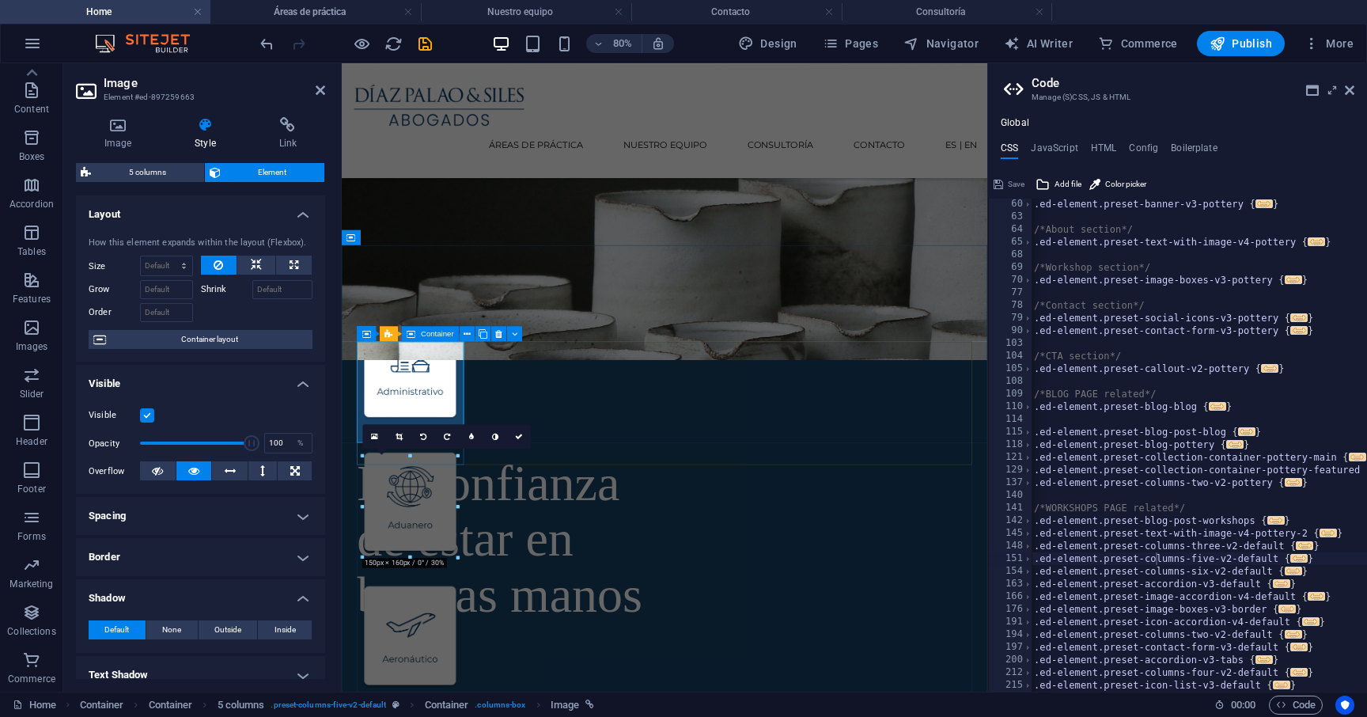
click at [442, 334] on span "Container" at bounding box center [437, 334] width 33 height 8
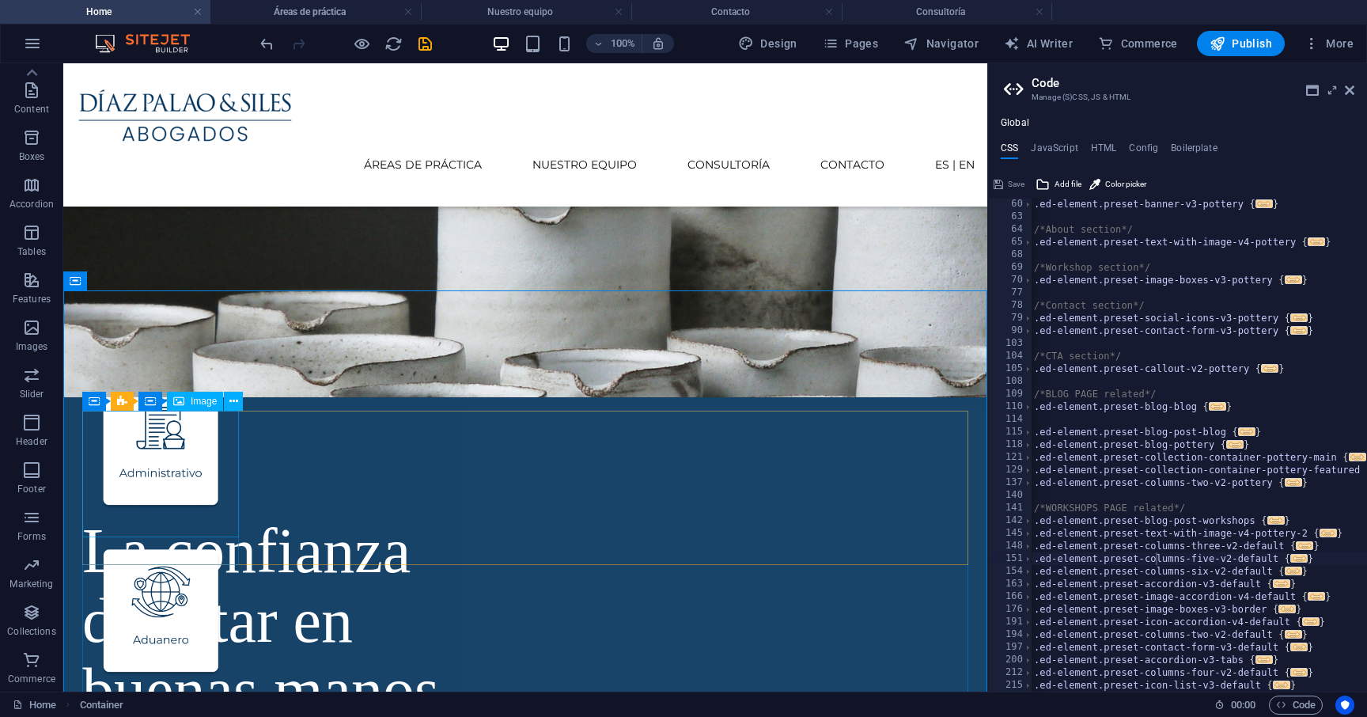
click at [199, 400] on span "Image" at bounding box center [204, 400] width 26 height 9
click at [157, 402] on div "Container" at bounding box center [173, 400] width 71 height 19
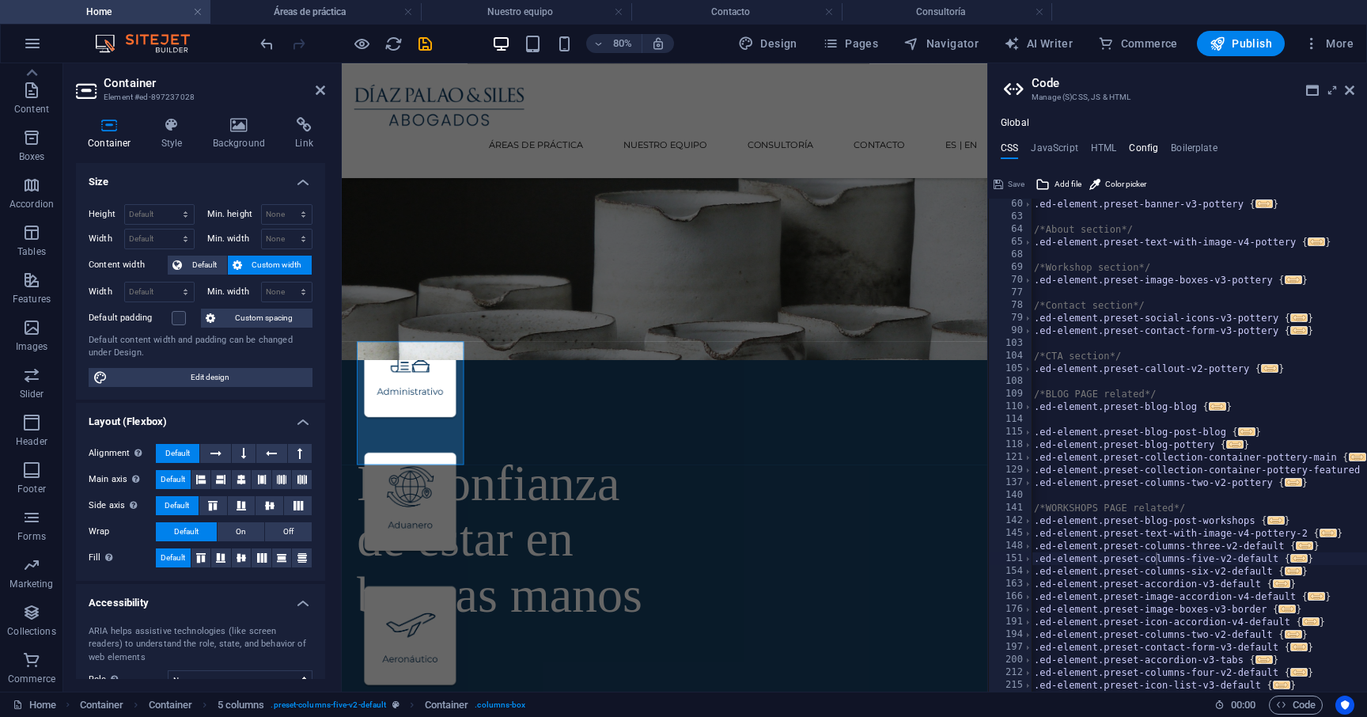
click at [1023, 145] on h4 "Config" at bounding box center [1143, 150] width 29 height 17
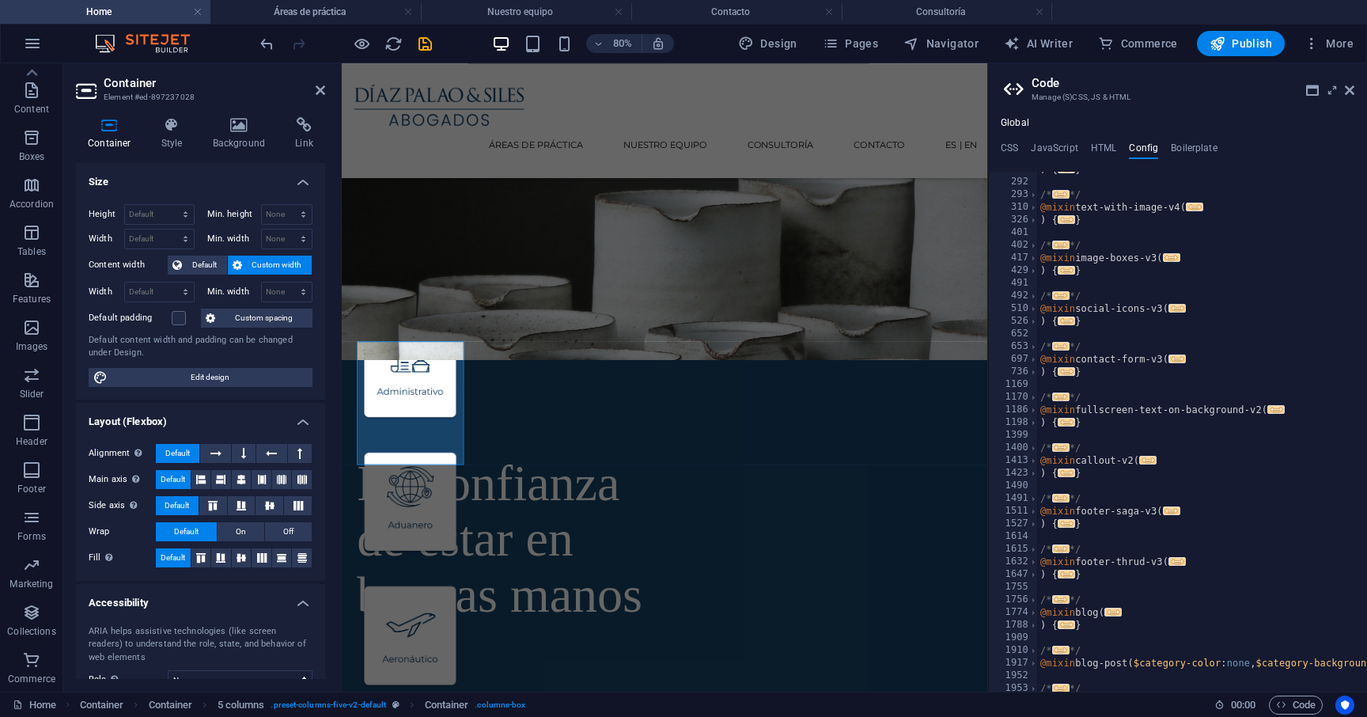
scroll to position [1248, 0]
click at [1023, 209] on div ") { ... } /* ... */ @mixin text-with-image-v4 ( ... ) { ... } /* ... */ @mixin …" at bounding box center [1350, 436] width 627 height 545
type textarea "@mixin text-with-image-v4("
click at [1023, 211] on div ") { ... } /* ... */ @mixin text-with-image-v4 ( ... ) { ... } /* ... */ @mixin …" at bounding box center [1350, 436] width 627 height 545
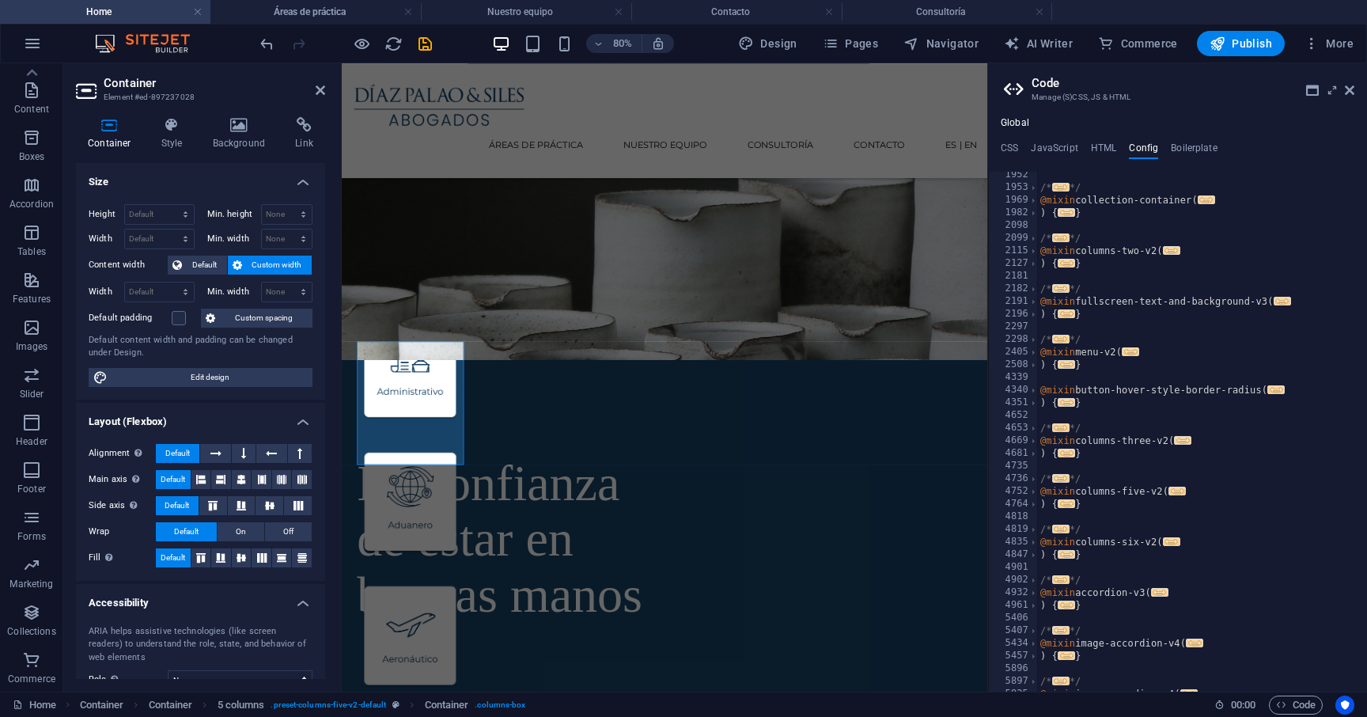
scroll to position [1872, 0]
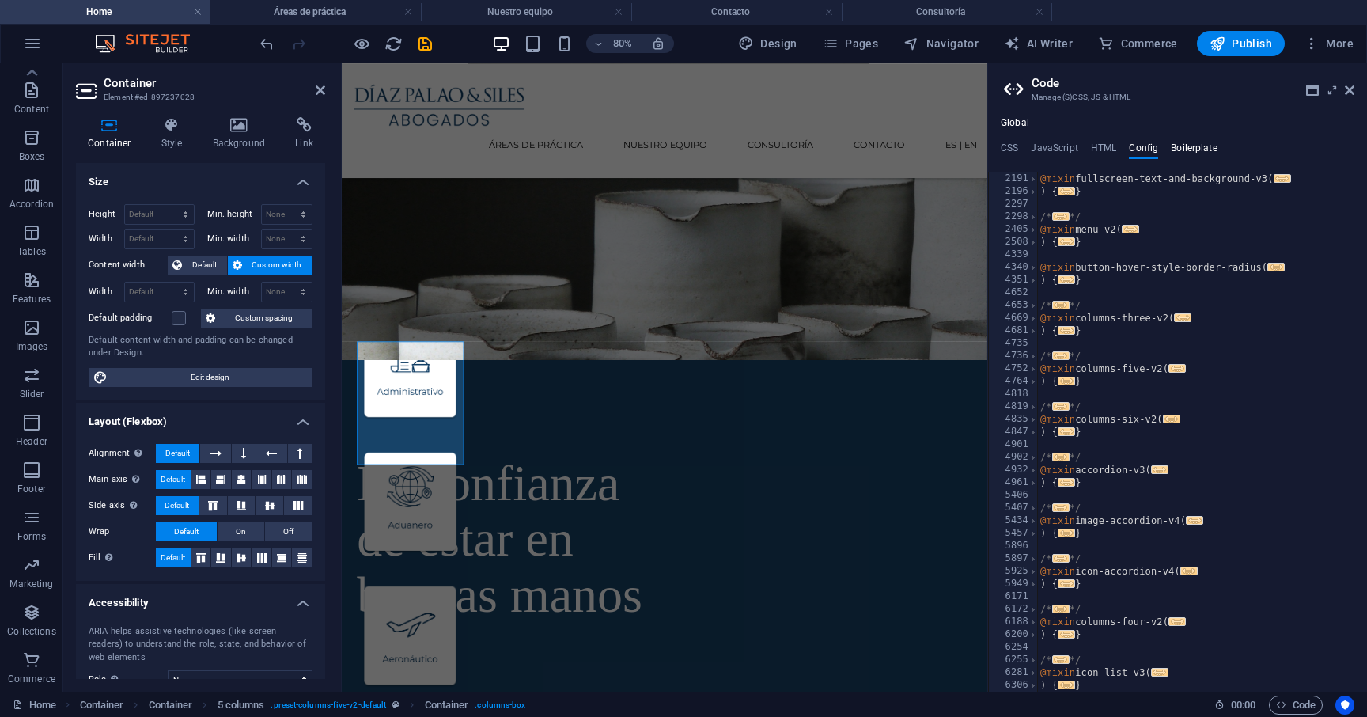
click at [1023, 147] on h4 "Boilerplate" at bounding box center [1194, 150] width 47 height 17
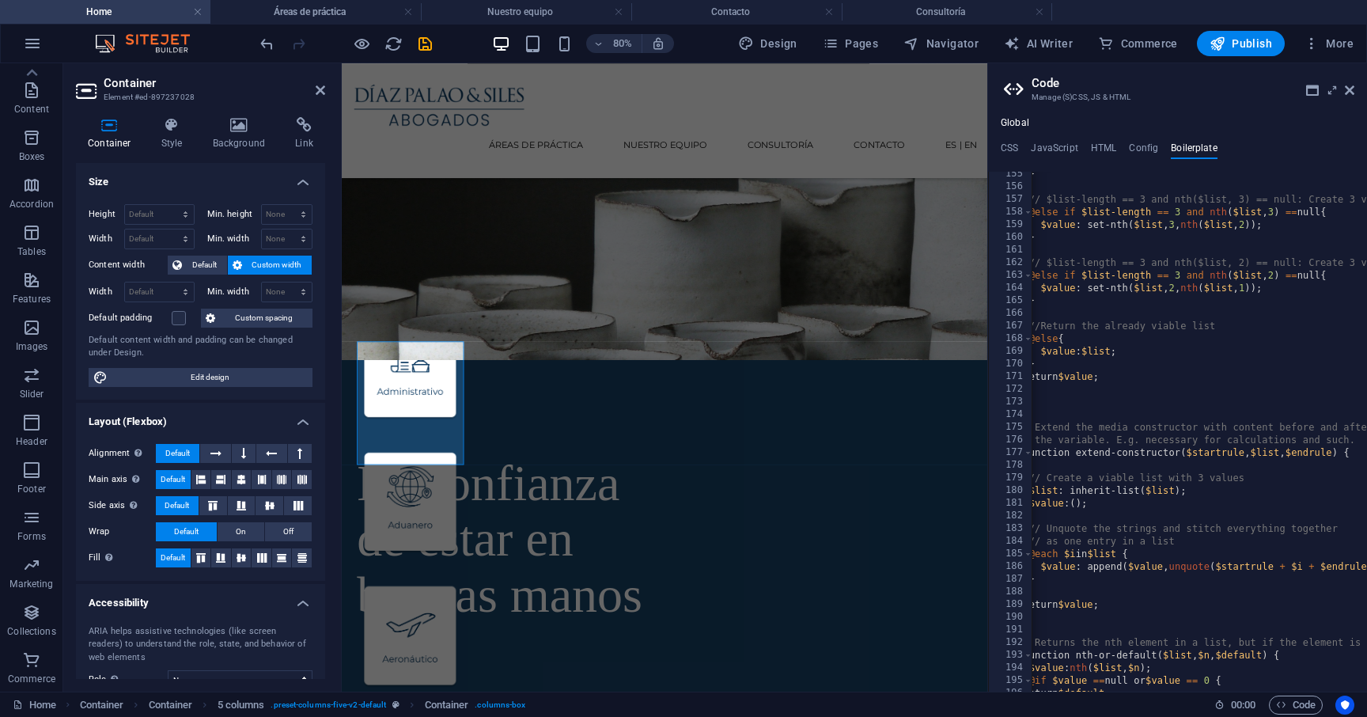
scroll to position [997, 0]
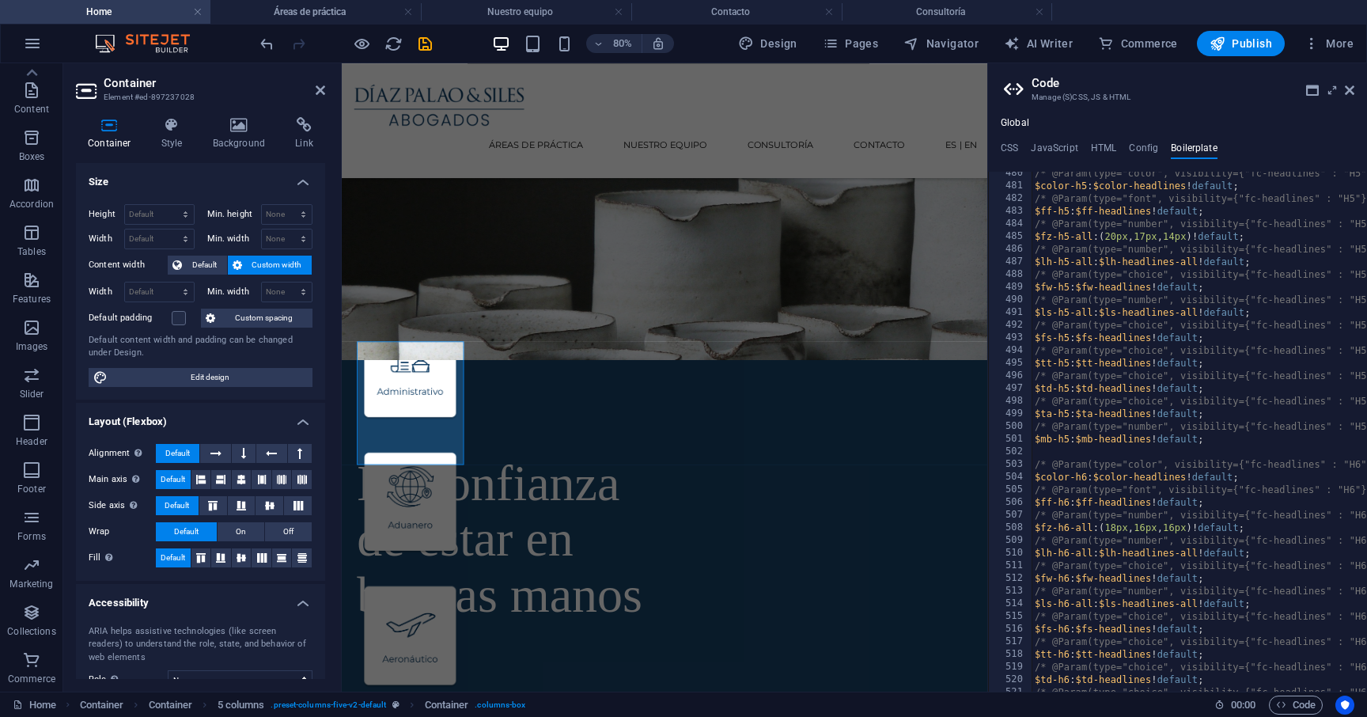
click at [1019, 149] on ul "CSS JavaScript HTML Config Boilerplate" at bounding box center [1177, 150] width 379 height 17
click at [1016, 149] on h4 "CSS" at bounding box center [1008, 150] width 17 height 17
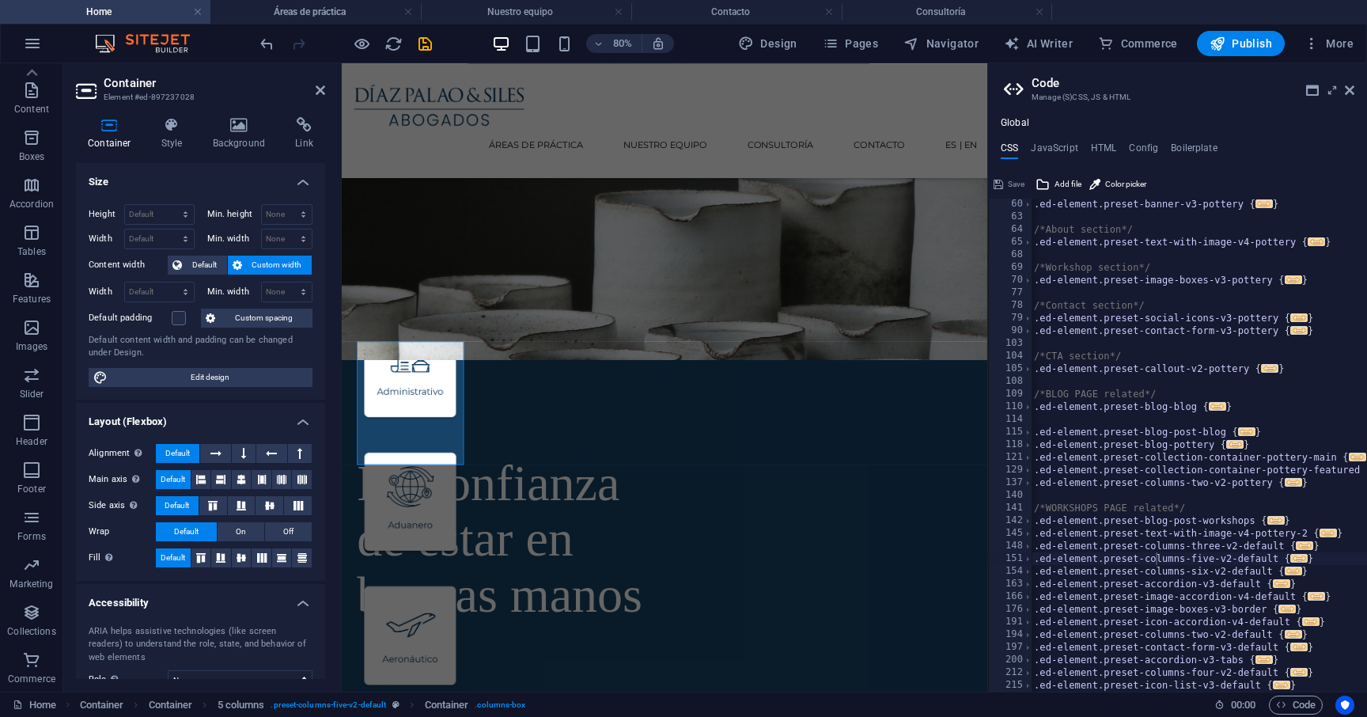
click at [1016, 122] on h4 "Global" at bounding box center [1014, 123] width 28 height 13
click at [1023, 412] on div ".ed-element.preset-banner-v3-pottery { ... } /*About section*/ .ed-element.pres…" at bounding box center [1275, 457] width 488 height 518
click at [1023, 399] on div ".ed-element.preset-banner-v3-pottery { ... } /*About section*/ .ed-element.pres…" at bounding box center [1275, 457] width 488 height 518
type textarea "/*BLOG PAGE related*/"
click at [1023, 415] on div ".ed-element.preset-banner-v3-pottery { ... } /*About section*/ .ed-element.pres…" at bounding box center [1275, 457] width 488 height 518
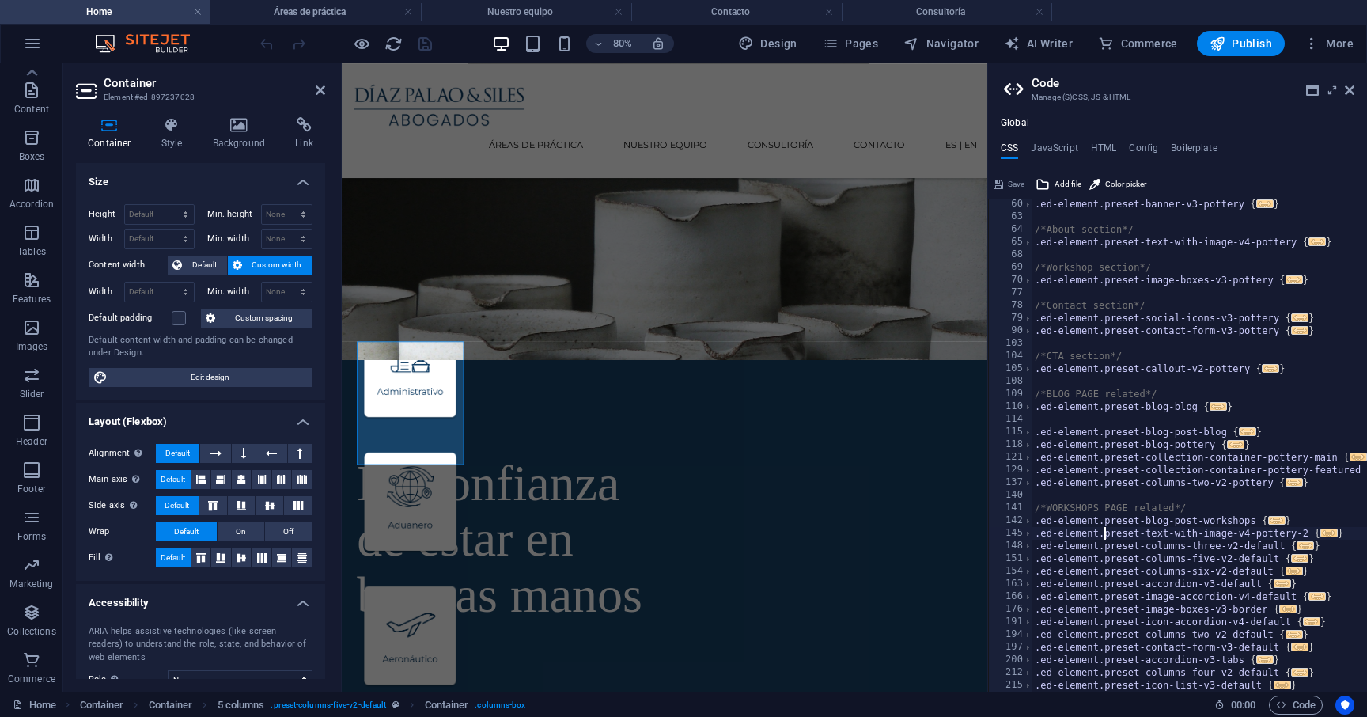
click at [1023, 539] on div ".ed-element.preset-banner-v3-pottery { ... } /*About section*/ .ed-element.pres…" at bounding box center [1275, 457] width 488 height 518
type textarea ".ed-element.preset-text-with-image-v4-pottery-2 {"
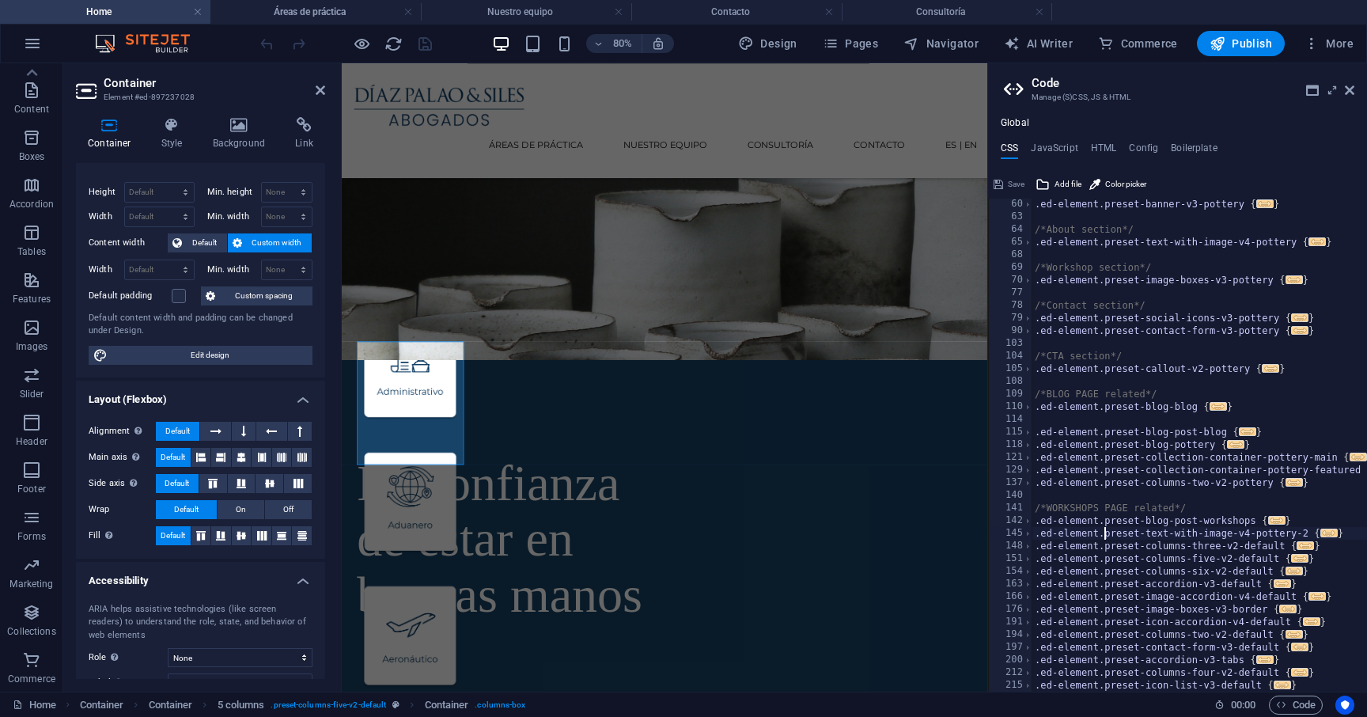
scroll to position [0, 0]
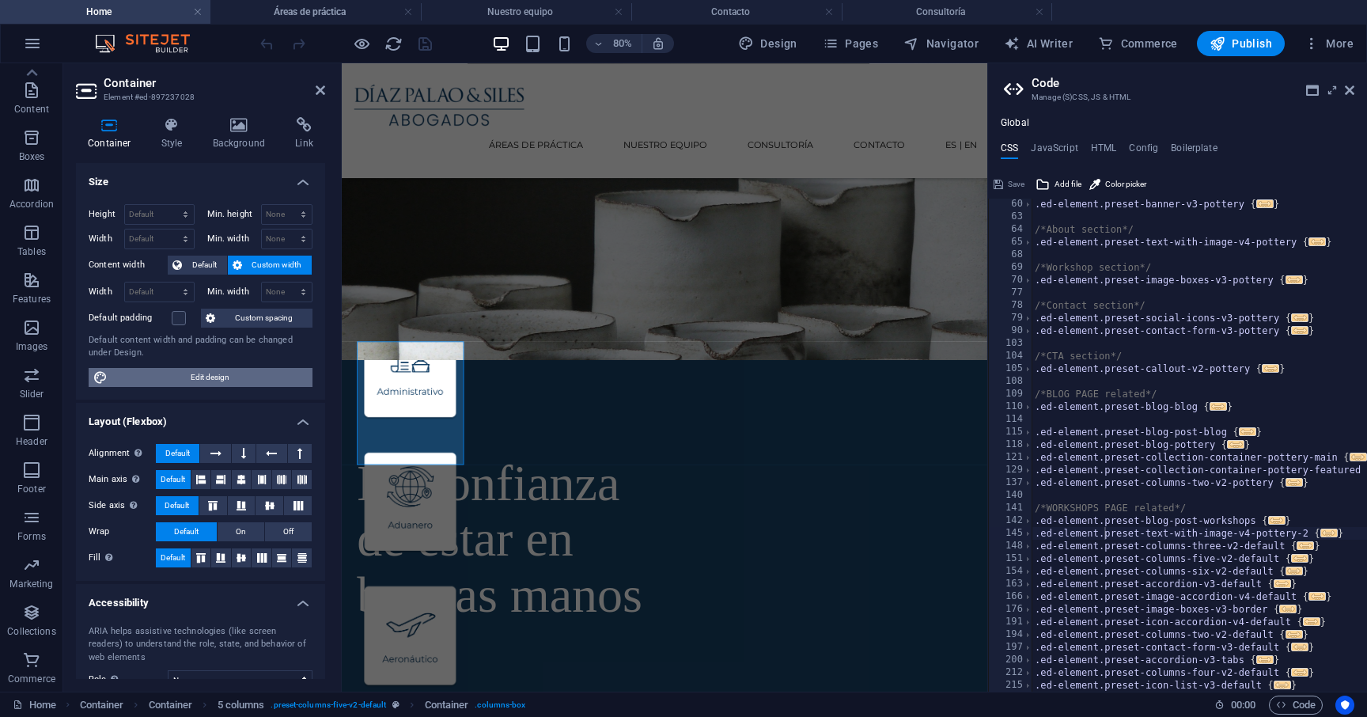
click at [232, 376] on span "Edit design" at bounding box center [209, 377] width 195 height 19
select select "rem"
select select "ease-in-out"
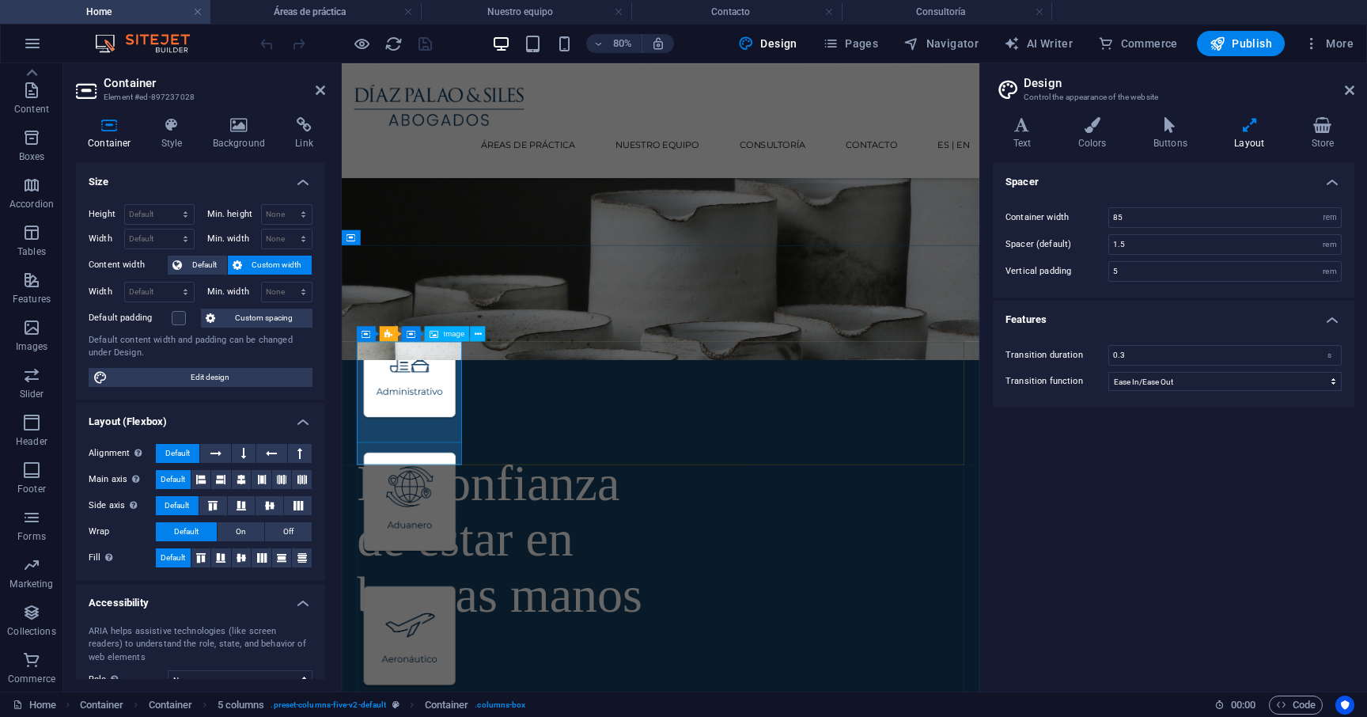
click at [416, 509] on figure at bounding box center [426, 445] width 131 height 127
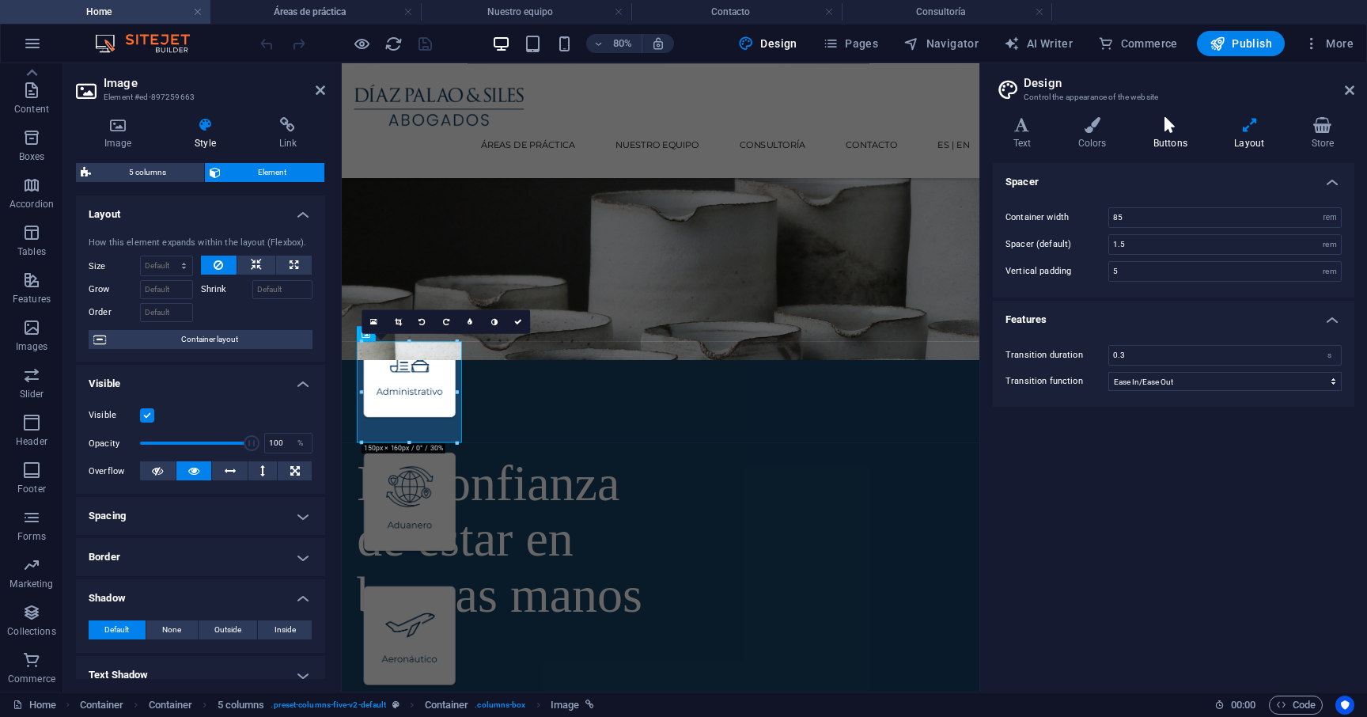
click at [1023, 139] on h4 "Buttons" at bounding box center [1173, 133] width 81 height 33
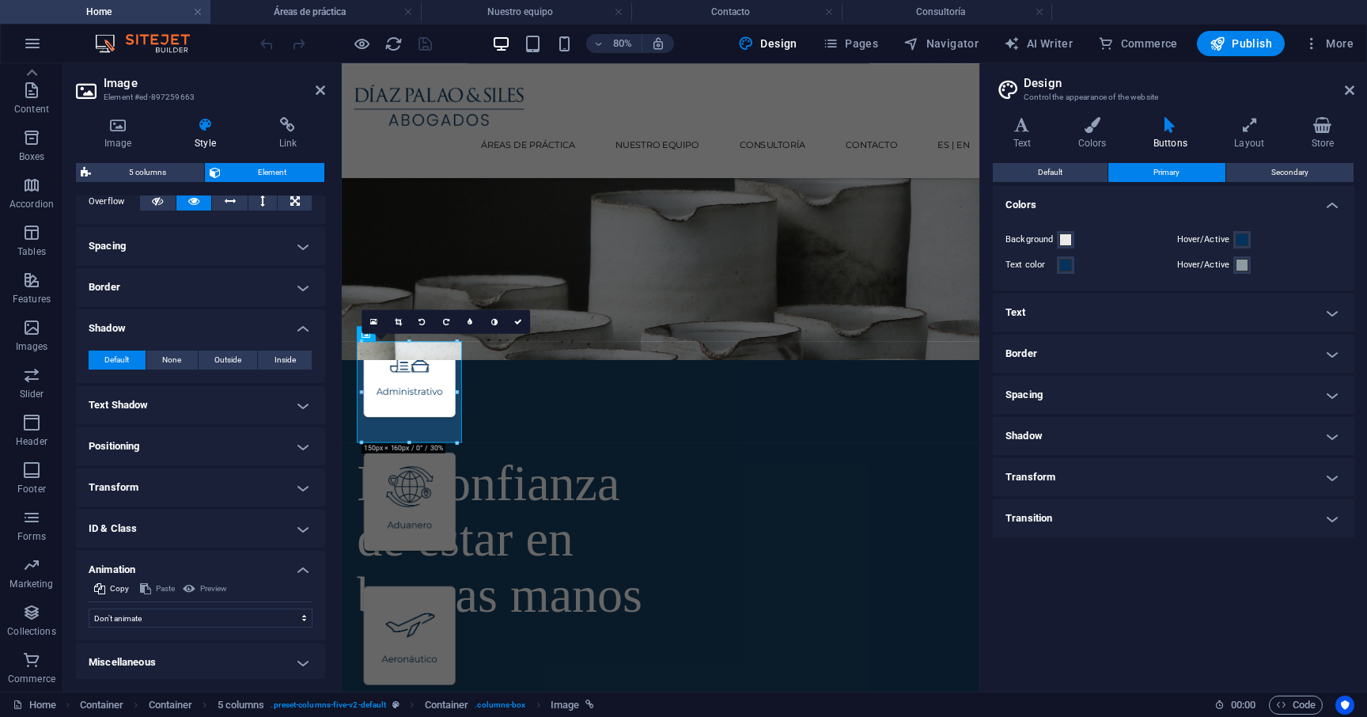
scroll to position [272, 0]
click at [945, 36] on span "Navigator" at bounding box center [940, 44] width 75 height 16
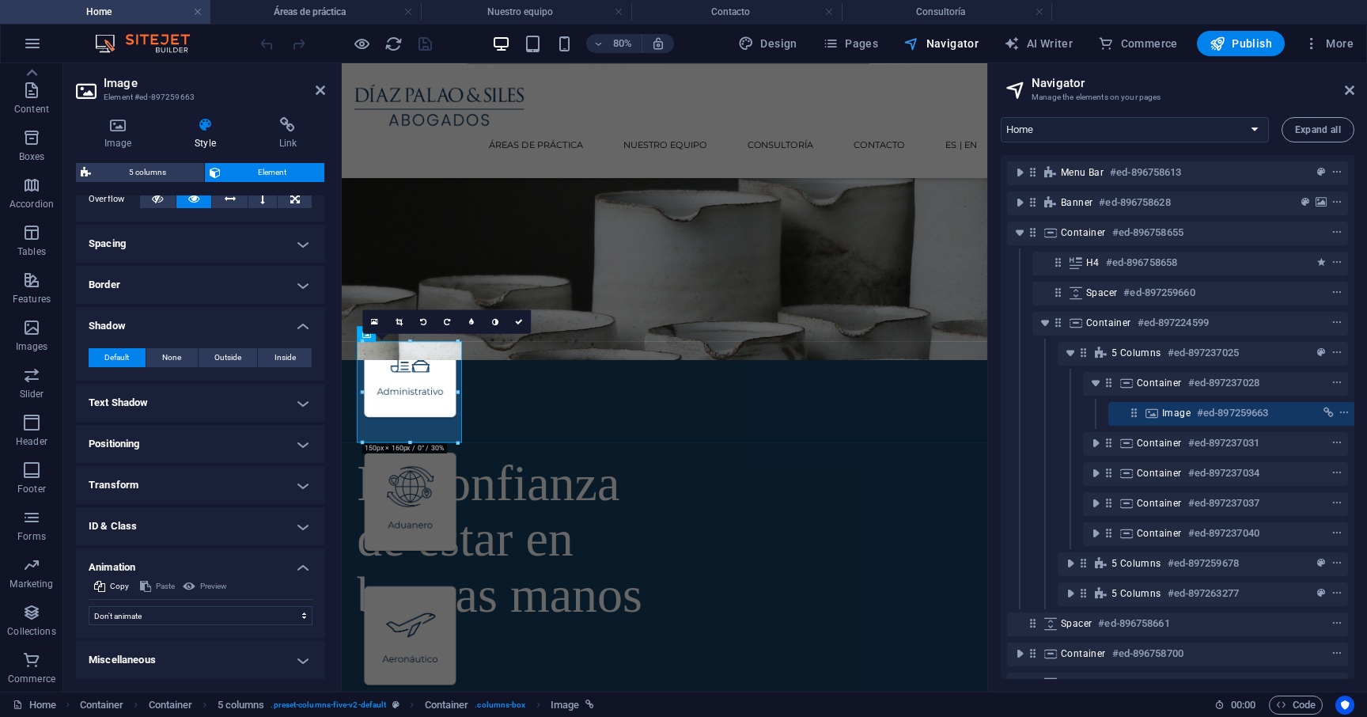
scroll to position [3, 4]
click at [1023, 704] on icon "button" at bounding box center [1281, 704] width 10 height 10
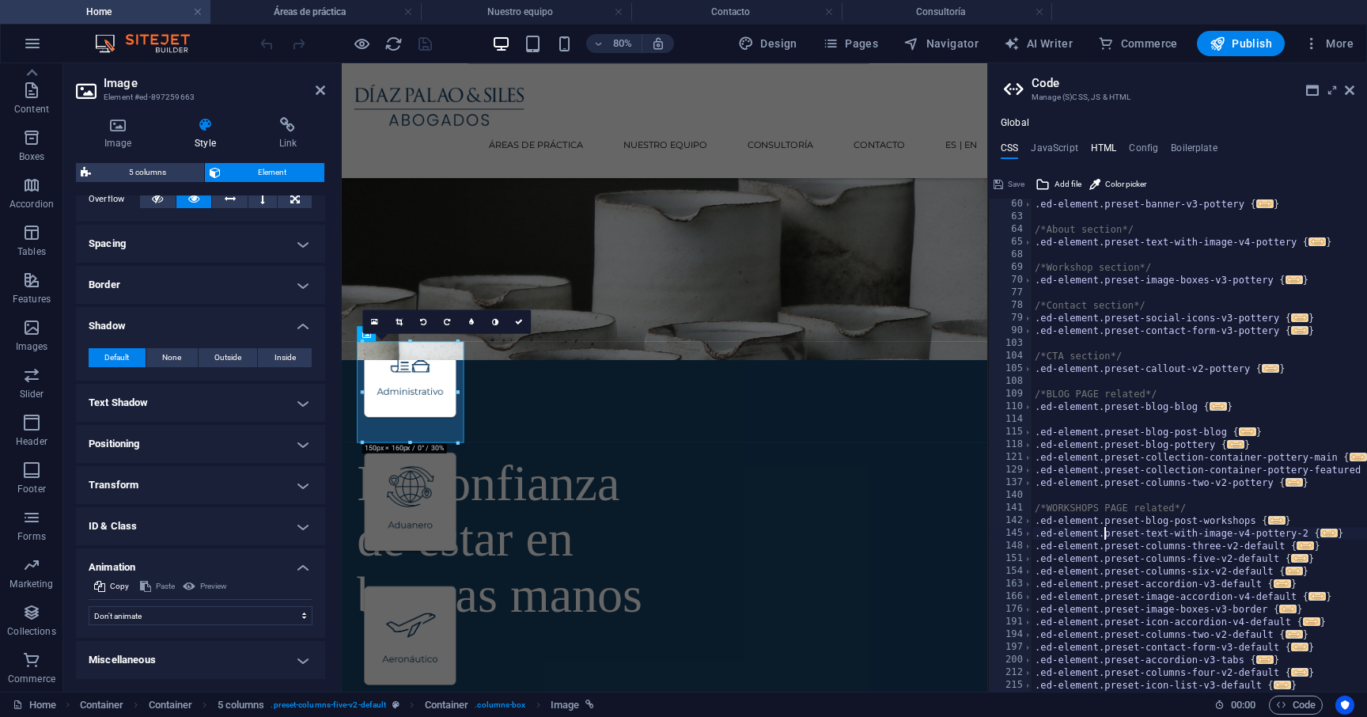
click at [1023, 151] on h4 "HTML" at bounding box center [1104, 150] width 26 height 17
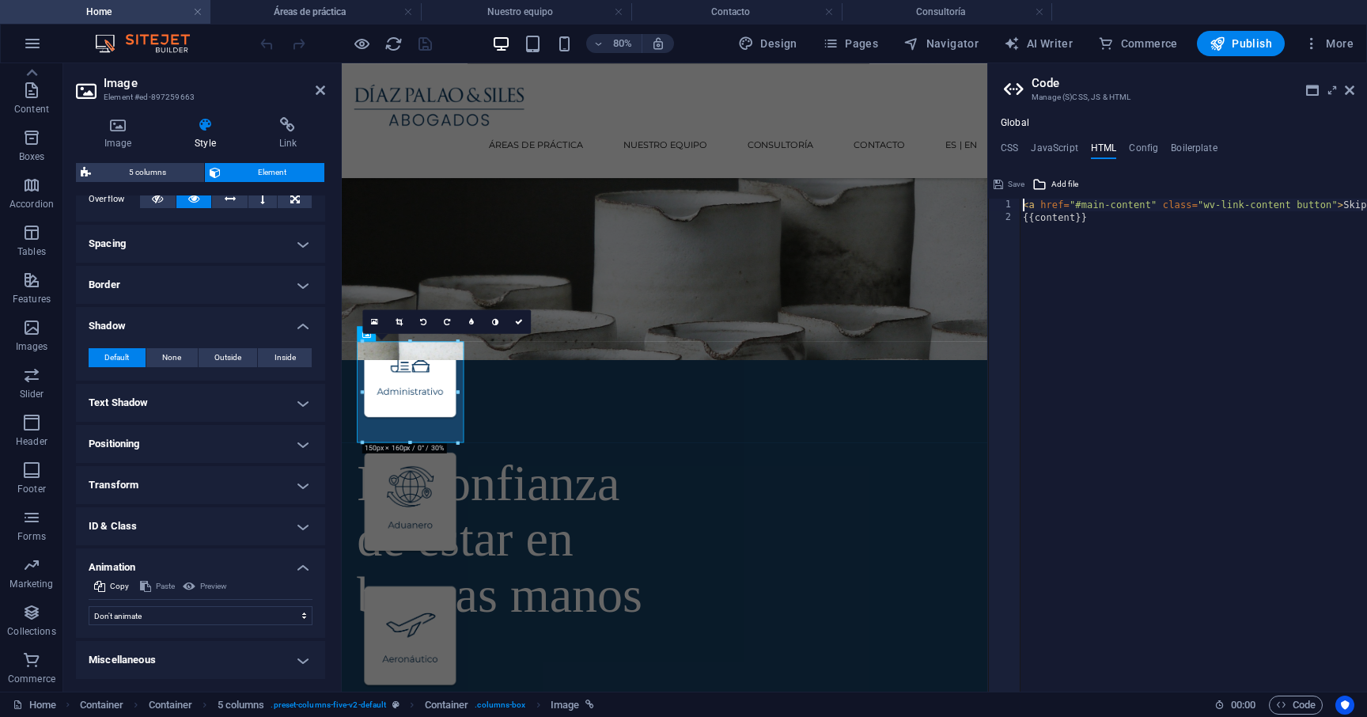
click at [1023, 274] on div "< a href = "#main-content" class = "wv-link-content button" > Skip to main cont…" at bounding box center [1251, 458] width 465 height 518
type textarea "<a href="#main-content" class="wv-link-content button">Skip to main content</a>…"
click at [1011, 139] on div "Global CSS JavaScript HTML Config Boilerplate .ed-element.preset-text-with-imag…" at bounding box center [1177, 404] width 379 height 574
click at [1011, 140] on div "Global CSS JavaScript HTML Config Boilerplate .ed-element.preset-text-with-imag…" at bounding box center [1177, 404] width 379 height 574
click at [1011, 146] on h4 "CSS" at bounding box center [1008, 150] width 17 height 17
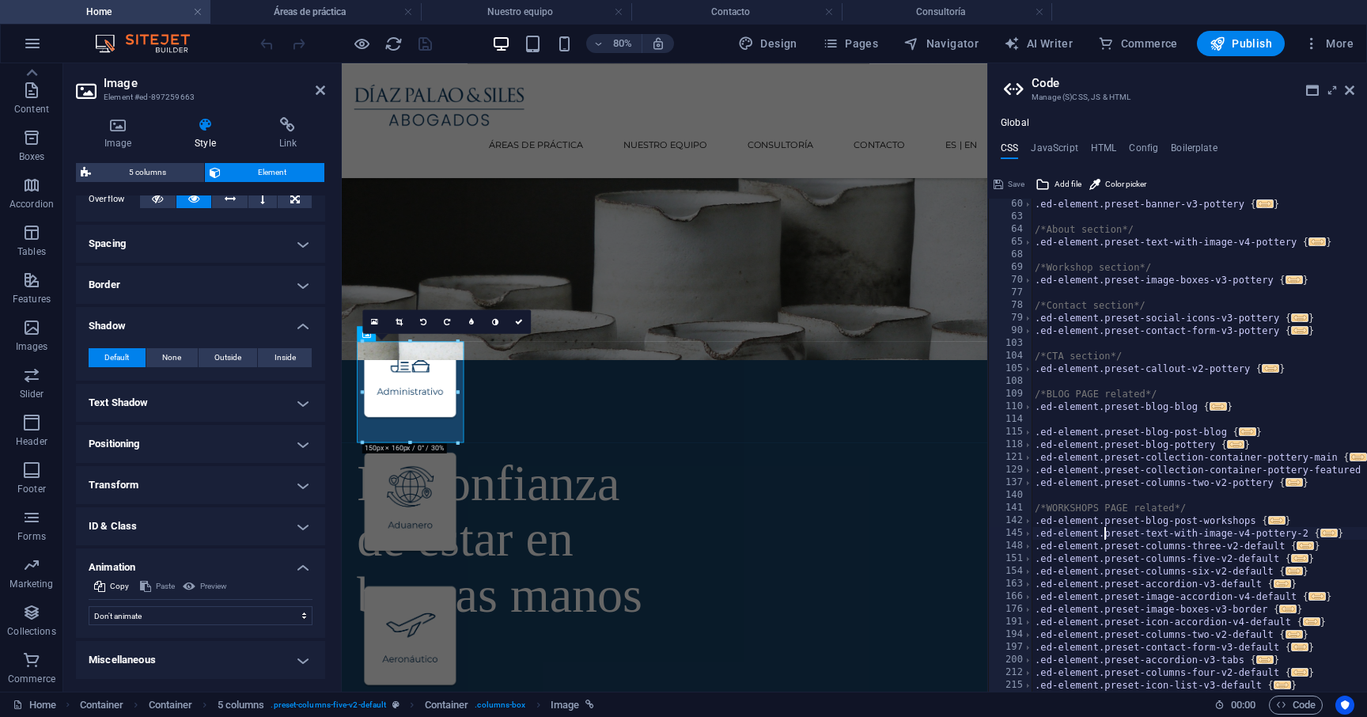
click at [1023, 310] on div ".ed-element.preset-banner-v3-pottery { ... } /*About section*/ .ed-element.pres…" at bounding box center [1275, 457] width 488 height 518
type textarea "@include icon-list-v3; }"
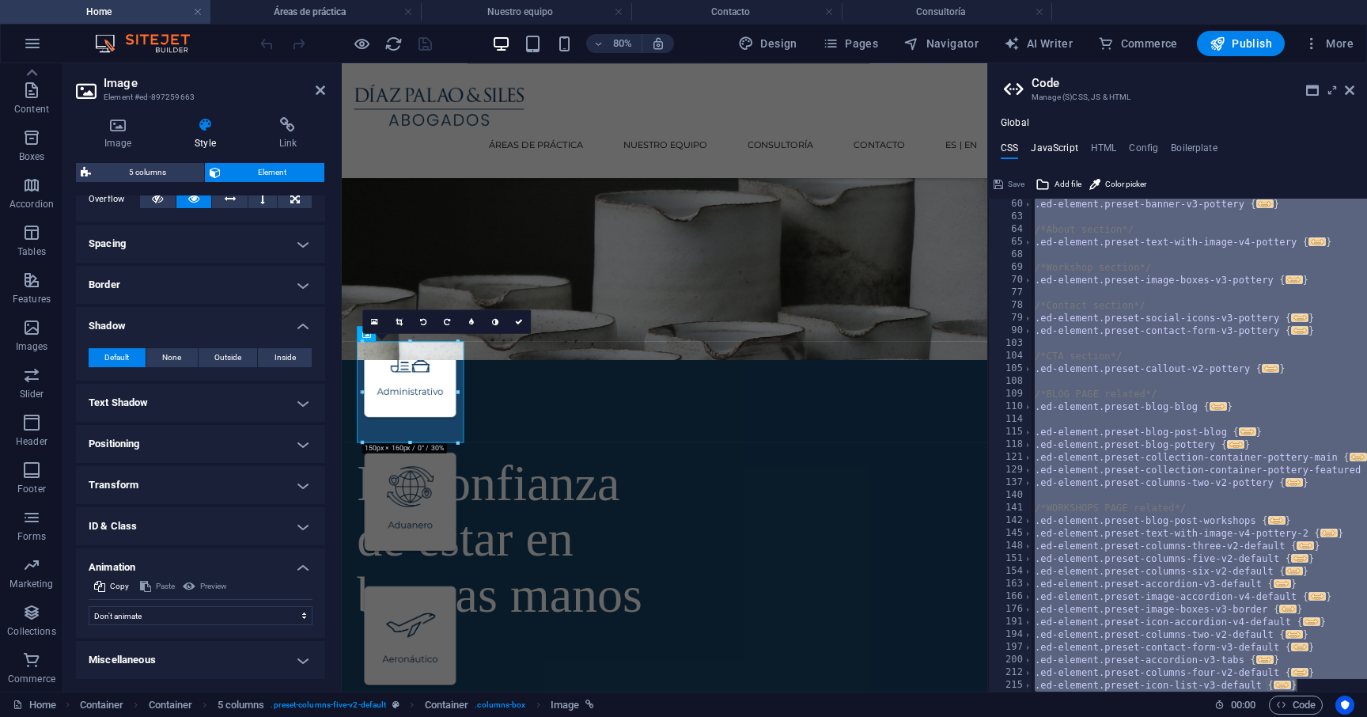
click at [1023, 150] on h4 "JavaScript" at bounding box center [1054, 150] width 47 height 17
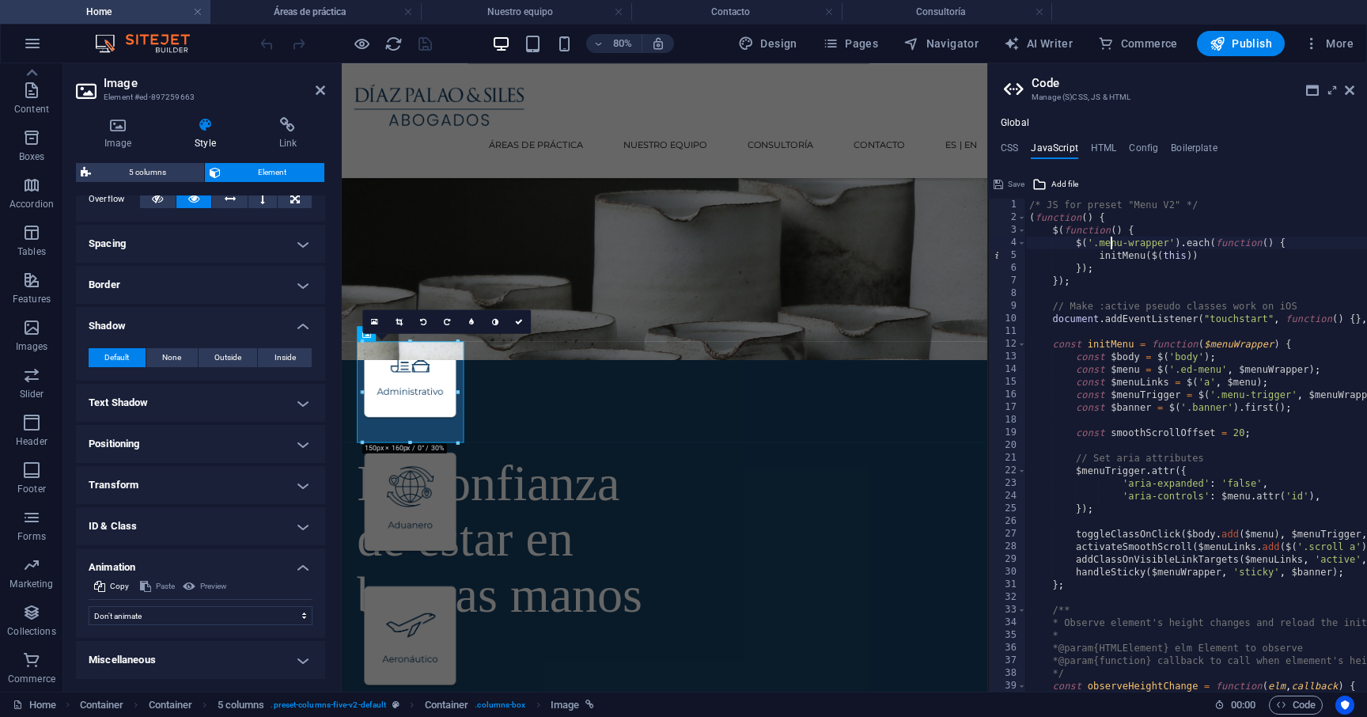
type textarea "})(); /* End JS for preset "Menu V2" */"
